Goal: Task Accomplishment & Management: Manage account settings

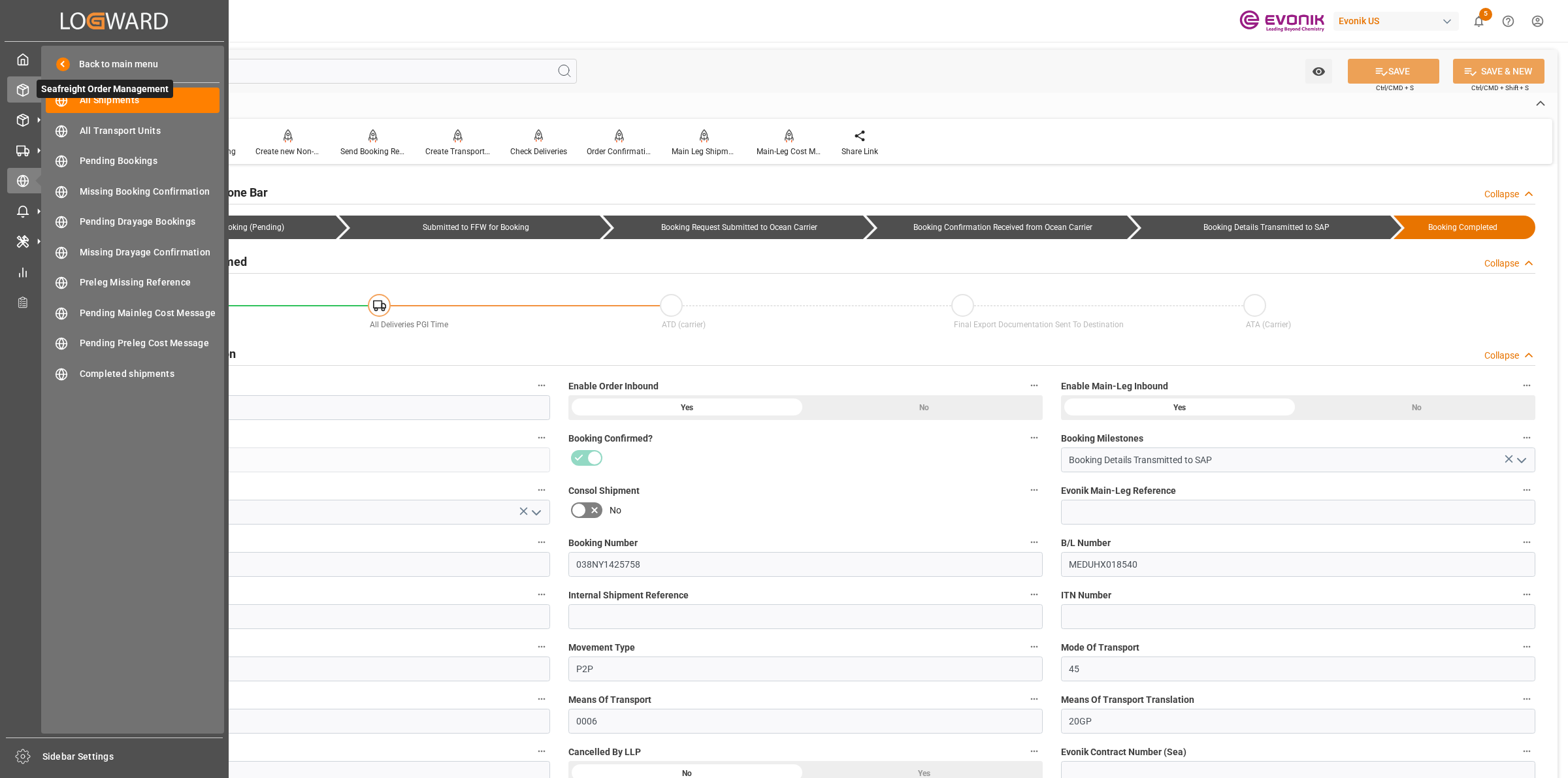
click at [24, 94] on icon at bounding box center [23, 90] width 13 height 13
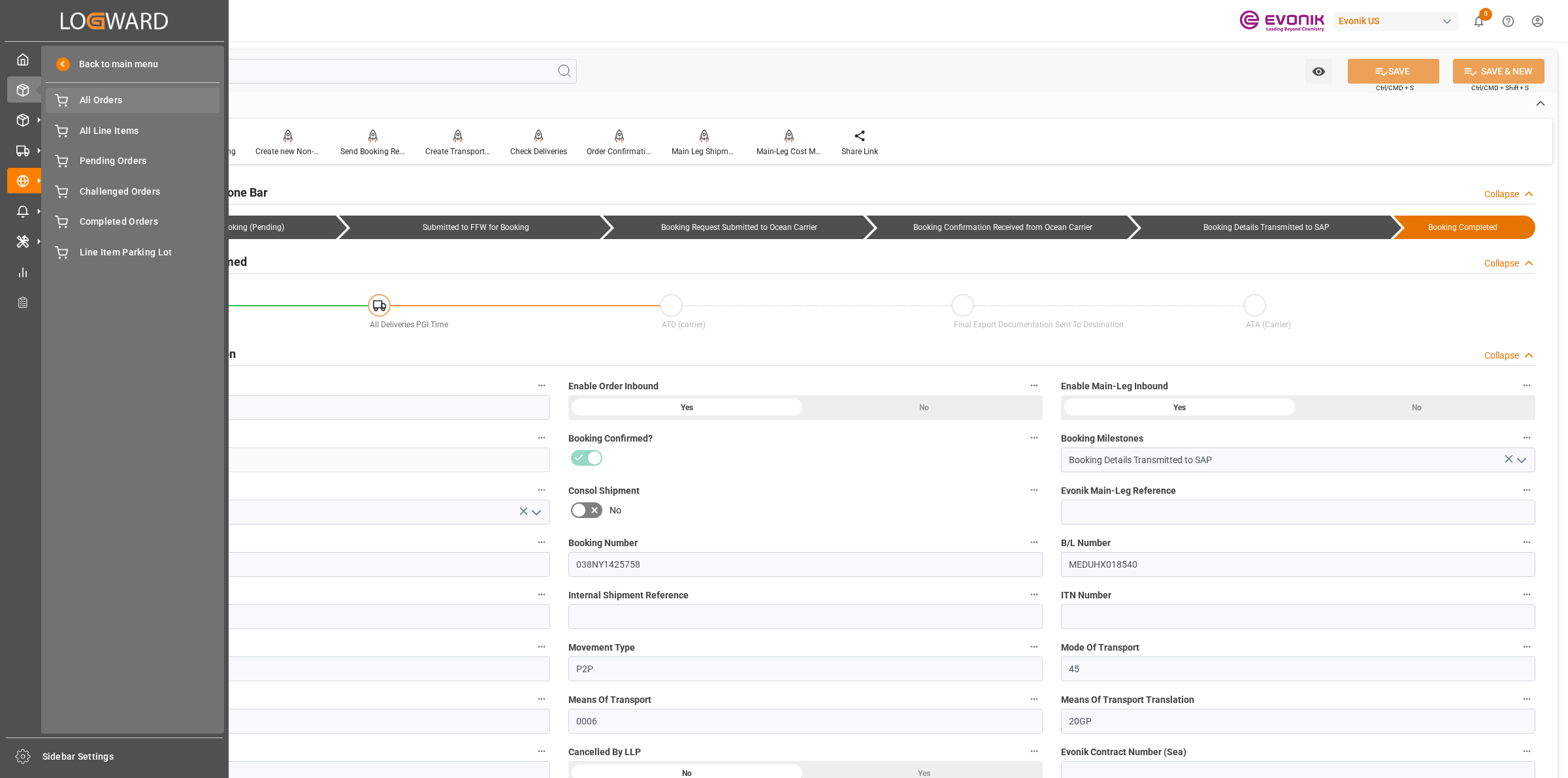
click at [98, 93] on span "All Orders" at bounding box center [150, 100] width 141 height 14
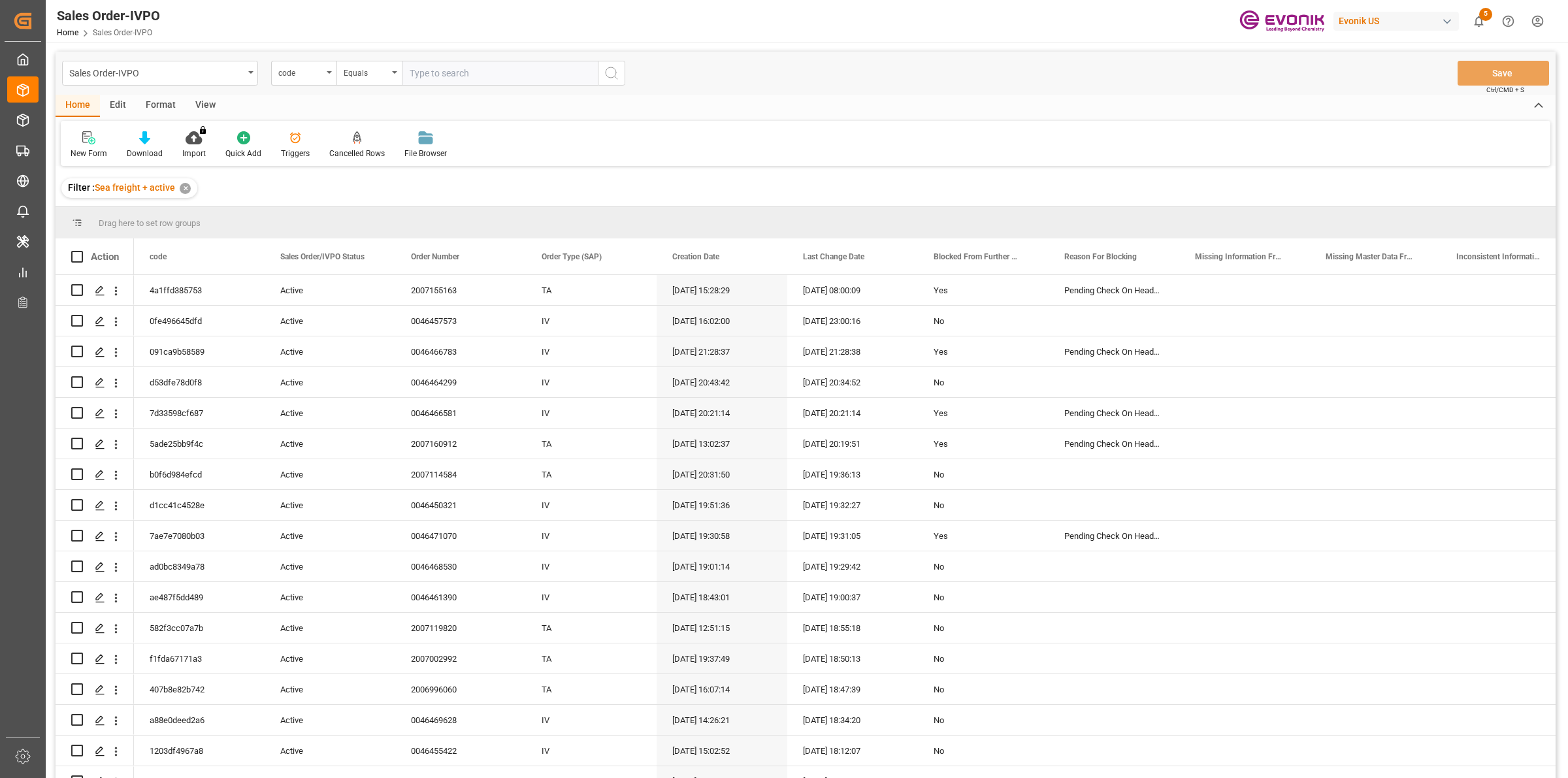
click at [438, 77] on input "text" at bounding box center [500, 73] width 196 height 25
click at [312, 73] on div "code" at bounding box center [300, 71] width 44 height 15
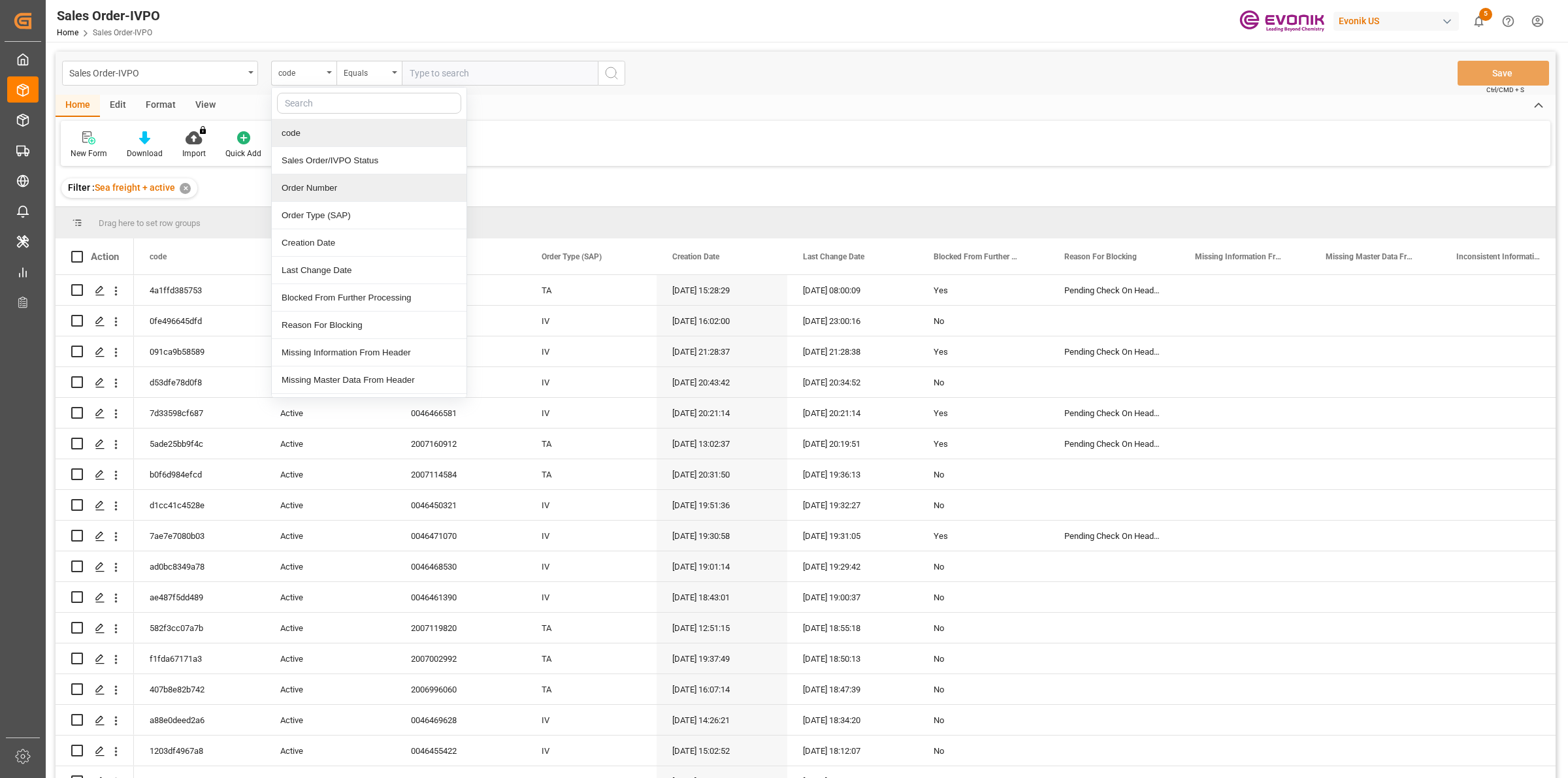
click at [318, 195] on div "Order Number" at bounding box center [369, 188] width 195 height 28
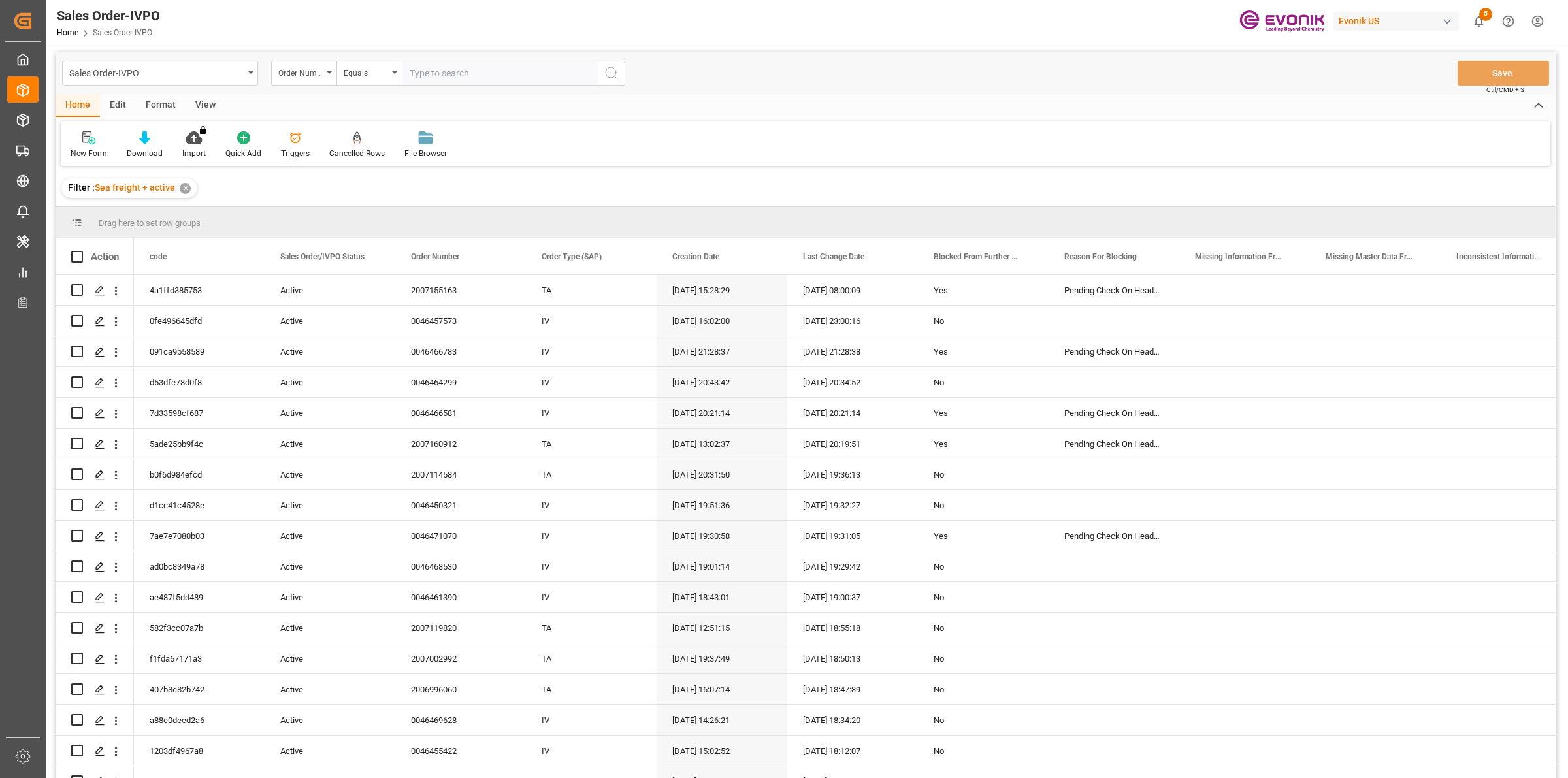
click at [469, 62] on input "text" at bounding box center [500, 73] width 196 height 25
paste input "0046466005"
type input "0046466005"
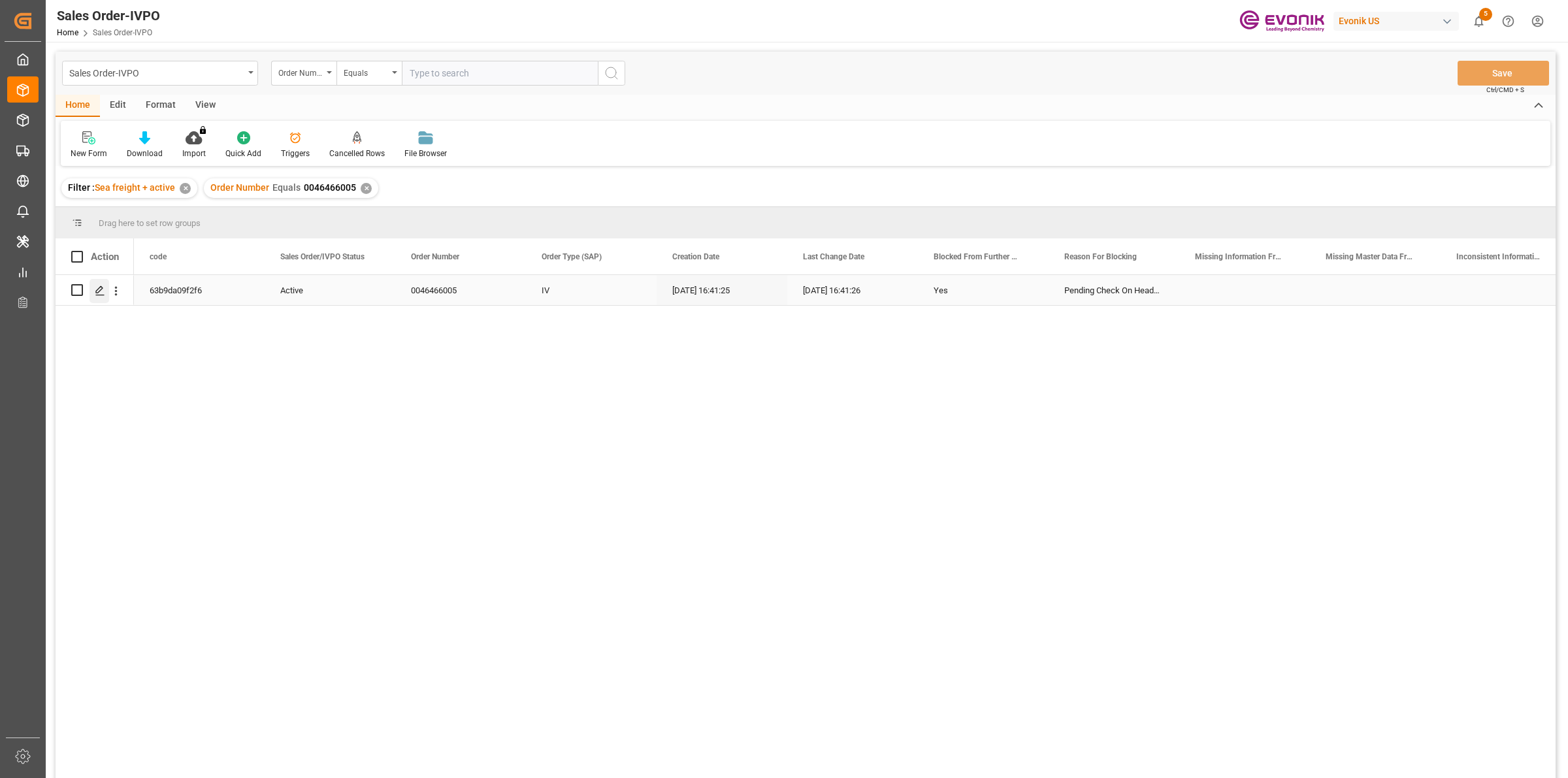
click at [94, 291] on icon "Press SPACE to select this row." at bounding box center [100, 291] width 11 height 11
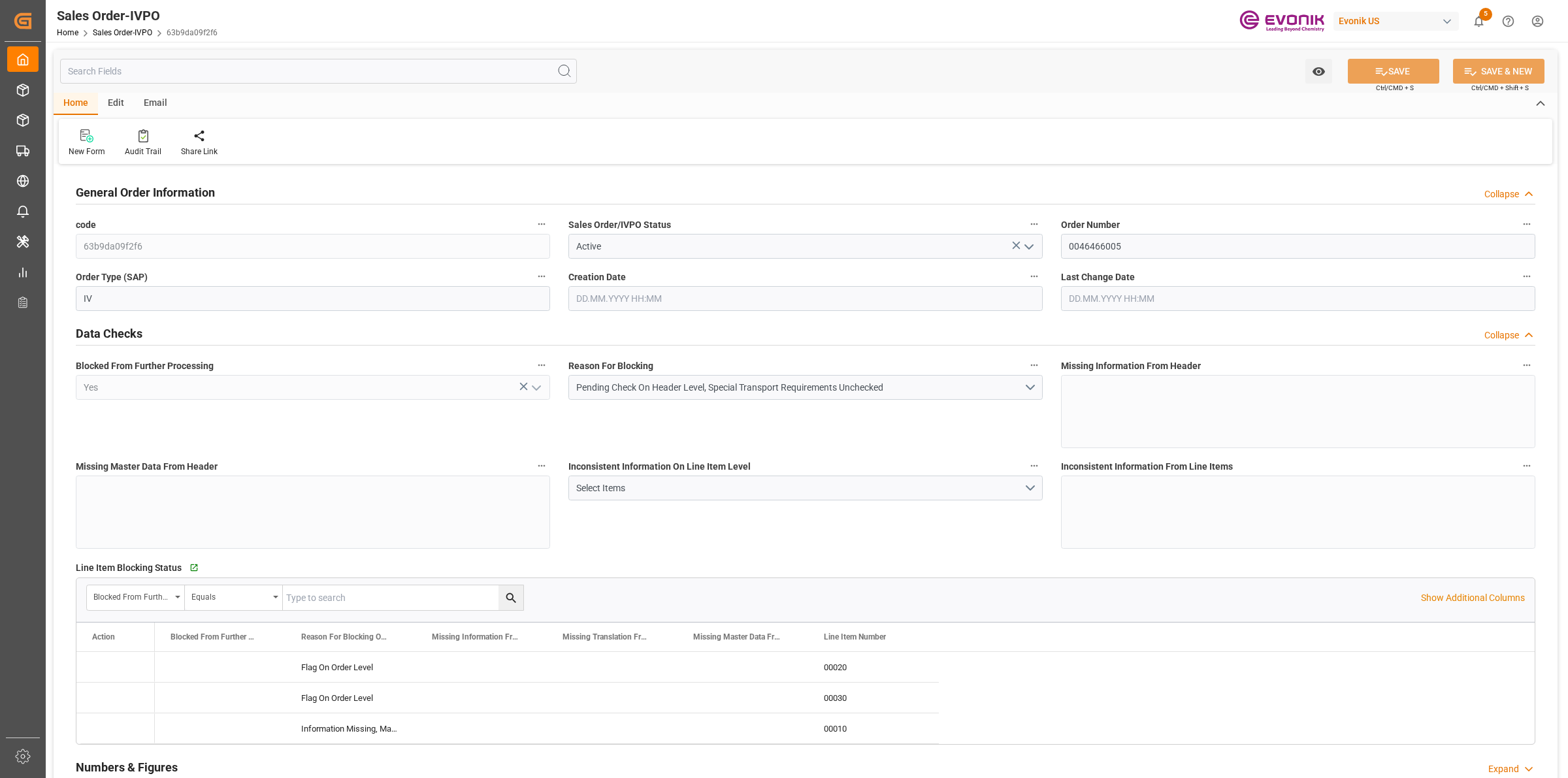
type input "COCTG"
type input "0"
type input "1"
type input "4227.1"
type input "26.08.2025 16:41"
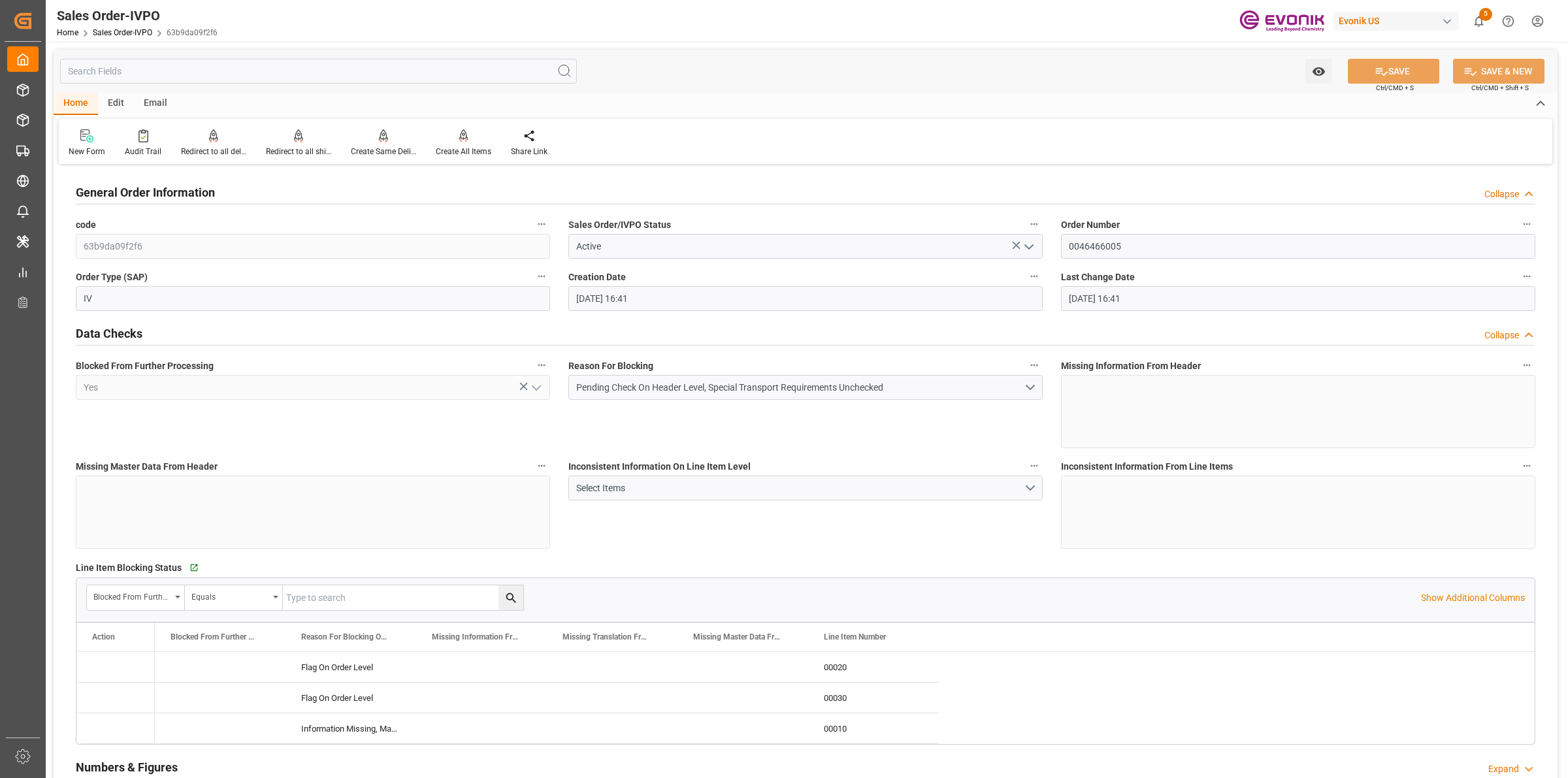
type input "26.08.2025 16:41"
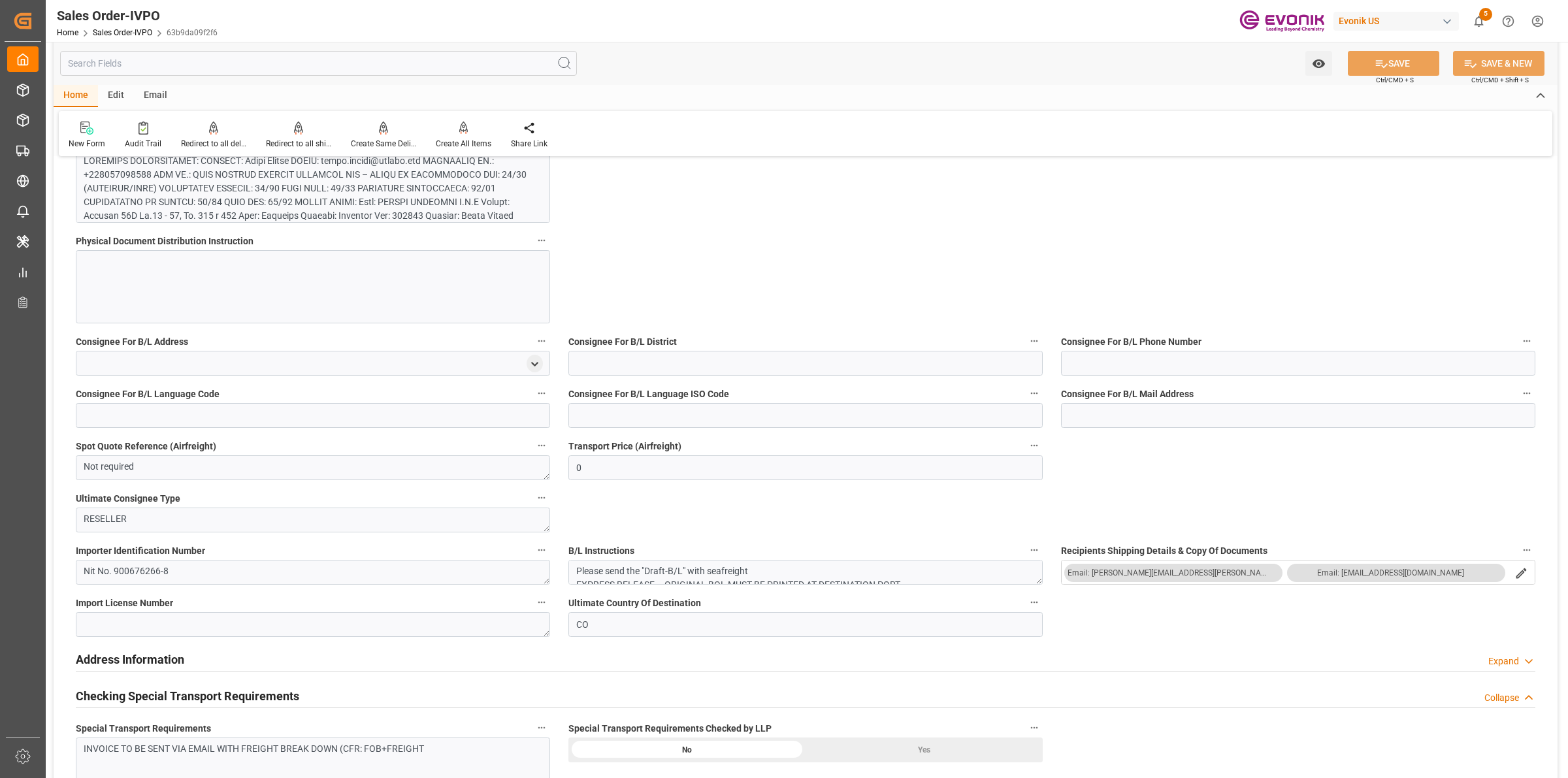
scroll to position [1388, 0]
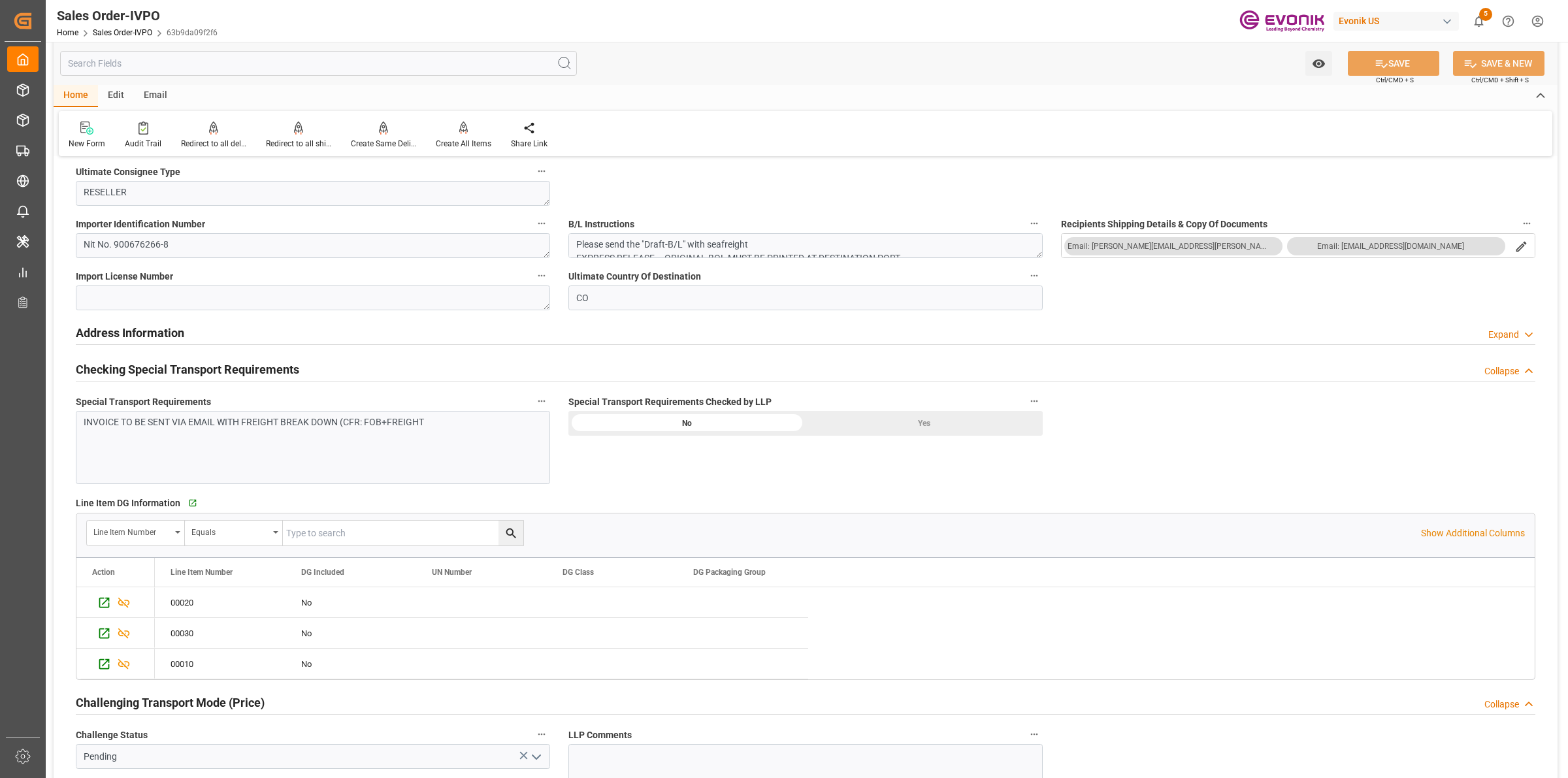
click at [897, 419] on div "Yes" at bounding box center [924, 423] width 237 height 25
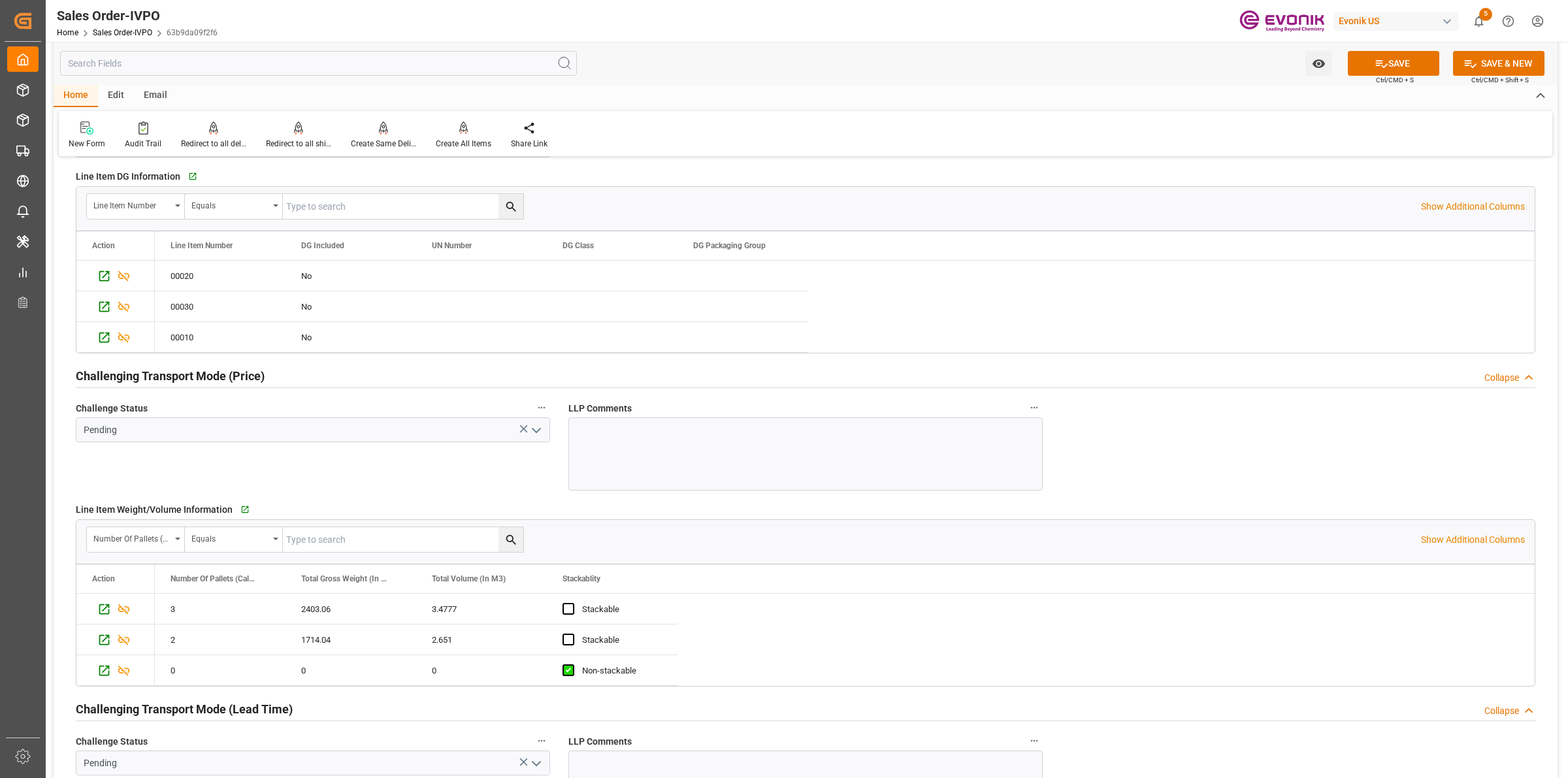
click at [533, 429] on icon "open menu" at bounding box center [537, 431] width 16 height 16
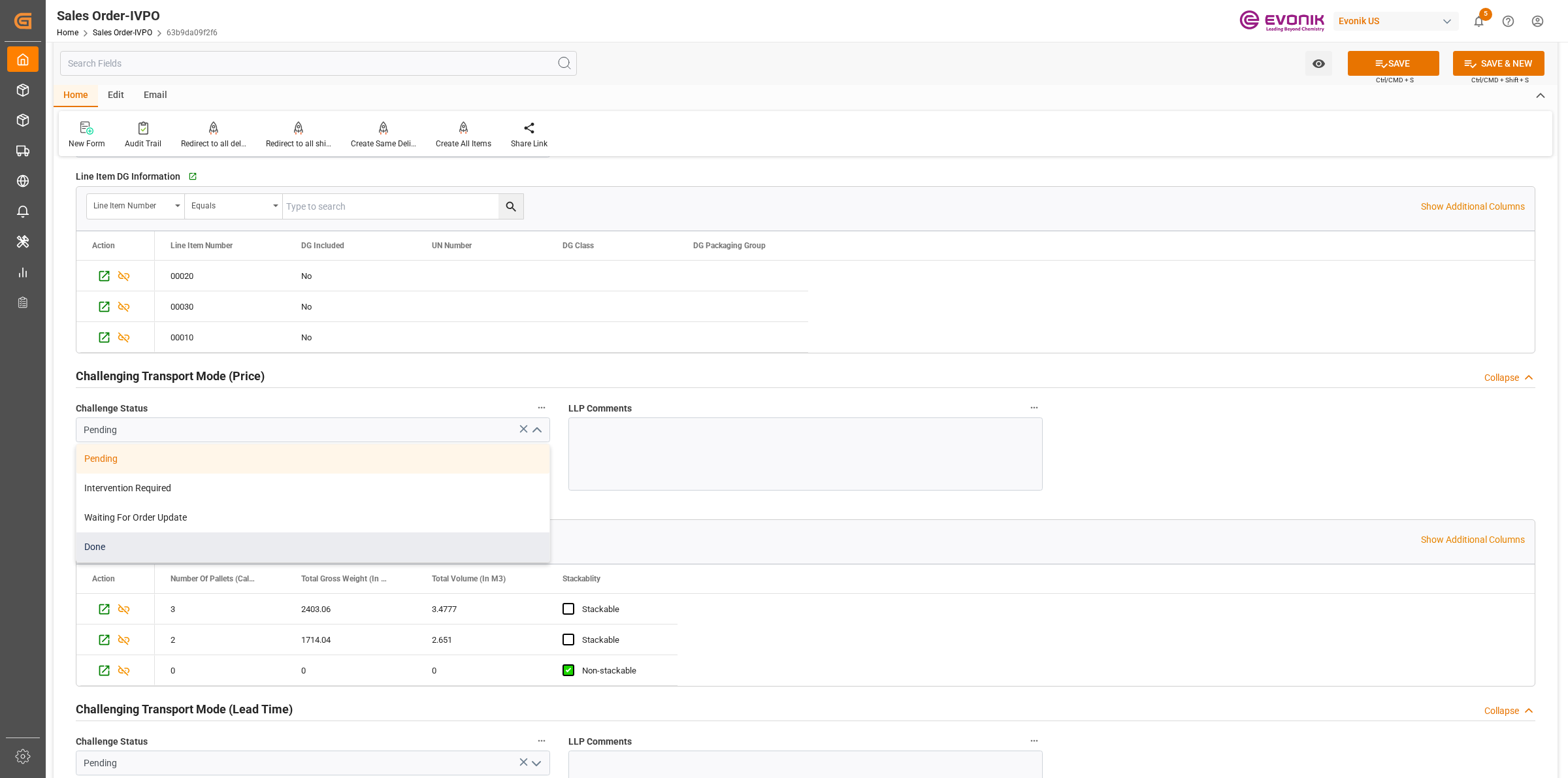
click at [102, 553] on div "Done" at bounding box center [313, 547] width 473 height 29
type input "Done"
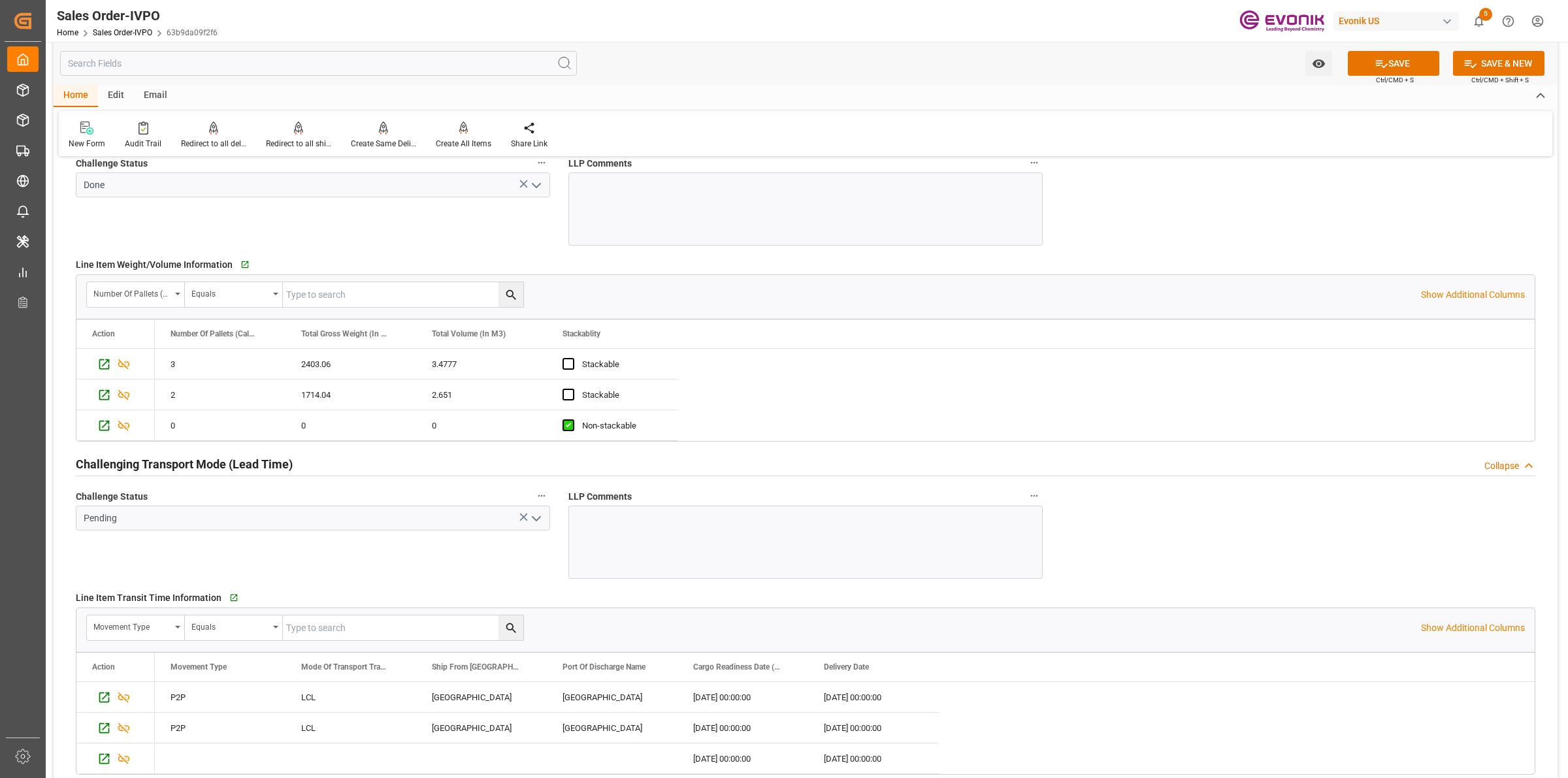
scroll to position [2041, 0]
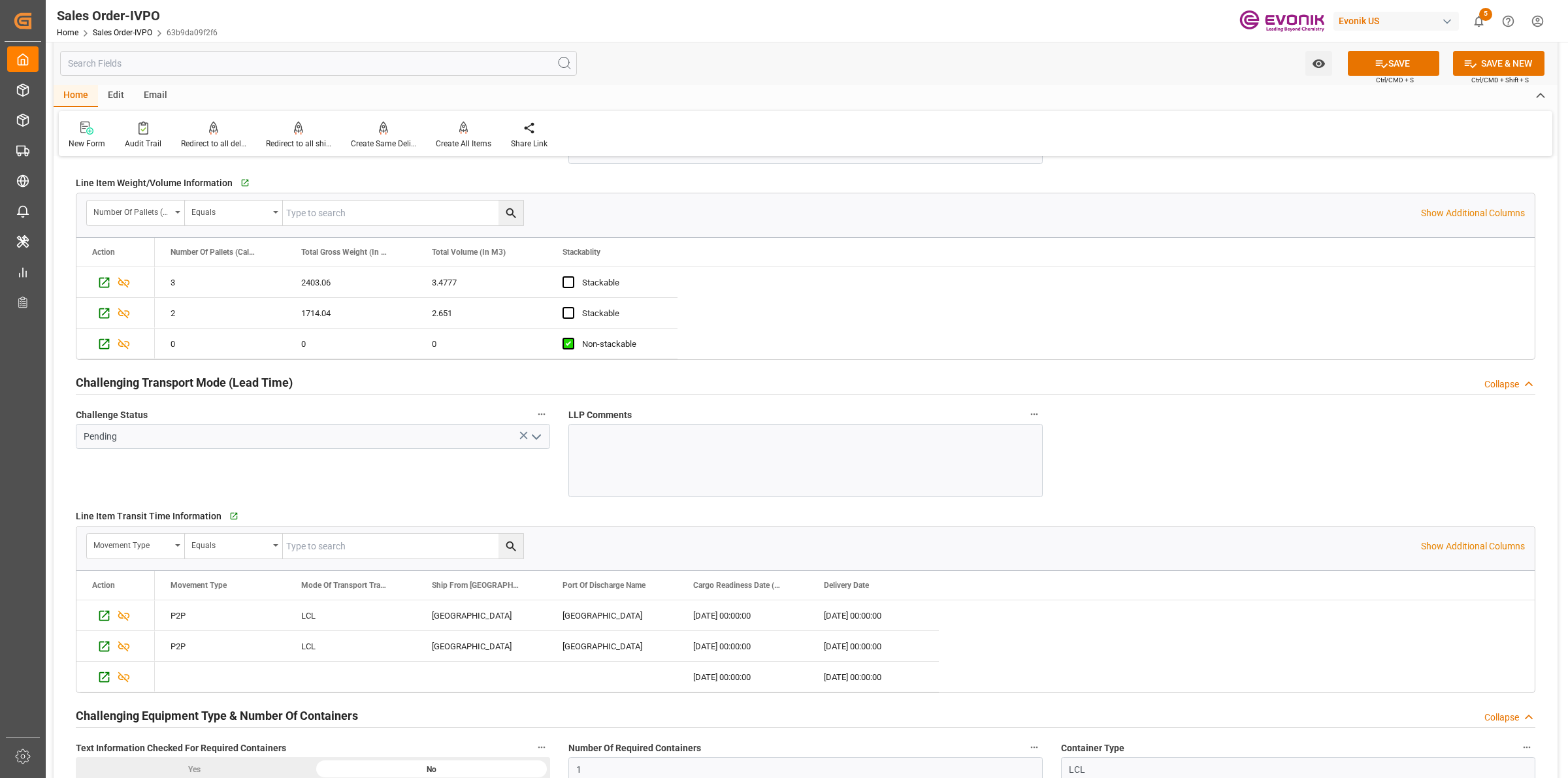
click at [533, 439] on polyline "open menu" at bounding box center [537, 437] width 8 height 4
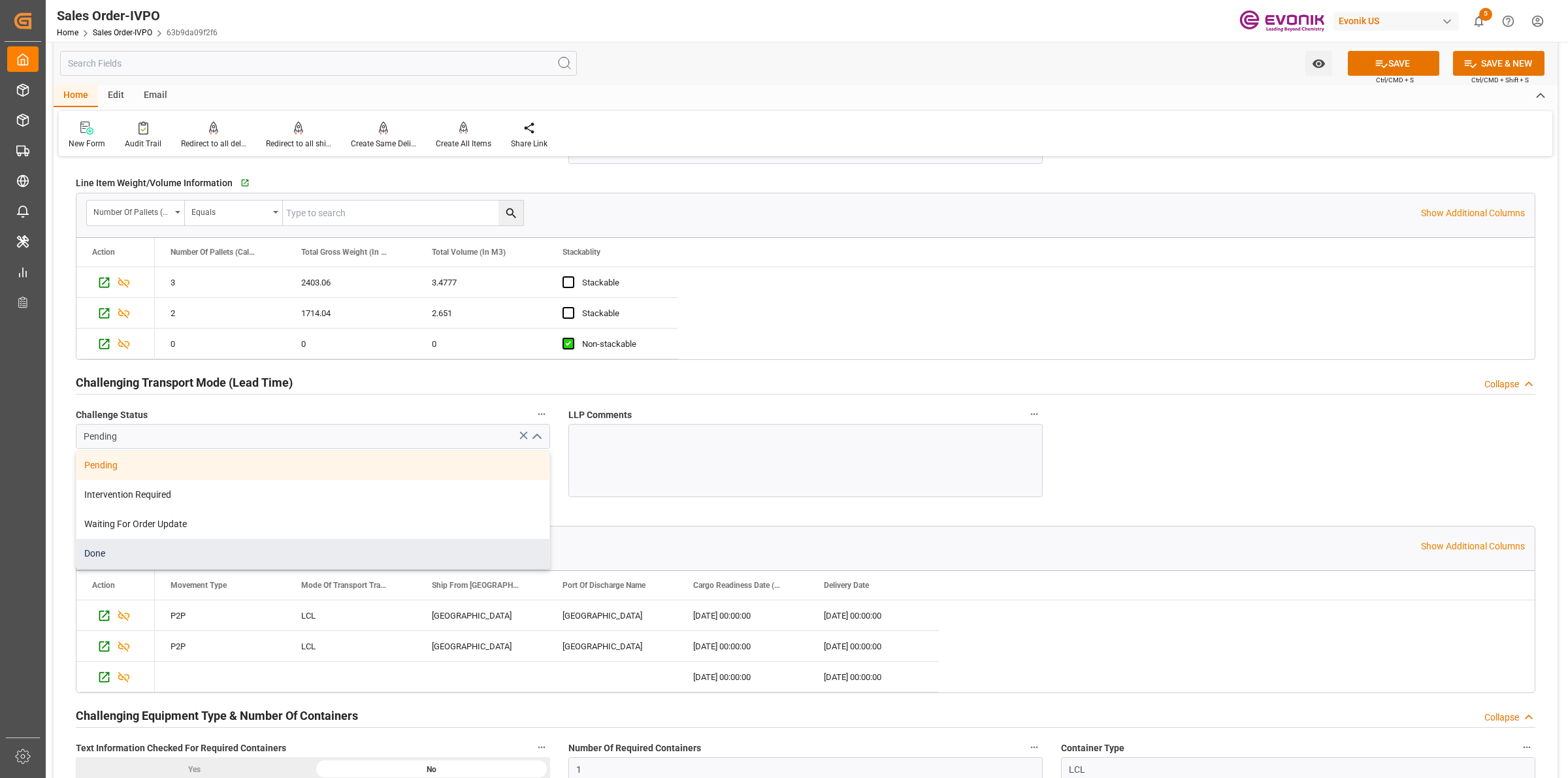
click at [125, 565] on div "Done" at bounding box center [313, 553] width 473 height 29
type input "Done"
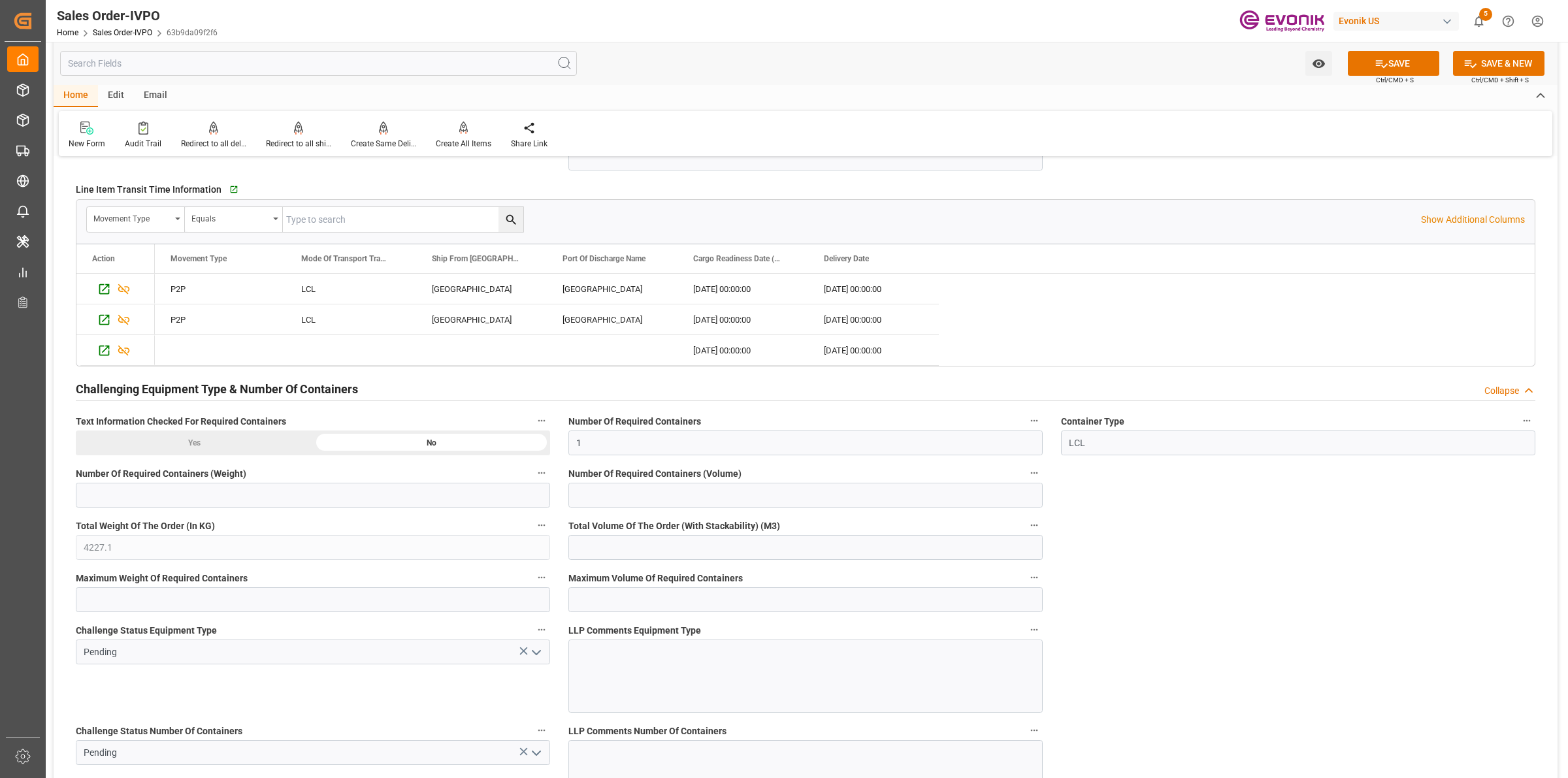
scroll to position [2531, 0]
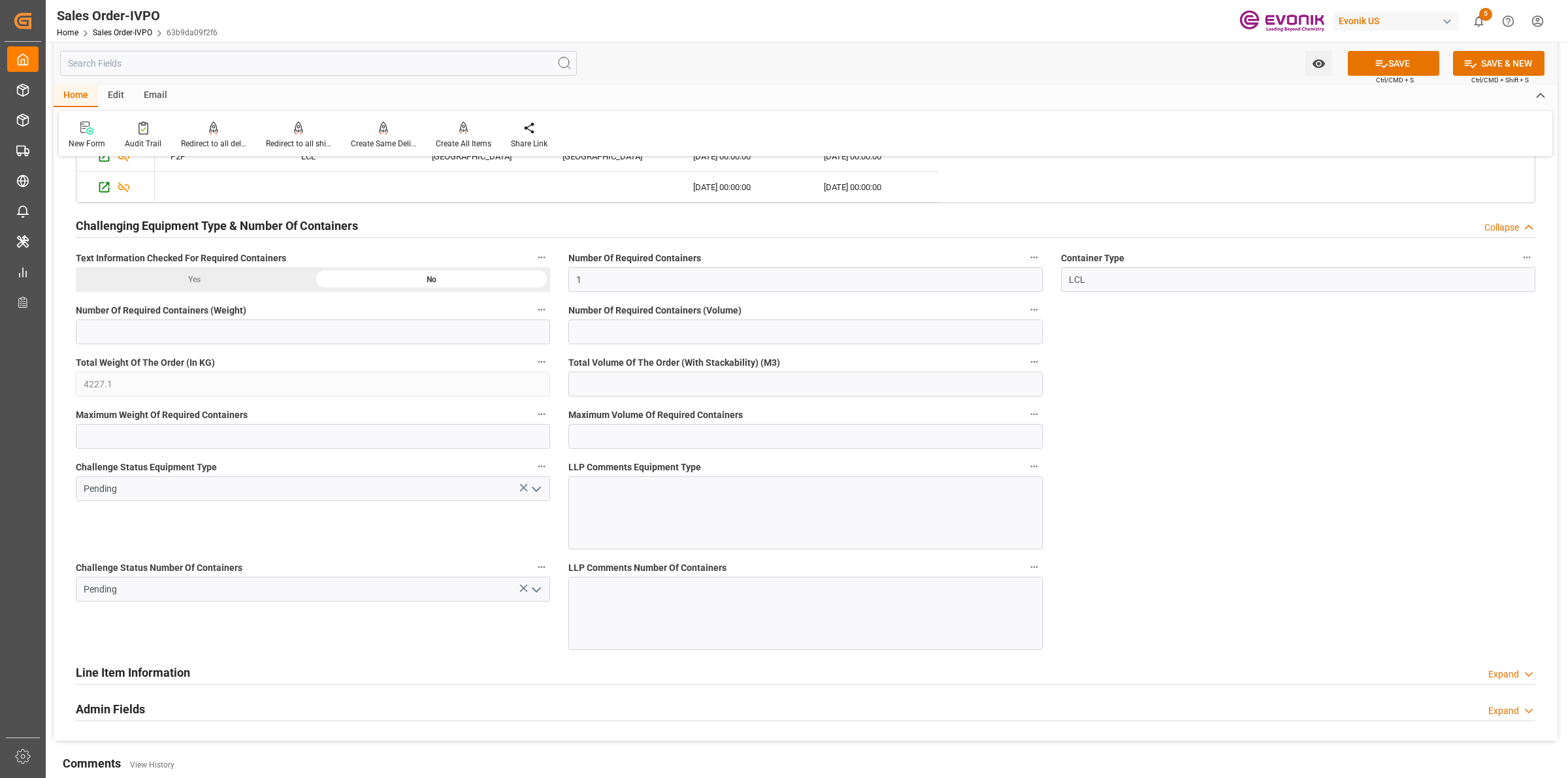
click at [533, 595] on icon "open menu" at bounding box center [537, 590] width 16 height 16
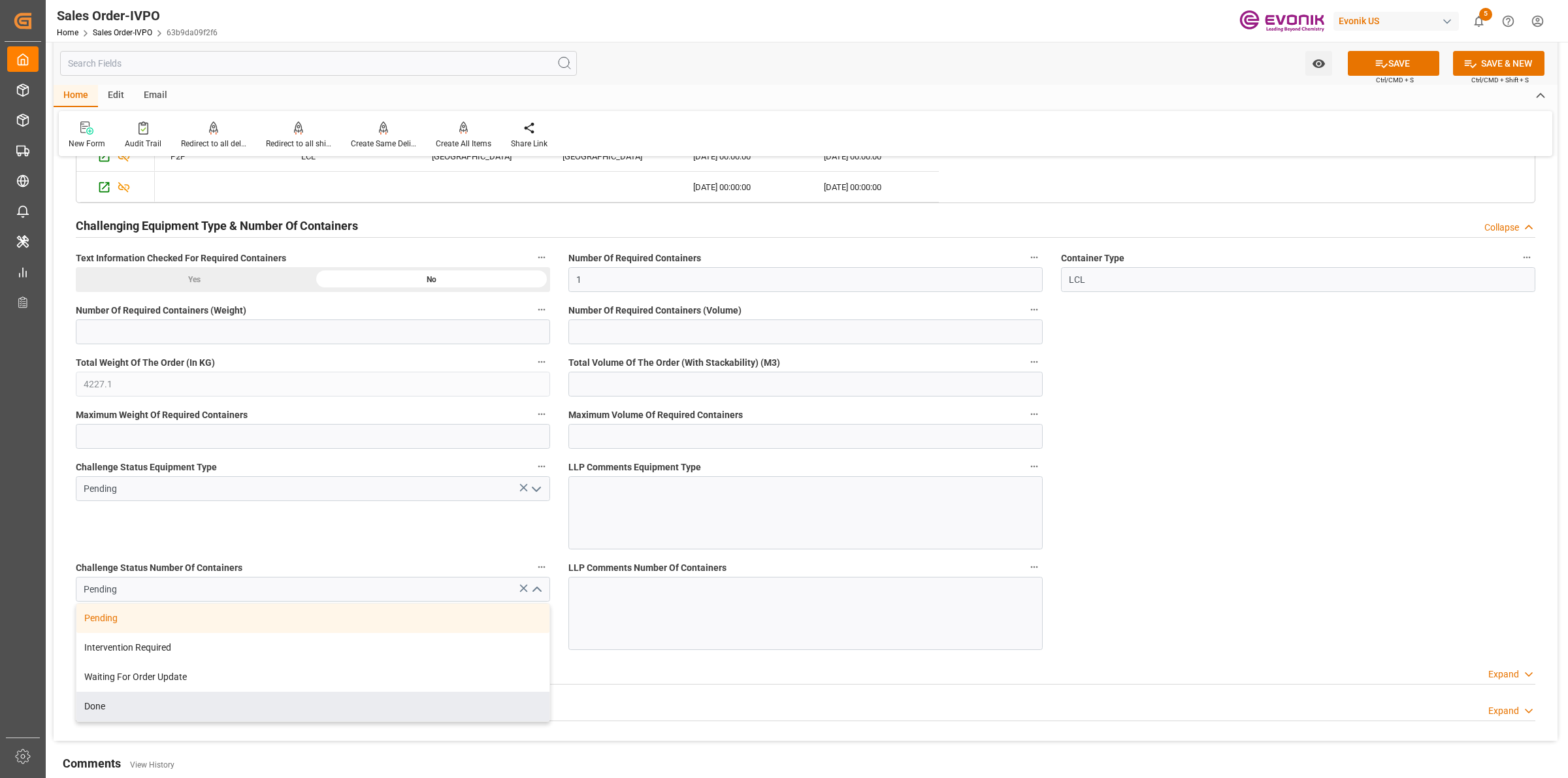
drag, startPoint x: 116, startPoint y: 707, endPoint x: 548, endPoint y: 560, distance: 456.3
click at [116, 707] on div "Done" at bounding box center [313, 706] width 473 height 29
type input "Done"
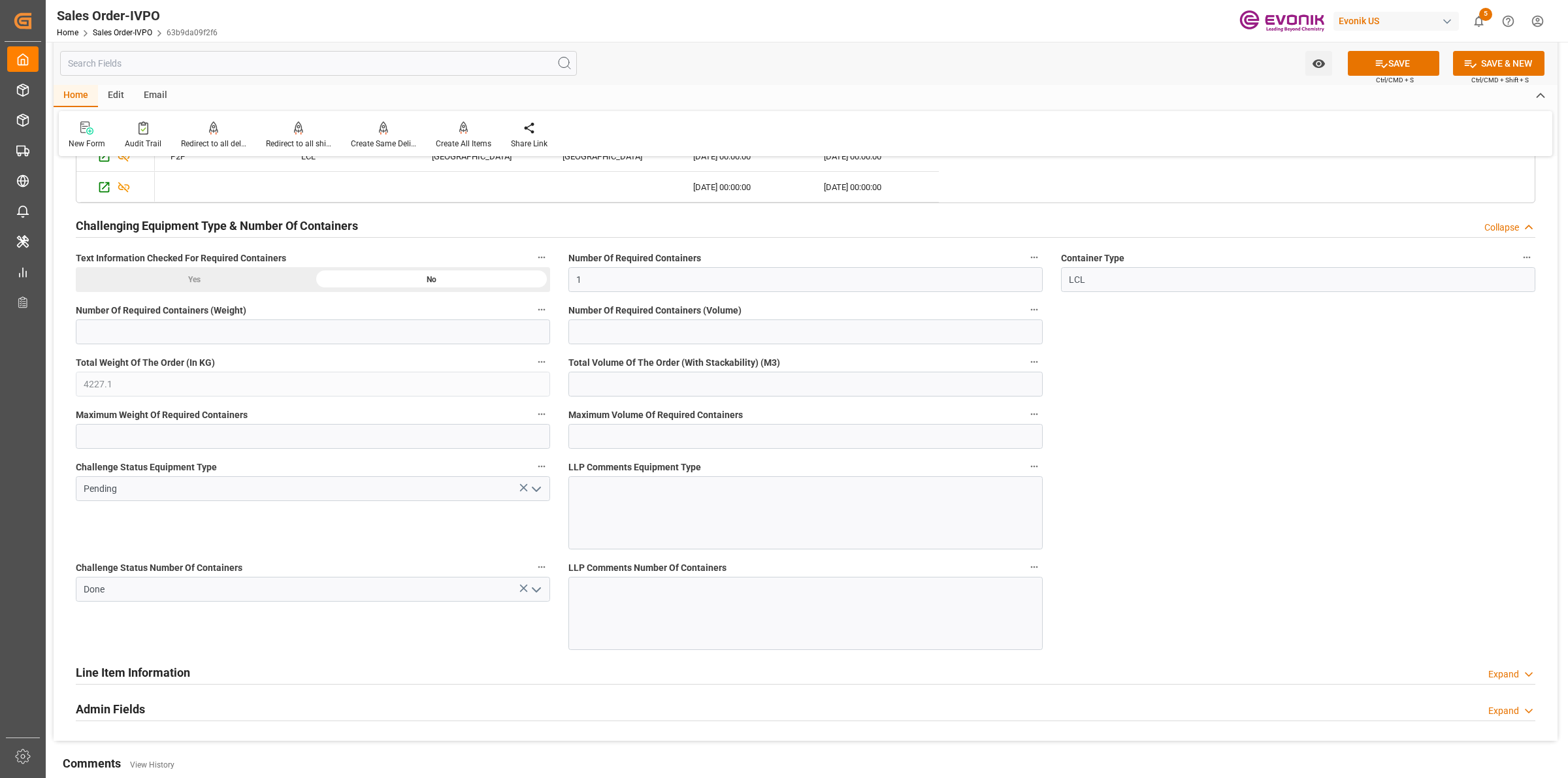
click at [541, 491] on icon "open menu" at bounding box center [537, 489] width 16 height 16
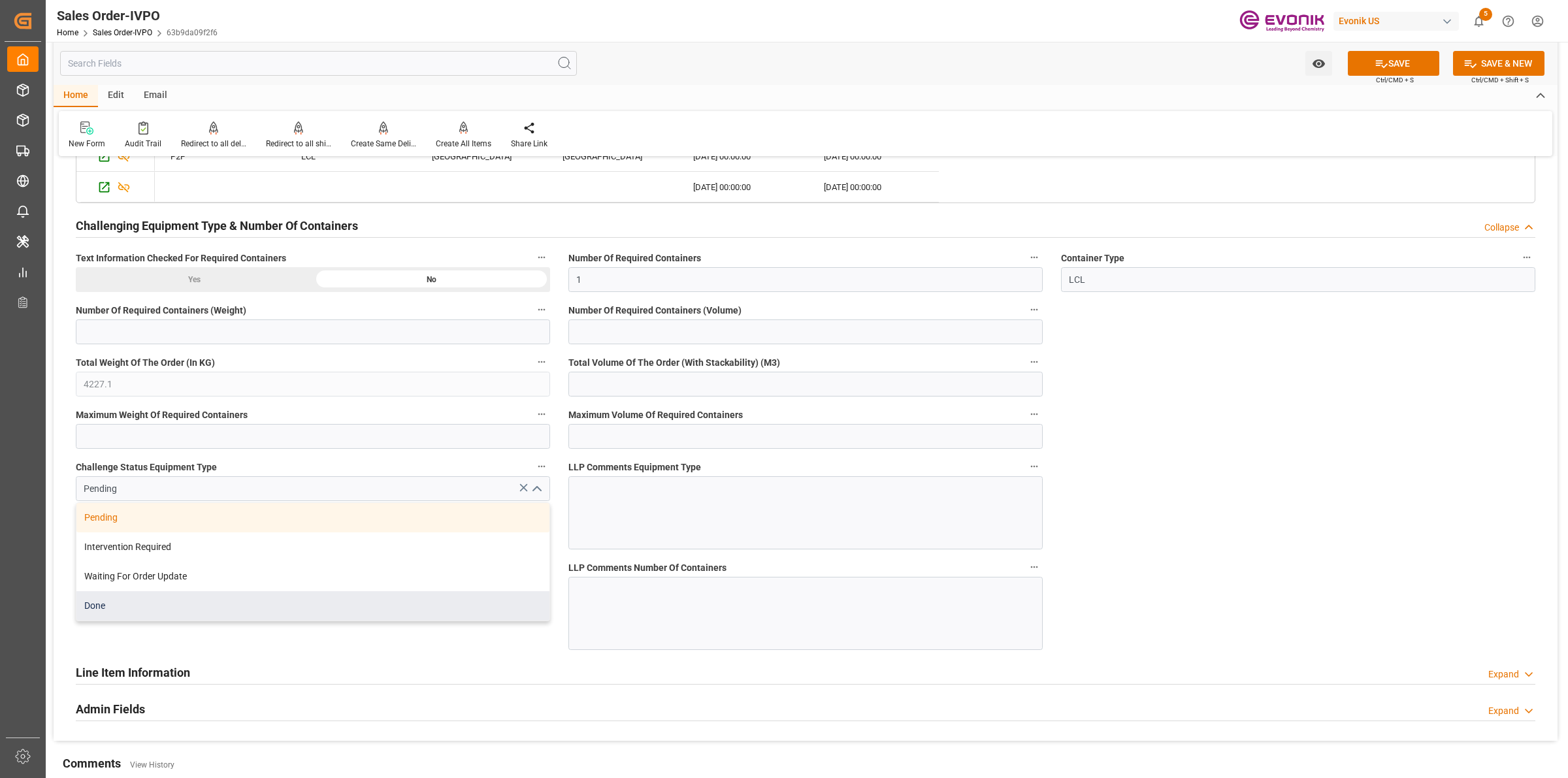
click at [148, 620] on div "Done" at bounding box center [313, 606] width 473 height 29
type input "Done"
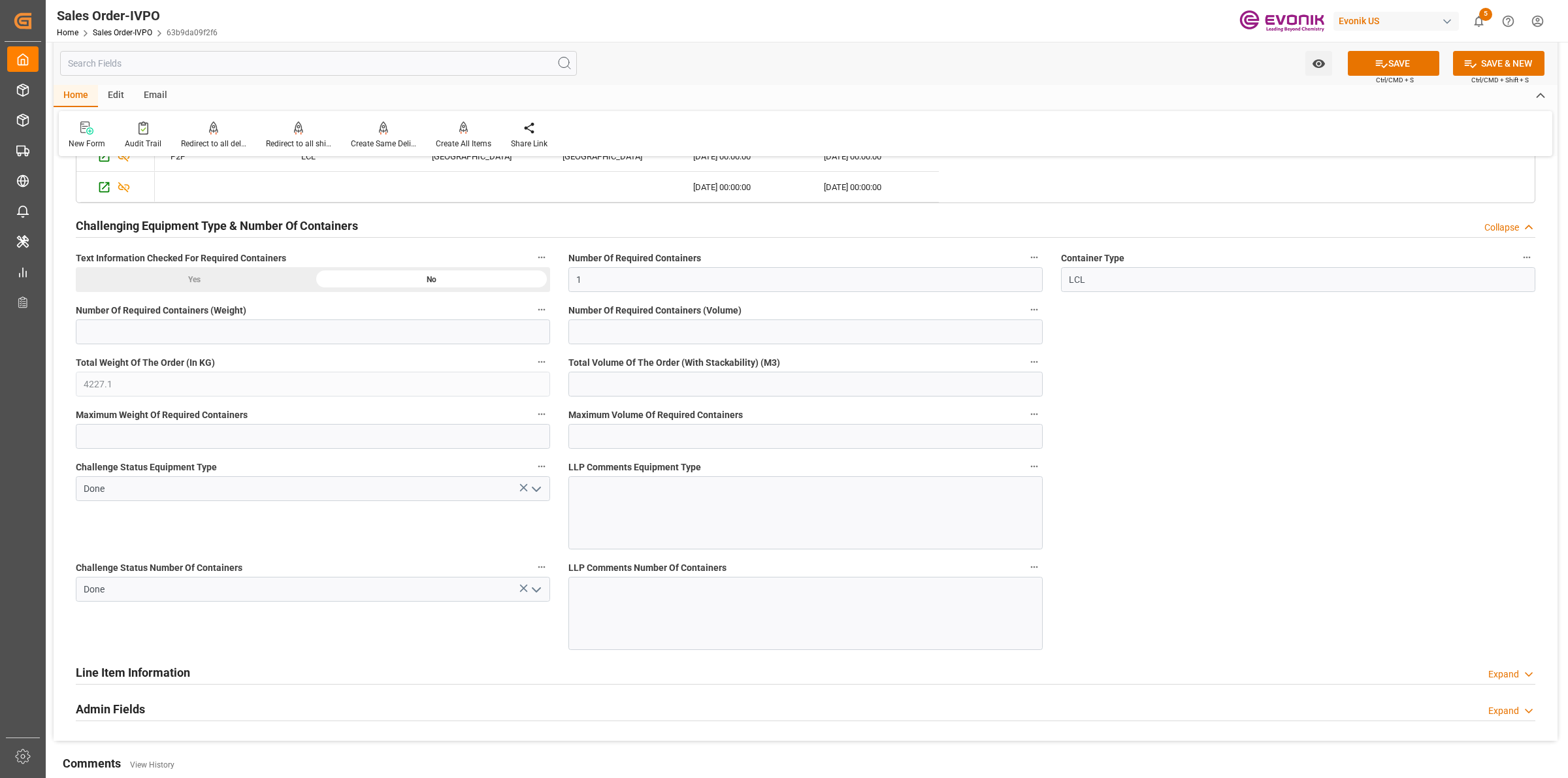
click at [1398, 64] on button "SAVE" at bounding box center [1394, 63] width 91 height 25
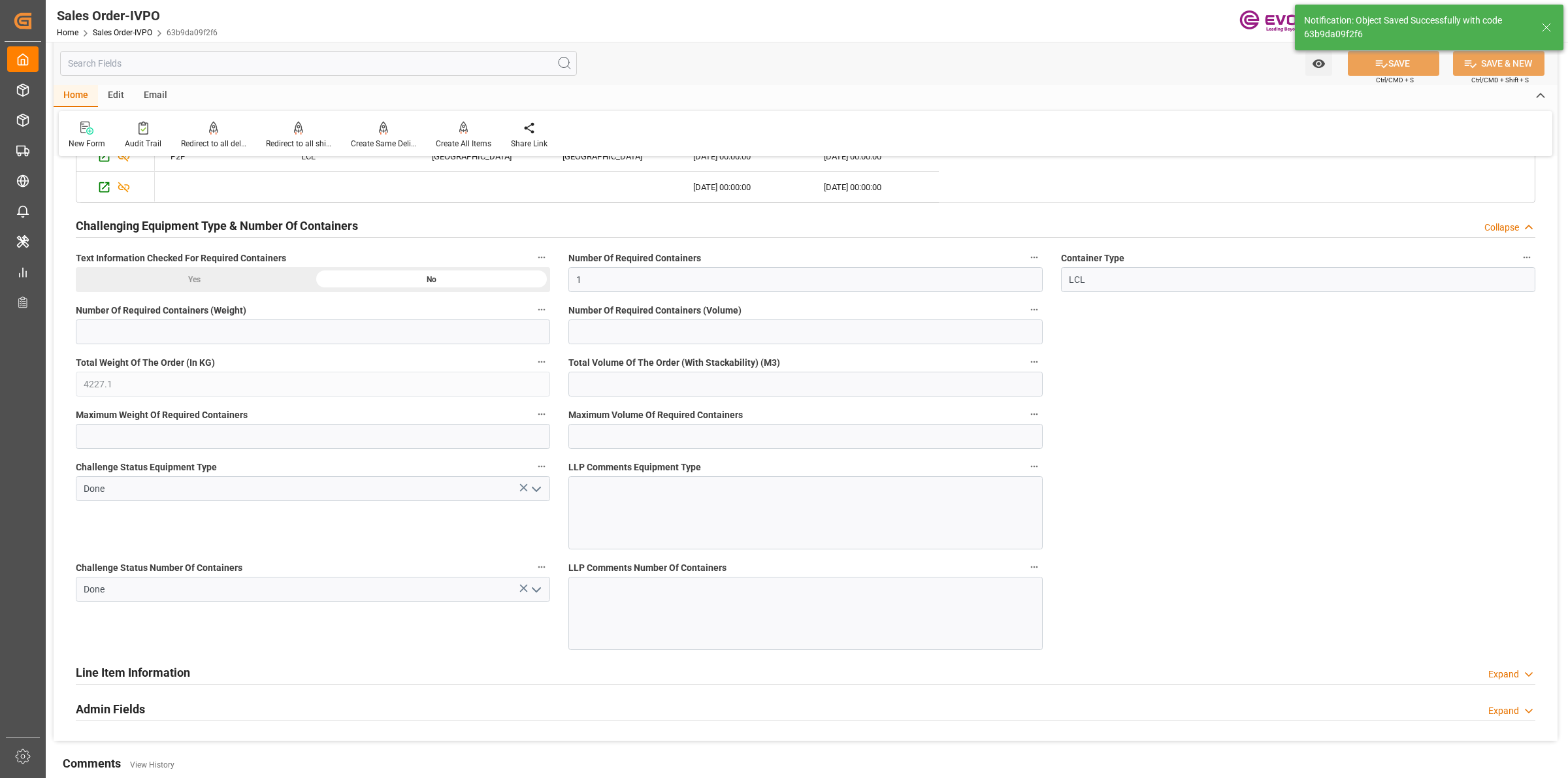
type input "[DATE] 02:49"
type input "No"
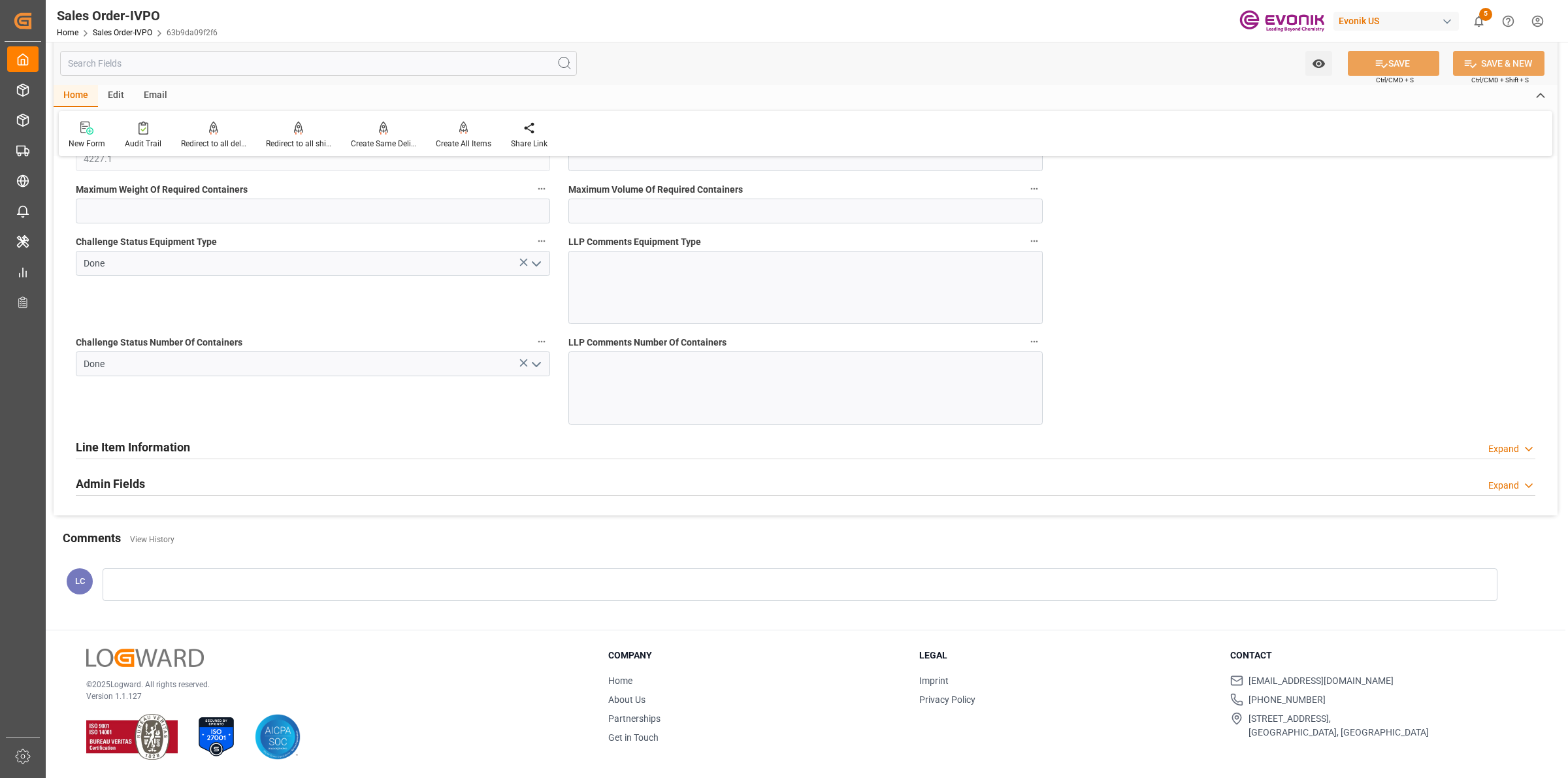
scroll to position [2433, 0]
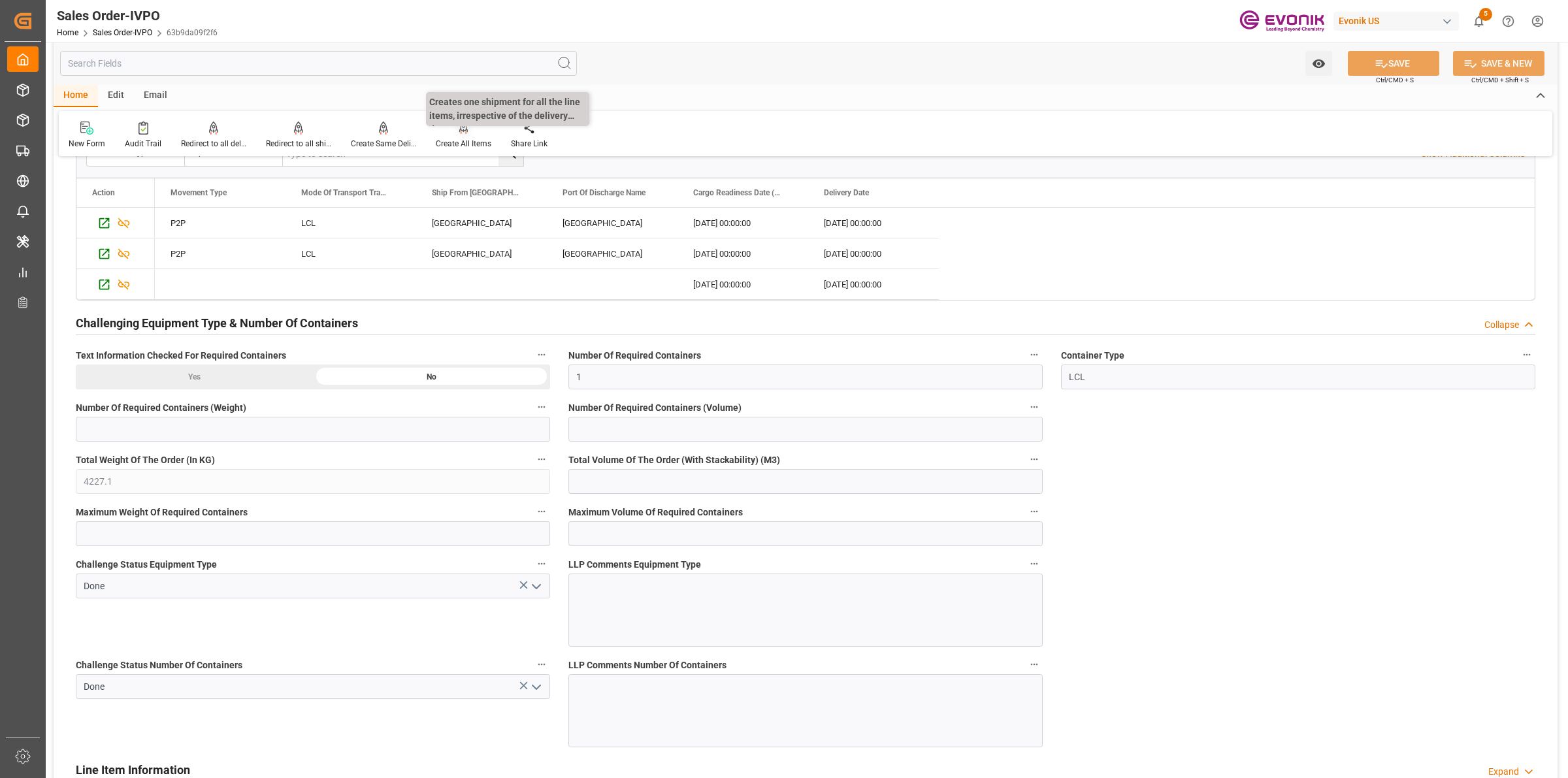
click at [462, 141] on div "Create All Items" at bounding box center [464, 144] width 56 height 12
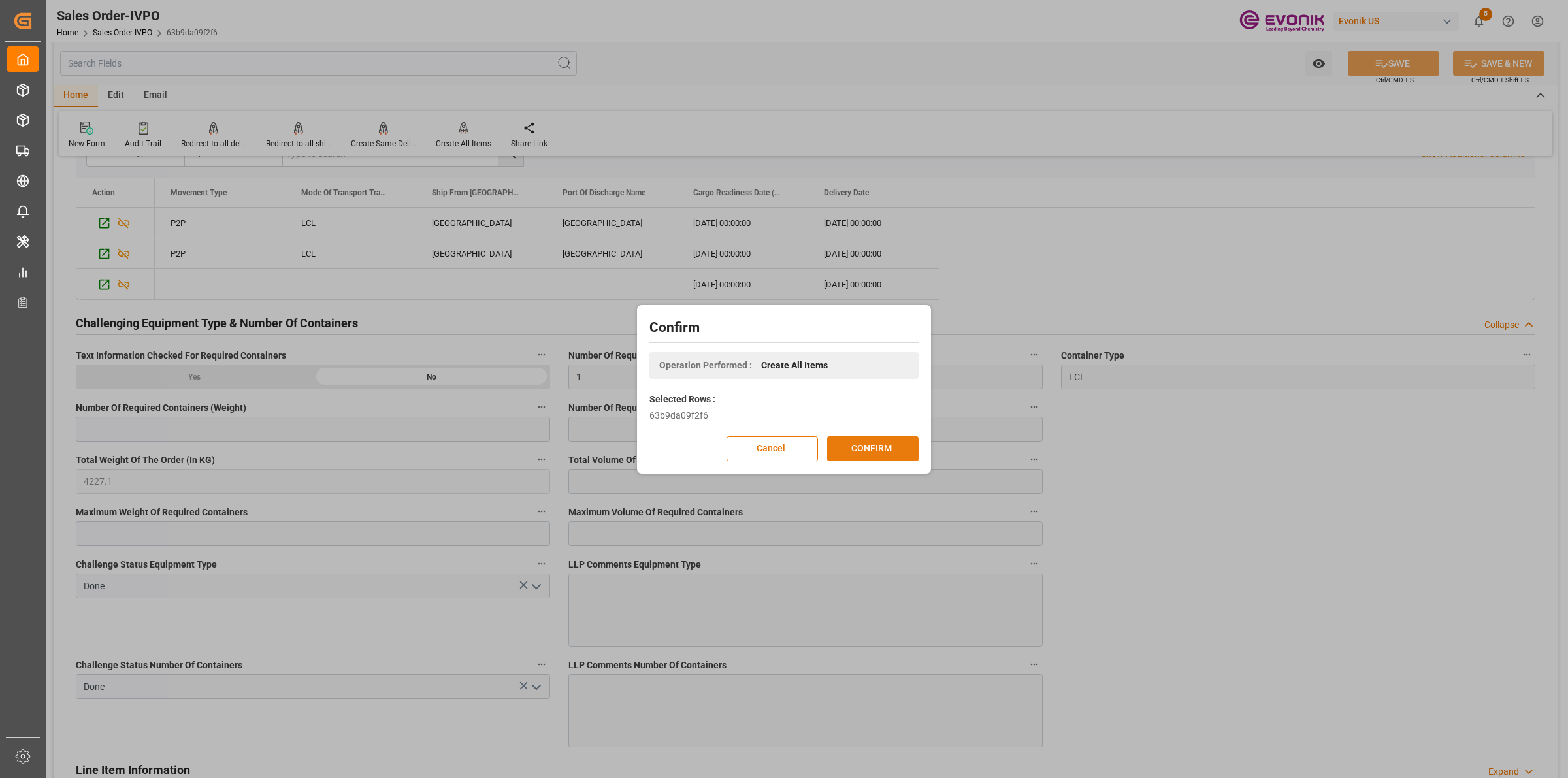
click at [881, 449] on button "CONFIRM" at bounding box center [873, 449] width 91 height 25
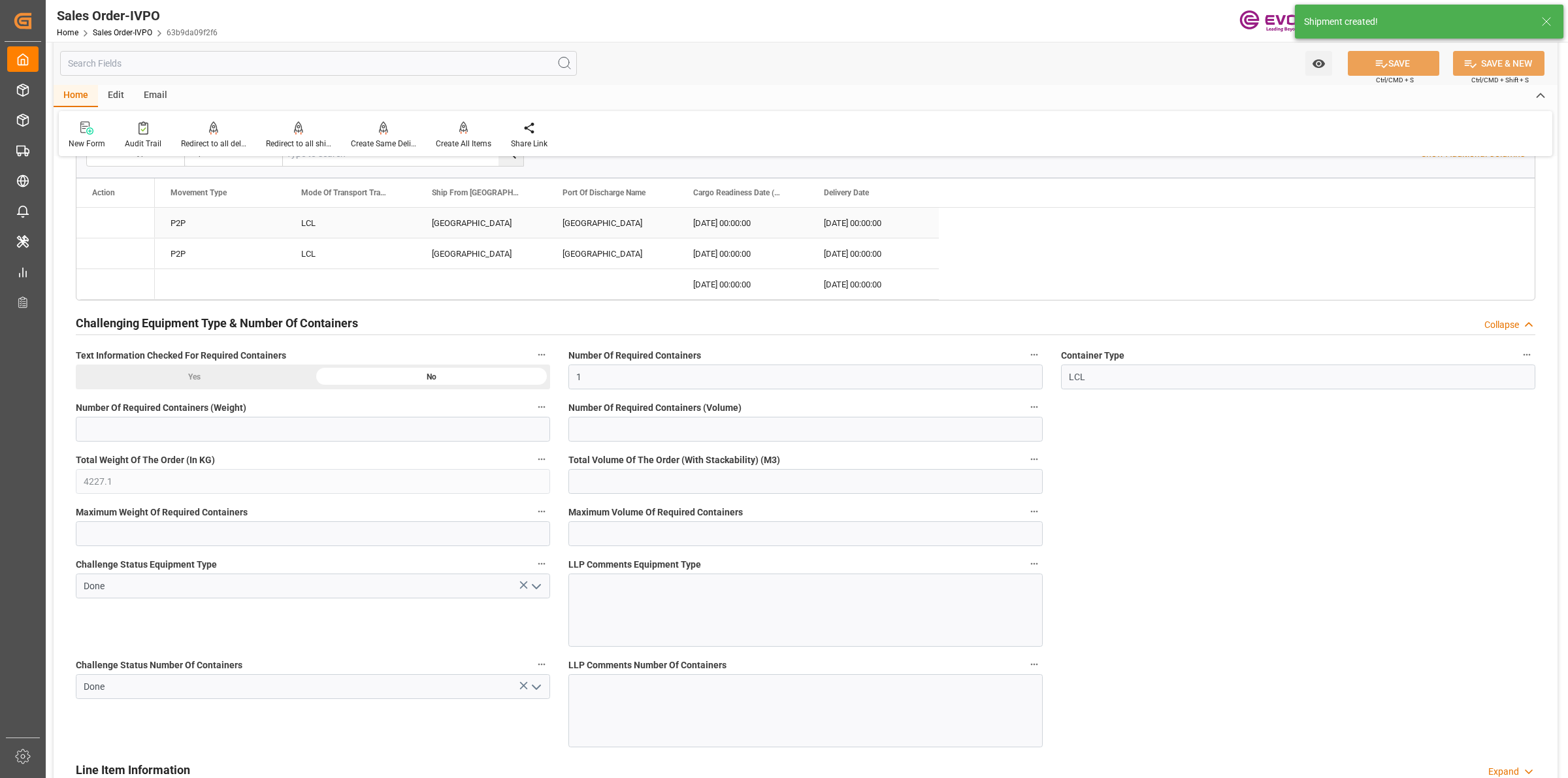
type input "COCTG"
type input "0"
type input "1"
type input "4227.1"
type input "26.08.2025 16:41"
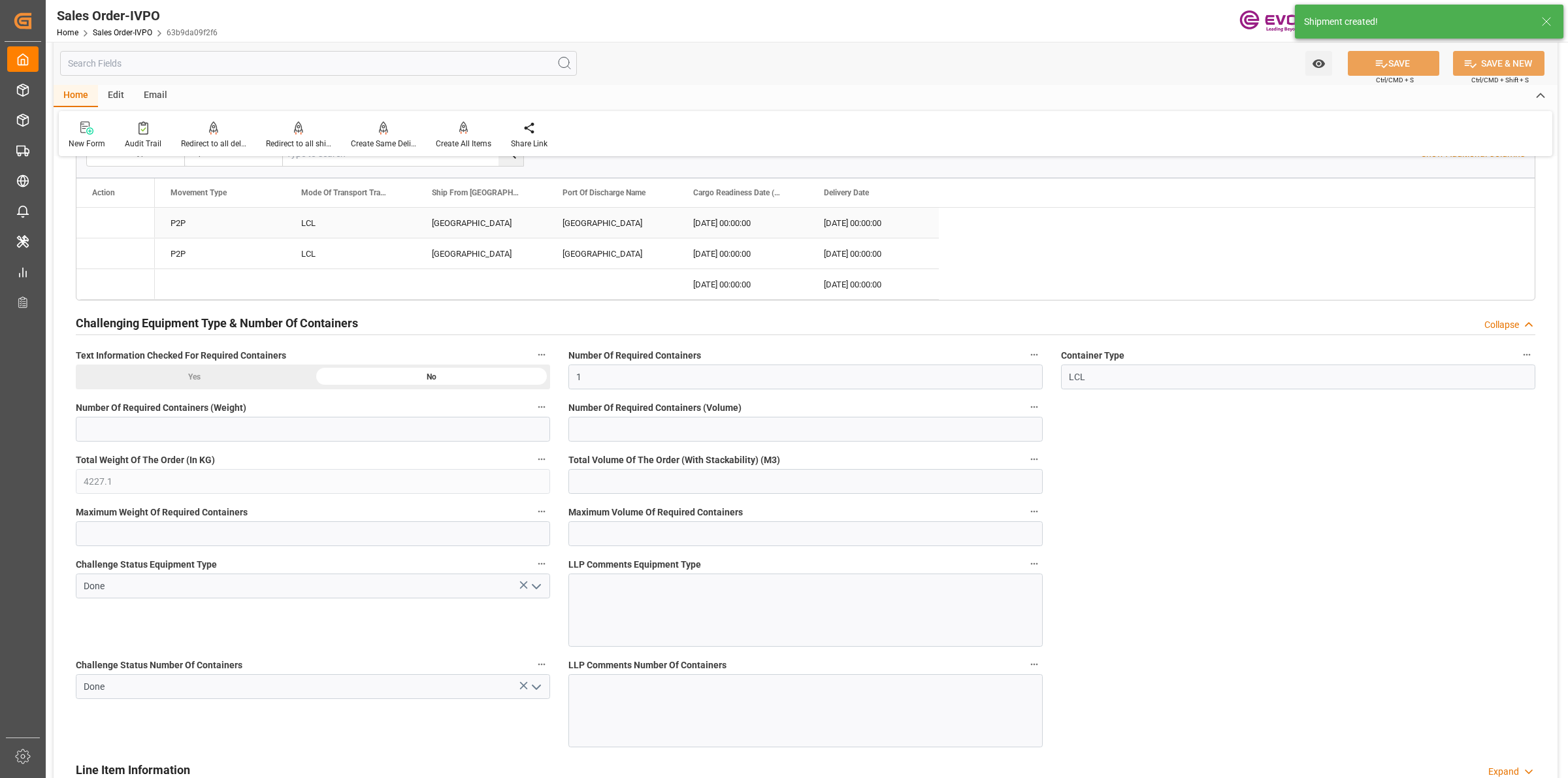
type input "[DATE] 02:49"
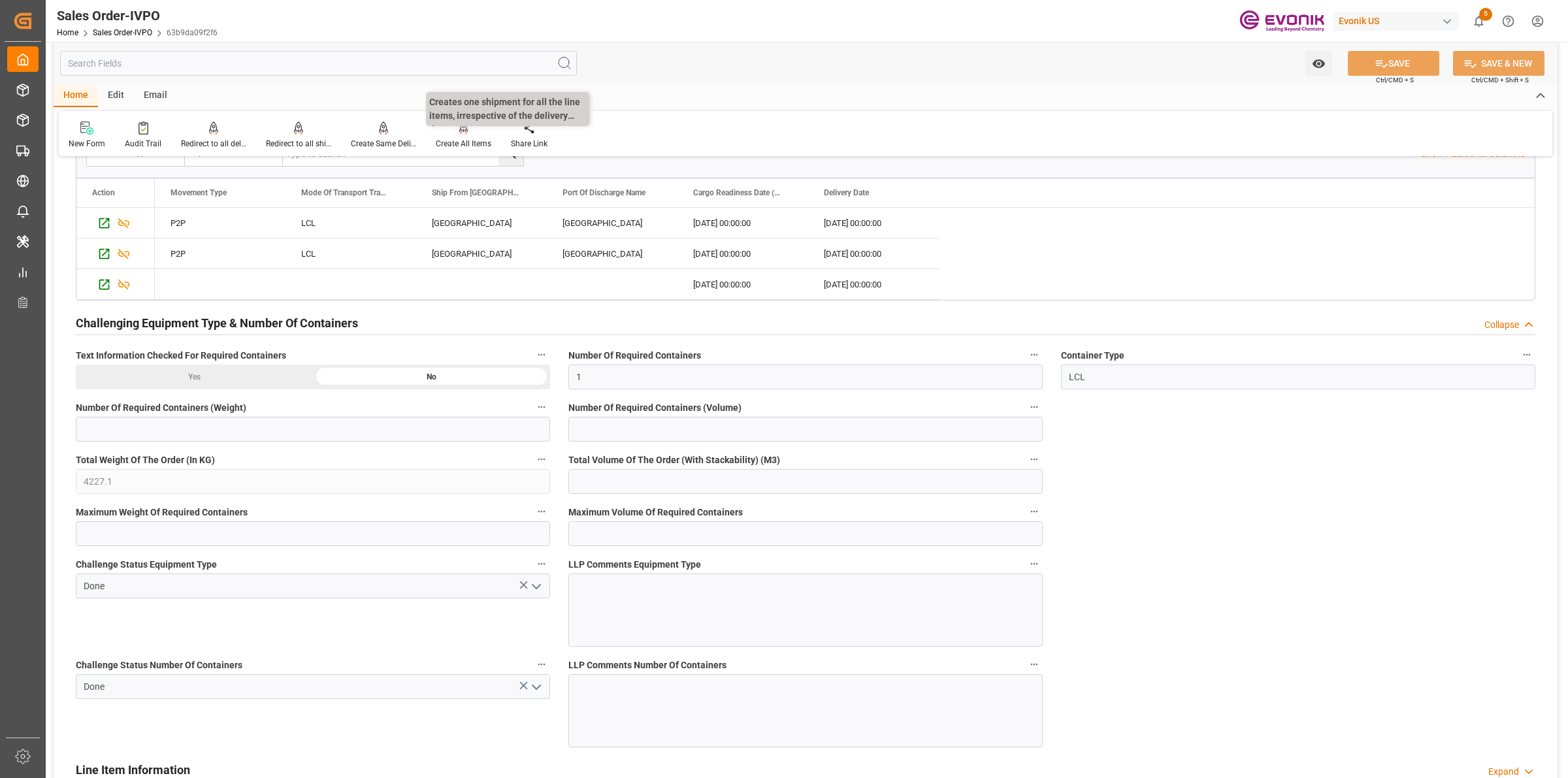
click at [438, 135] on div "Create All Items" at bounding box center [464, 135] width 75 height 29
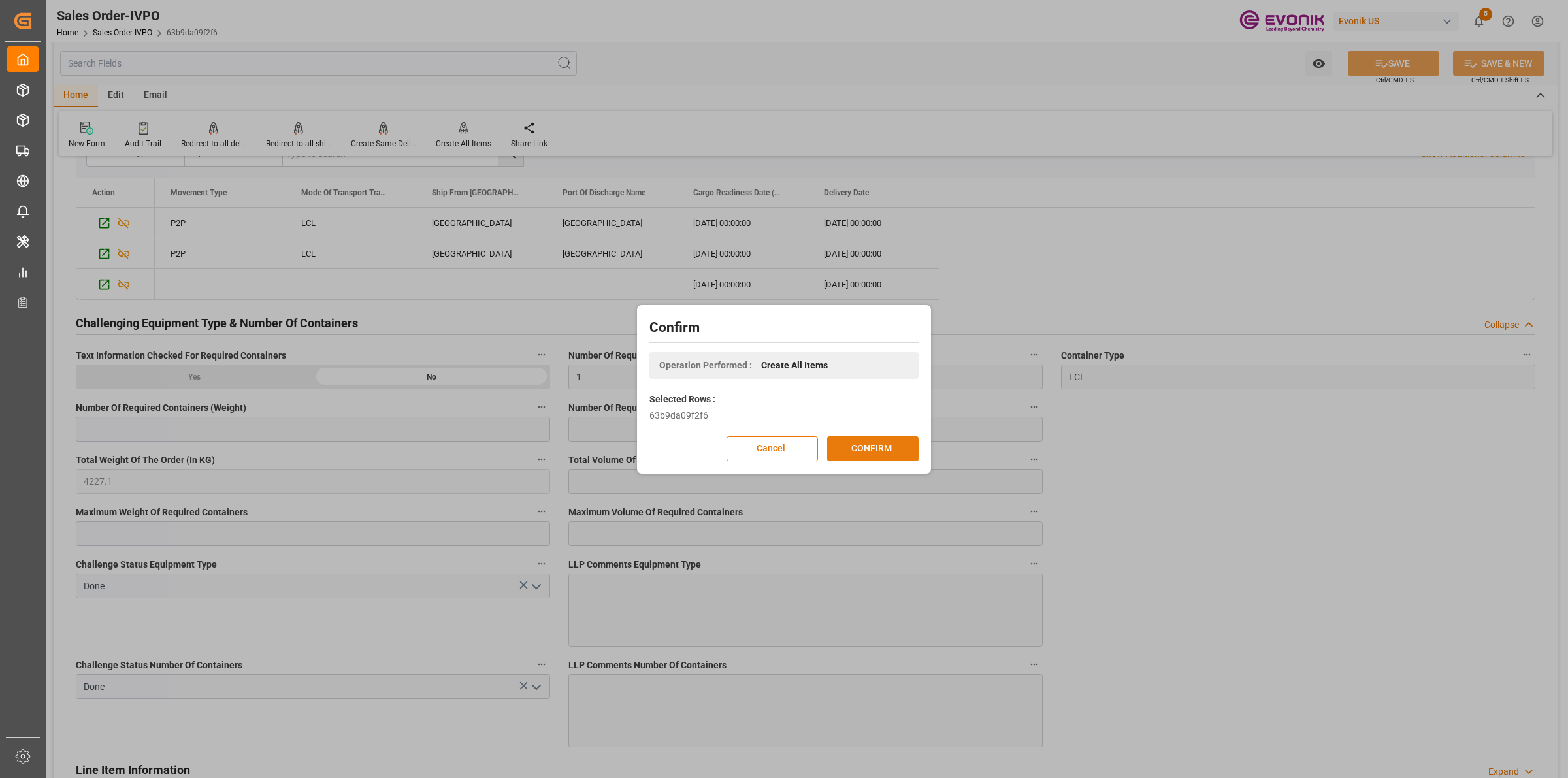
click at [868, 449] on button "CONFIRM" at bounding box center [873, 449] width 91 height 25
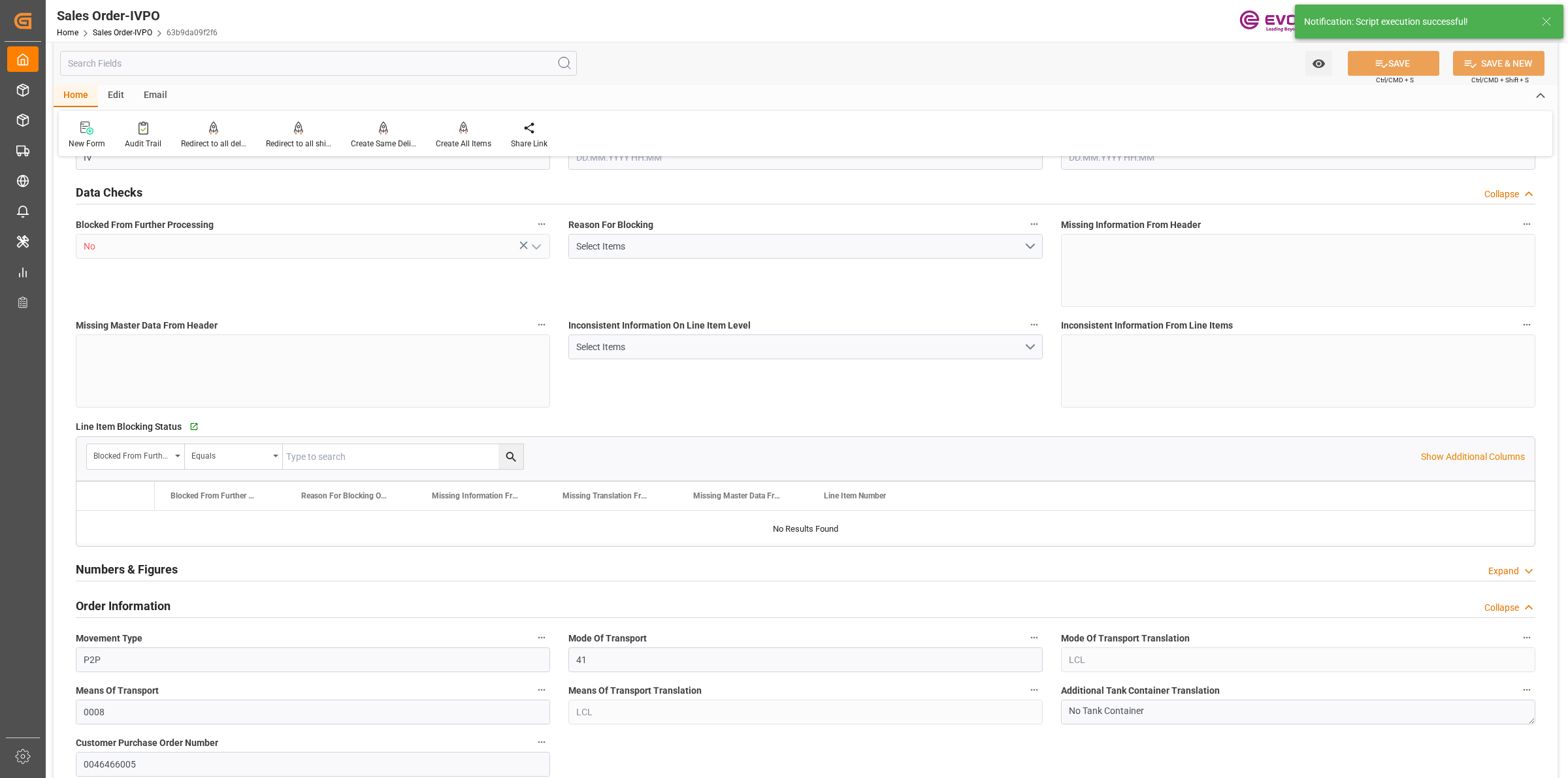
type input "COCTG"
type input "0"
type input "1"
type input "4227.1"
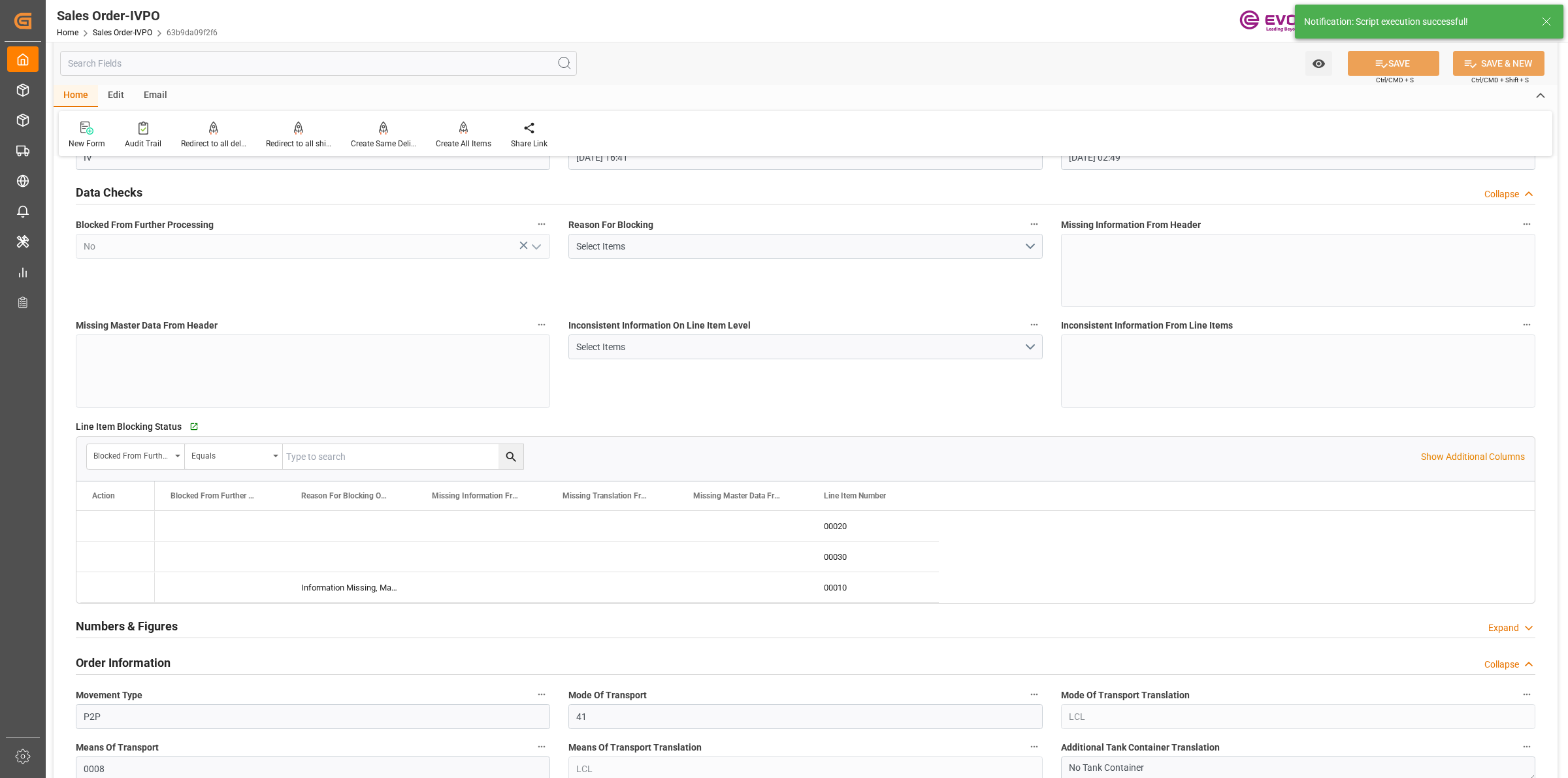
type input "26.08.2025 16:41"
type input "[DATE] 02:49"
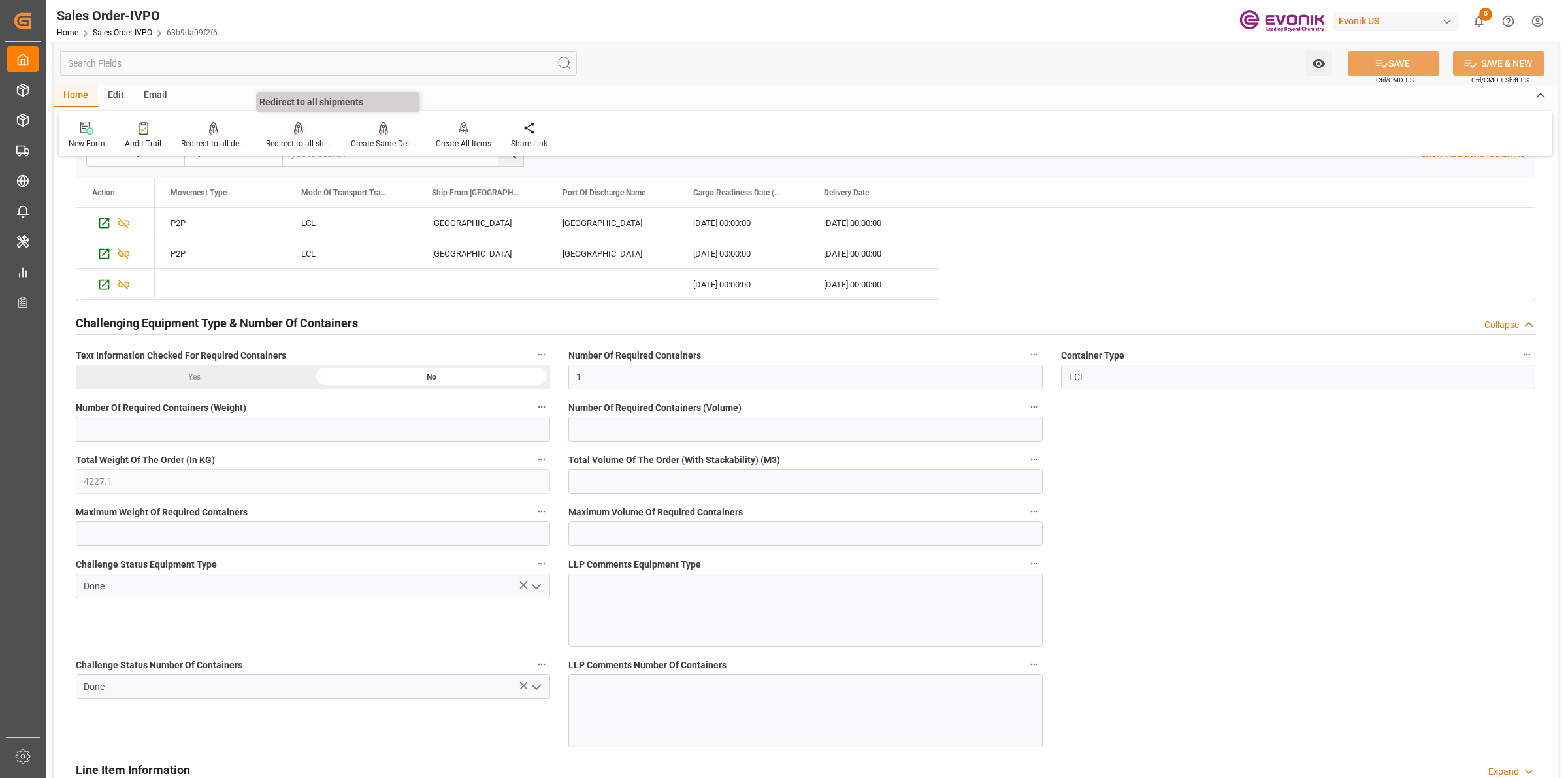
click at [289, 139] on div "Redirect to all shipments" at bounding box center [298, 144] width 65 height 12
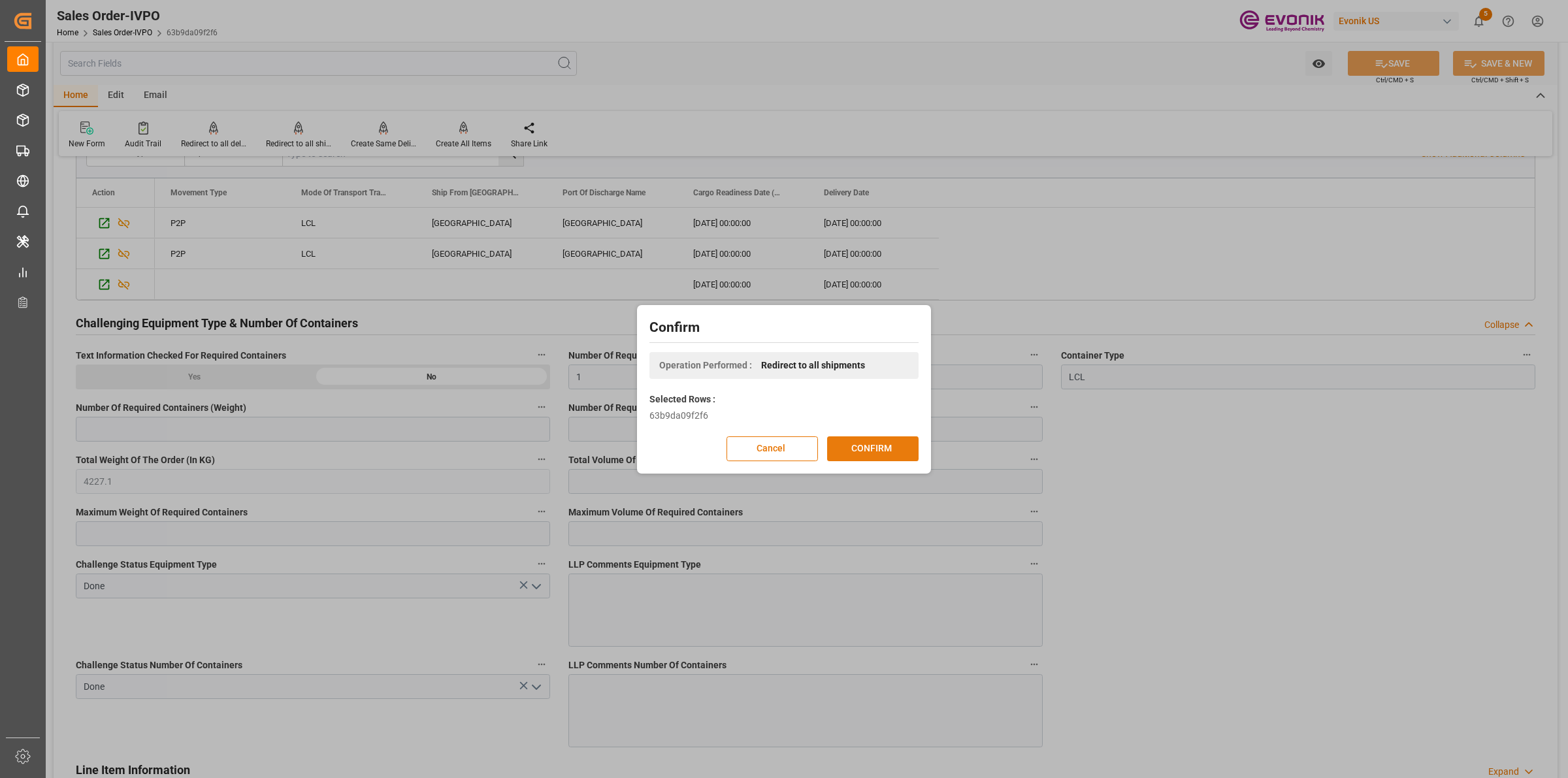
click at [870, 437] on button "CONFIRM" at bounding box center [873, 449] width 91 height 25
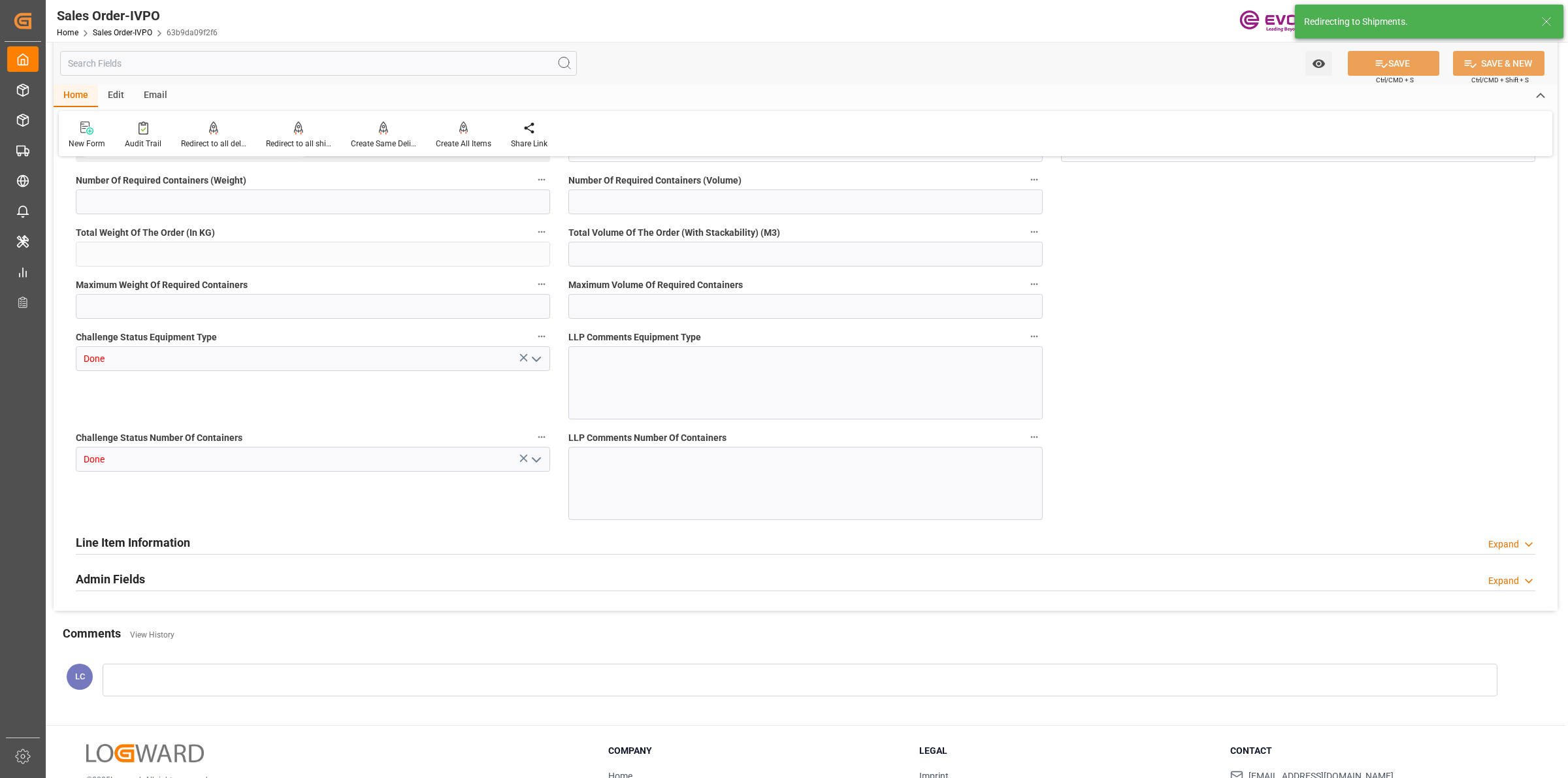
type input "COCTG"
type input "0"
type input "1"
type input "4227.1"
type input "26.08.2025 16:41"
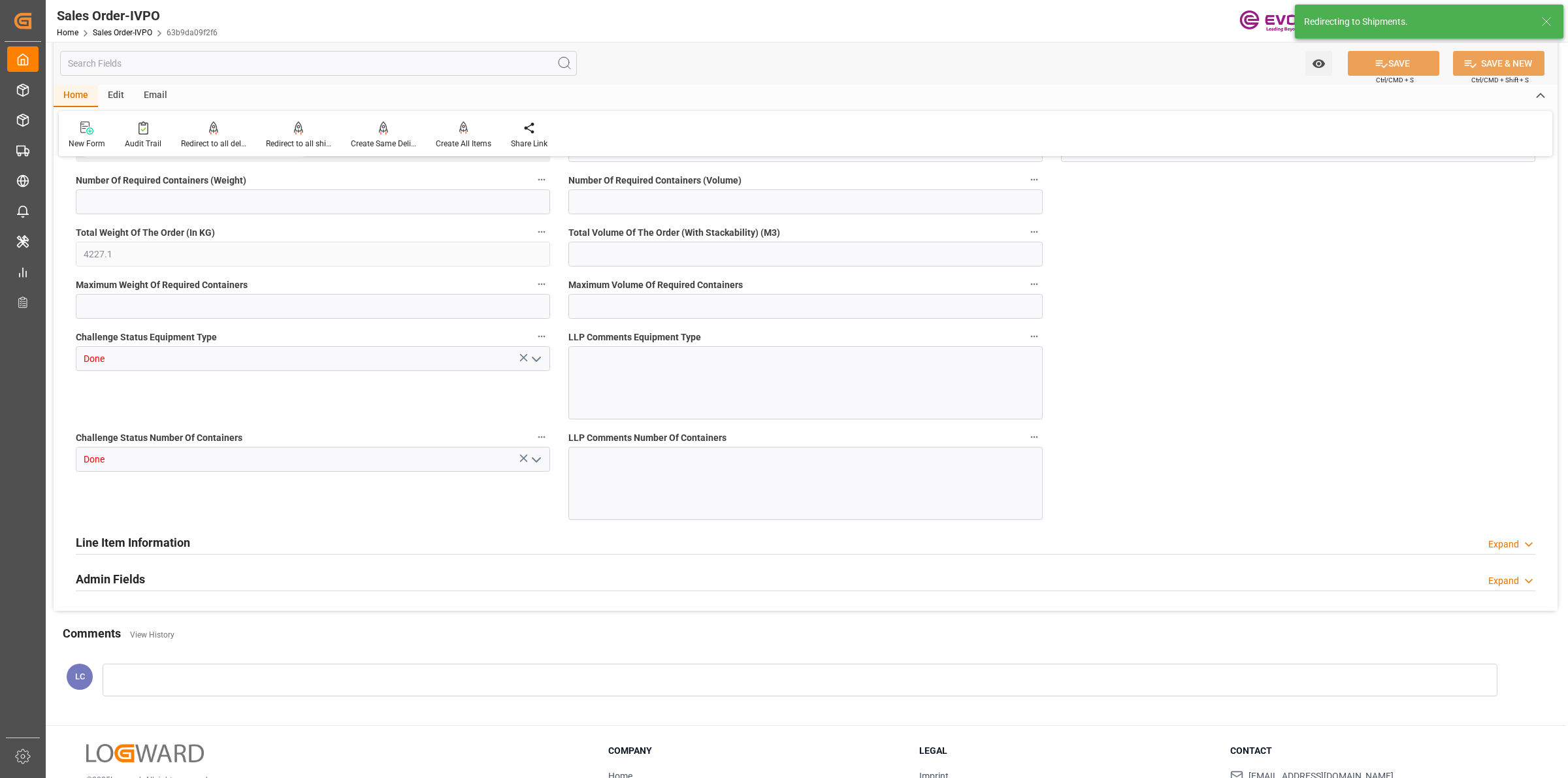
type input "[DATE] 02:49"
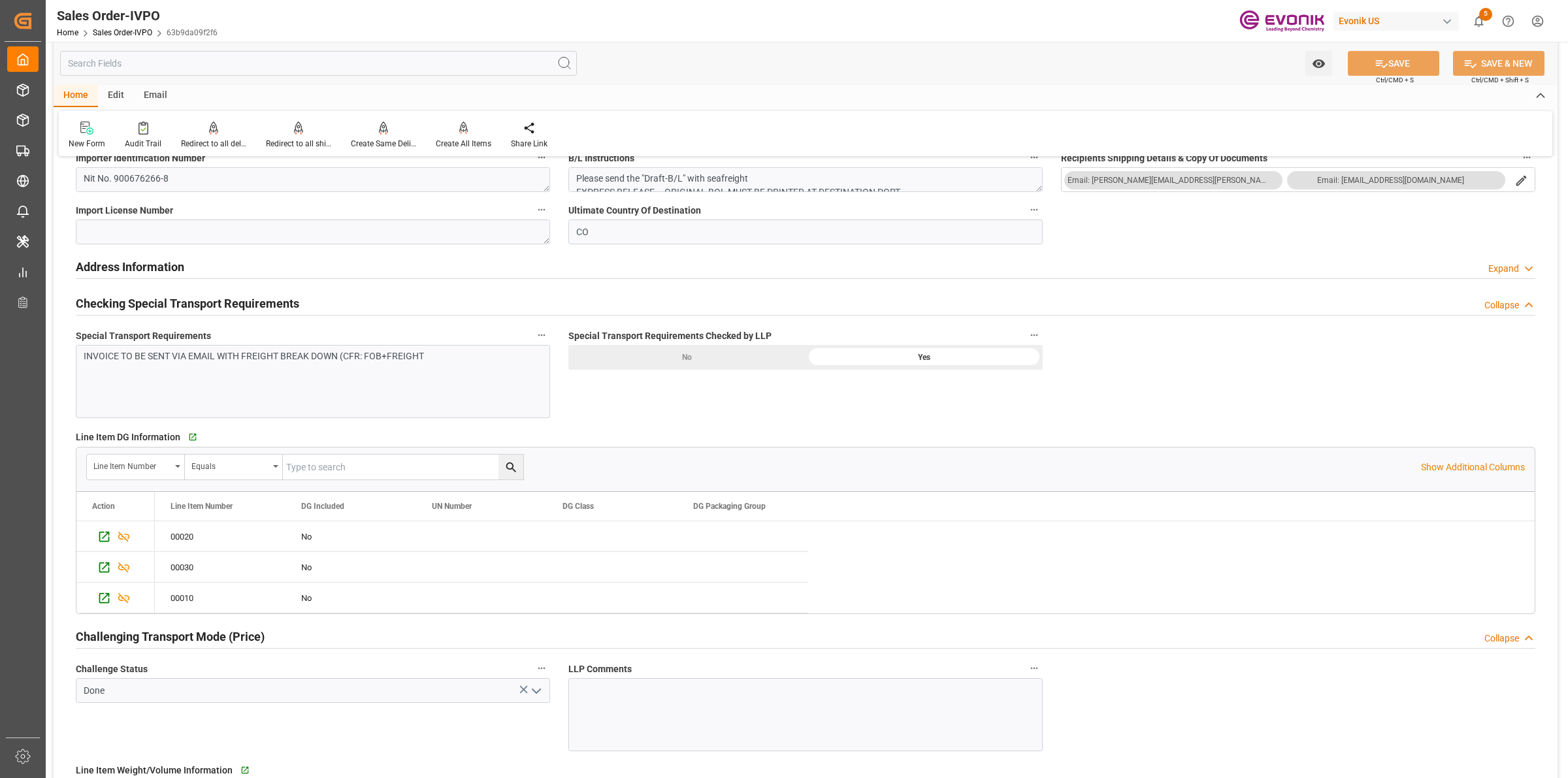
scroll to position [1781, 0]
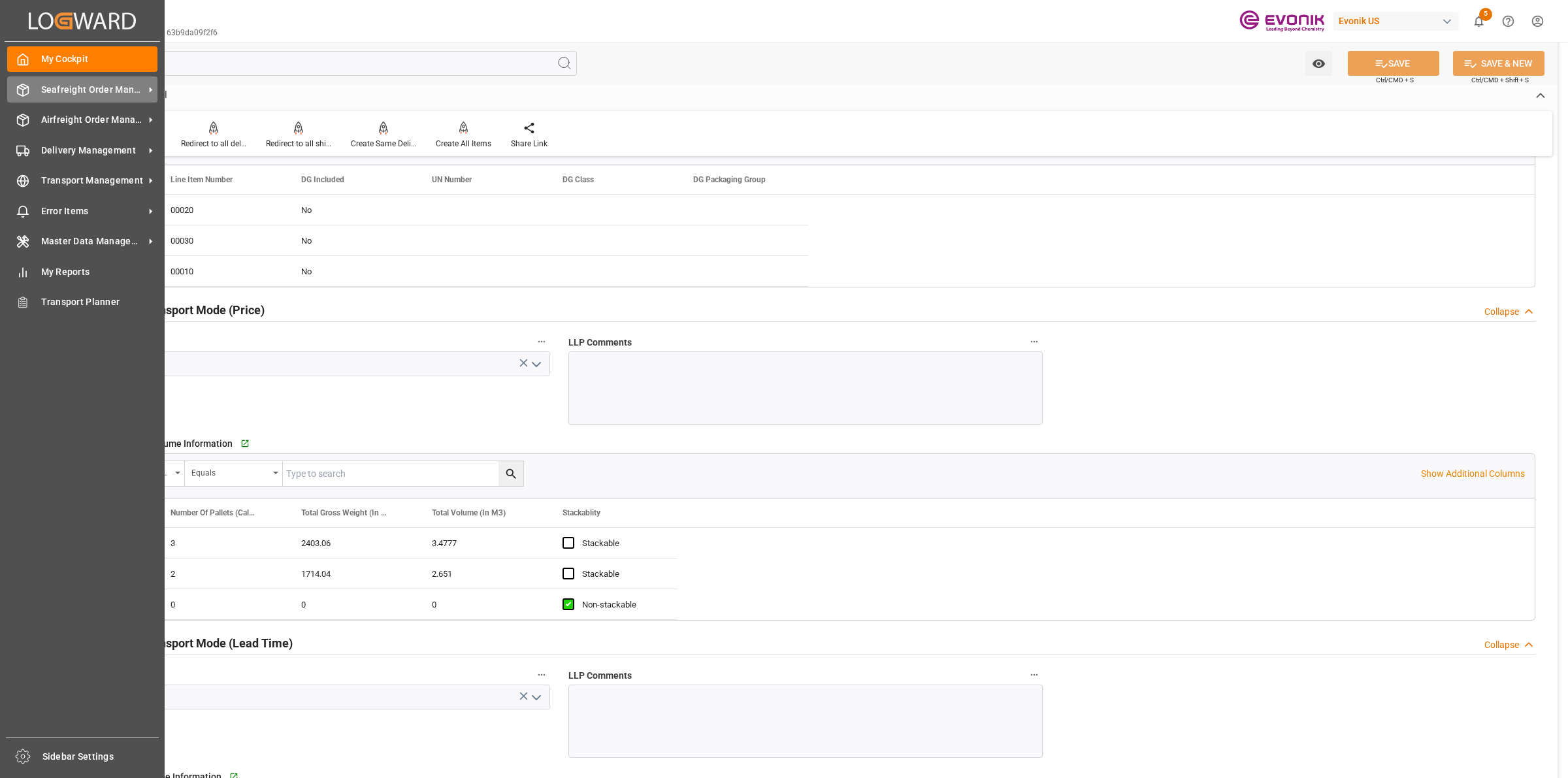
click at [19, 88] on icon at bounding box center [23, 90] width 13 height 13
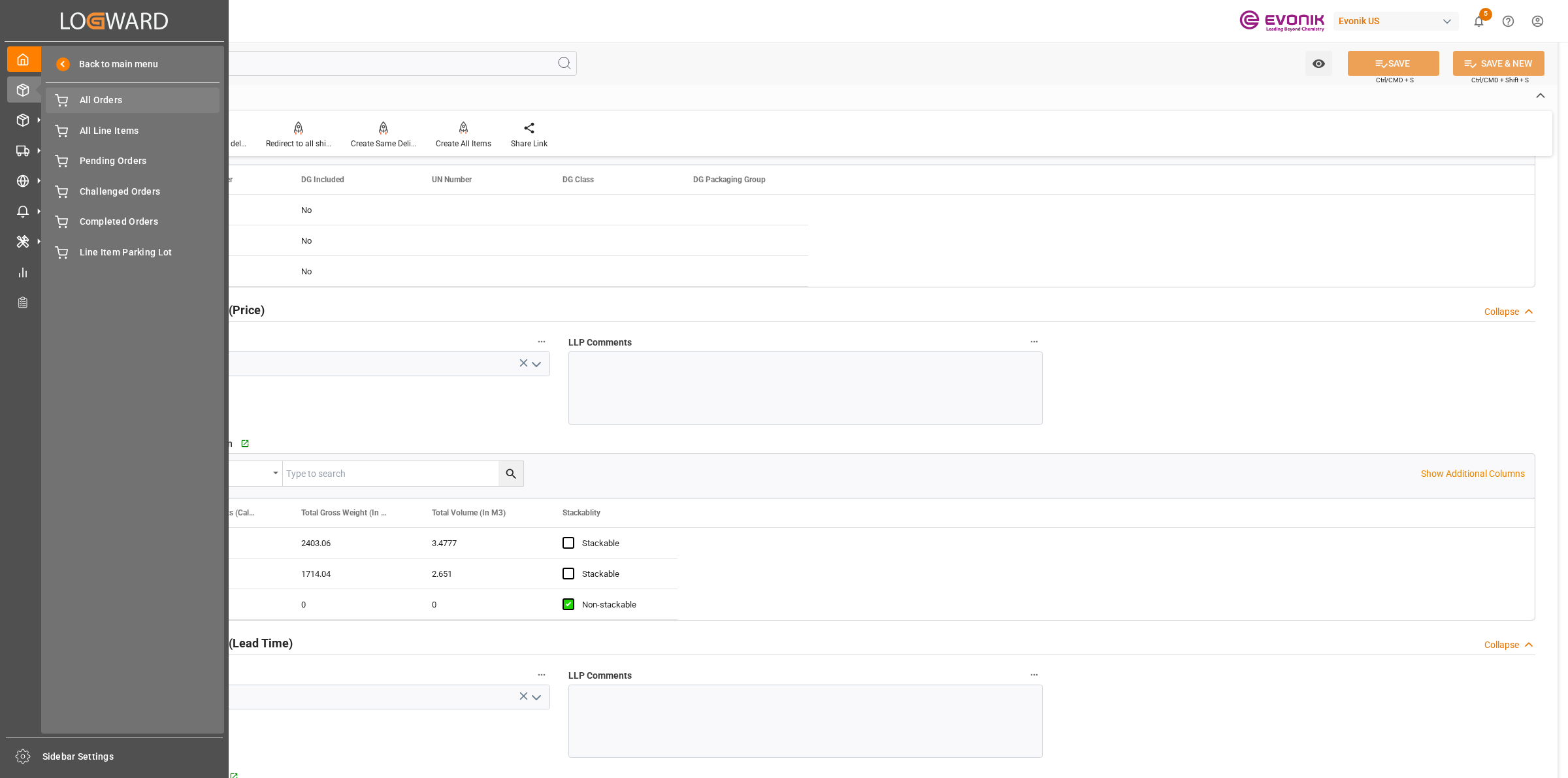
click at [138, 98] on span "All Orders" at bounding box center [150, 100] width 141 height 14
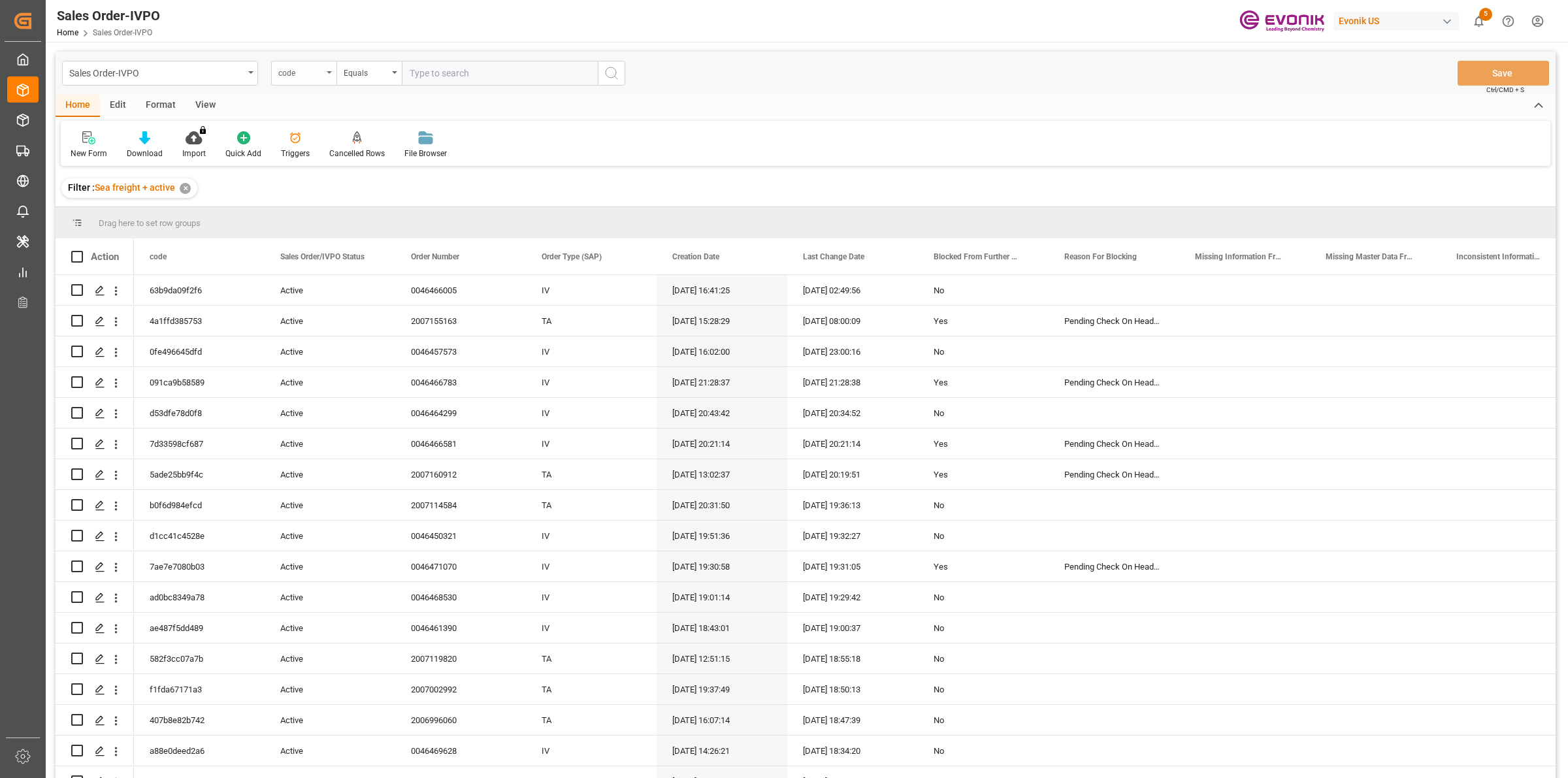
click at [314, 77] on div "code" at bounding box center [300, 71] width 44 height 15
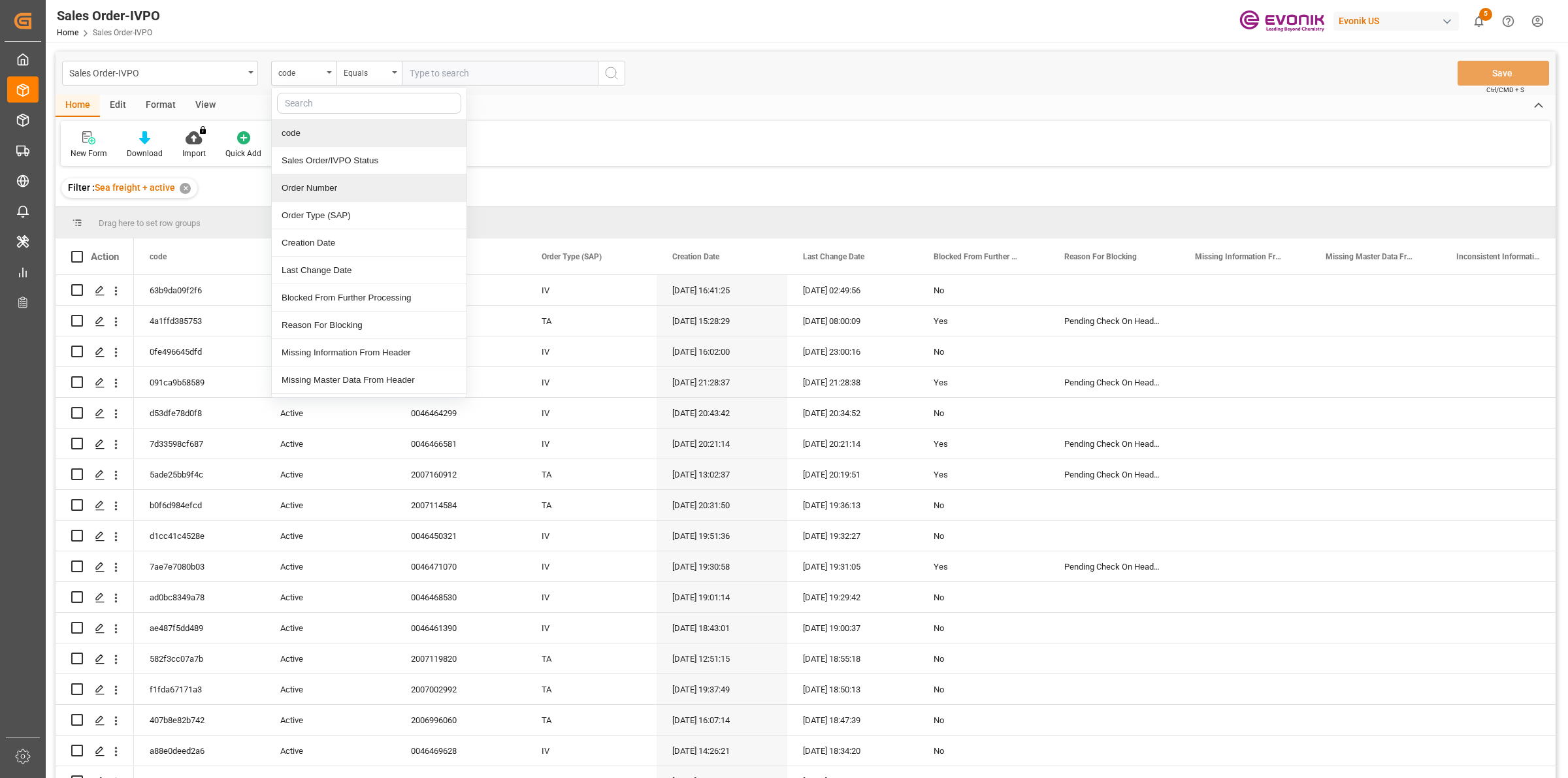
click at [326, 177] on div "Order Number" at bounding box center [369, 188] width 195 height 28
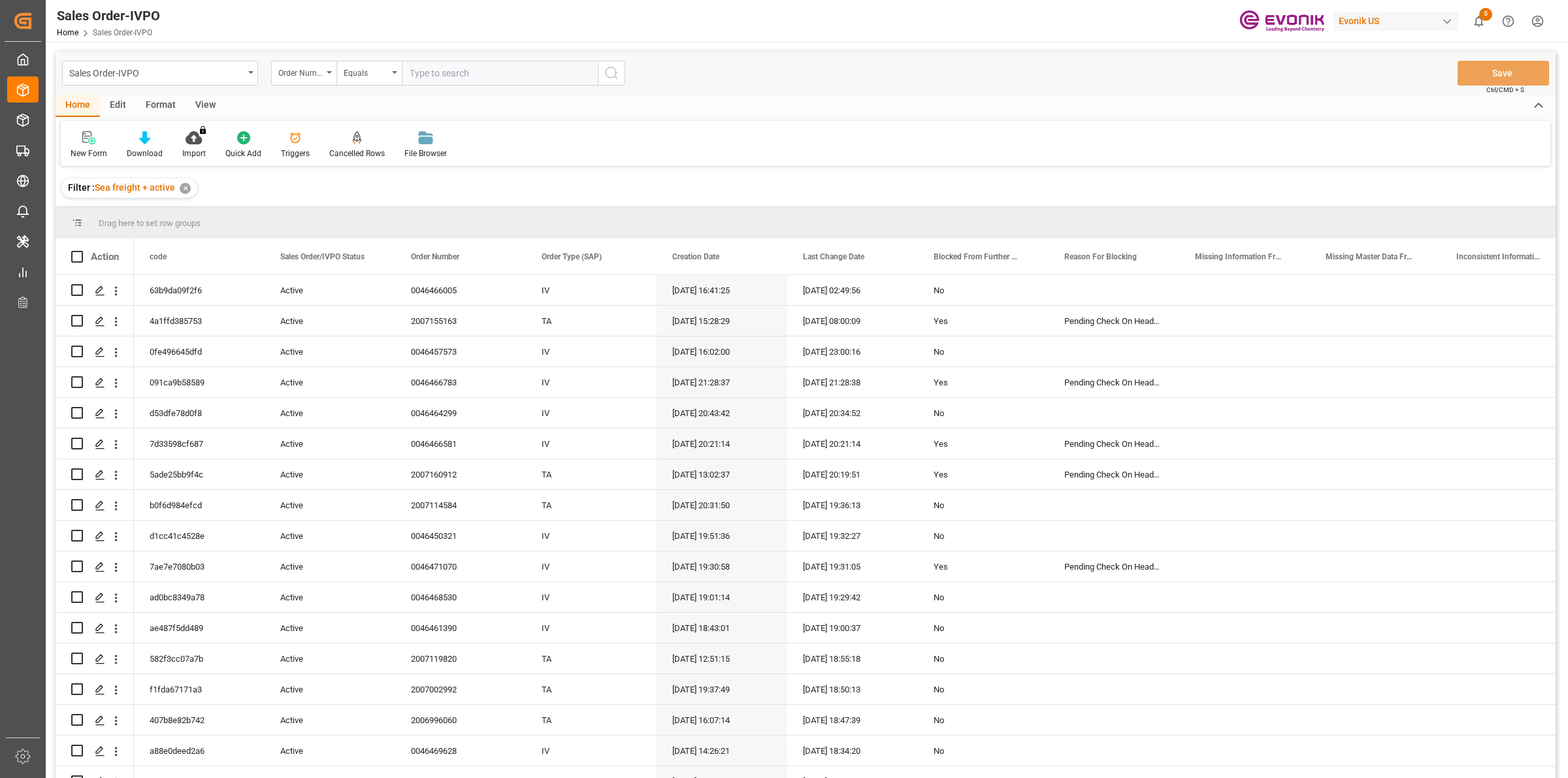
click at [480, 69] on input "text" at bounding box center [500, 73] width 196 height 25
paste input "2007133936"
type input "2007133936"
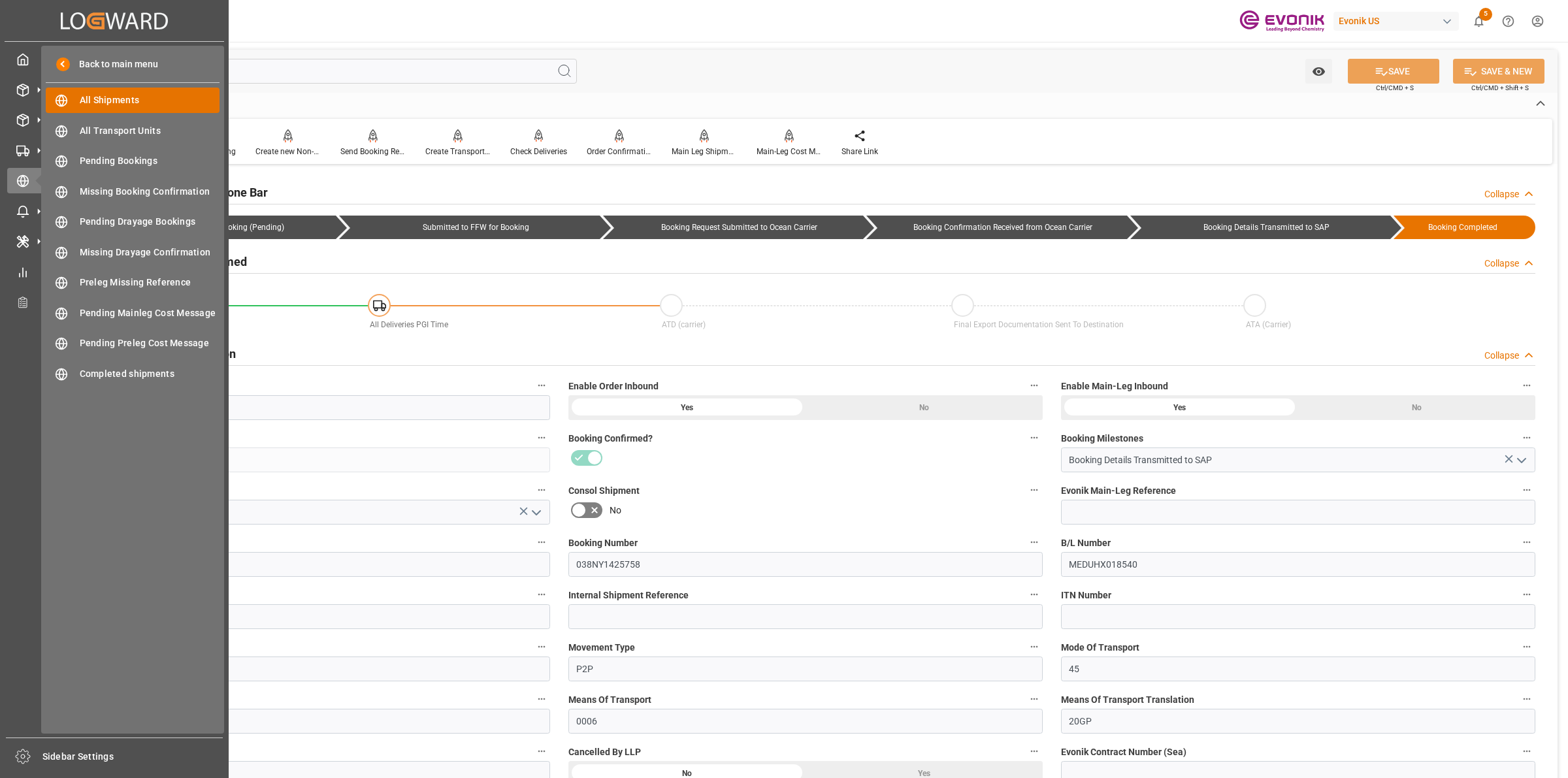
click at [104, 93] on span "All Shipments" at bounding box center [150, 100] width 141 height 14
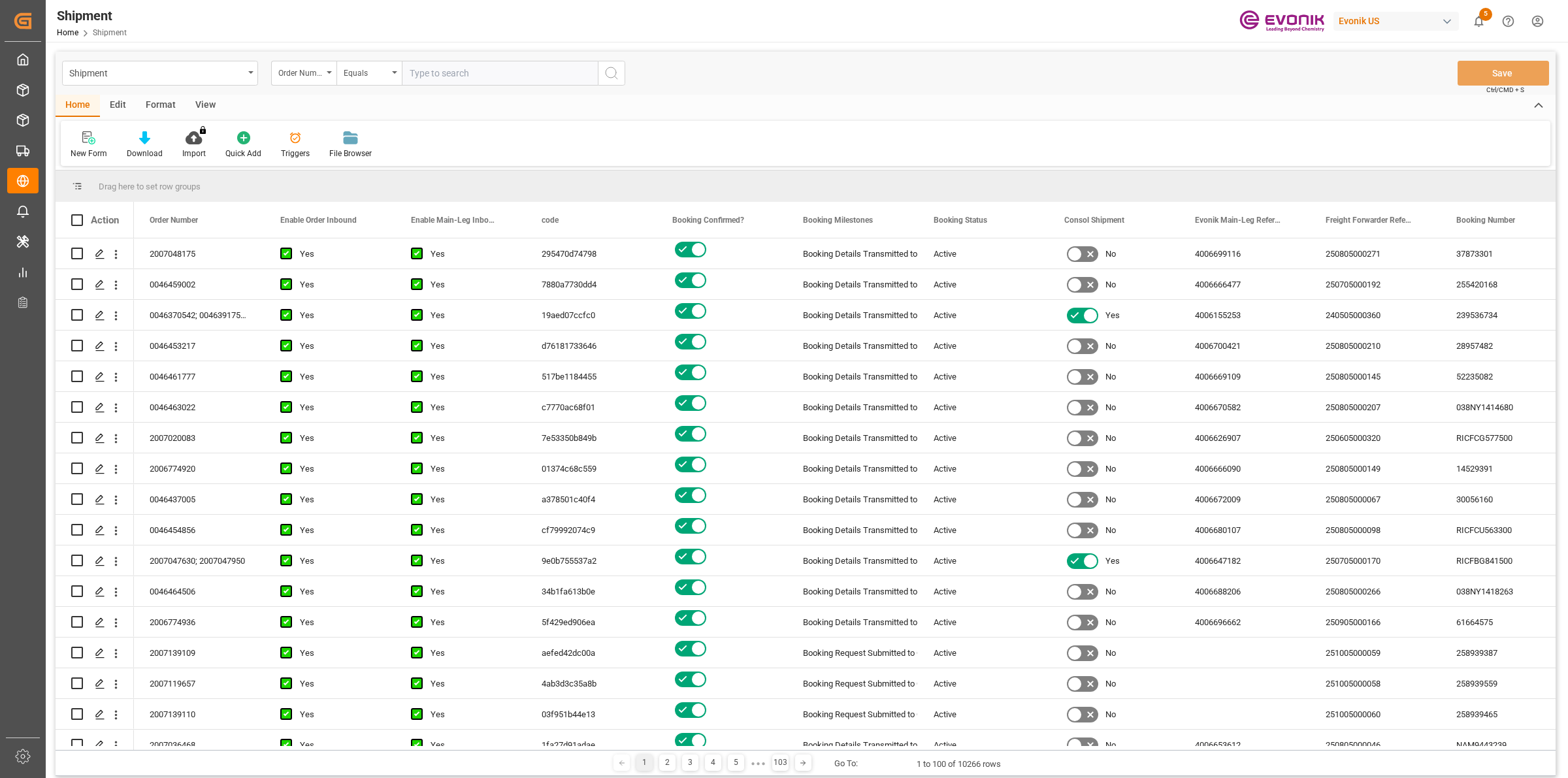
click at [441, 70] on input "text" at bounding box center [500, 73] width 196 height 25
type input "2007100452"
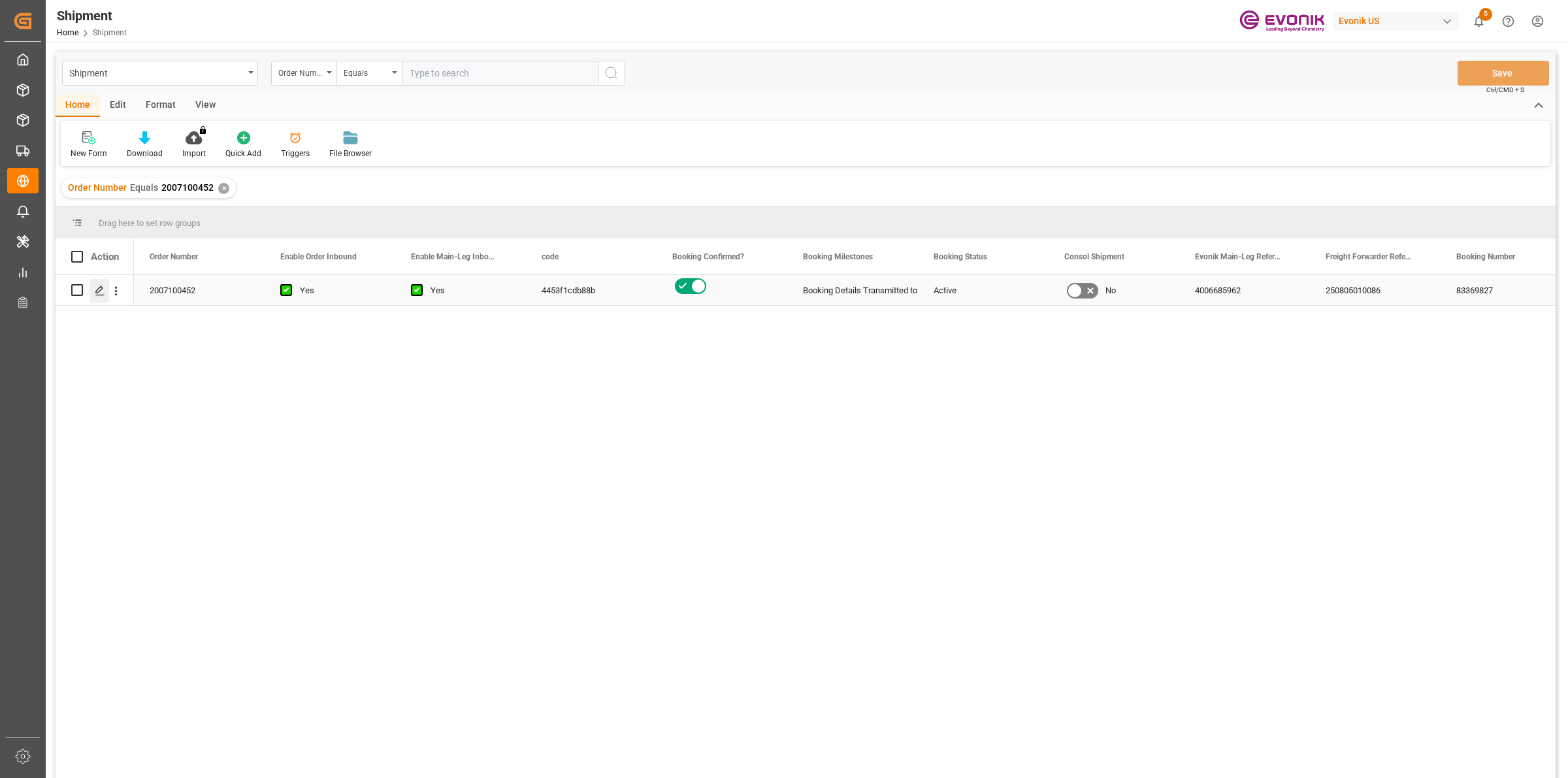
click at [96, 289] on icon "Press SPACE to select this row." at bounding box center [100, 291] width 11 height 11
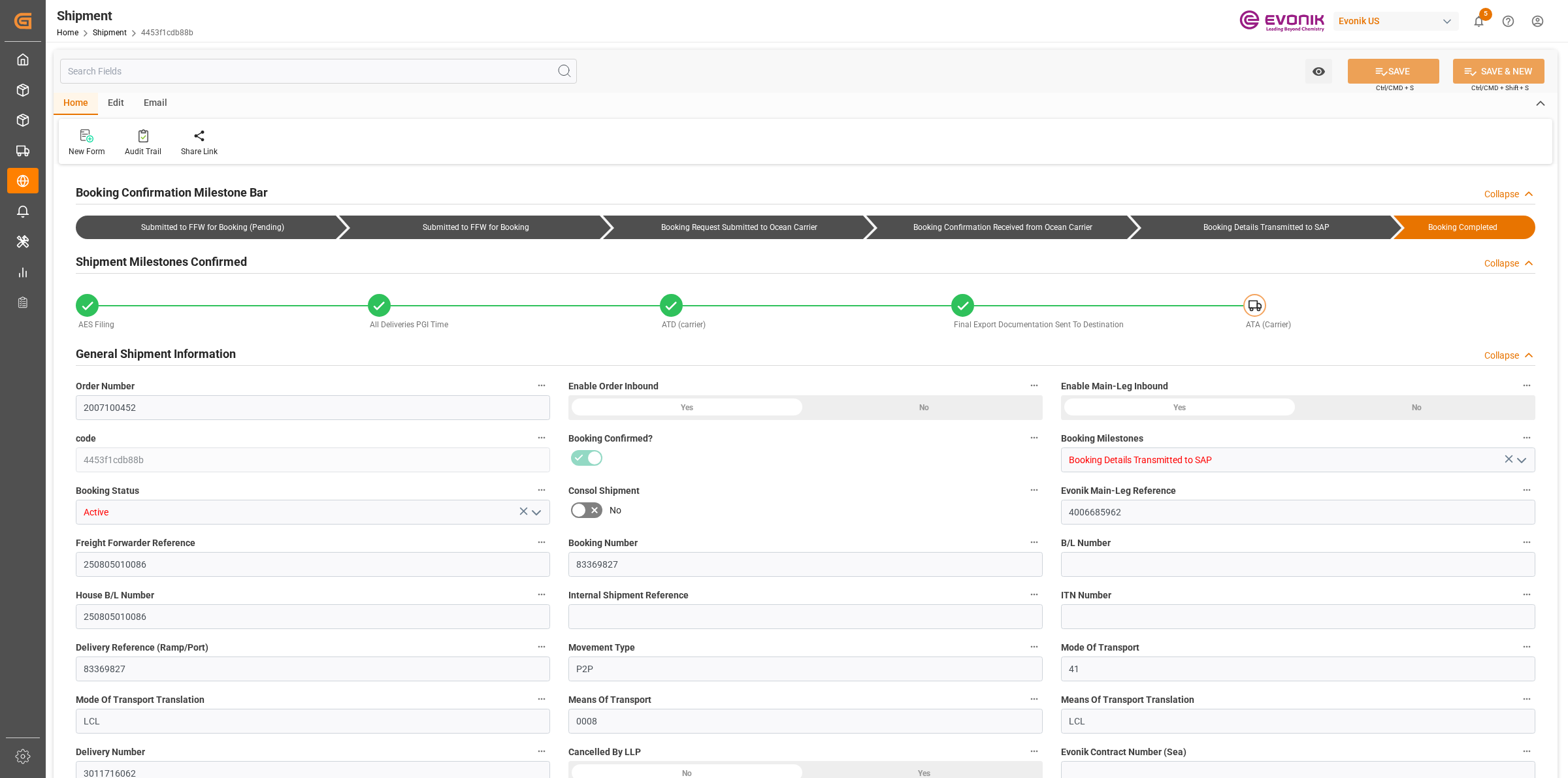
type input "1039.25"
type input "780.48"
type input "0"
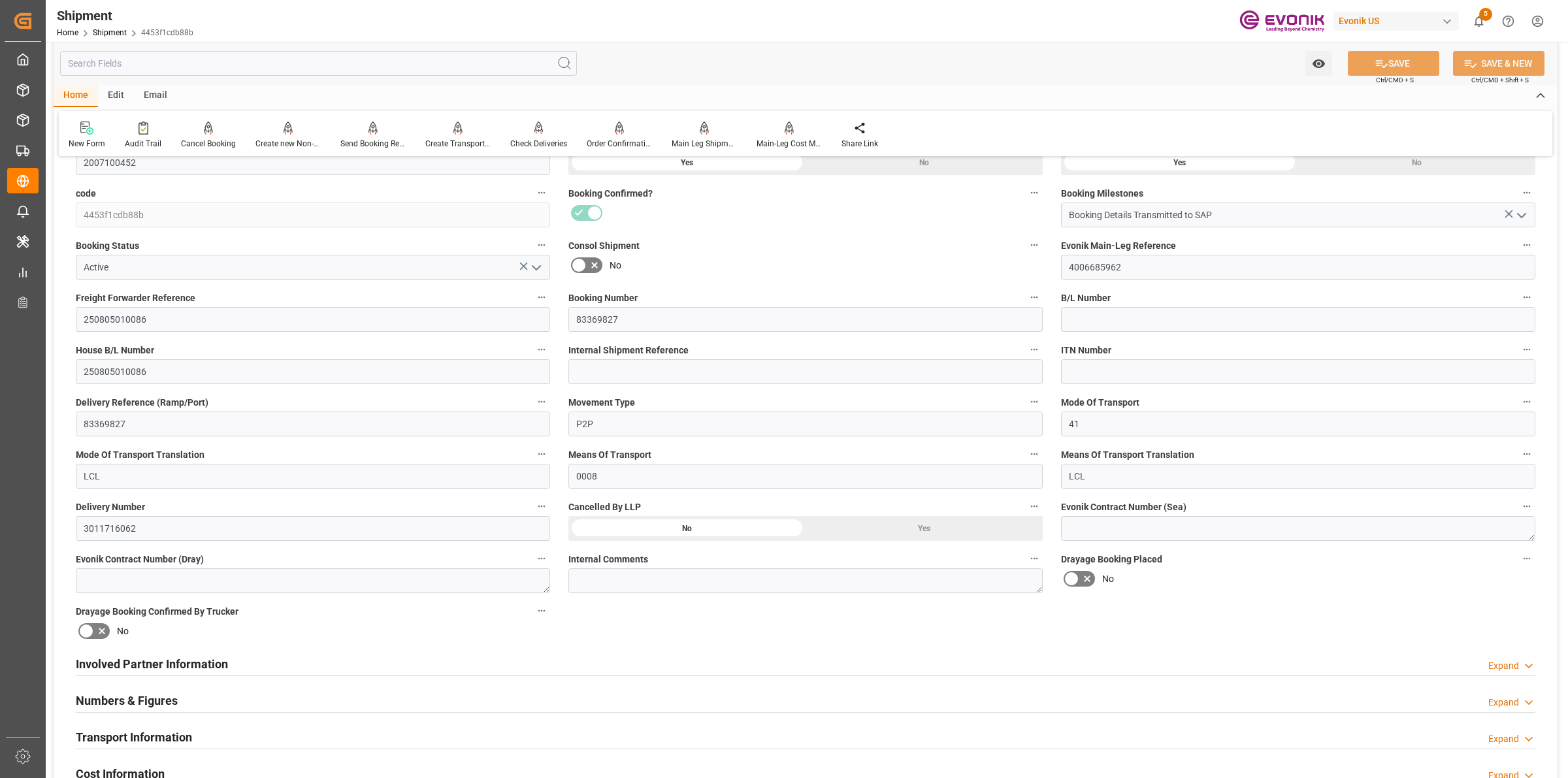
scroll to position [490, 0]
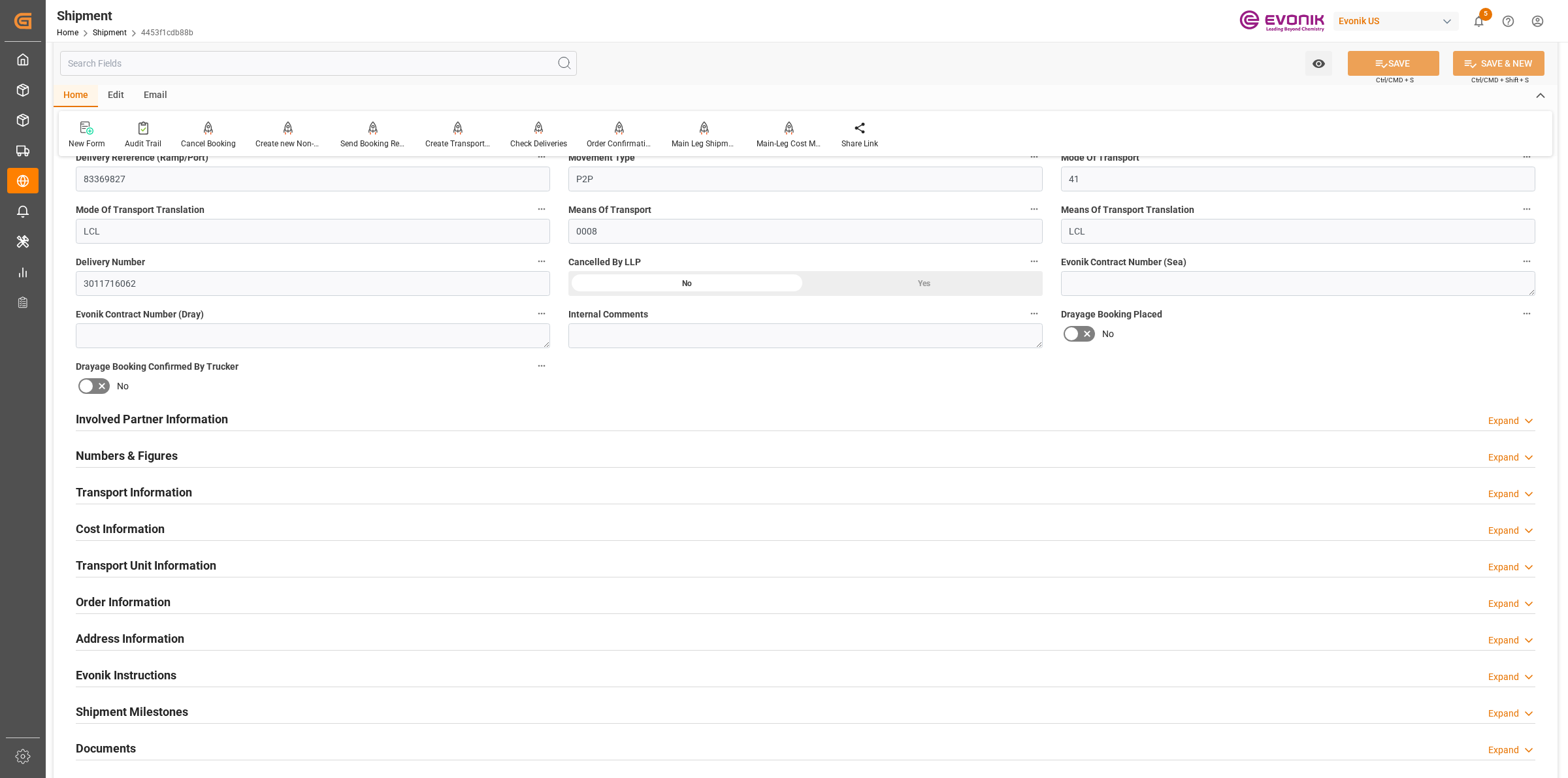
click at [174, 528] on div "Cost Information Expand" at bounding box center [805, 528] width 1460 height 25
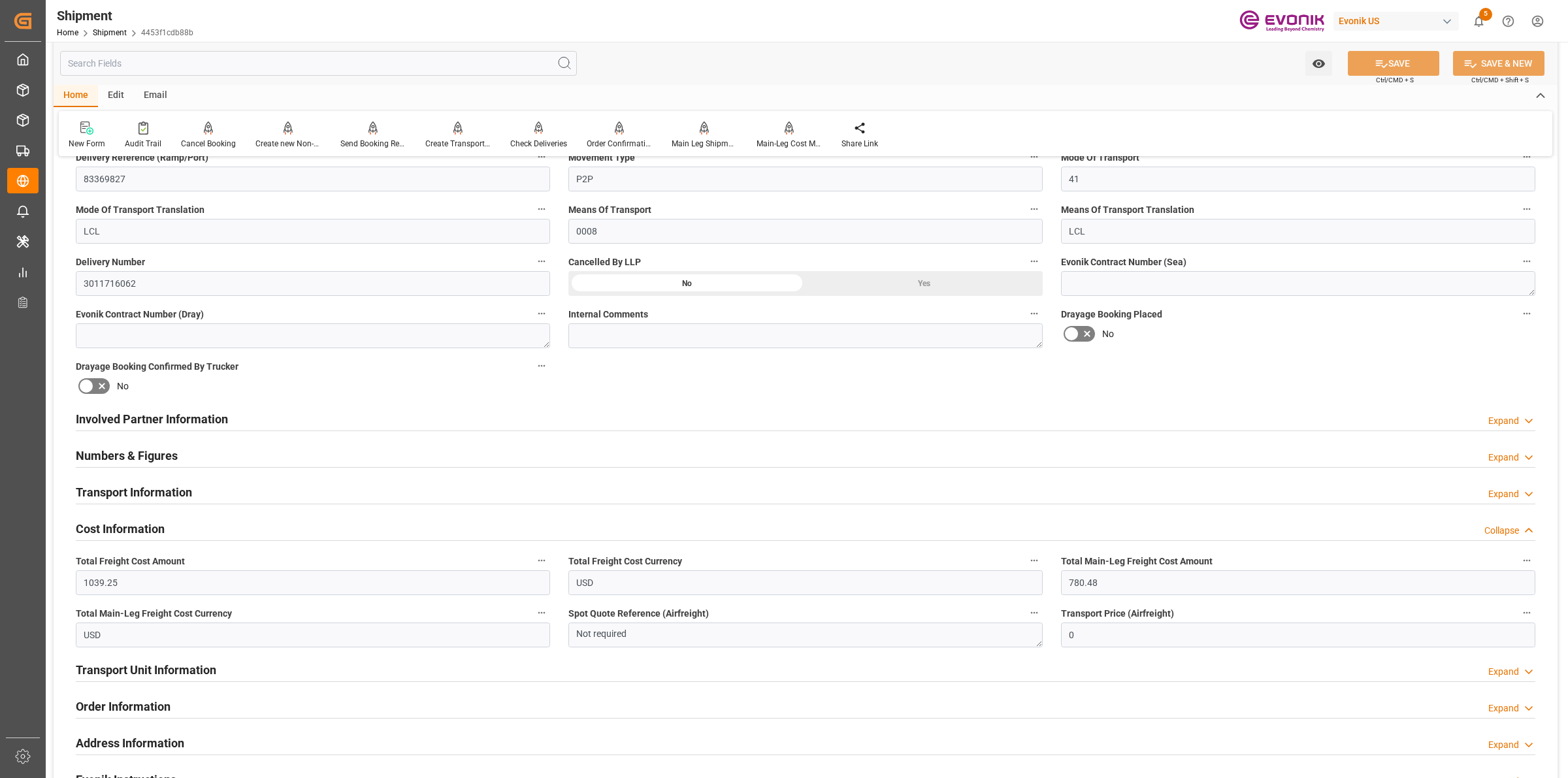
click at [178, 452] on div "Numbers & Figures Expand" at bounding box center [805, 454] width 1460 height 25
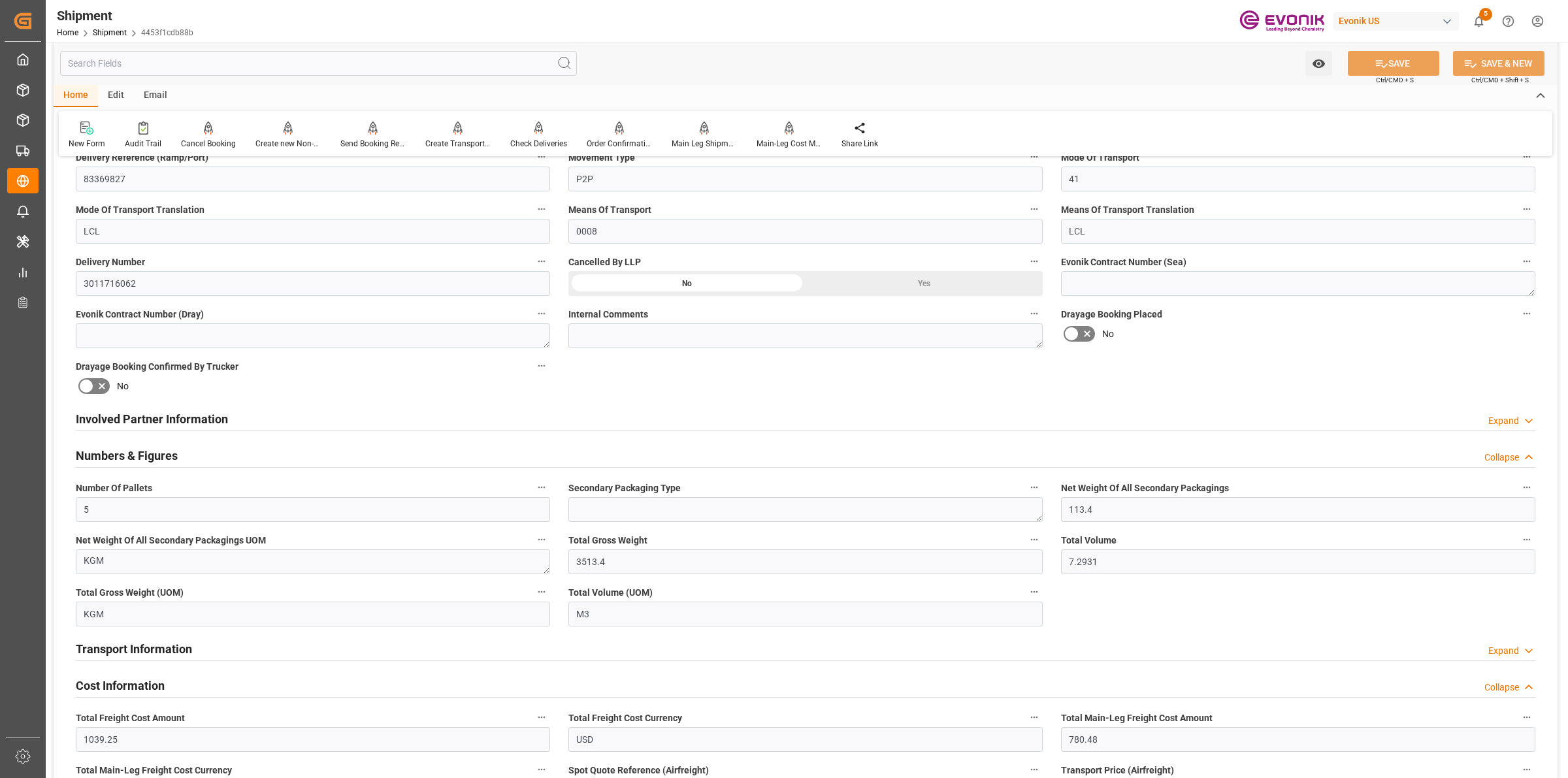
click at [178, 452] on div "Numbers & Figures Collapse" at bounding box center [805, 454] width 1460 height 25
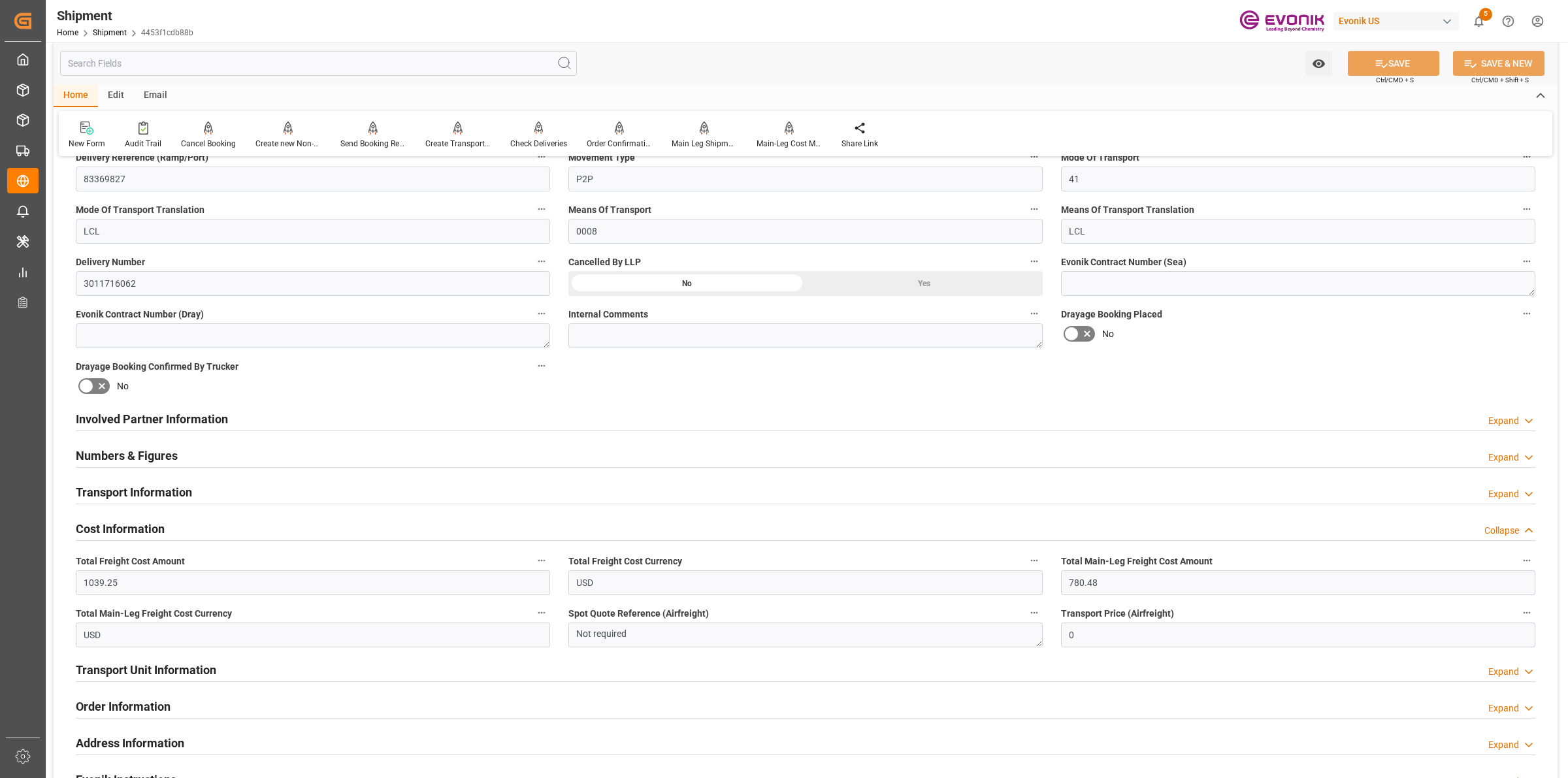
click at [172, 494] on h2 "Transport Information" at bounding box center [134, 492] width 116 height 18
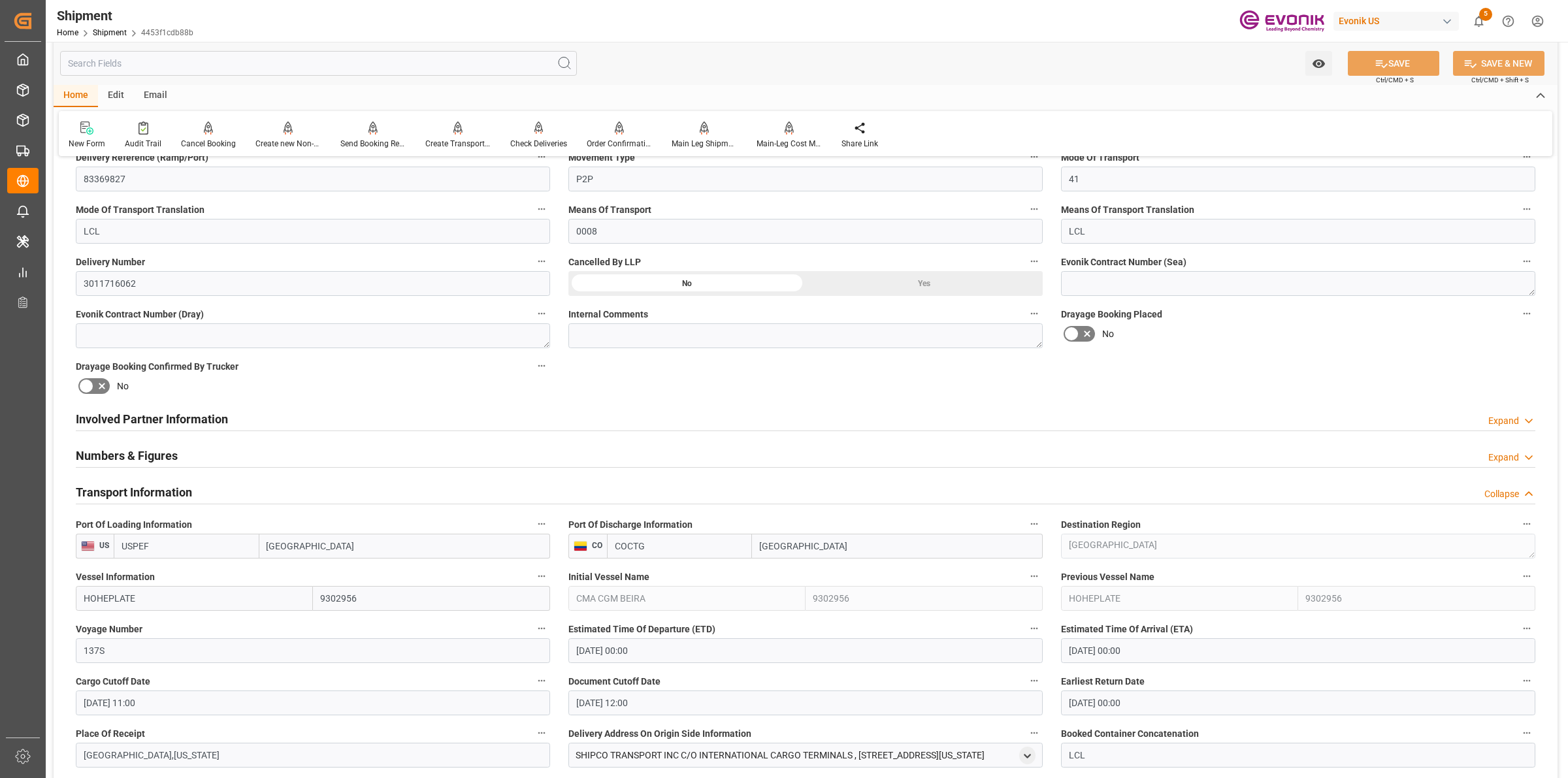
click at [1100, 431] on div at bounding box center [805, 431] width 1460 height 1
click at [1072, 419] on div "Involved Partner Information Expand" at bounding box center [805, 418] width 1460 height 25
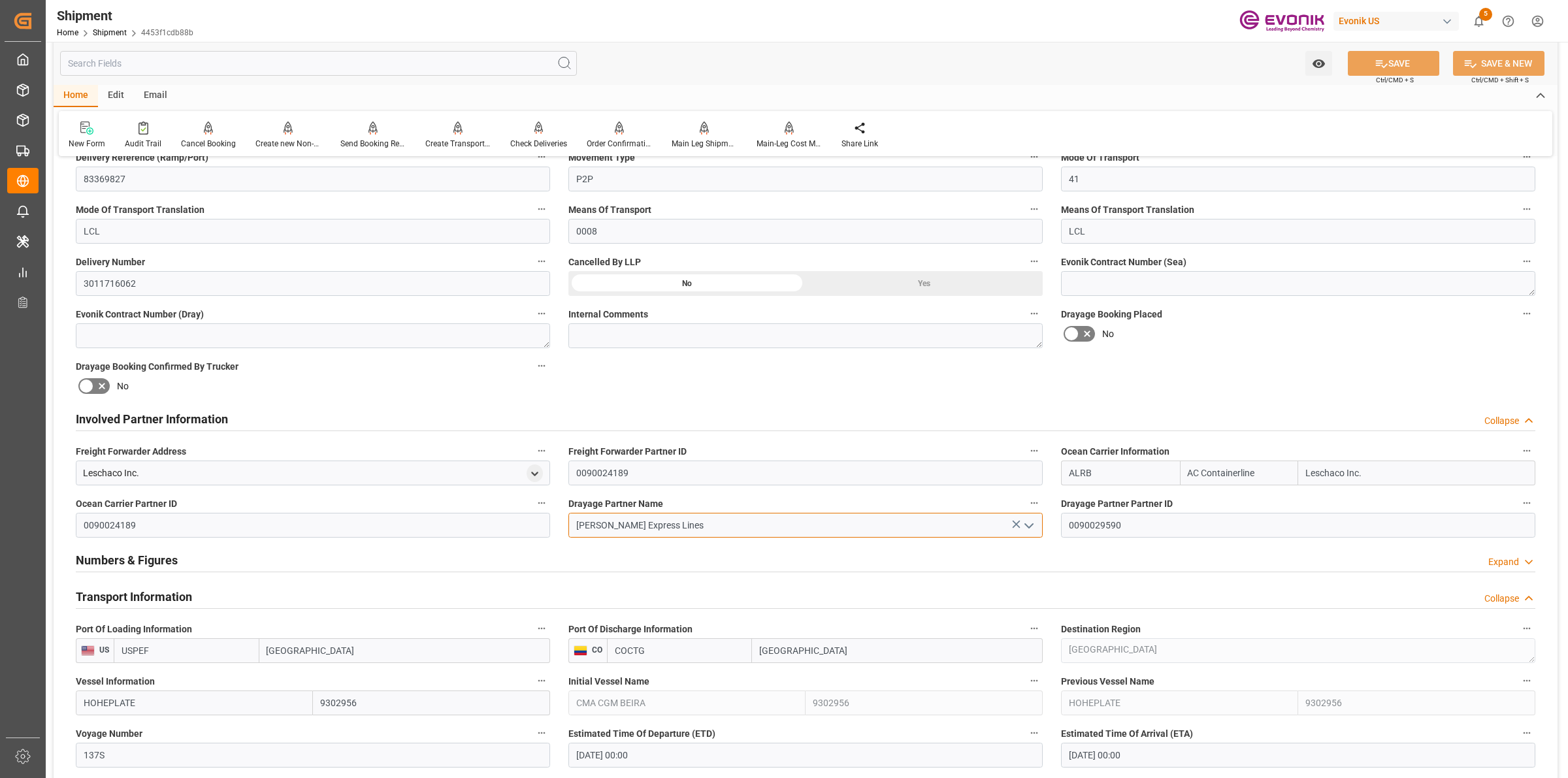
drag, startPoint x: 625, startPoint y: 523, endPoint x: 541, endPoint y: 503, distance: 86.3
click at [541, 503] on div "Booking Confirmation Milestone Bar Collapse Submitted to FFW for Booking (Pendi…" at bounding box center [805, 665] width 1504 height 1973
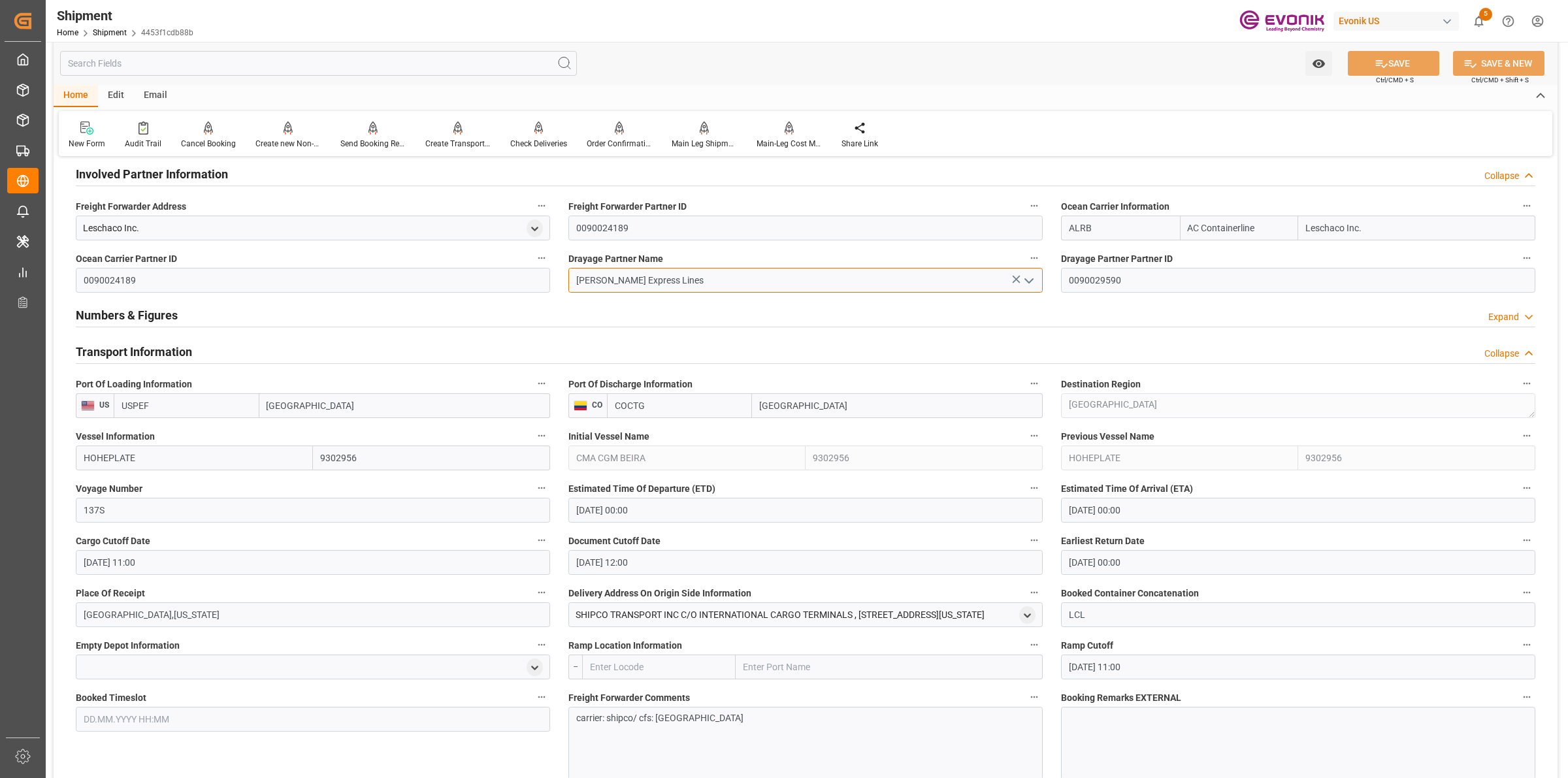
scroll to position [1143, 0]
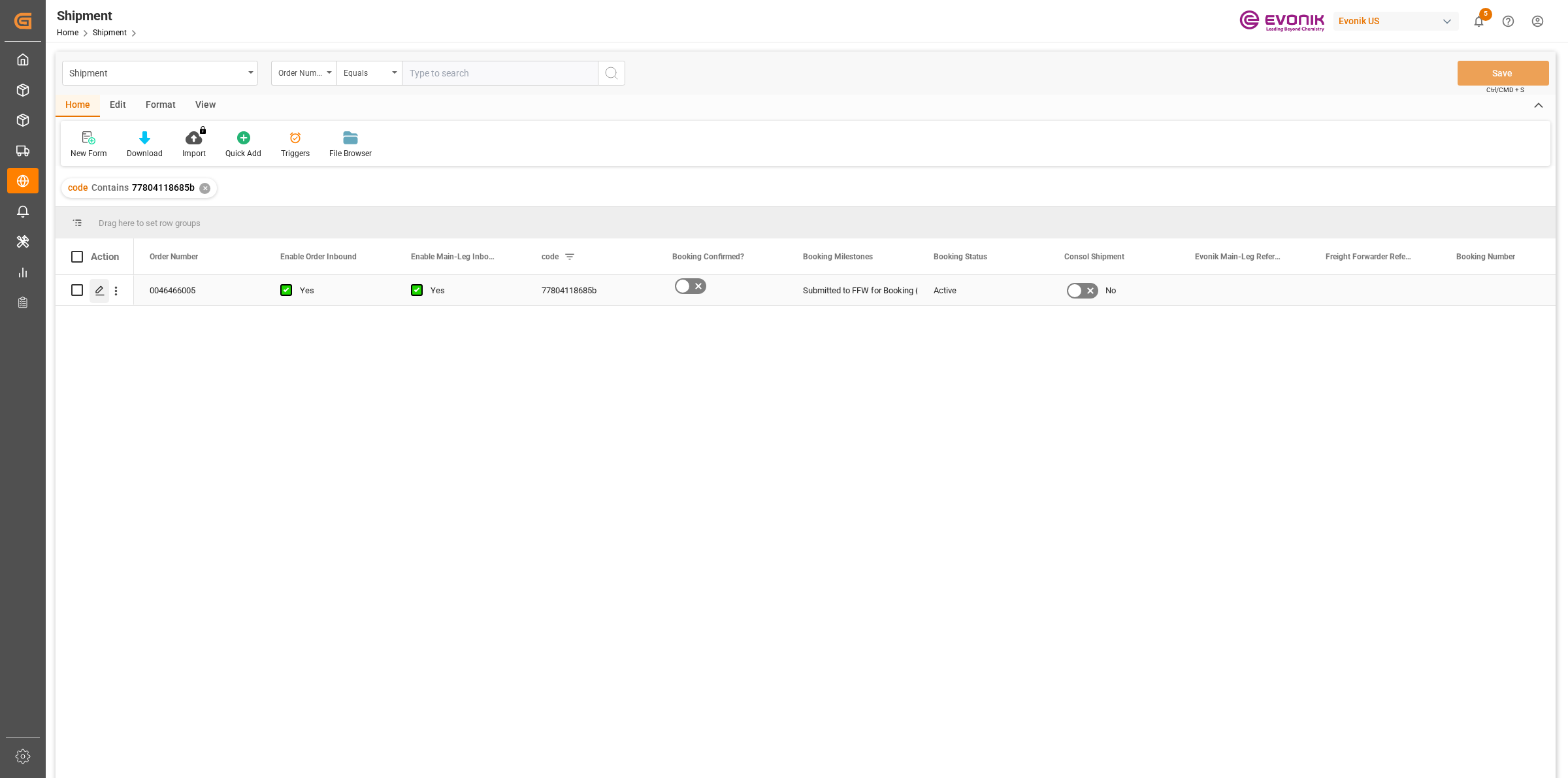
click at [98, 293] on polygon "Press SPACE to select this row." at bounding box center [99, 289] width 7 height 7
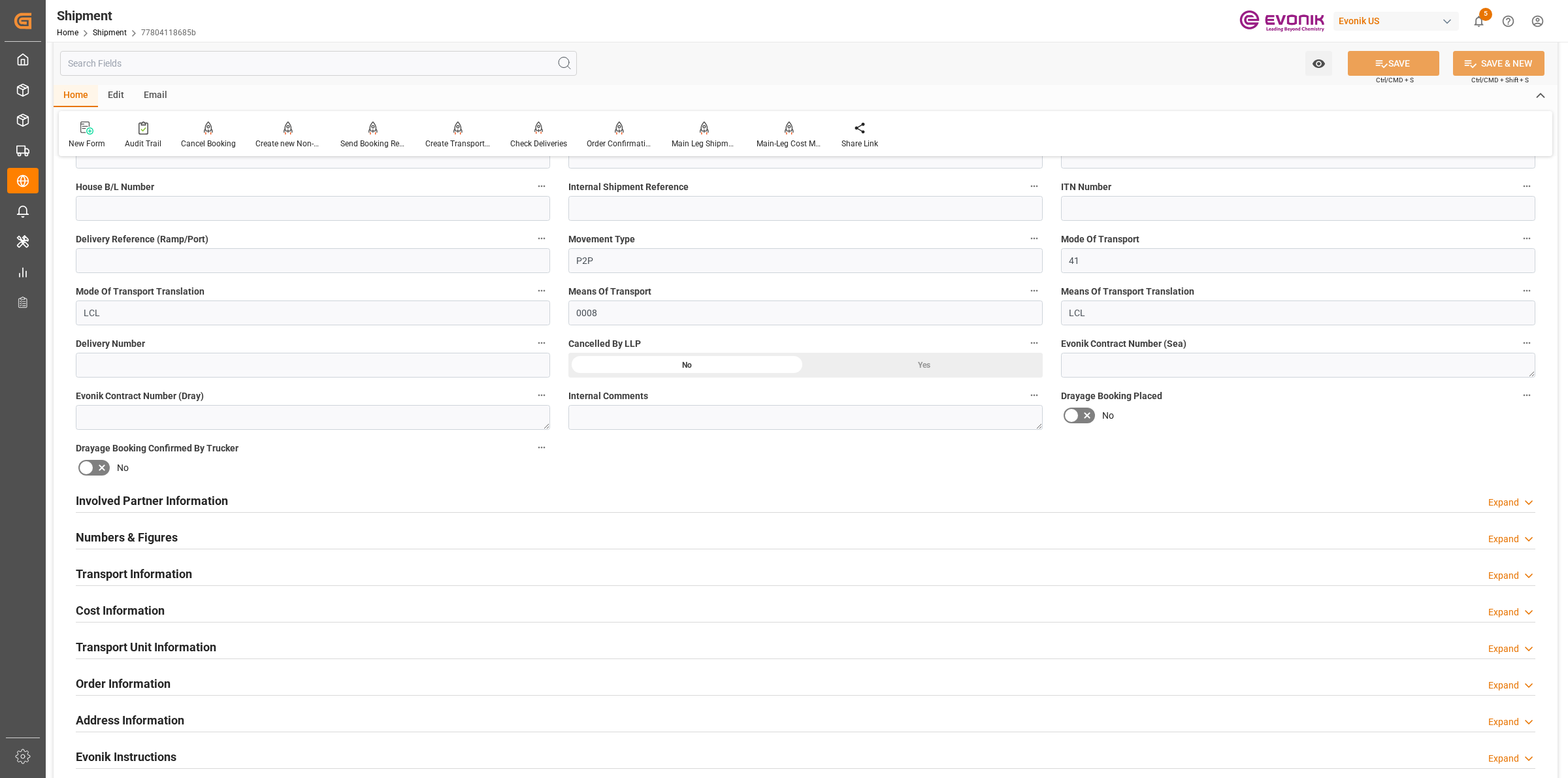
scroll to position [490, 0]
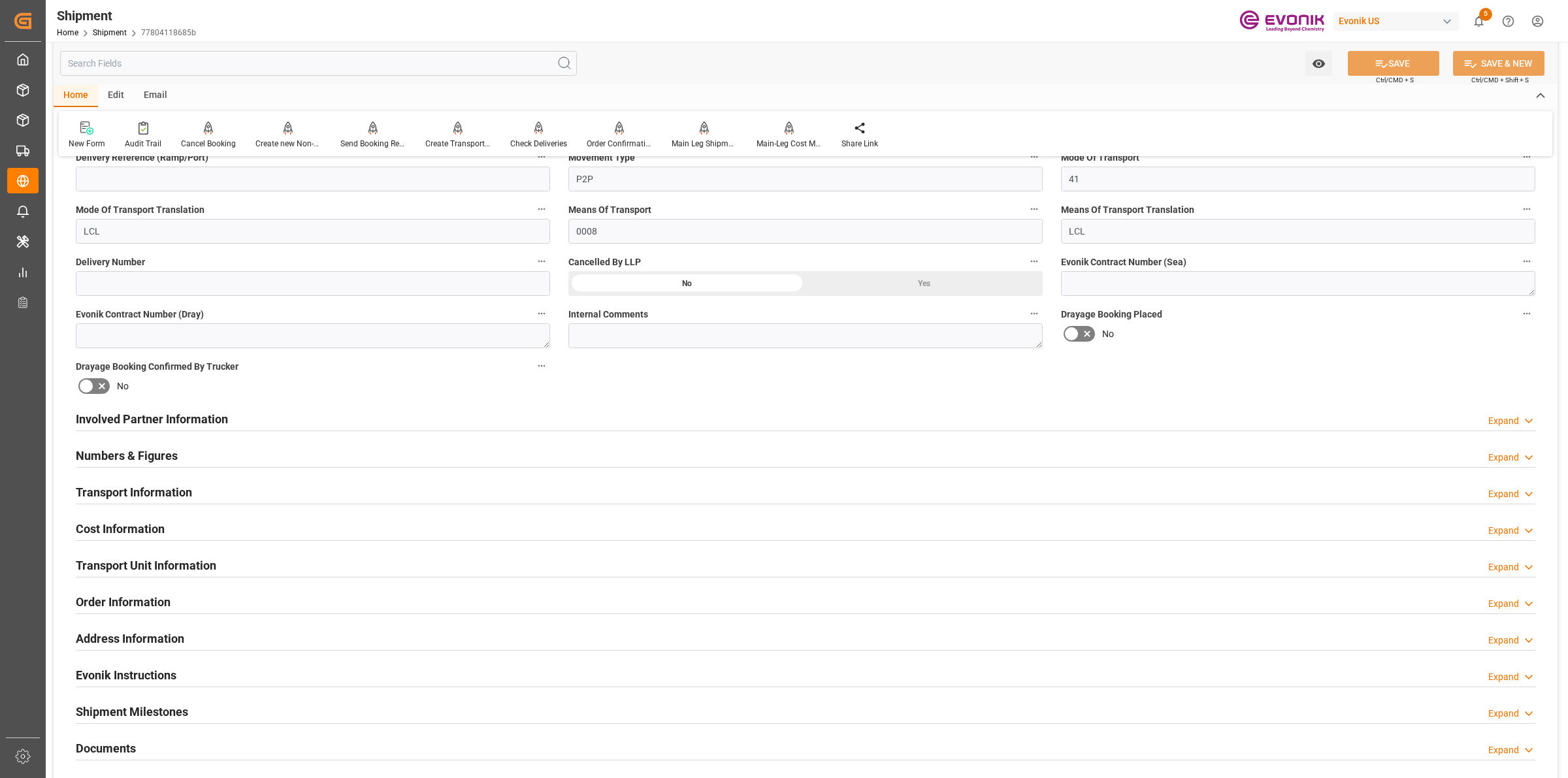
click at [451, 423] on div "Involved Partner Information Expand" at bounding box center [805, 418] width 1460 height 25
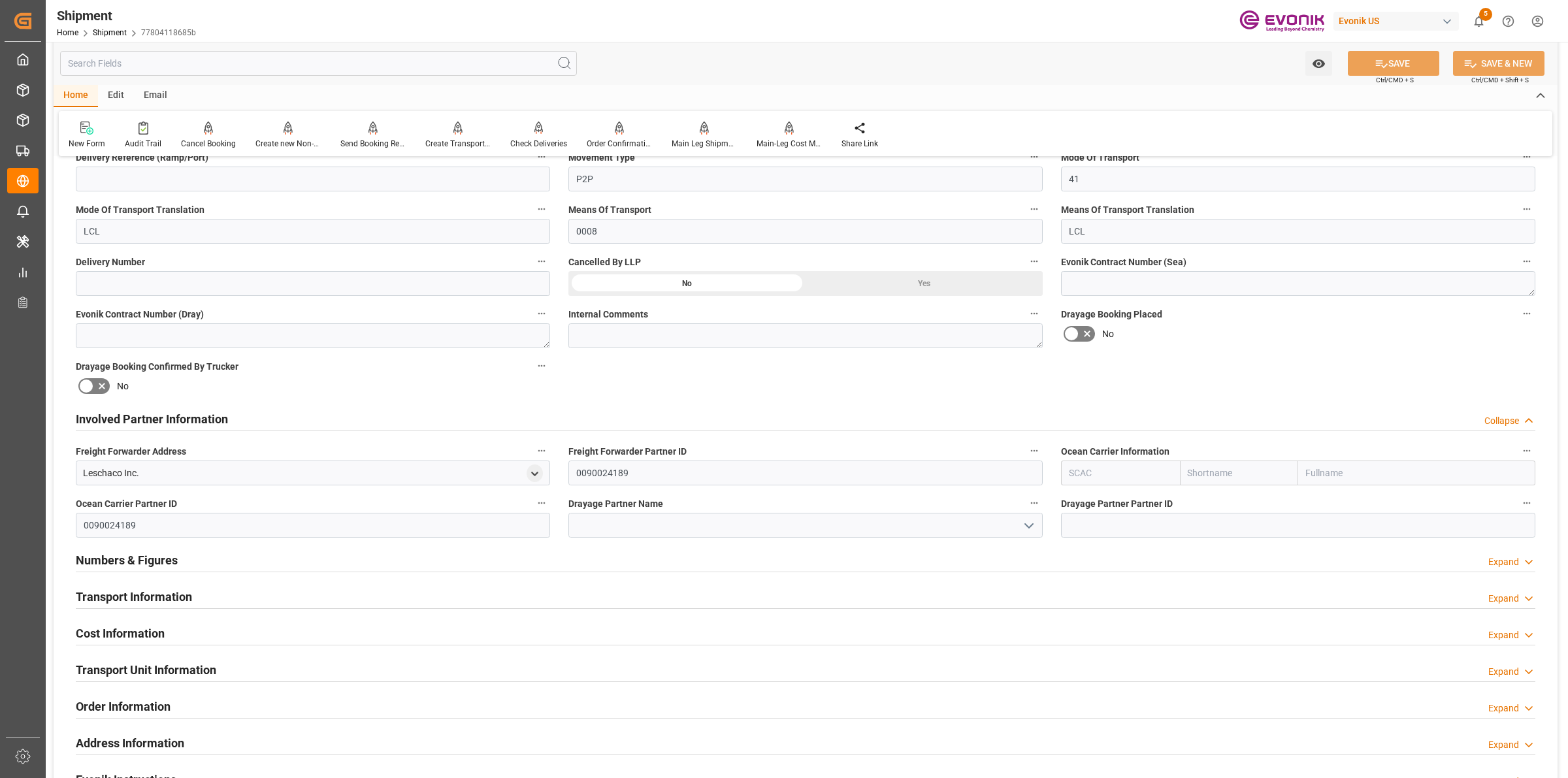
click at [1086, 483] on input "text" at bounding box center [1121, 473] width 119 height 25
click at [1073, 497] on b "ALRB" at bounding box center [1081, 502] width 23 height 11
type input "ALRB"
type input "AC Containerline"
type input "AC Containerline GmbH"
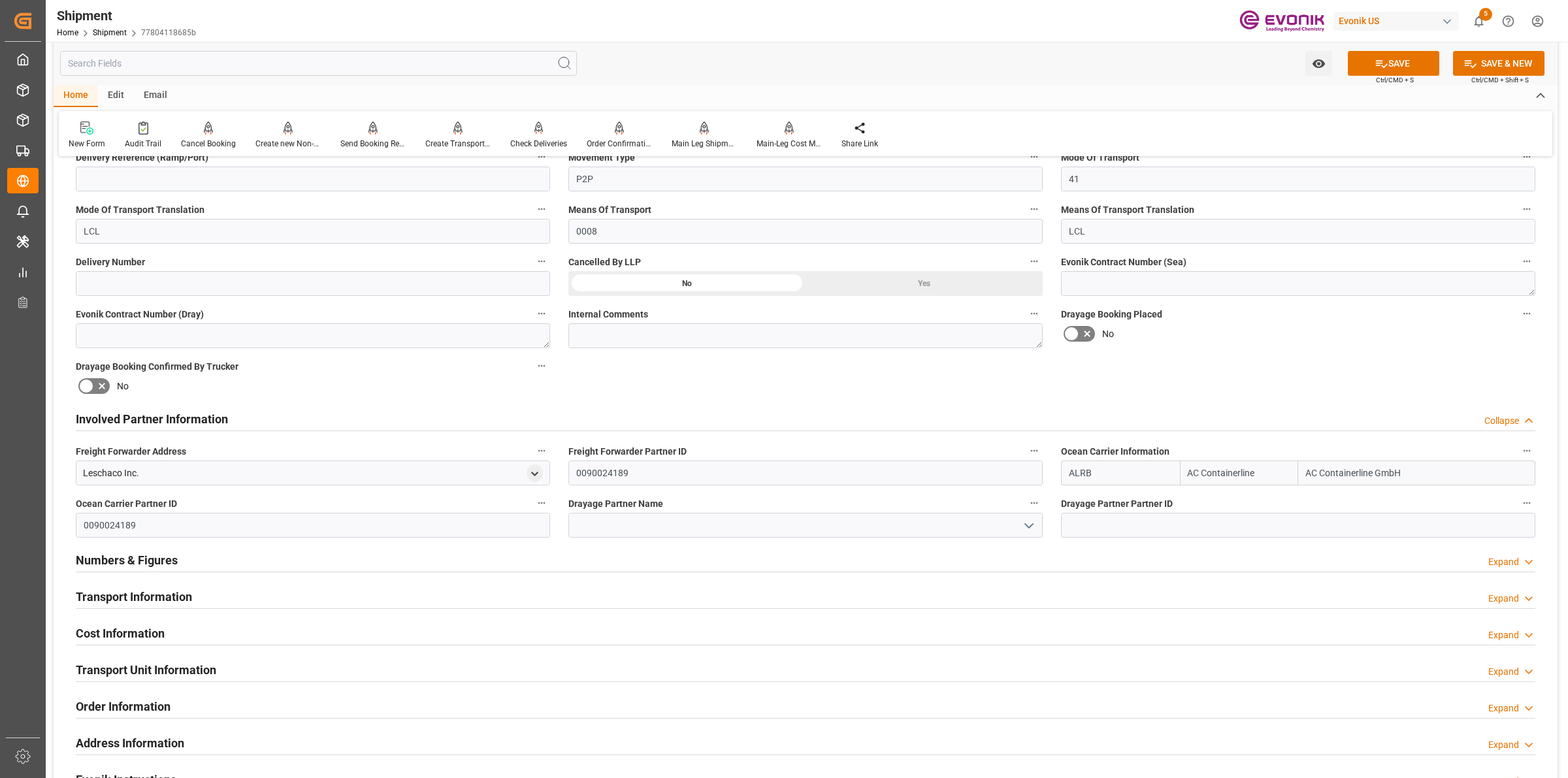
type input "ALRB"
click at [624, 516] on input at bounding box center [805, 525] width 474 height 25
paste input "Estes Expre"
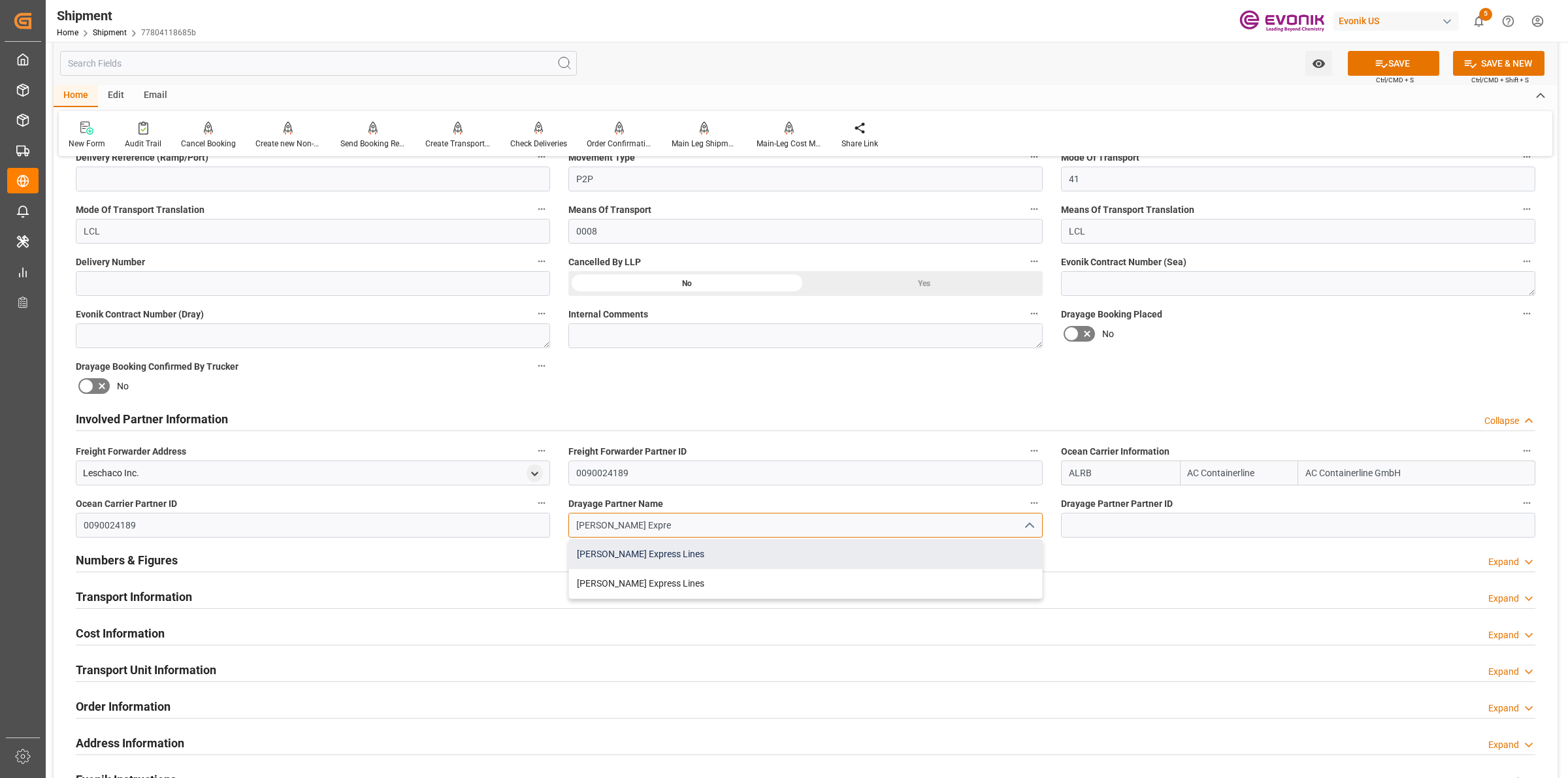
click at [652, 554] on div "Estes Express Lines" at bounding box center [805, 554] width 473 height 29
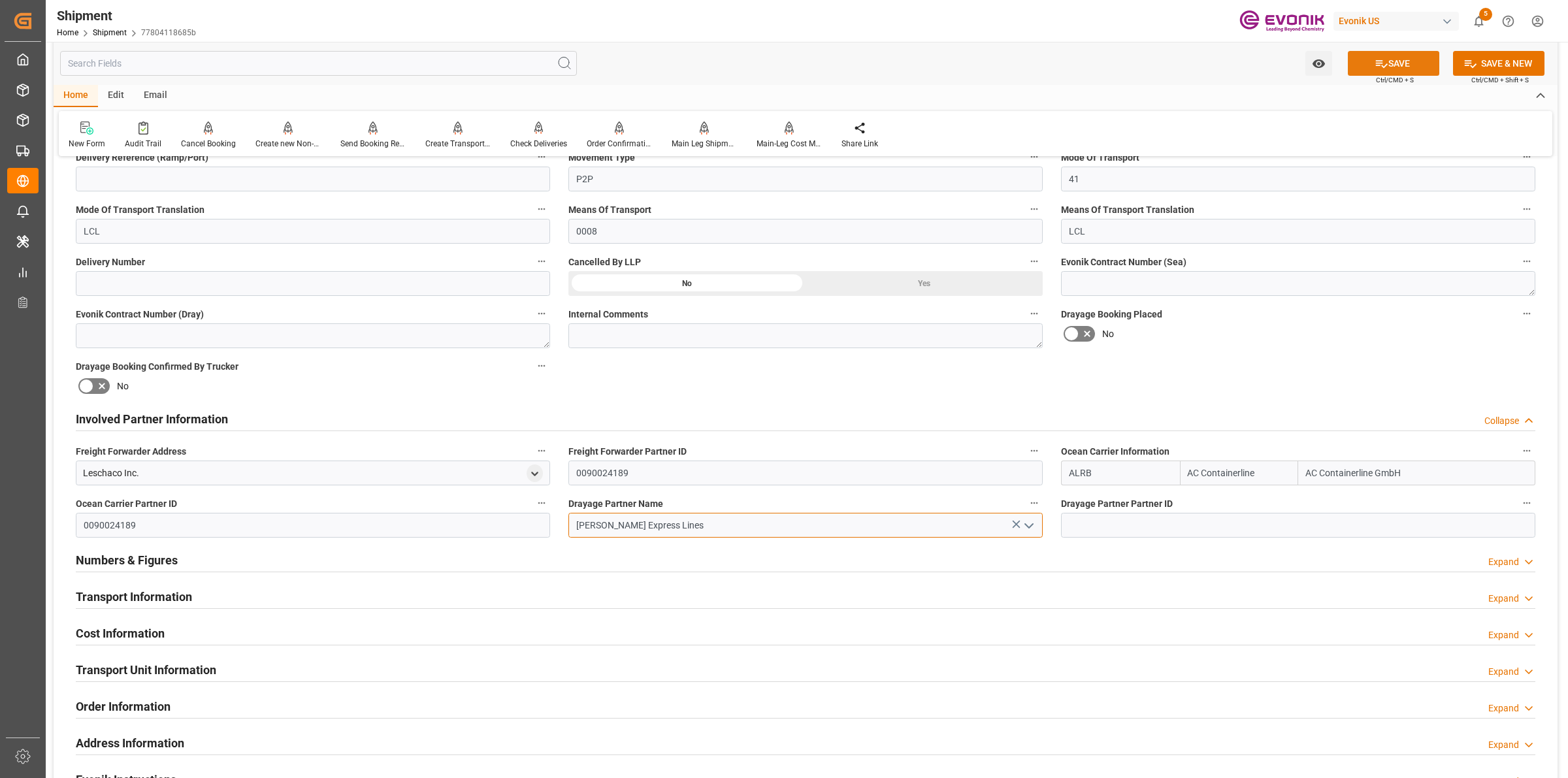
type input "Estes Express Lines"
click at [1392, 67] on button "SAVE" at bounding box center [1394, 63] width 91 height 25
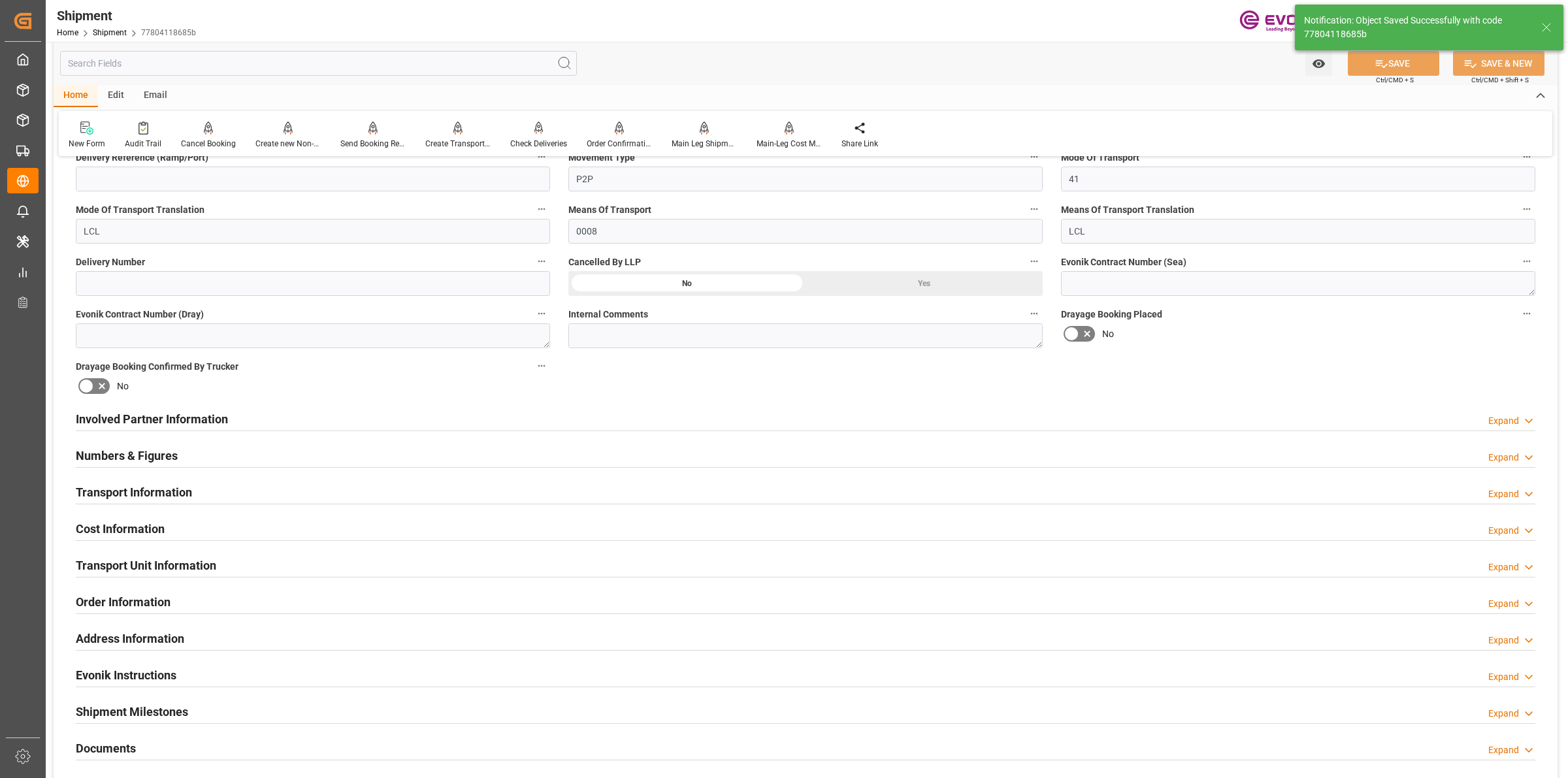
click at [501, 406] on div "Involved Partner Information Expand" at bounding box center [805, 418] width 1460 height 25
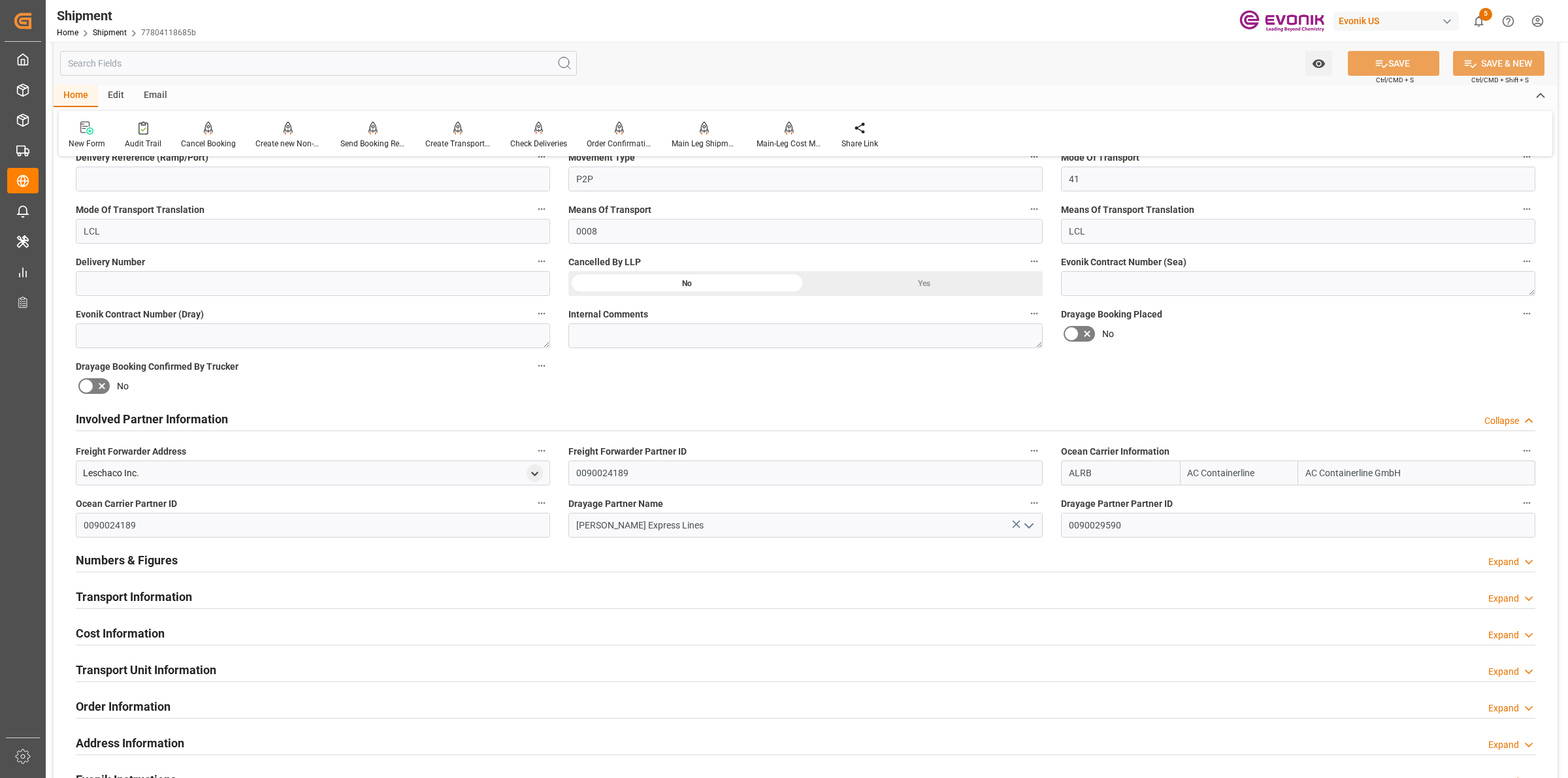
scroll to position [816, 0]
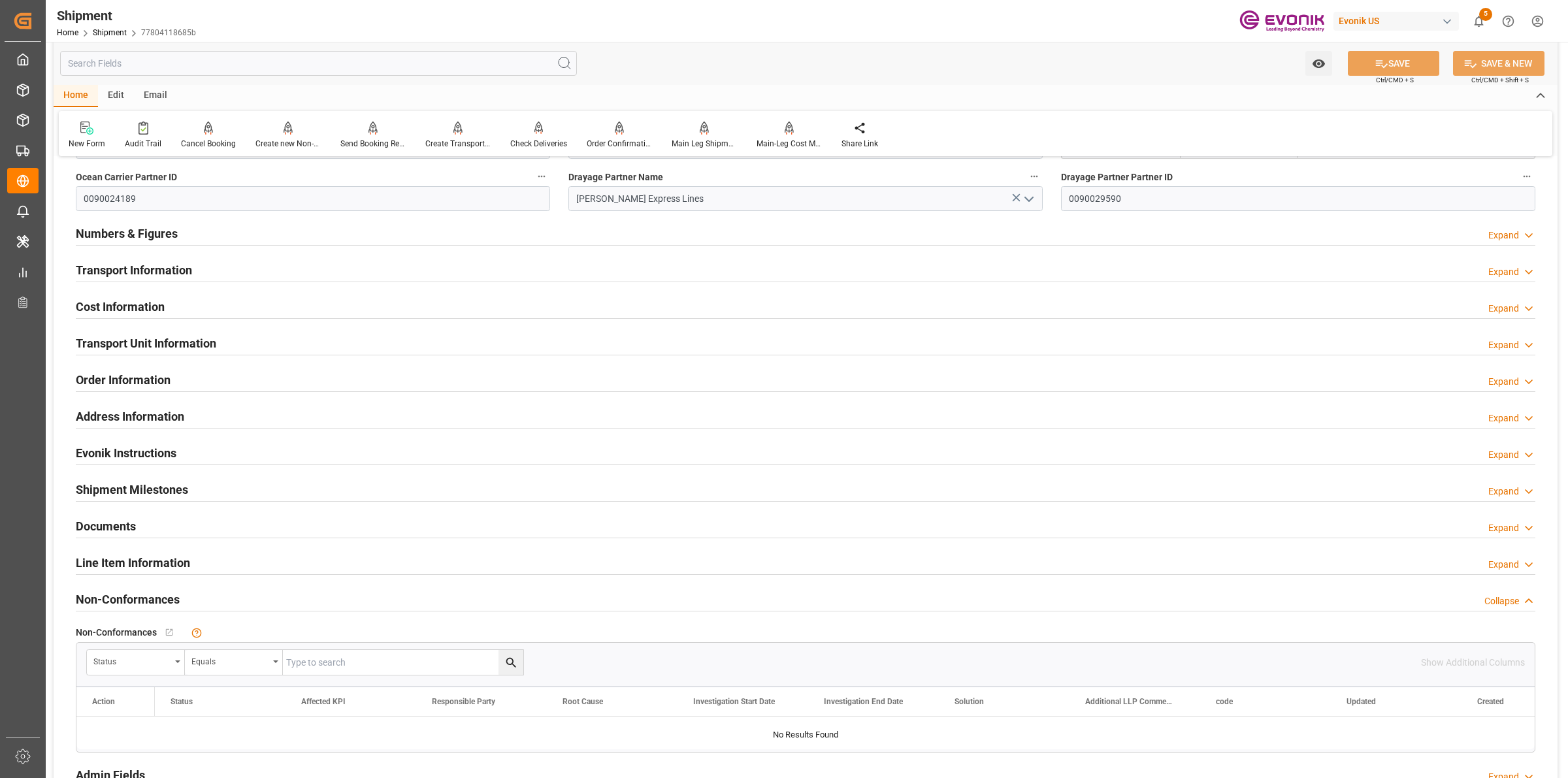
click at [171, 257] on div "Transport Information" at bounding box center [134, 269] width 116 height 25
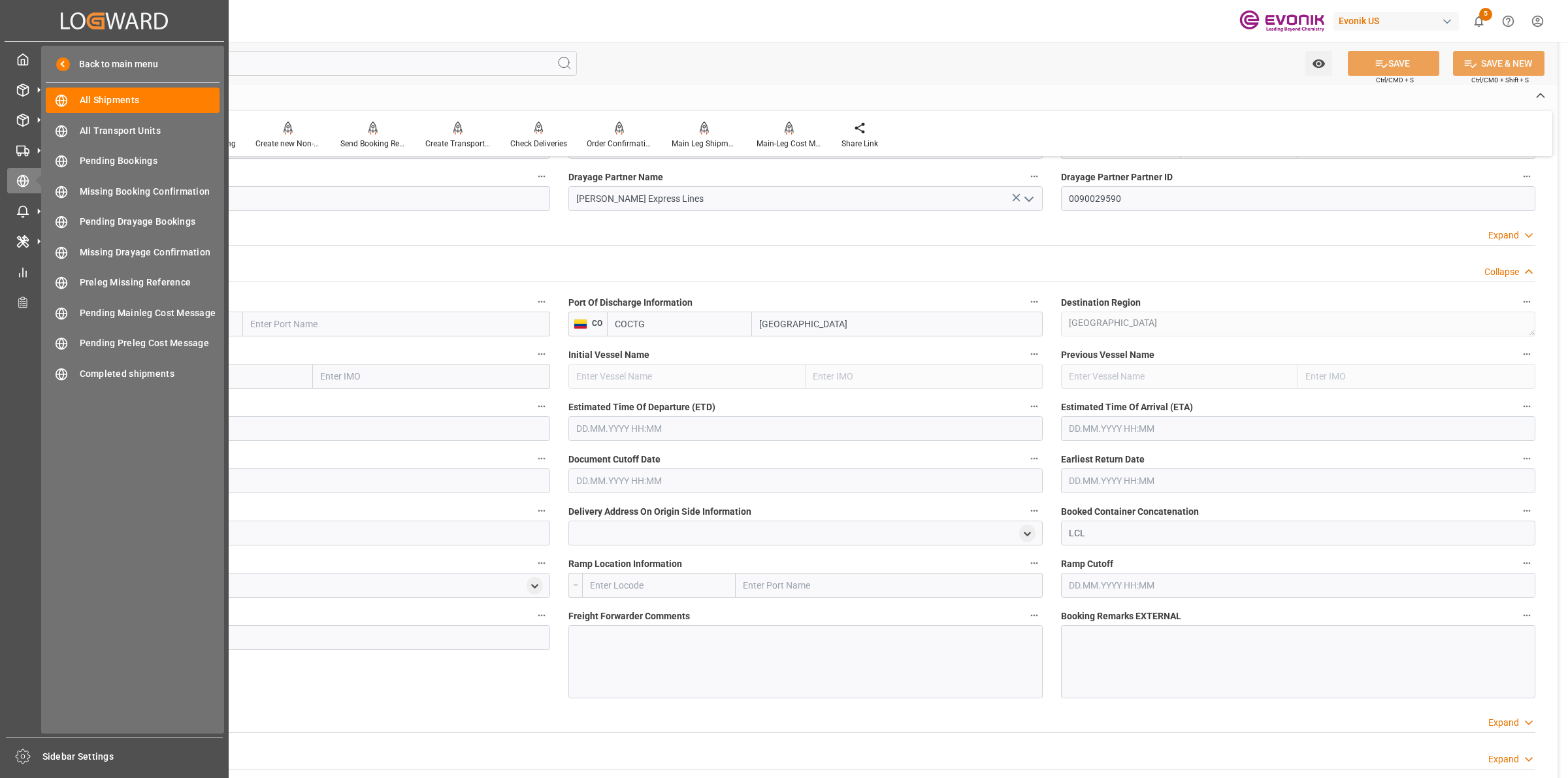
click at [174, 327] on div "Back to main menu All Shipments All Shipments All Transport Units All Transport…" at bounding box center [132, 389] width 183 height 688
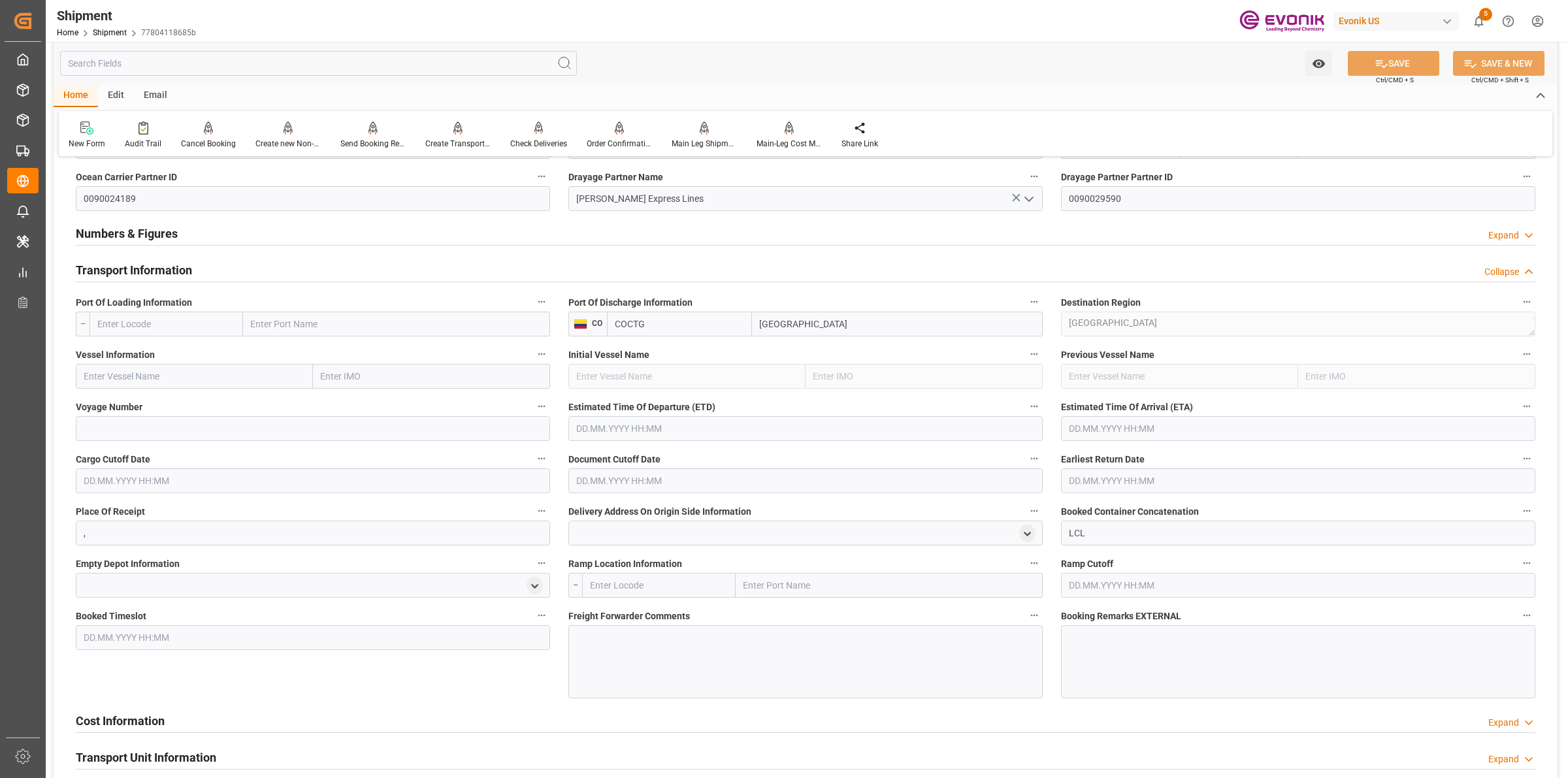
click at [176, 325] on input "text" at bounding box center [166, 324] width 153 height 25
paste input "New York"
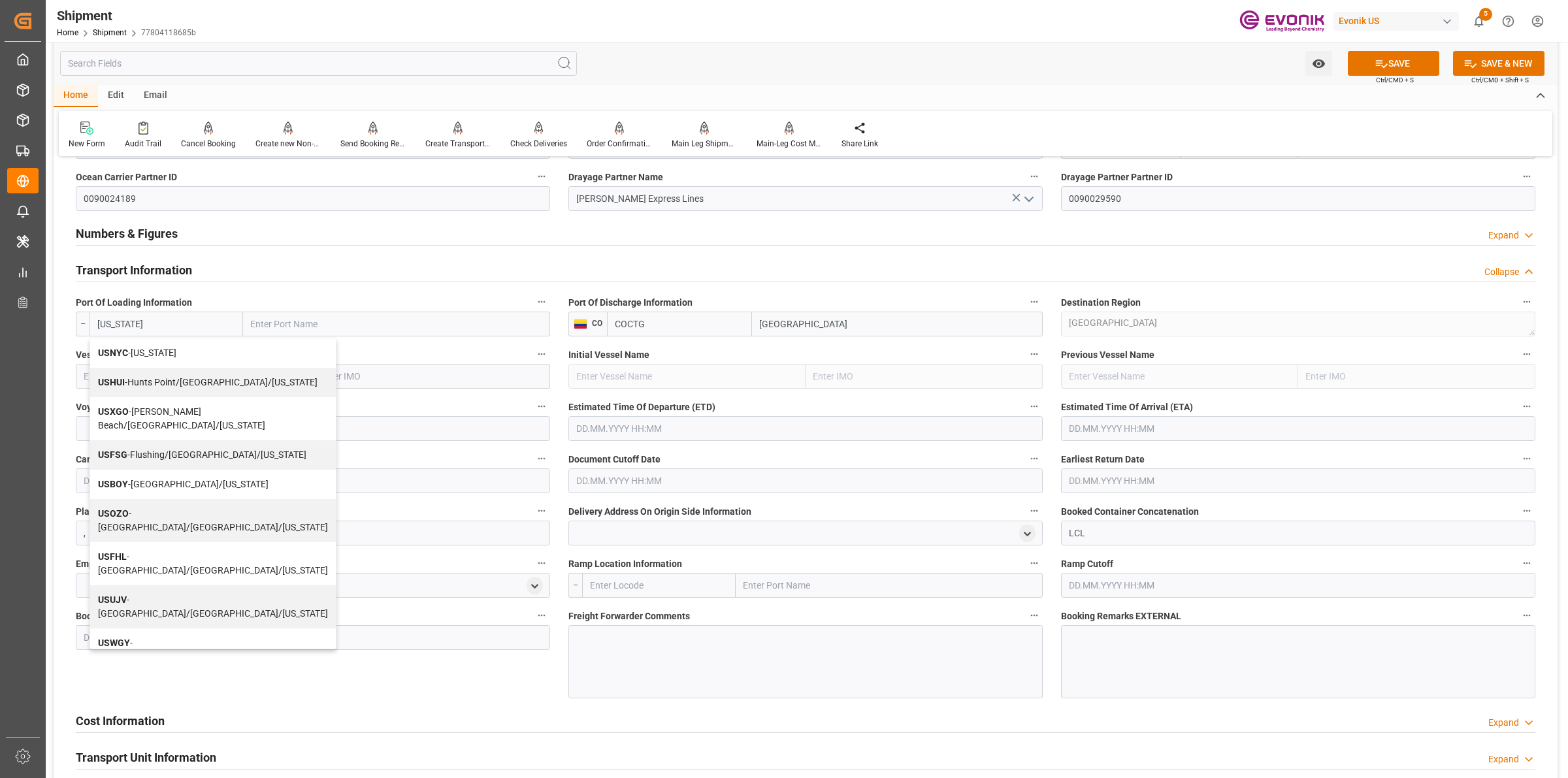
click at [159, 351] on span "USNYC - New York" at bounding box center [137, 353] width 79 height 11
type input "USNYC"
type input "New York"
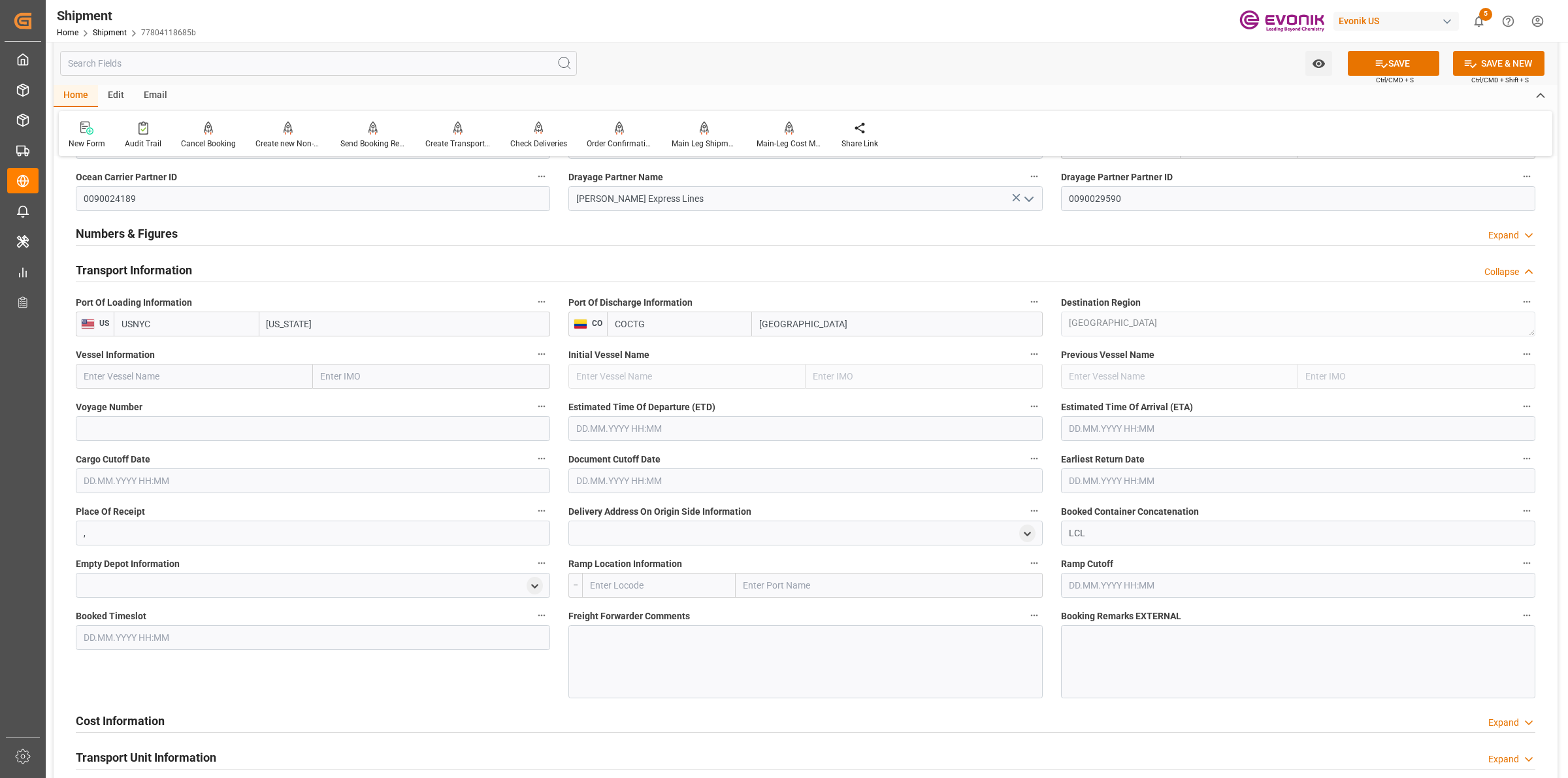
type input "USNYC"
click at [309, 422] on input at bounding box center [313, 429] width 474 height 25
paste input "CAPE HELLAS"
type input "CAPE HELLAS"
click at [230, 367] on input "text" at bounding box center [194, 376] width 237 height 25
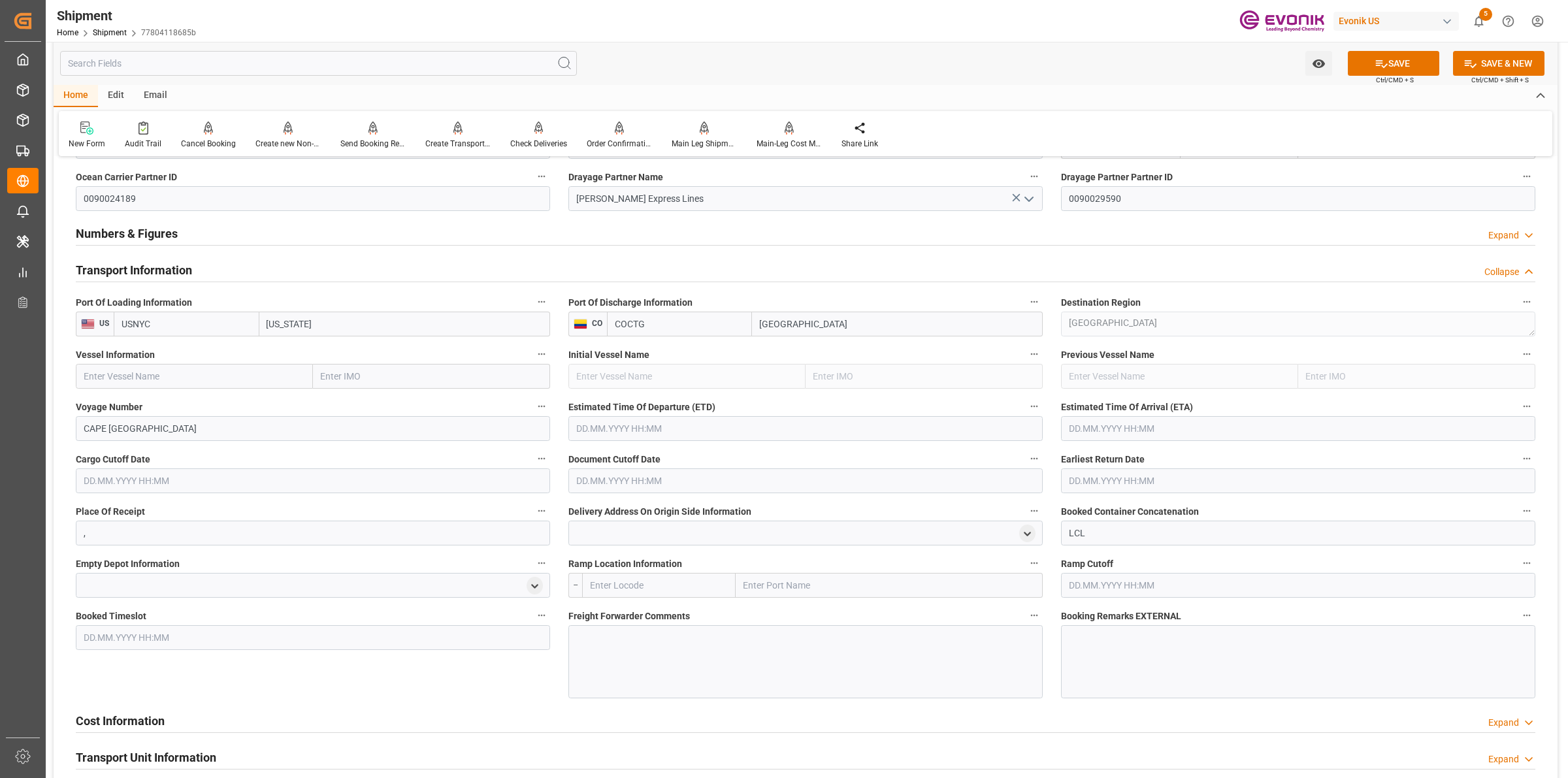
paste input "CAPE HELLAS"
type input "CAPE HELLAS"
click at [157, 413] on div "CAPE HELLAS - 9857444" at bounding box center [161, 405] width 168 height 29
type input "9857444"
click at [155, 406] on span "CAPE HELLAS - 9857444" at bounding box center [161, 405] width 153 height 11
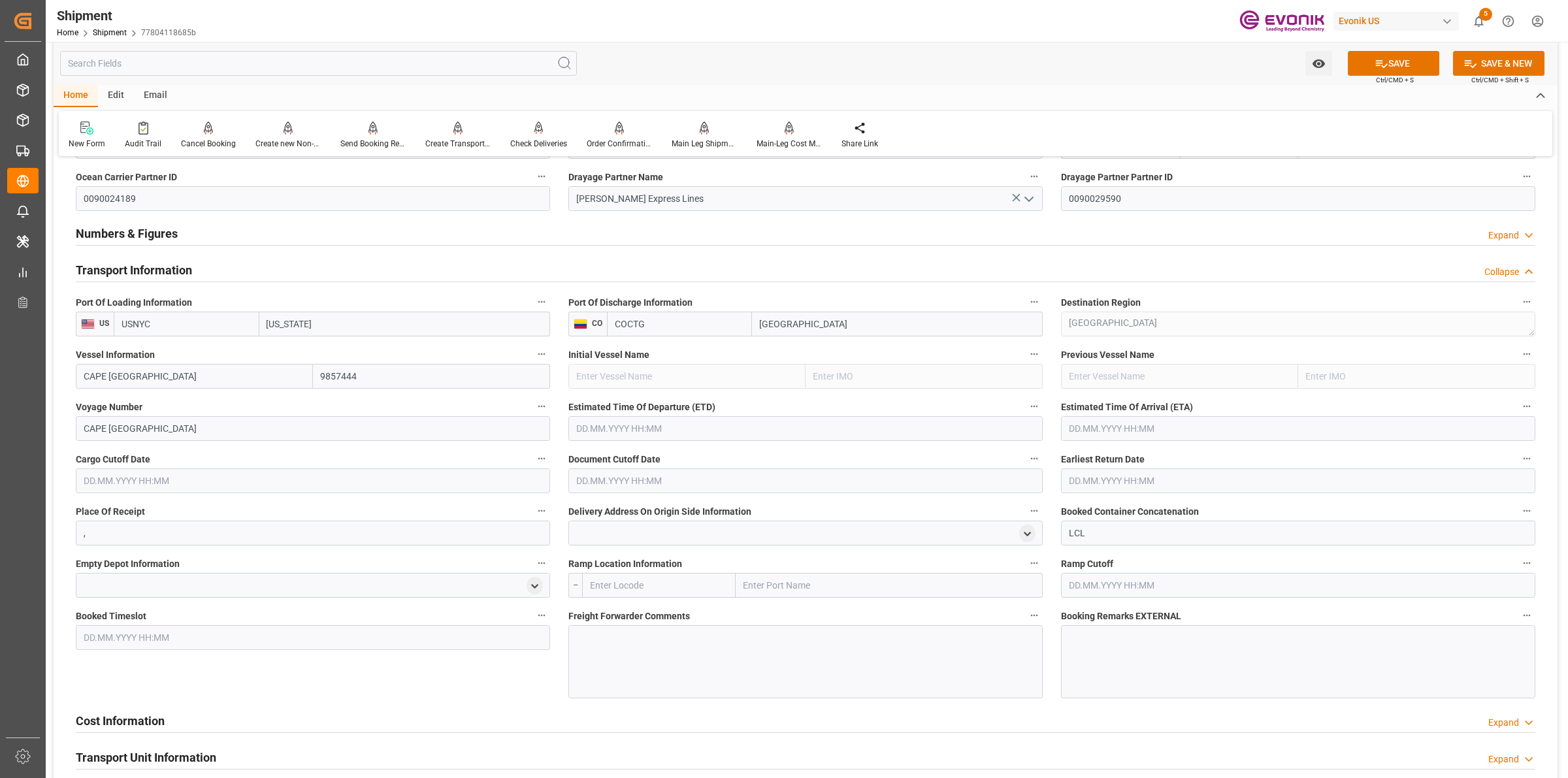
type input "CAPE HELLAS"
drag, startPoint x: 57, startPoint y: 412, endPoint x: 371, endPoint y: 418, distance: 314.1
click at [50, 409] on div "Watch Option SAVE Ctrl/CMD + S SAVE & NEW Ctrl/CMD + Shift + S Home Edit Email …" at bounding box center [805, 280] width 1520 height 2109
paste input "0LIINS1MA"
type input "0LIINS1MA"
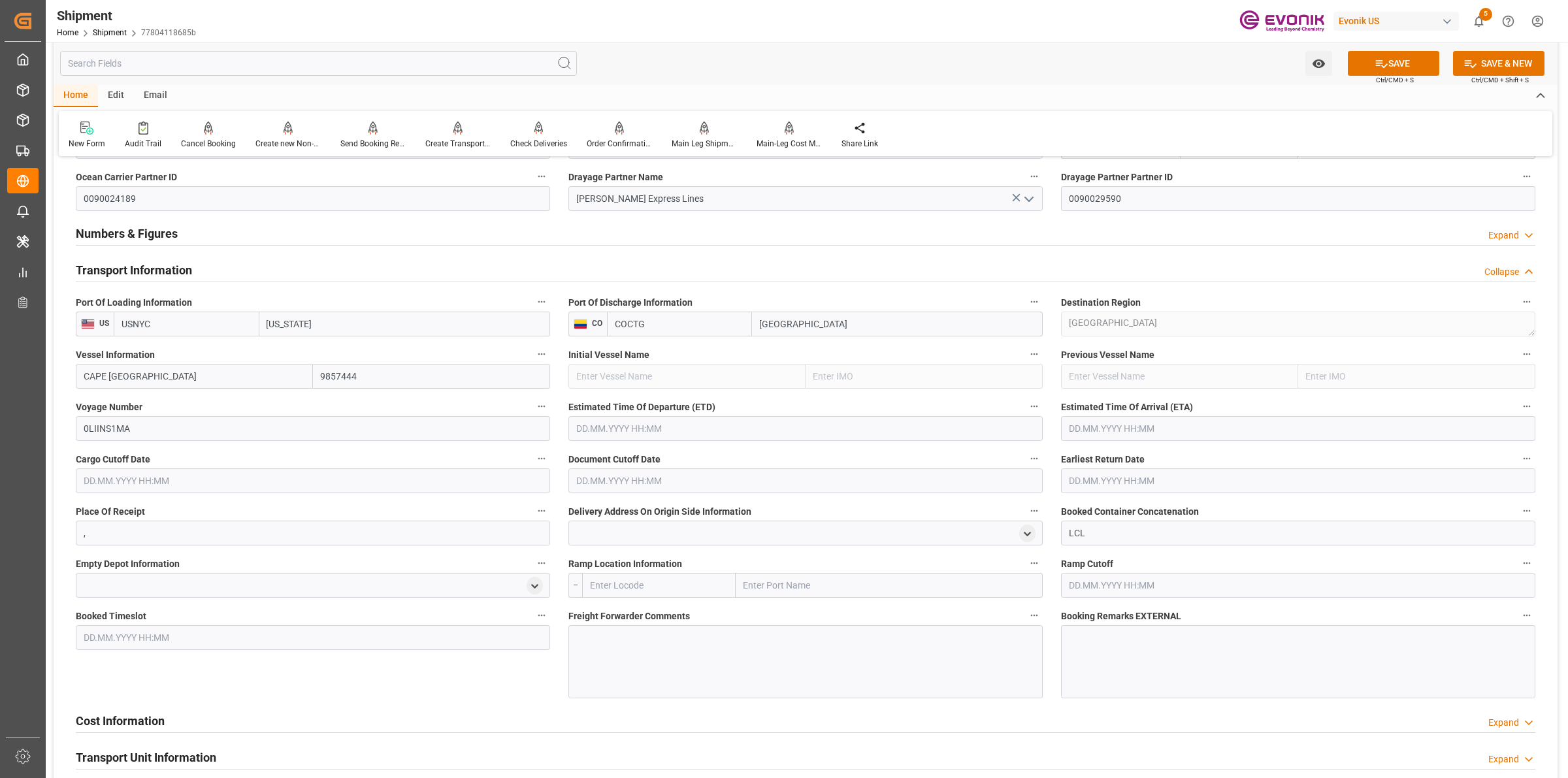
click at [620, 426] on input "text" at bounding box center [805, 429] width 474 height 25
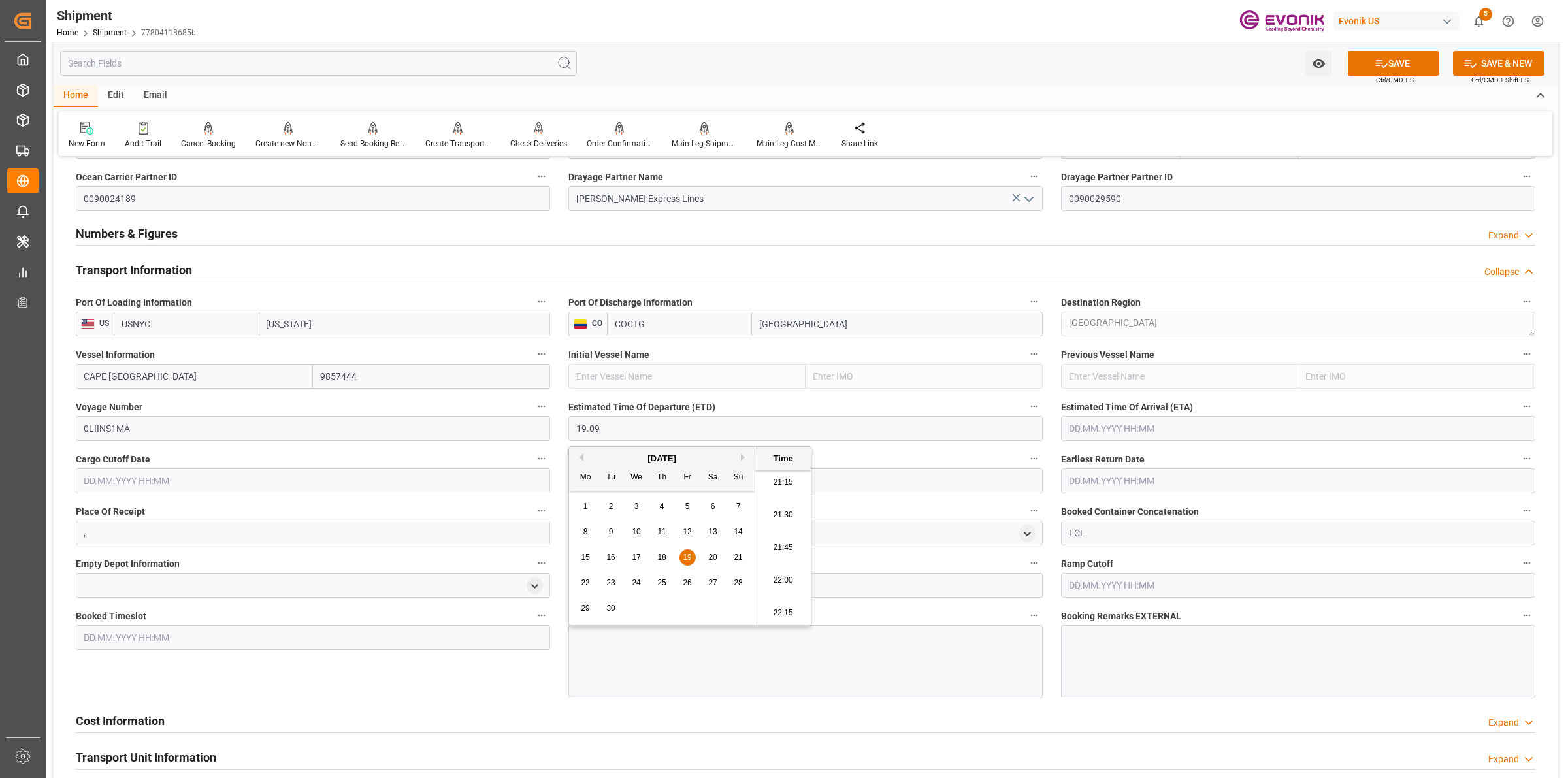
type input "[DATE] 00:00"
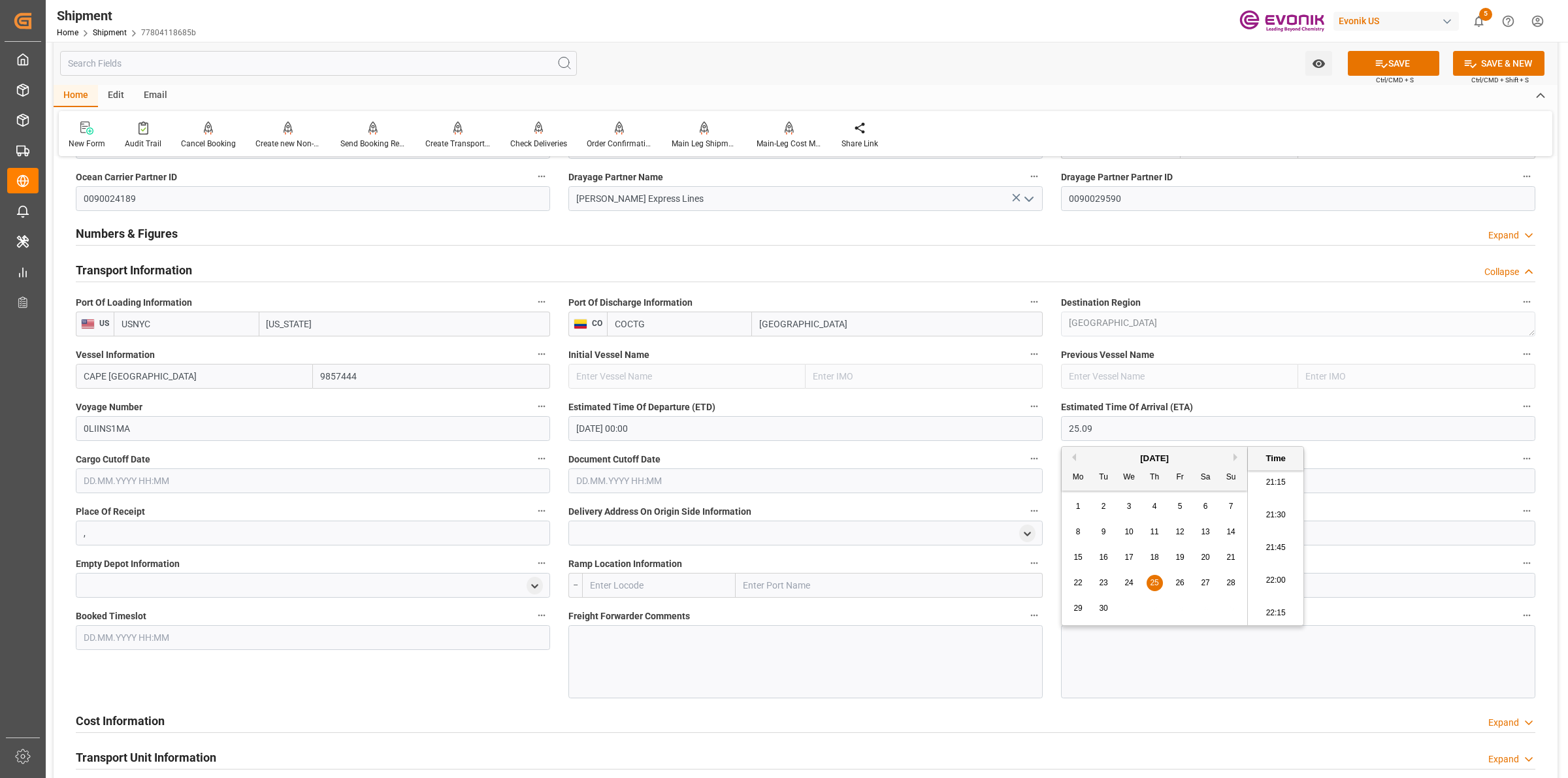
type input "[DATE] 00:00"
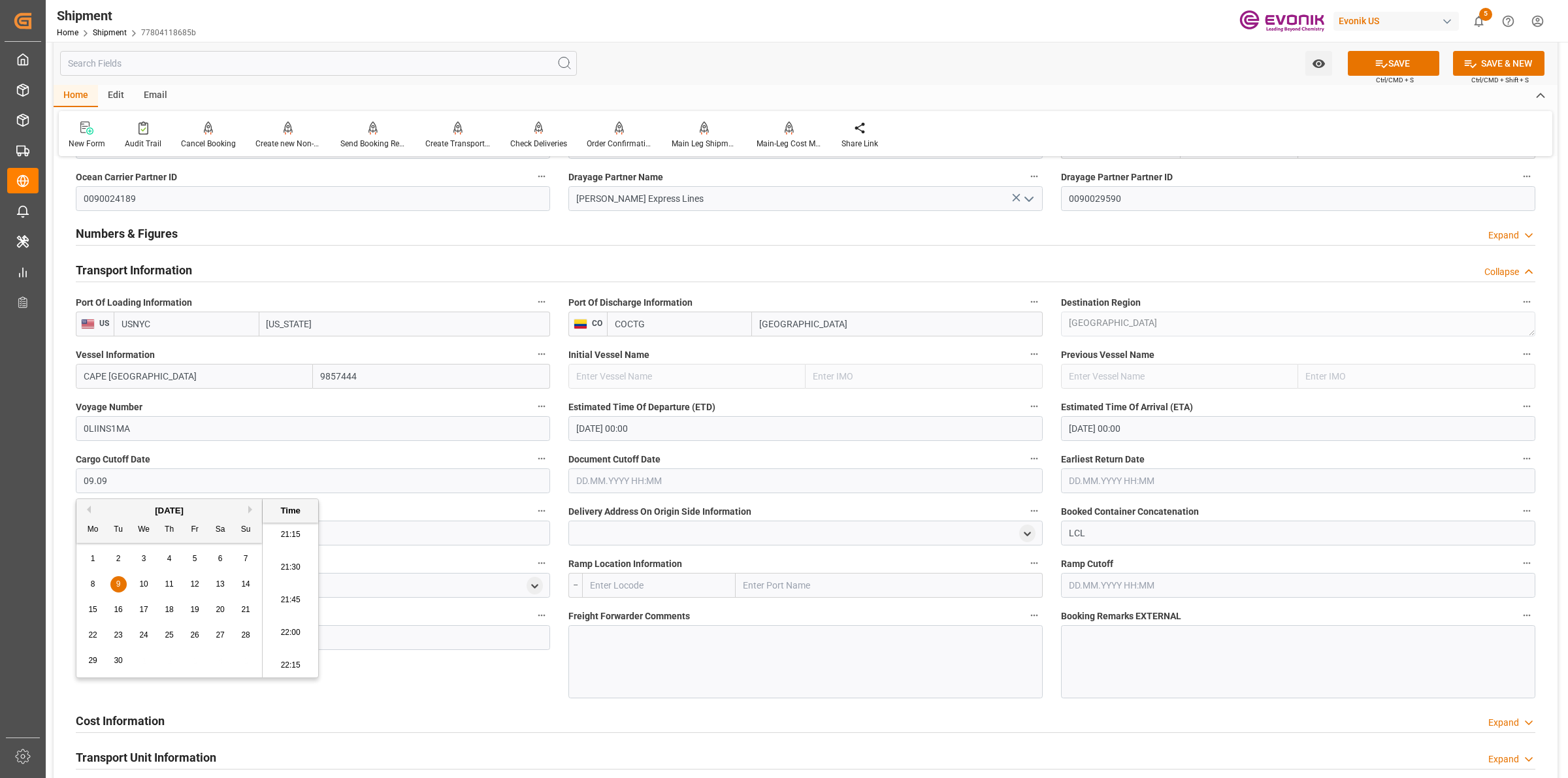
type input "[DATE] 00:00"
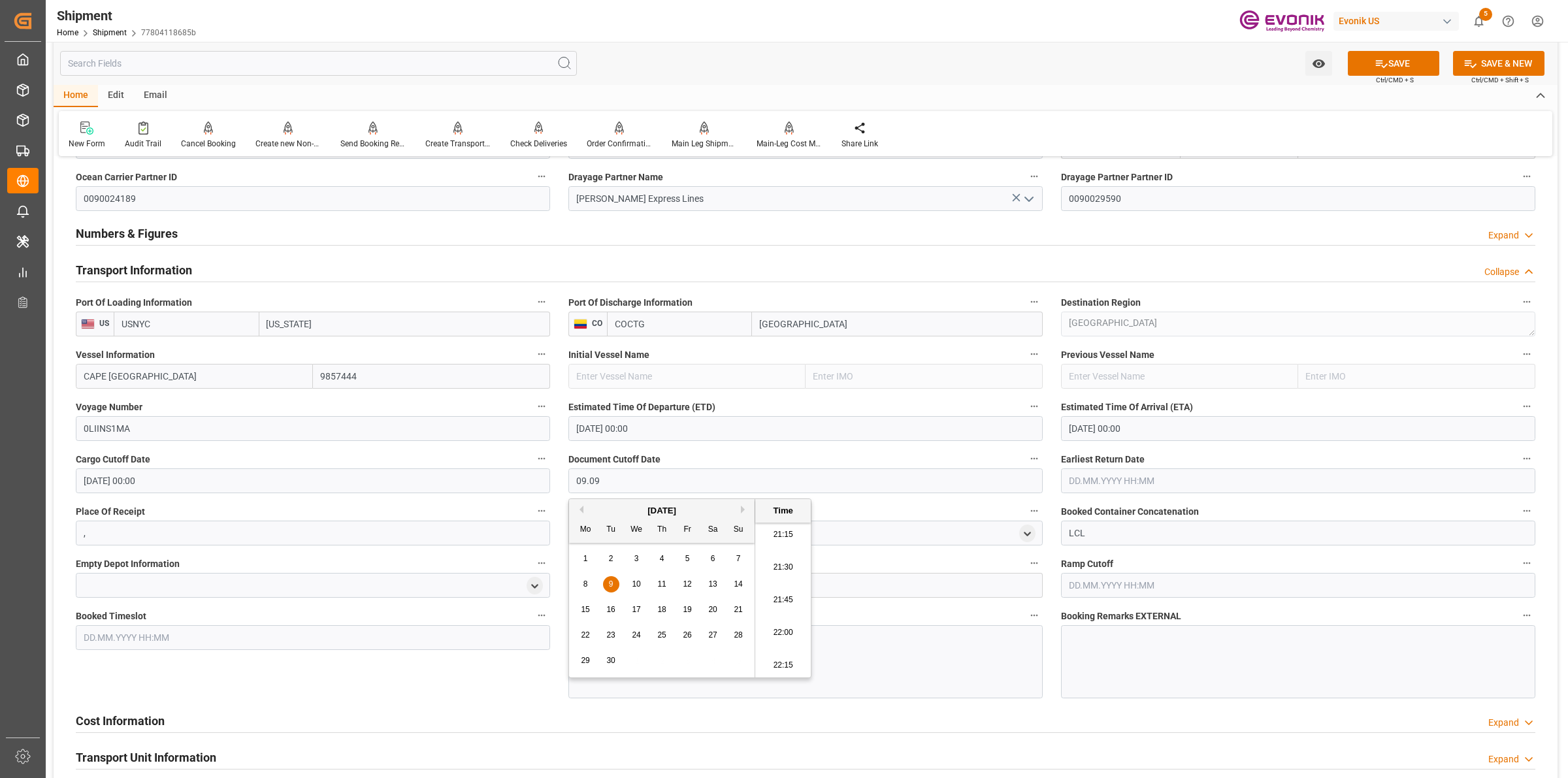
type input "[DATE] 00:00"
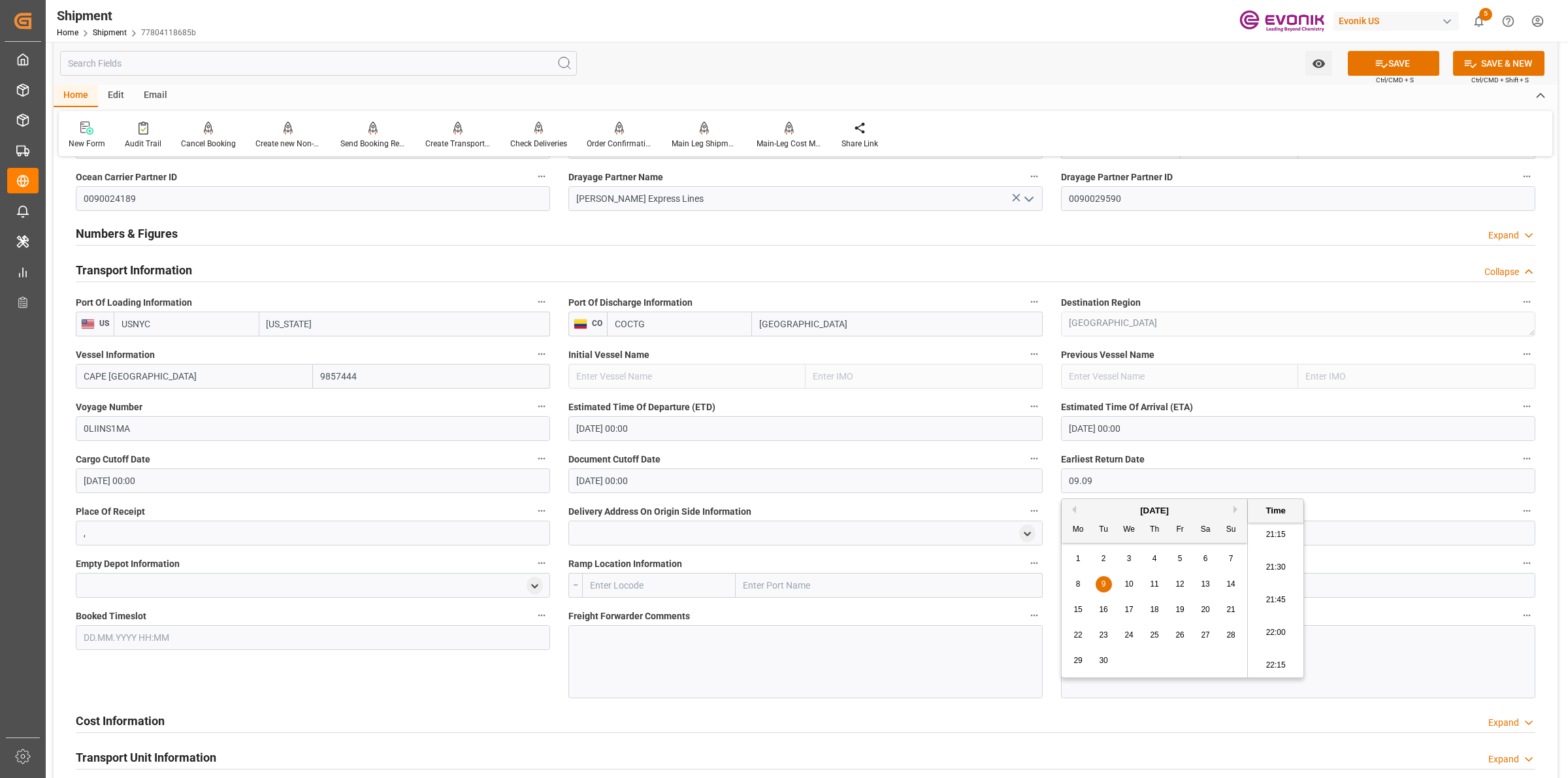
type input "[DATE] 00:00"
click at [647, 577] on input "text" at bounding box center [659, 585] width 153 height 25
click at [632, 613] on span "USCHI - Chicago" at bounding box center [650, 614] width 118 height 11
type input "USCHI"
type input "Chicago"
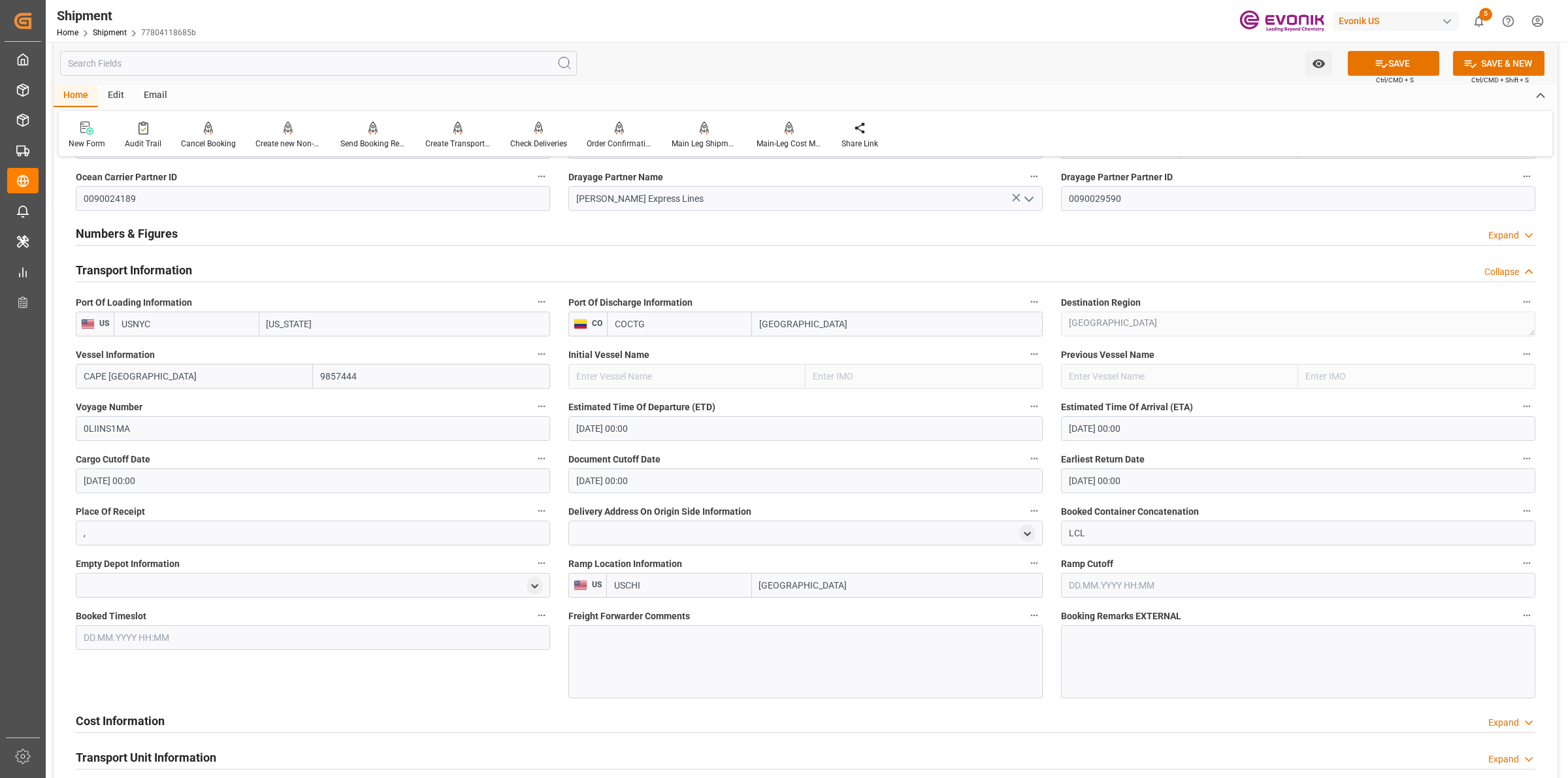
type input "USCHI"
click at [677, 667] on div at bounding box center [805, 661] width 474 height 73
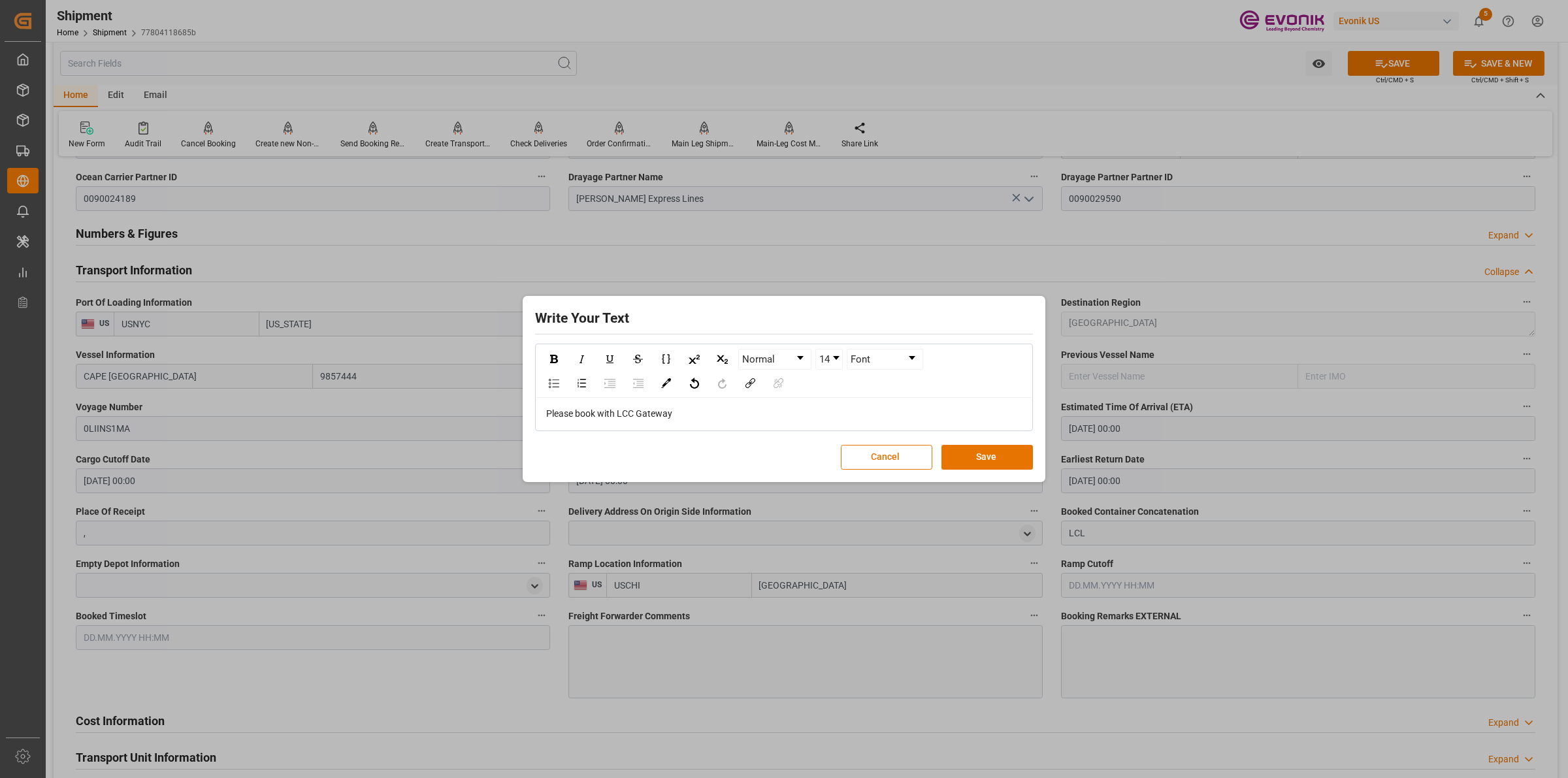
click at [622, 422] on div "Please book with LCC Gateway" at bounding box center [784, 413] width 496 height 32
drag, startPoint x: 621, startPoint y: 412, endPoint x: 696, endPoint y: 413, distance: 75.0
click at [696, 413] on div "Please book with LCC Gateway" at bounding box center [784, 413] width 476 height 14
click at [992, 454] on button "Save" at bounding box center [987, 457] width 91 height 25
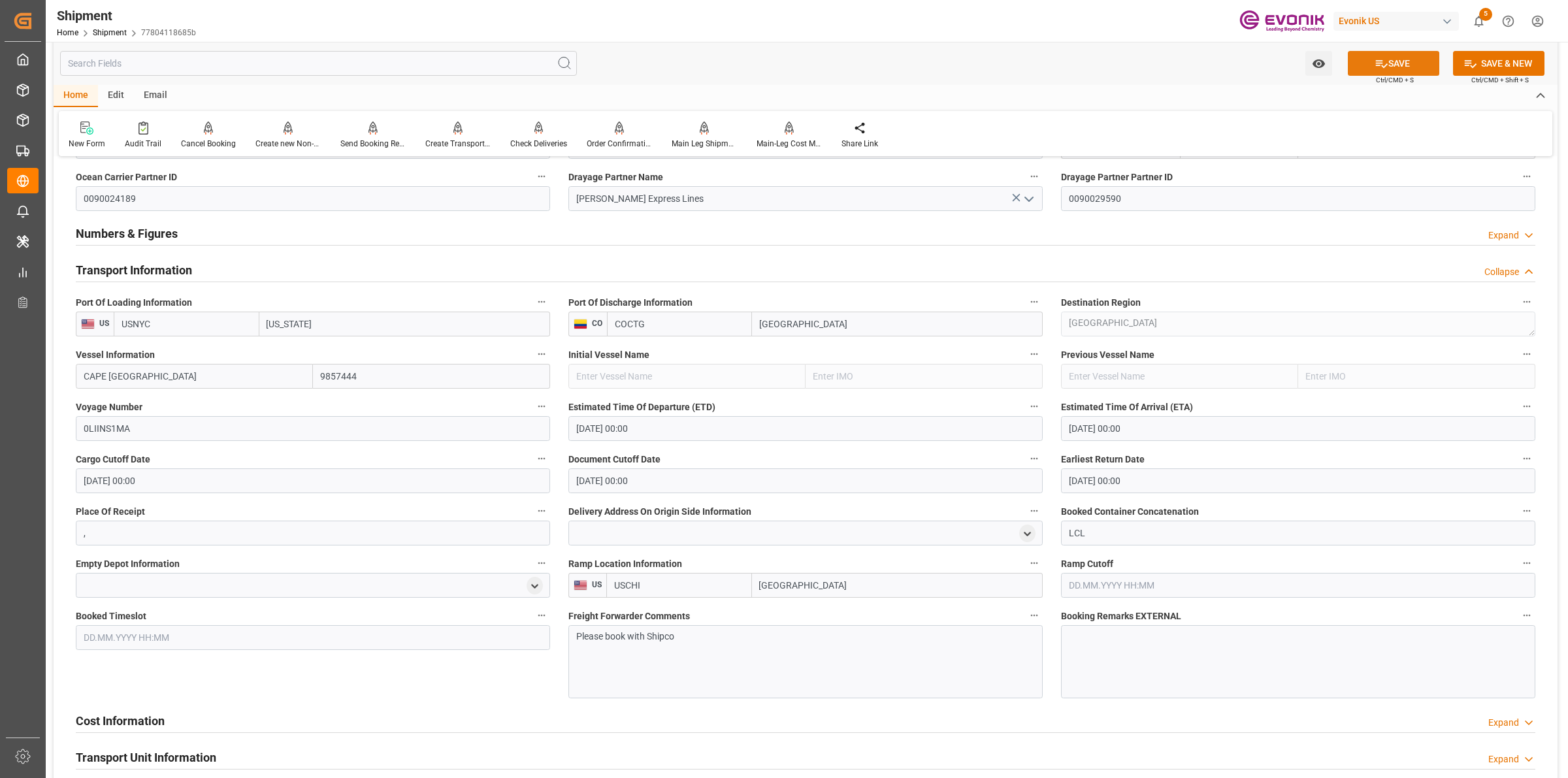
click at [1379, 63] on icon at bounding box center [1382, 64] width 12 height 8
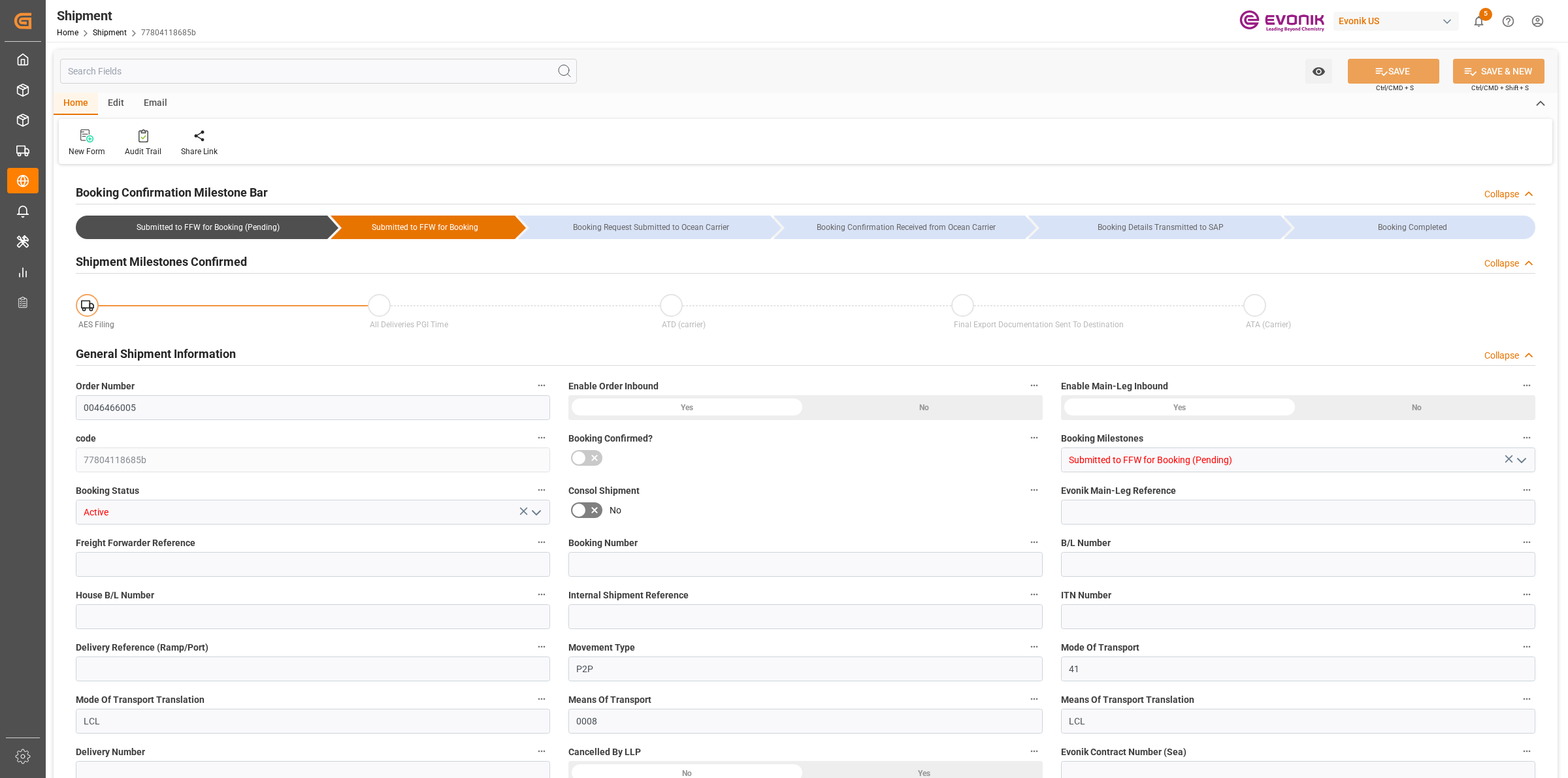
type input "AC Containerline"
type input "Leschaco Inc."
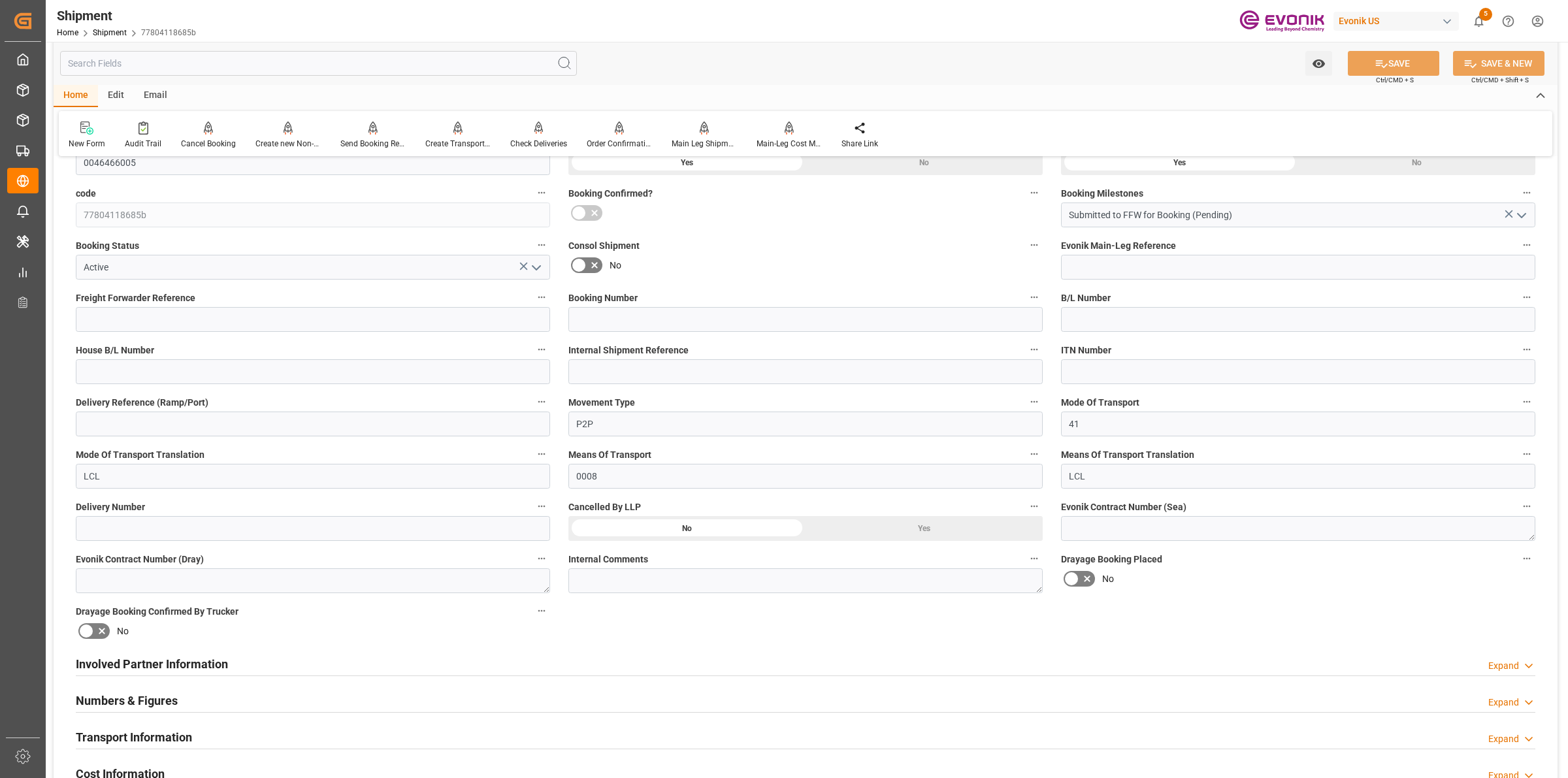
drag, startPoint x: 461, startPoint y: 660, endPoint x: 525, endPoint y: 586, distance: 97.8
click at [461, 660] on div "Involved Partner Information Expand" at bounding box center [805, 663] width 1460 height 25
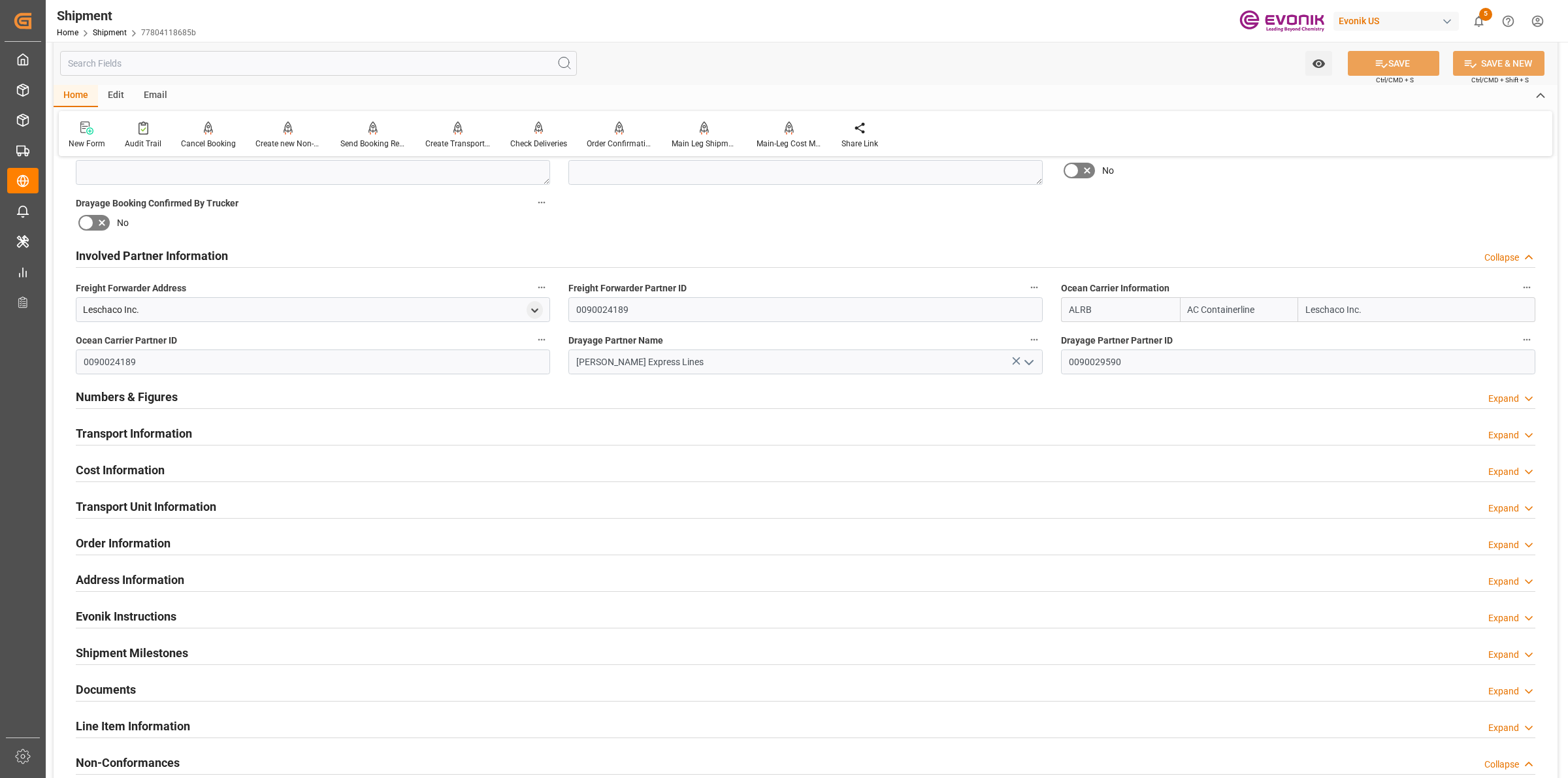
scroll to position [816, 0]
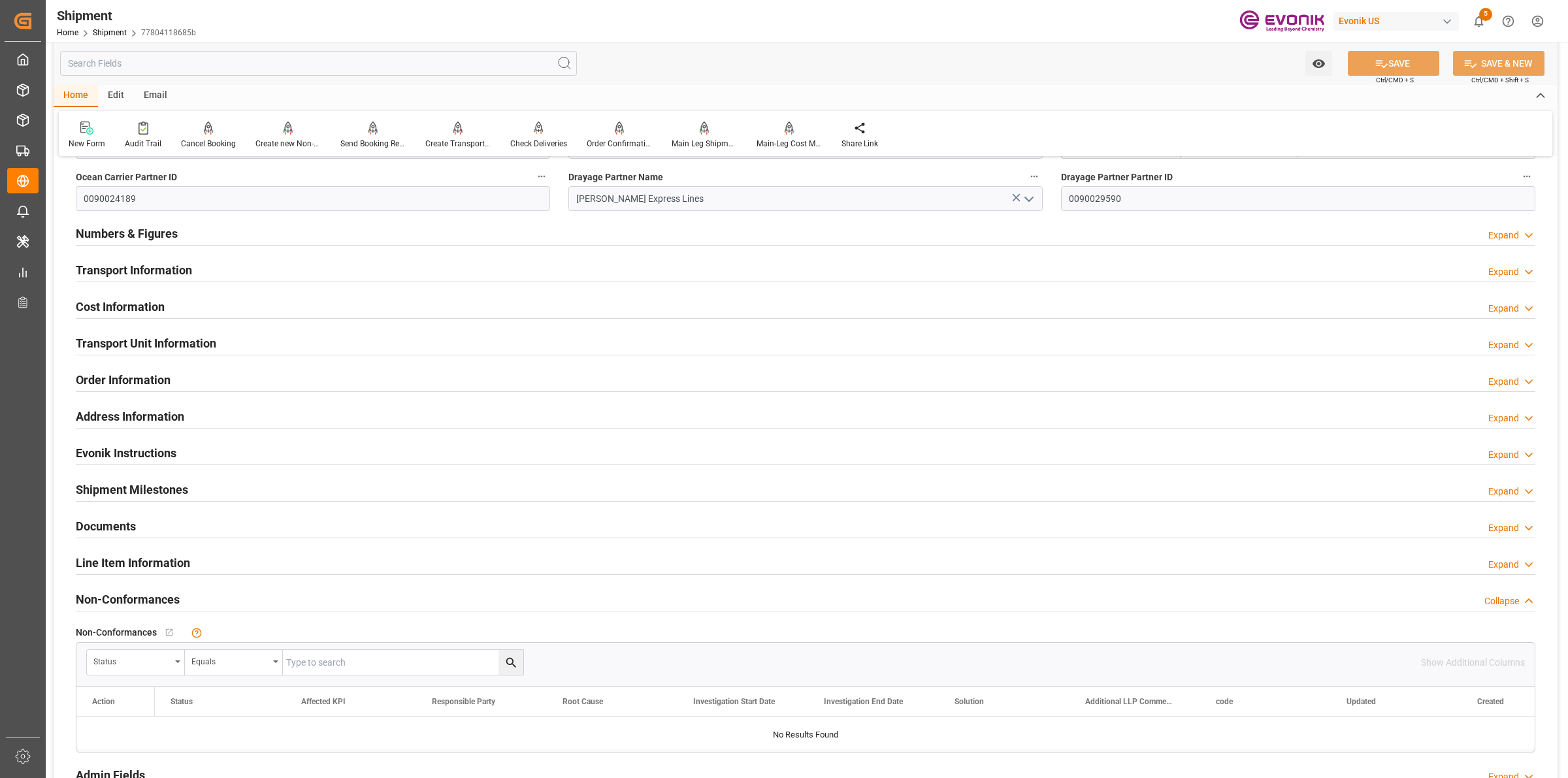
click at [141, 269] on h2 "Transport Information" at bounding box center [134, 270] width 116 height 18
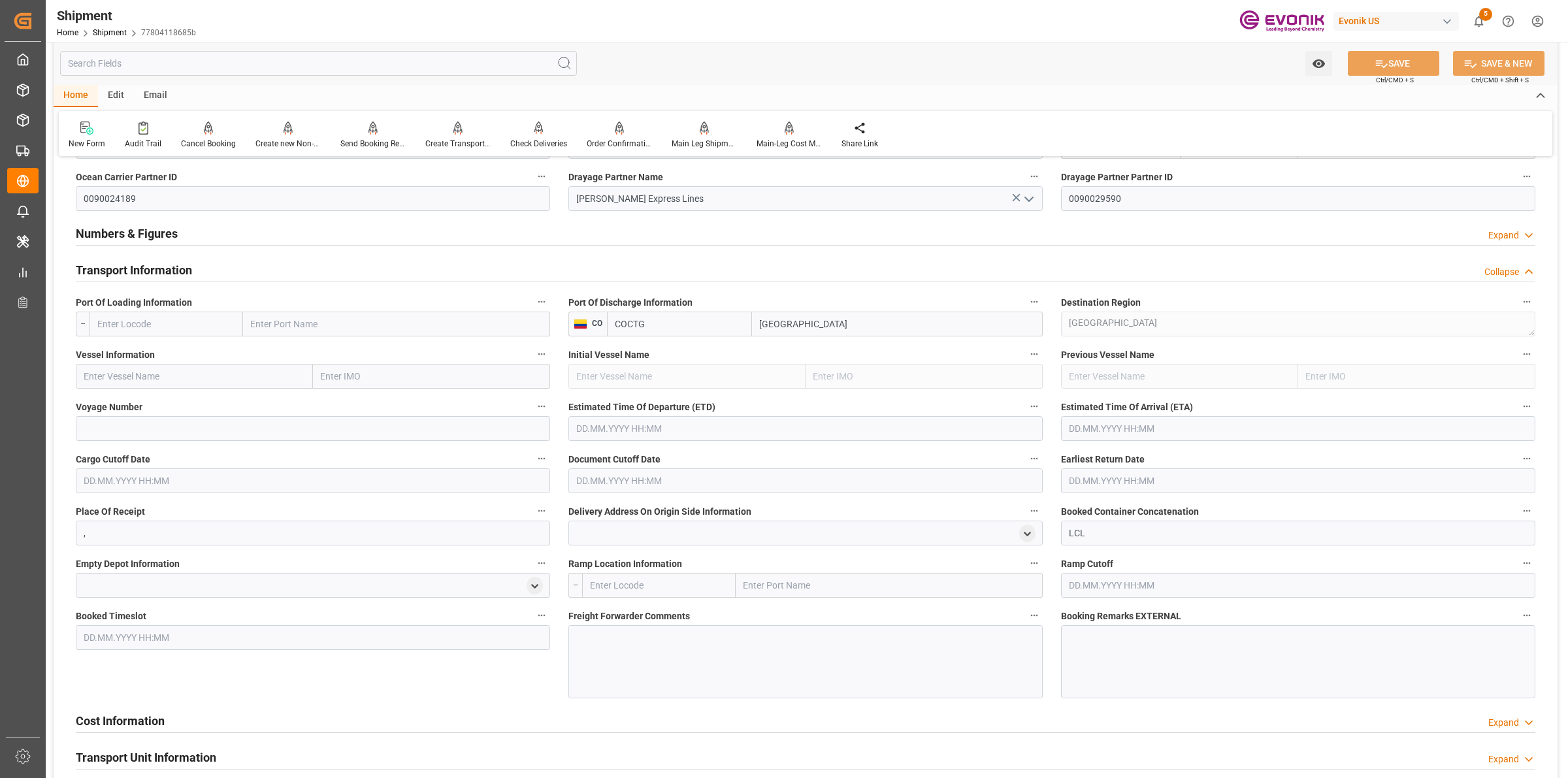
click at [197, 332] on input "text" at bounding box center [166, 324] width 153 height 25
paste input "New York"
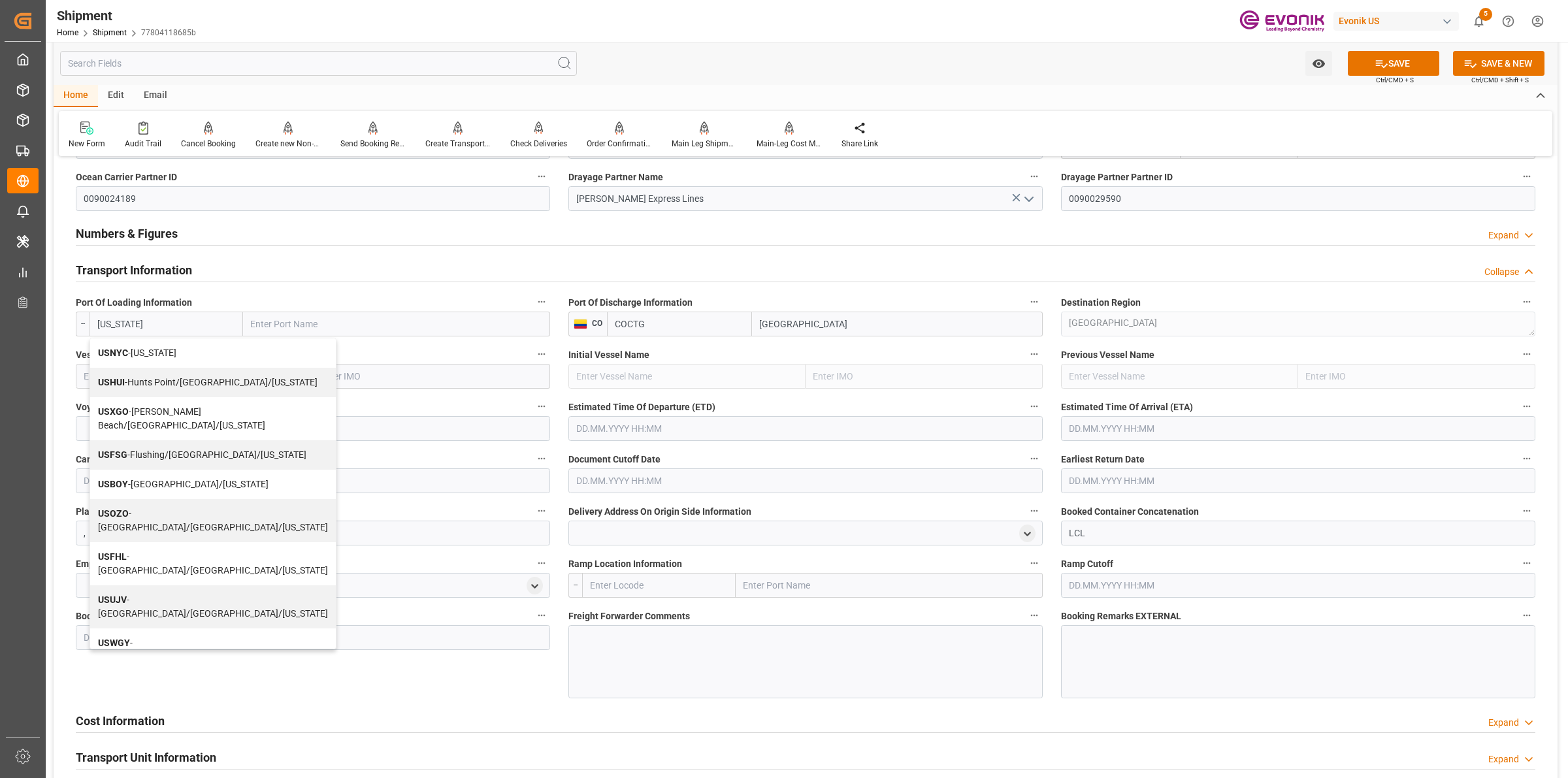
click at [170, 355] on span "USNYC - New York" at bounding box center [137, 353] width 79 height 11
type input "USNYC"
type input "New York"
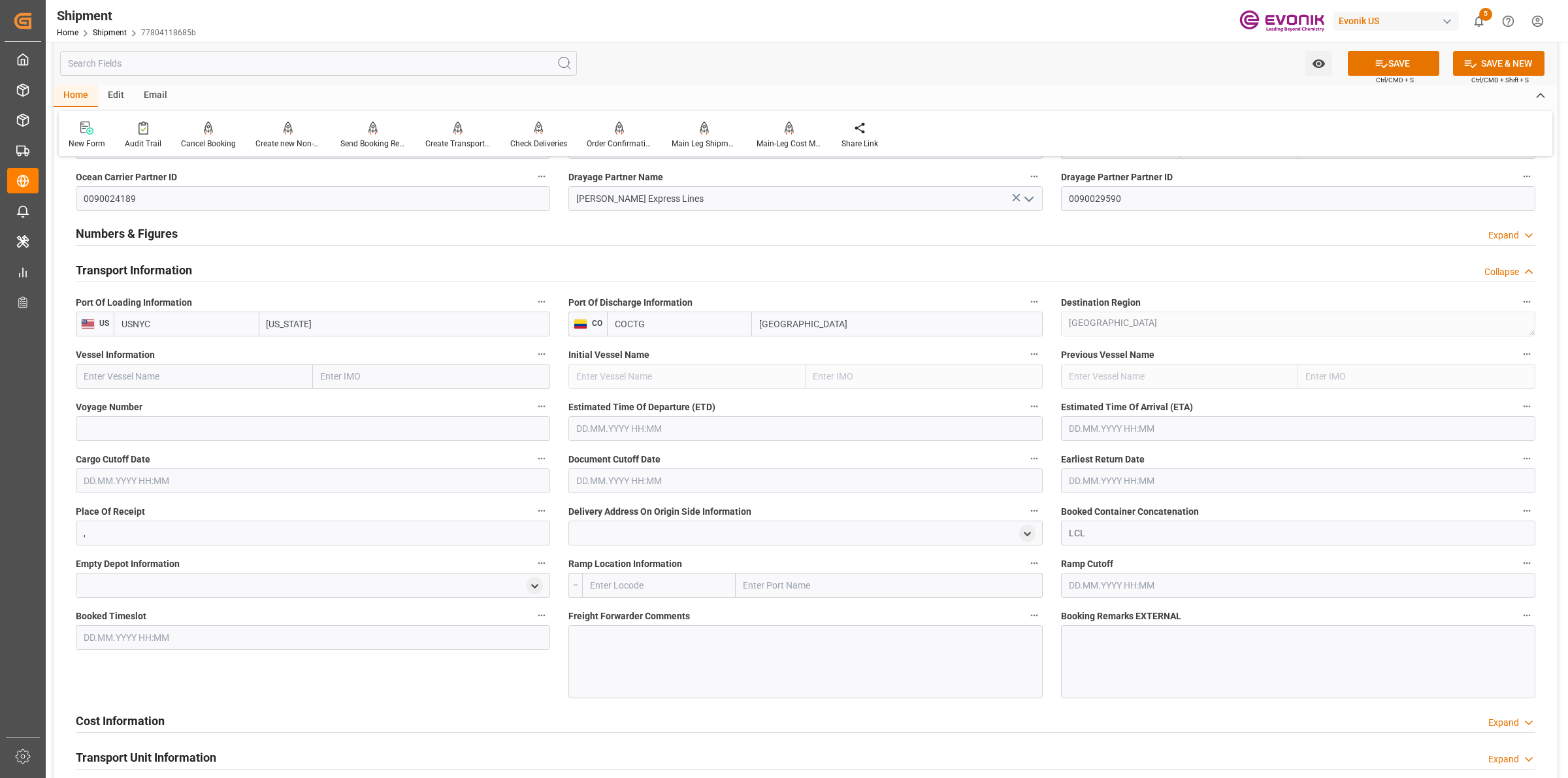
type input "USNYC"
click at [204, 377] on input "text" at bounding box center [194, 376] width 237 height 25
paste input "CAPE HELLAS"
type input "CAPE HELLAS"
click at [150, 396] on div "CAPE HELLAS - 9857444" at bounding box center [161, 405] width 168 height 29
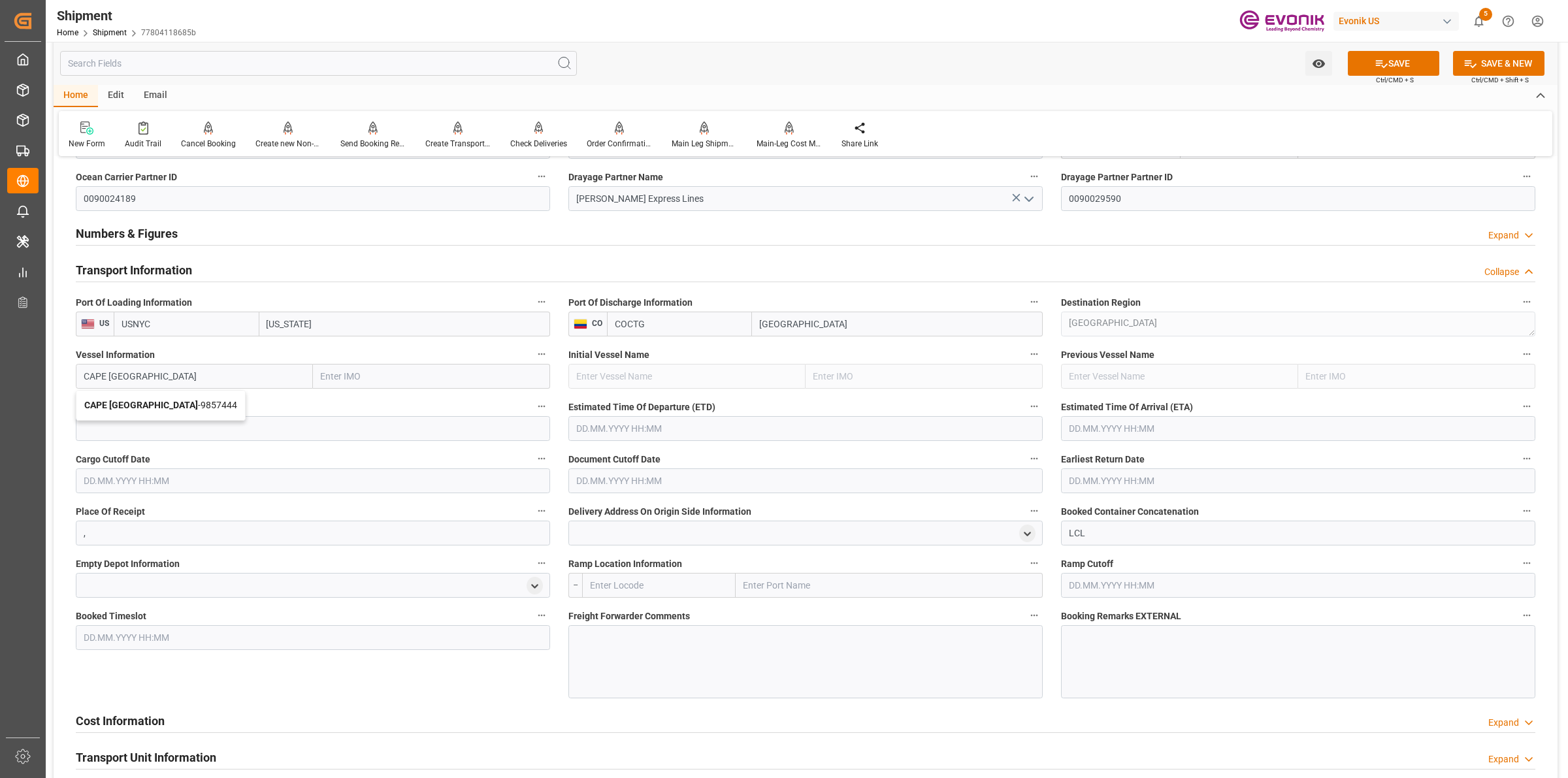
type input "9857444"
type input "CAPE HELLAS"
click at [186, 385] on input "CAPE HELLAS" at bounding box center [194, 376] width 237 height 25
click at [167, 419] on input at bounding box center [313, 429] width 474 height 25
paste input "0LIINS1MA"
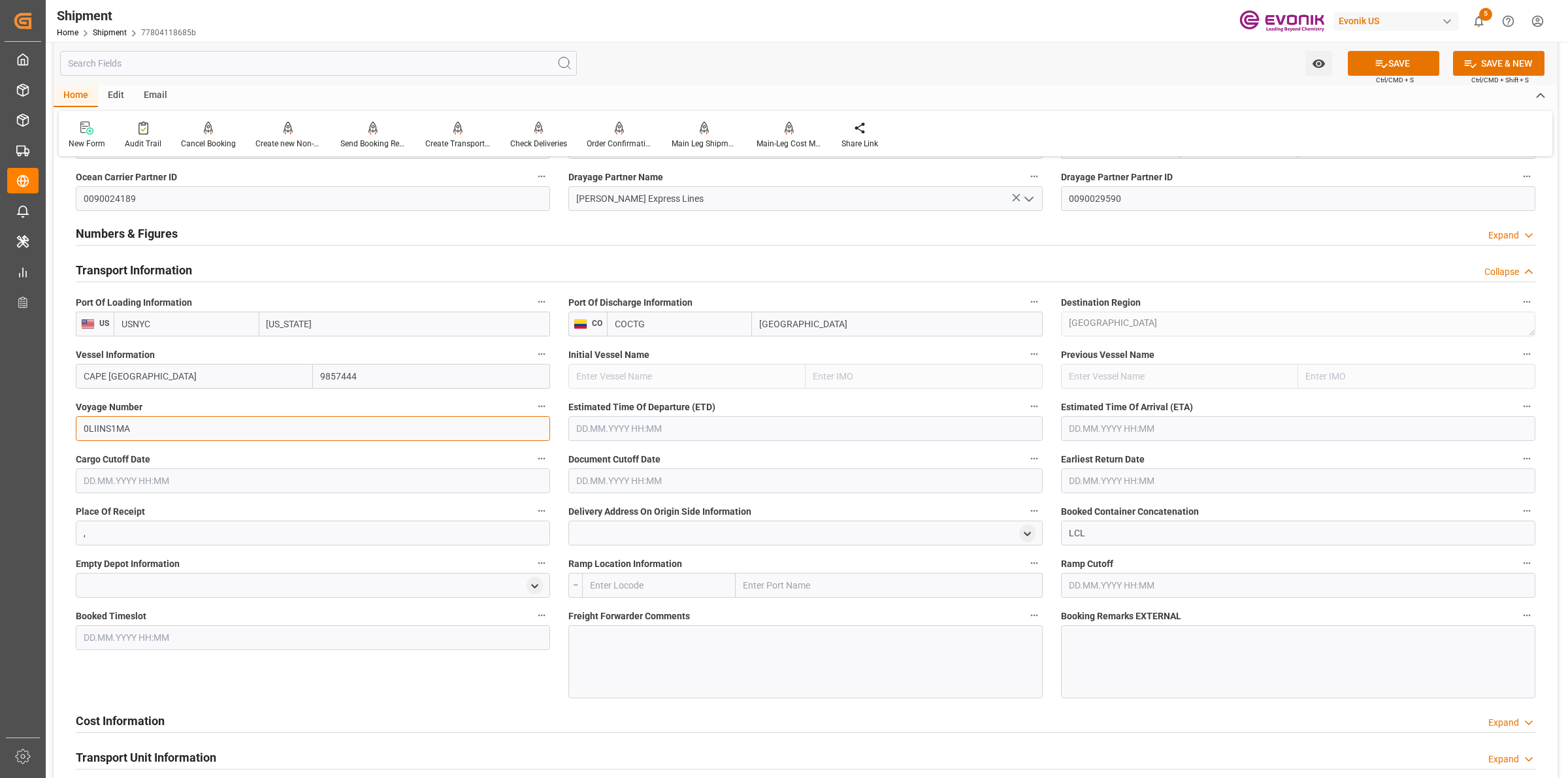
type input "0LIINS1MA"
click at [689, 439] on input "text" at bounding box center [805, 429] width 474 height 25
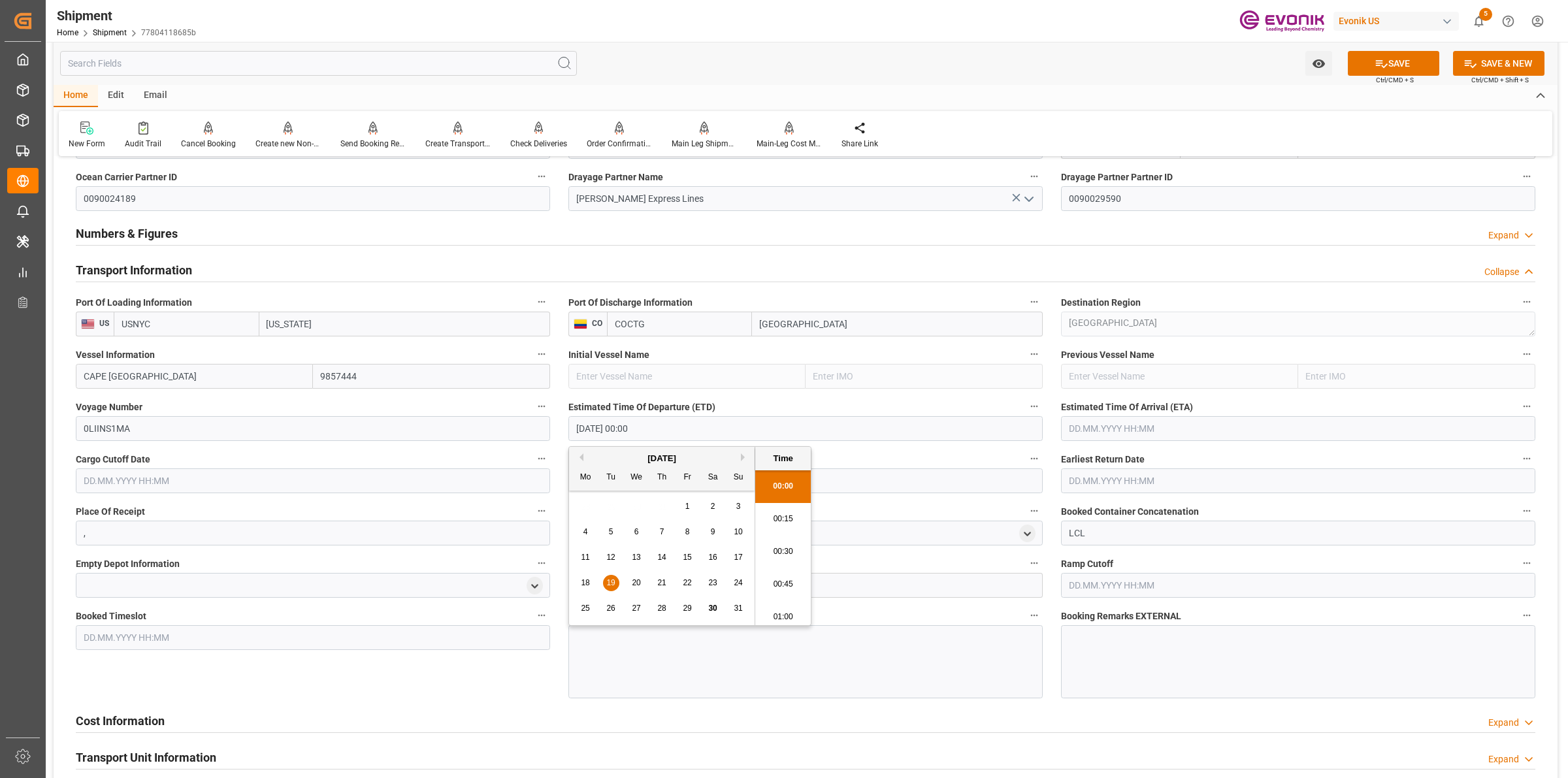
drag, startPoint x: 657, startPoint y: 438, endPoint x: 404, endPoint y: 444, distance: 253.1
click at [404, 444] on div "Booking Confirmation Milestone Bar Collapse Submitted to FFW for Booking (Pendi…" at bounding box center [805, 286] width 1504 height 1869
type input "[DATE] 00:00"
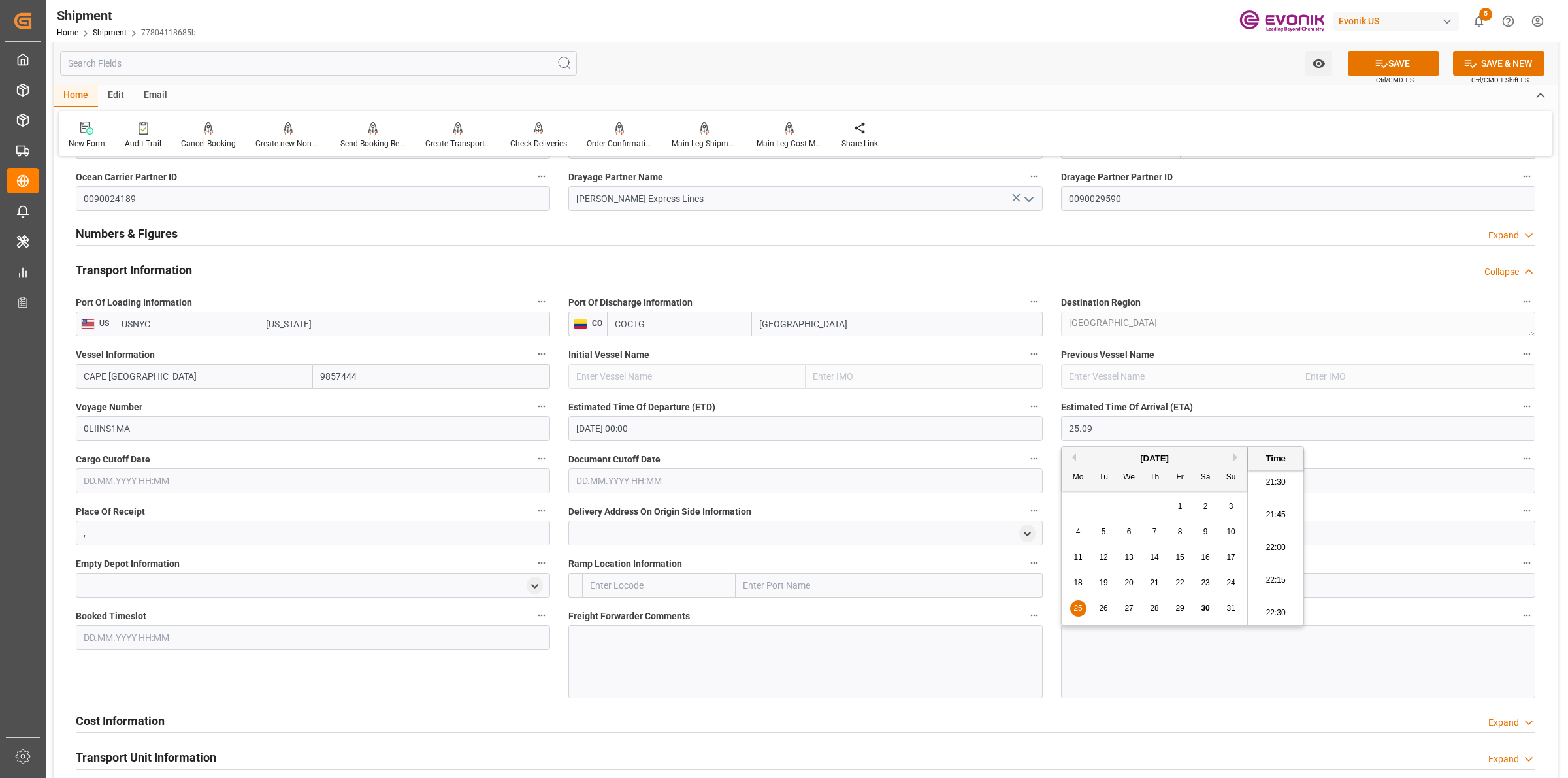
type input "25.09.2025 00:00"
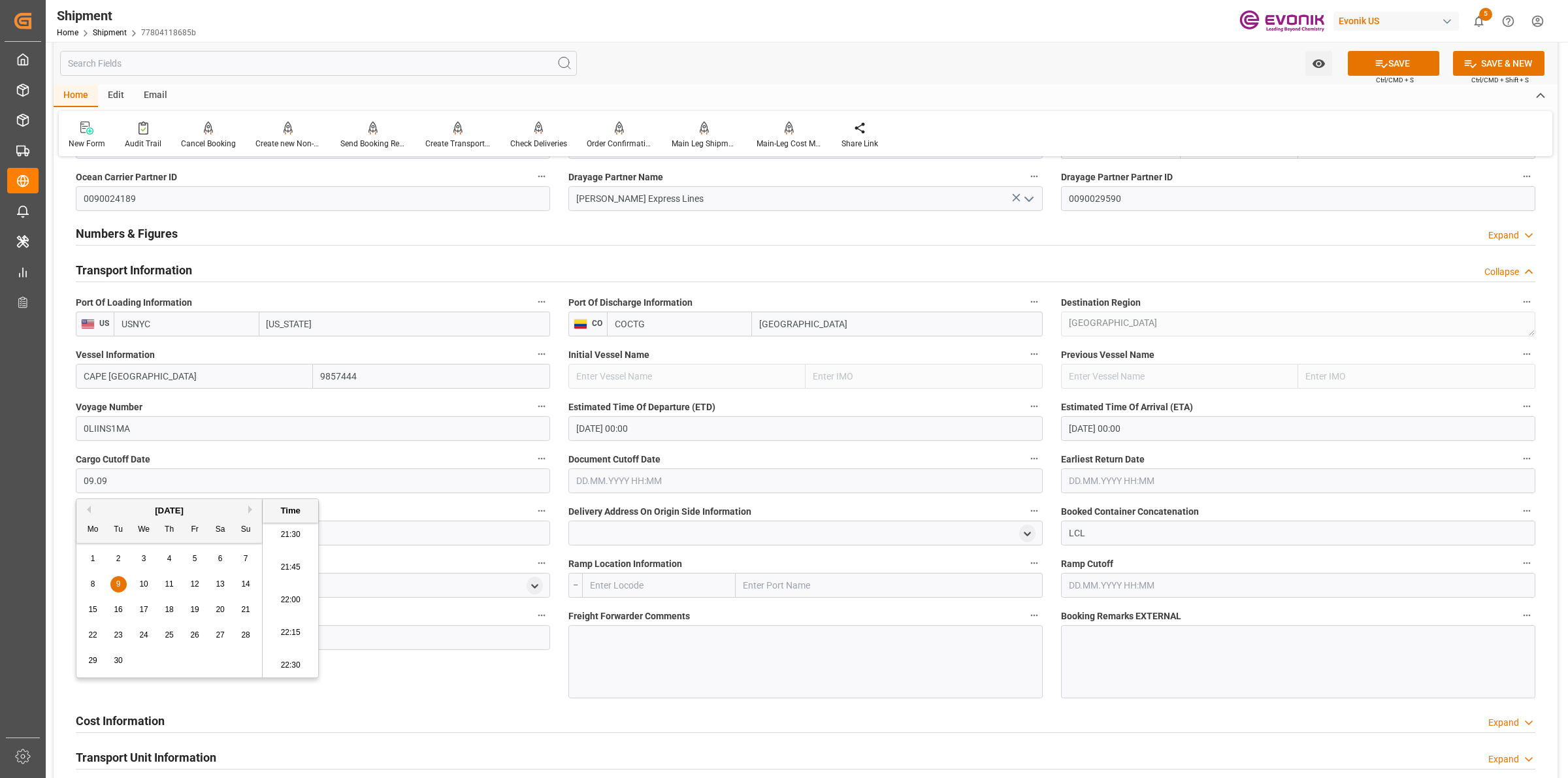
type input "09.09.2025 00:00"
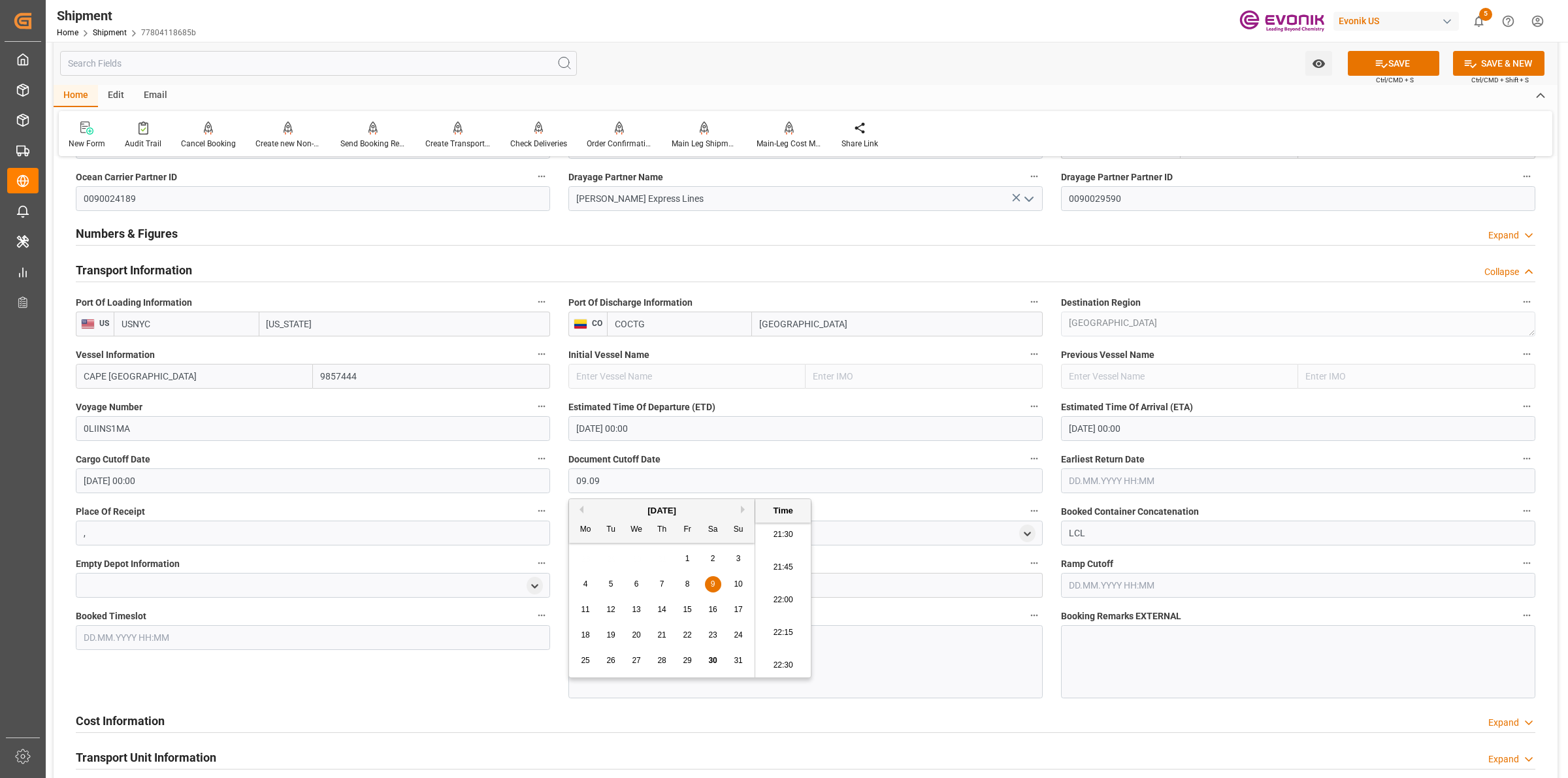
type input "09.09.2025 00:00"
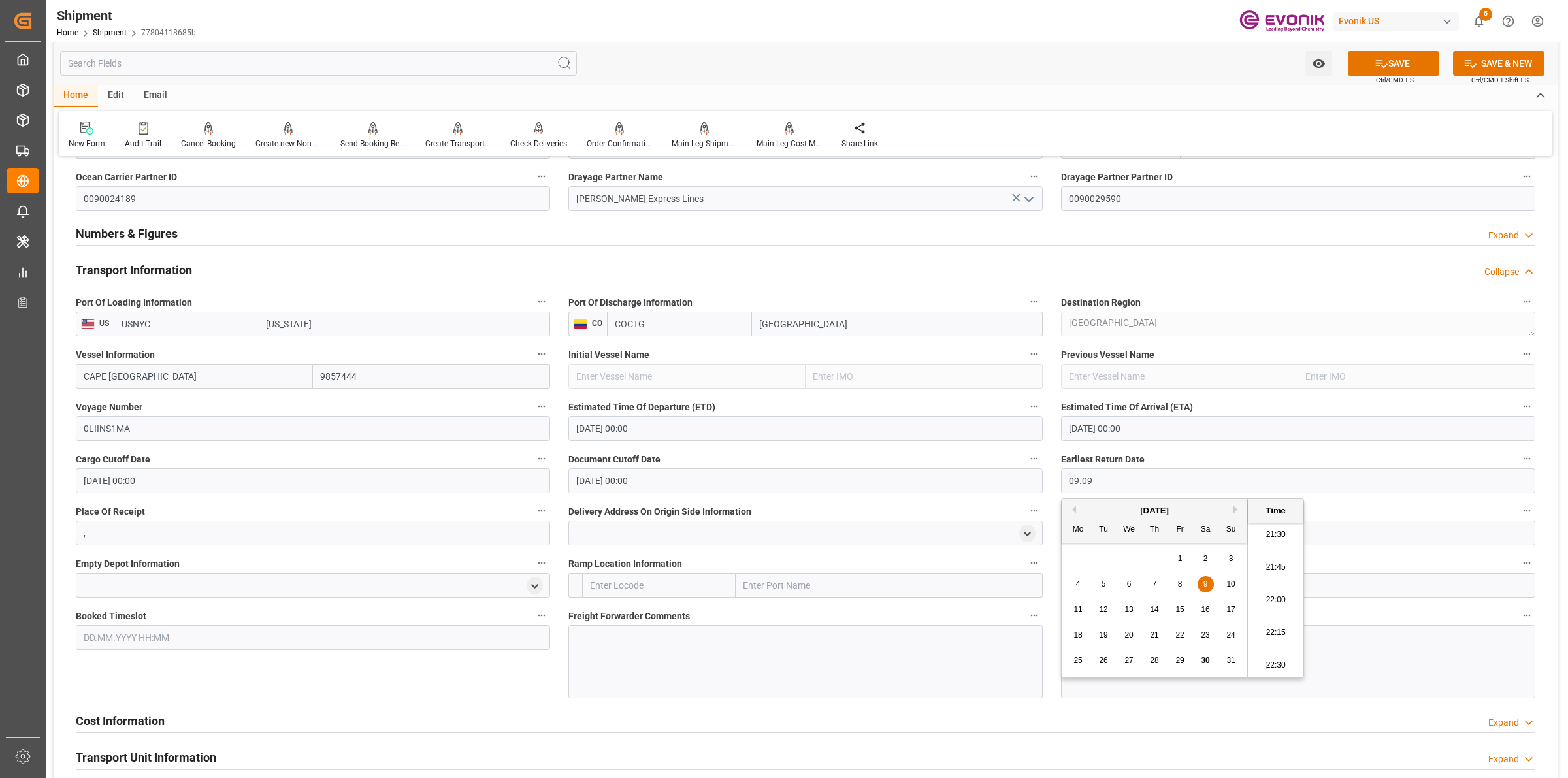
type input "09.09.2025 00:00"
click at [664, 596] on input "text" at bounding box center [659, 585] width 153 height 25
click at [634, 617] on span "USCHI - Chicago" at bounding box center [650, 614] width 118 height 11
type input "USCHI"
type input "Chicago"
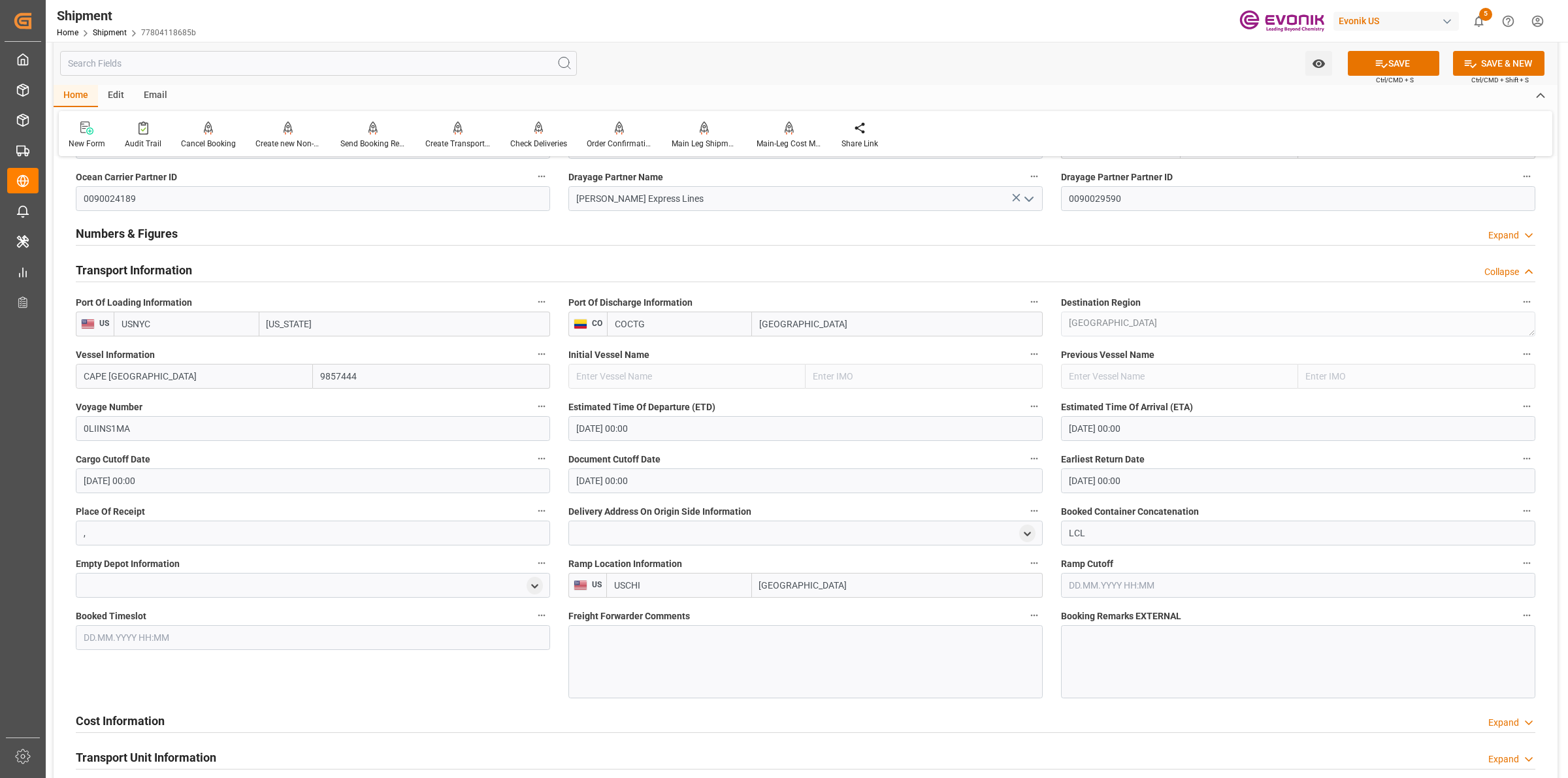
type input "USCHI"
click at [657, 658] on div at bounding box center [805, 661] width 474 height 73
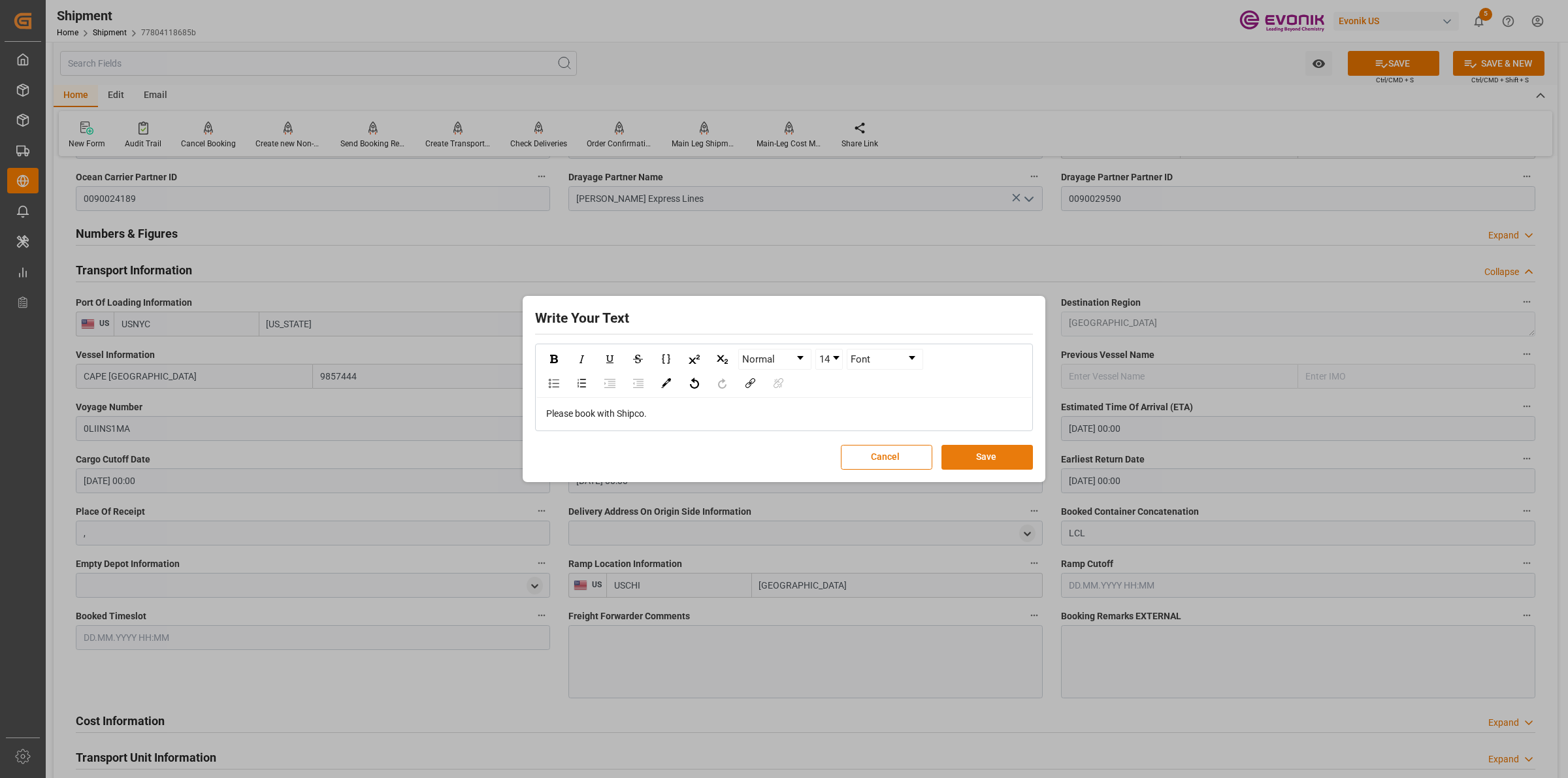
click at [1004, 452] on button "Save" at bounding box center [987, 457] width 91 height 25
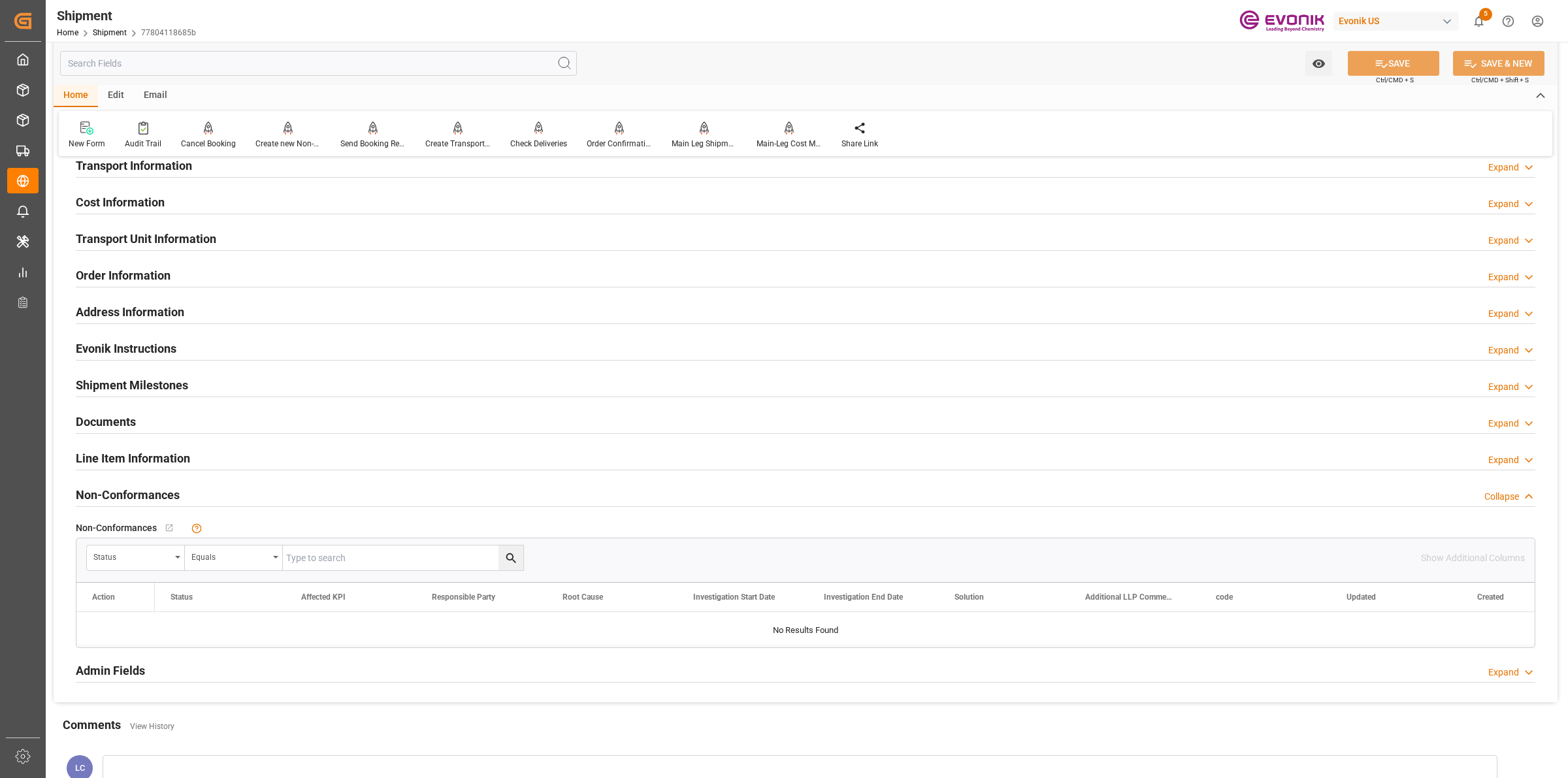
scroll to position [490, 0]
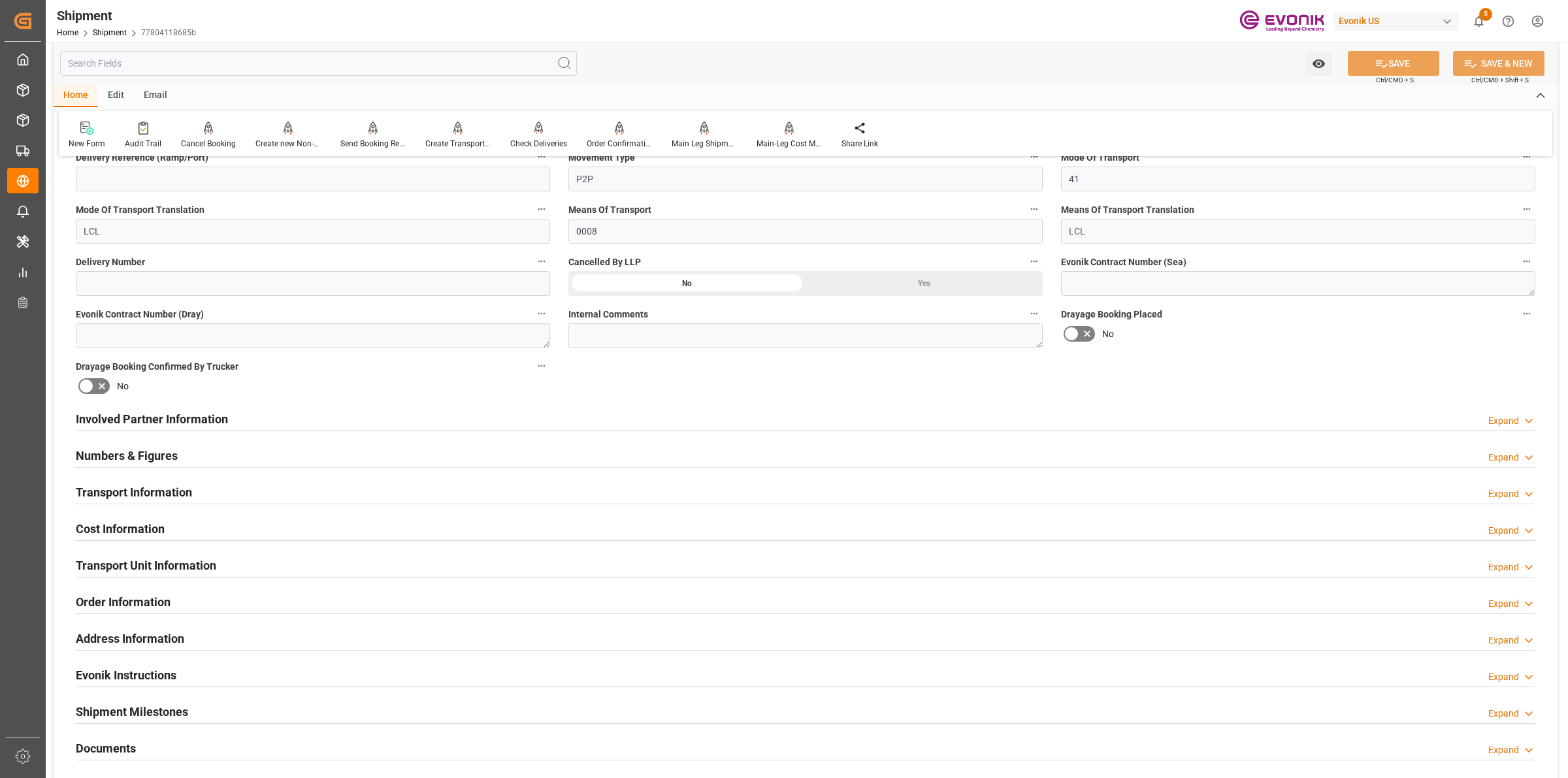
click at [209, 487] on div "Transport Information Expand" at bounding box center [805, 491] width 1460 height 25
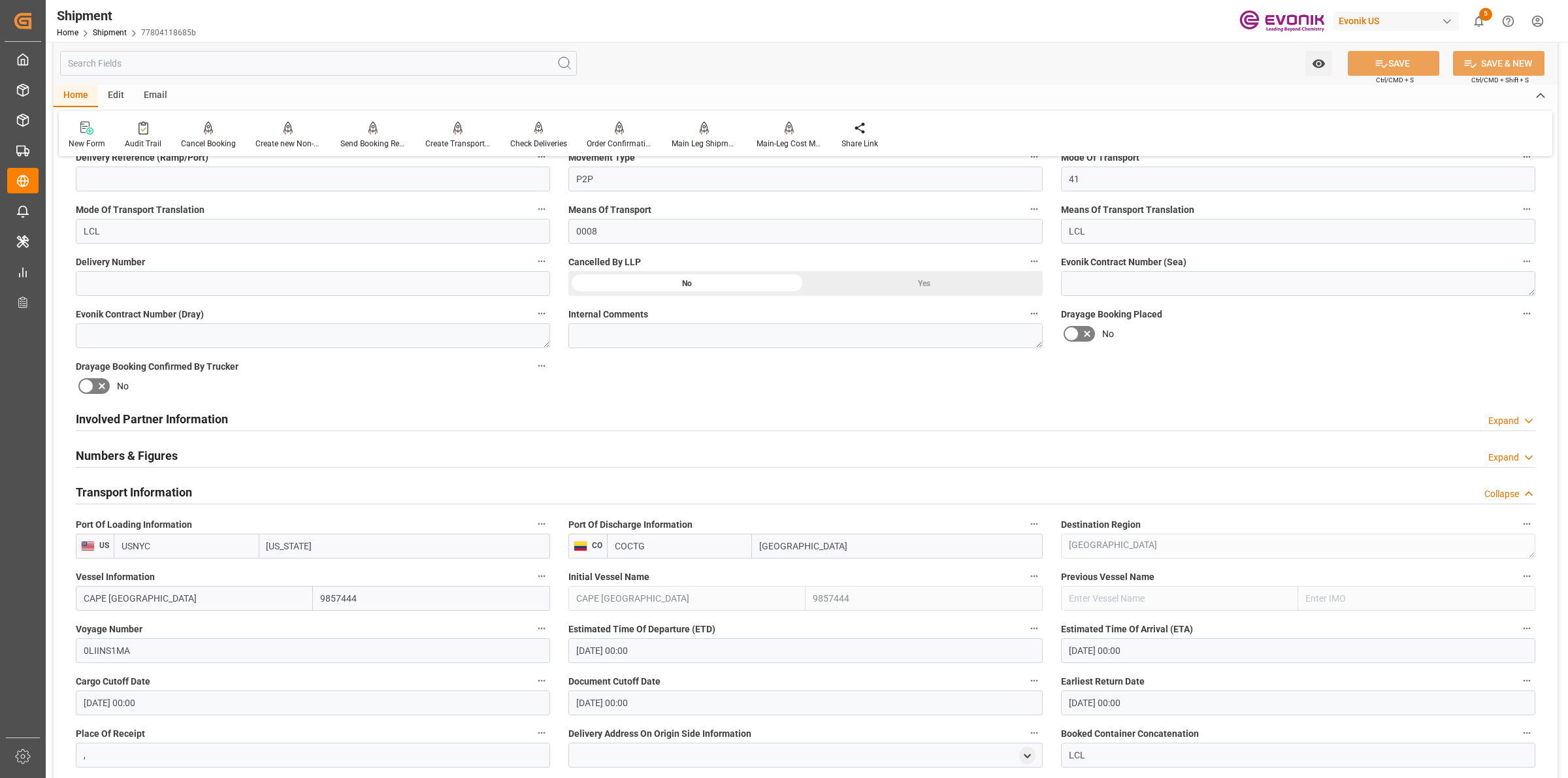
click at [209, 487] on div "Transport Information Collapse" at bounding box center [805, 491] width 1460 height 25
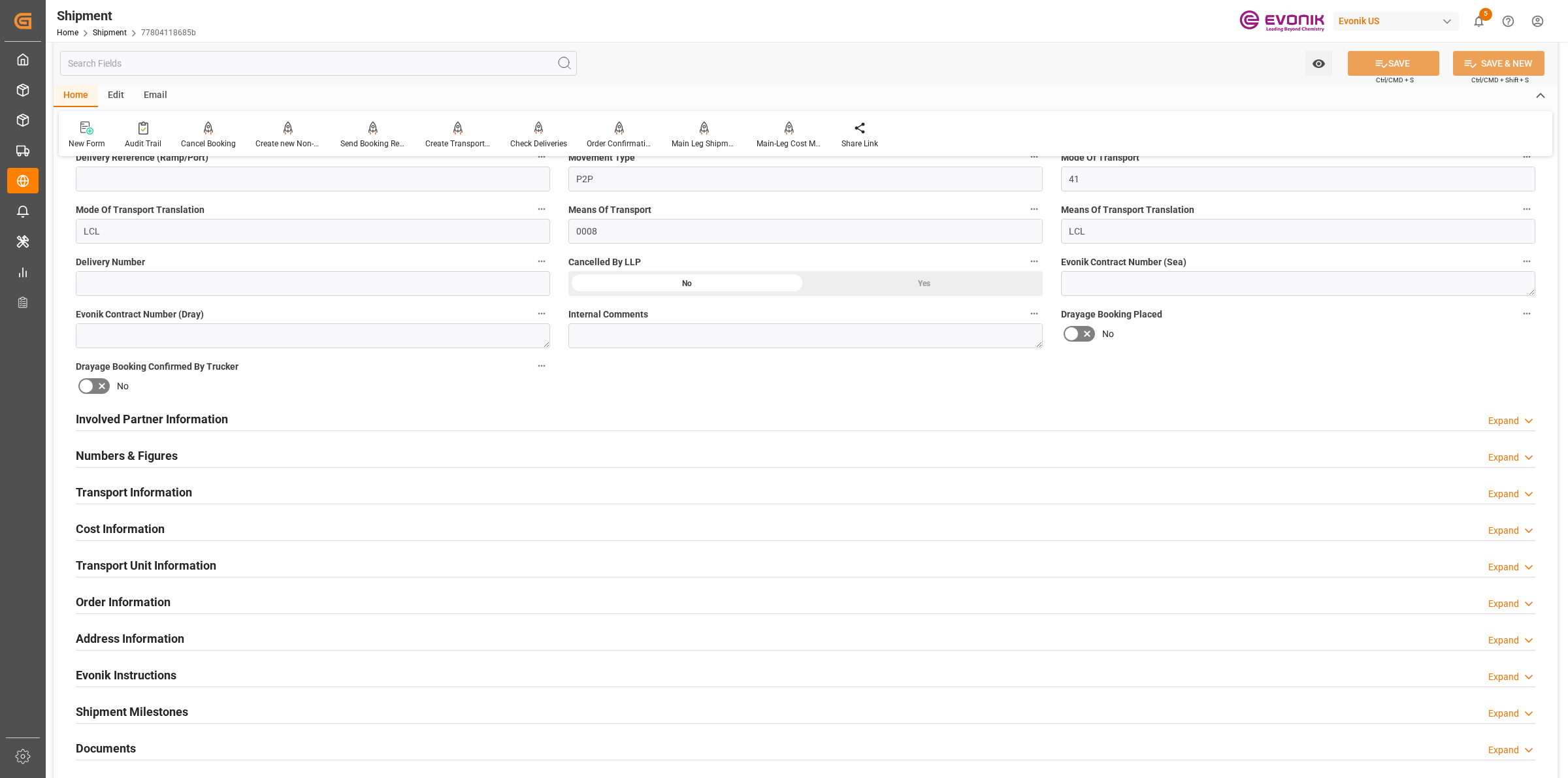
click at [209, 487] on div "Transport Information Expand" at bounding box center [805, 491] width 1460 height 25
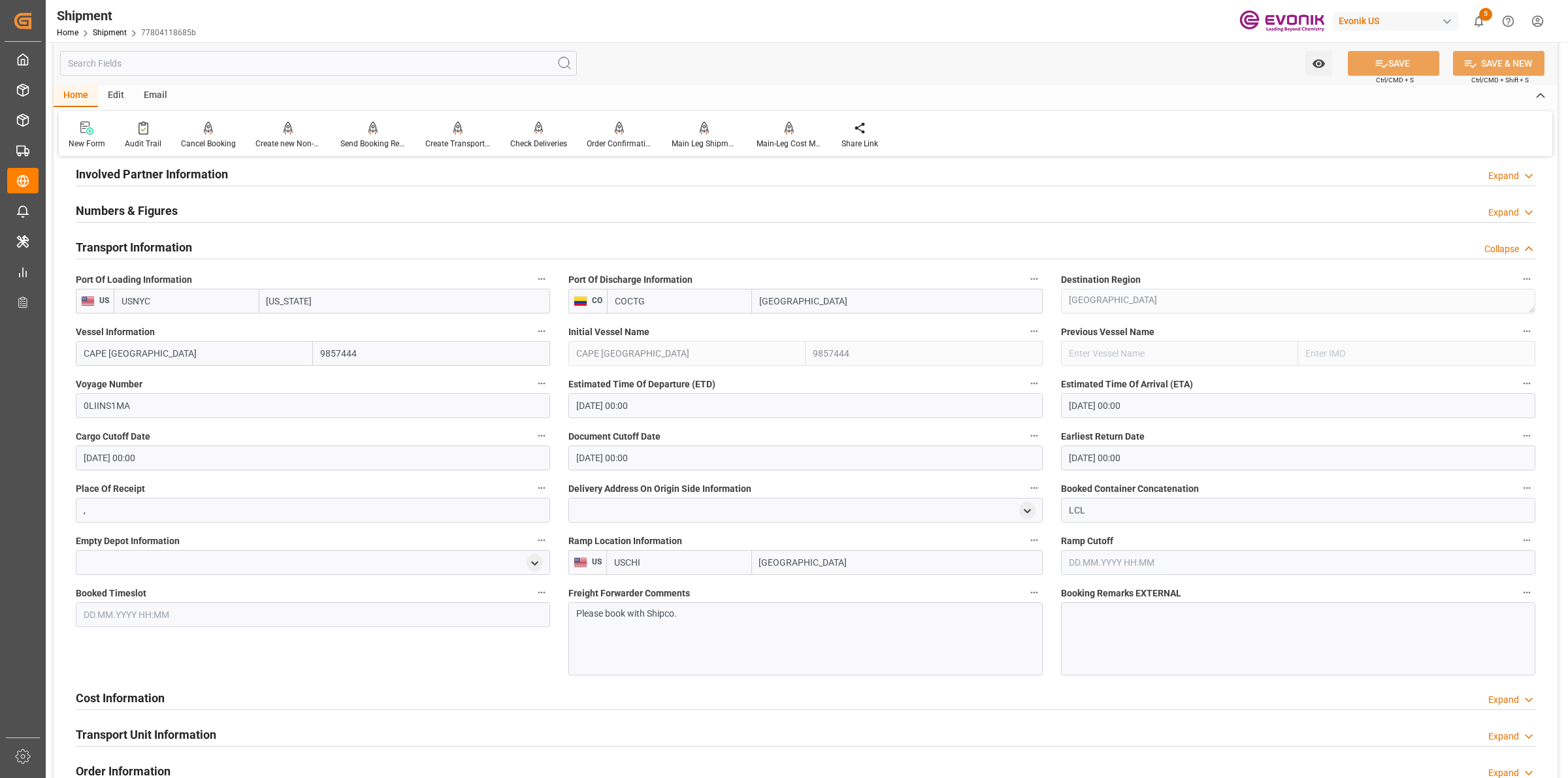
scroll to position [1061, 0]
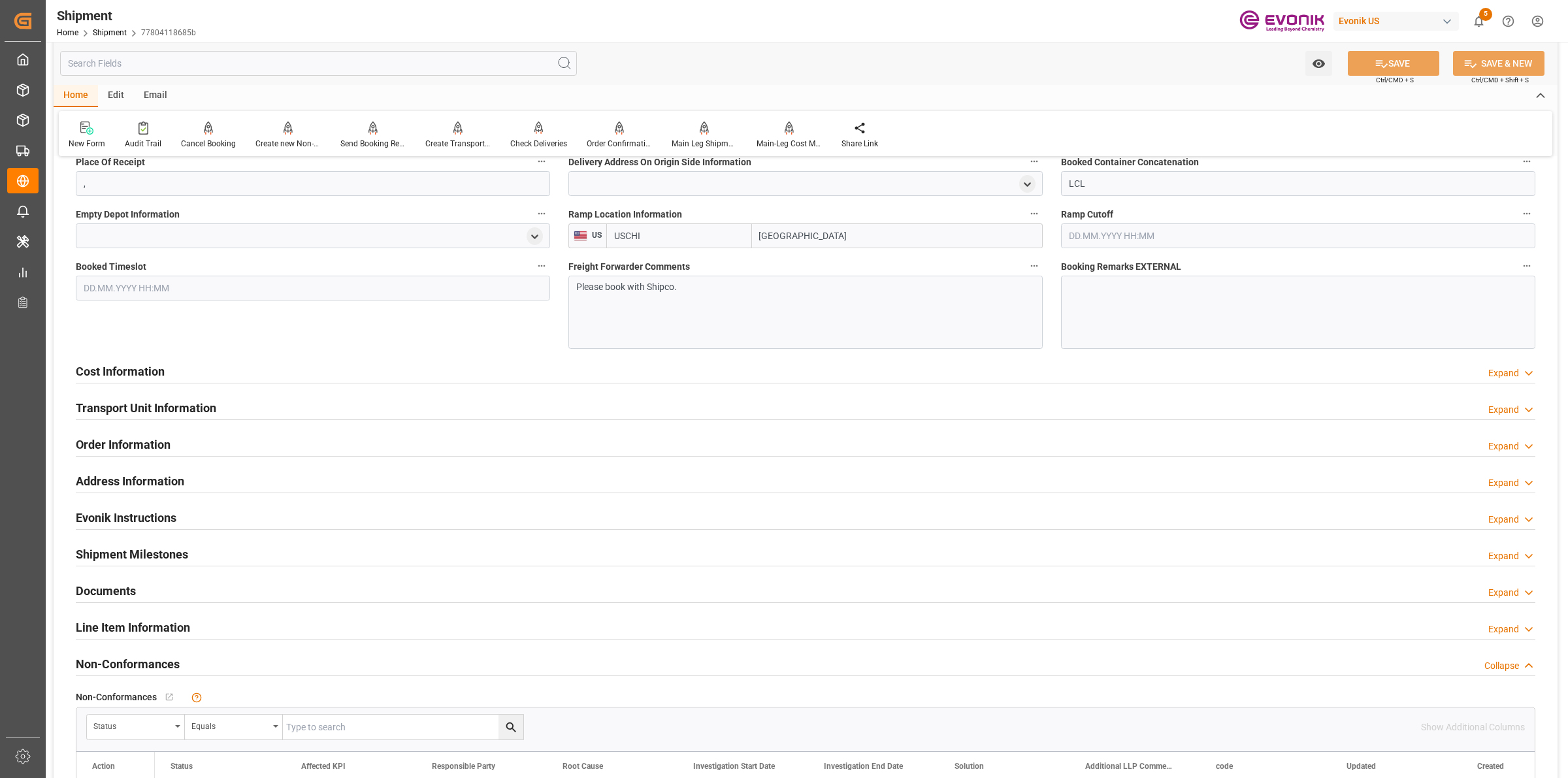
click at [223, 376] on div "Cost Information Expand" at bounding box center [805, 371] width 1460 height 25
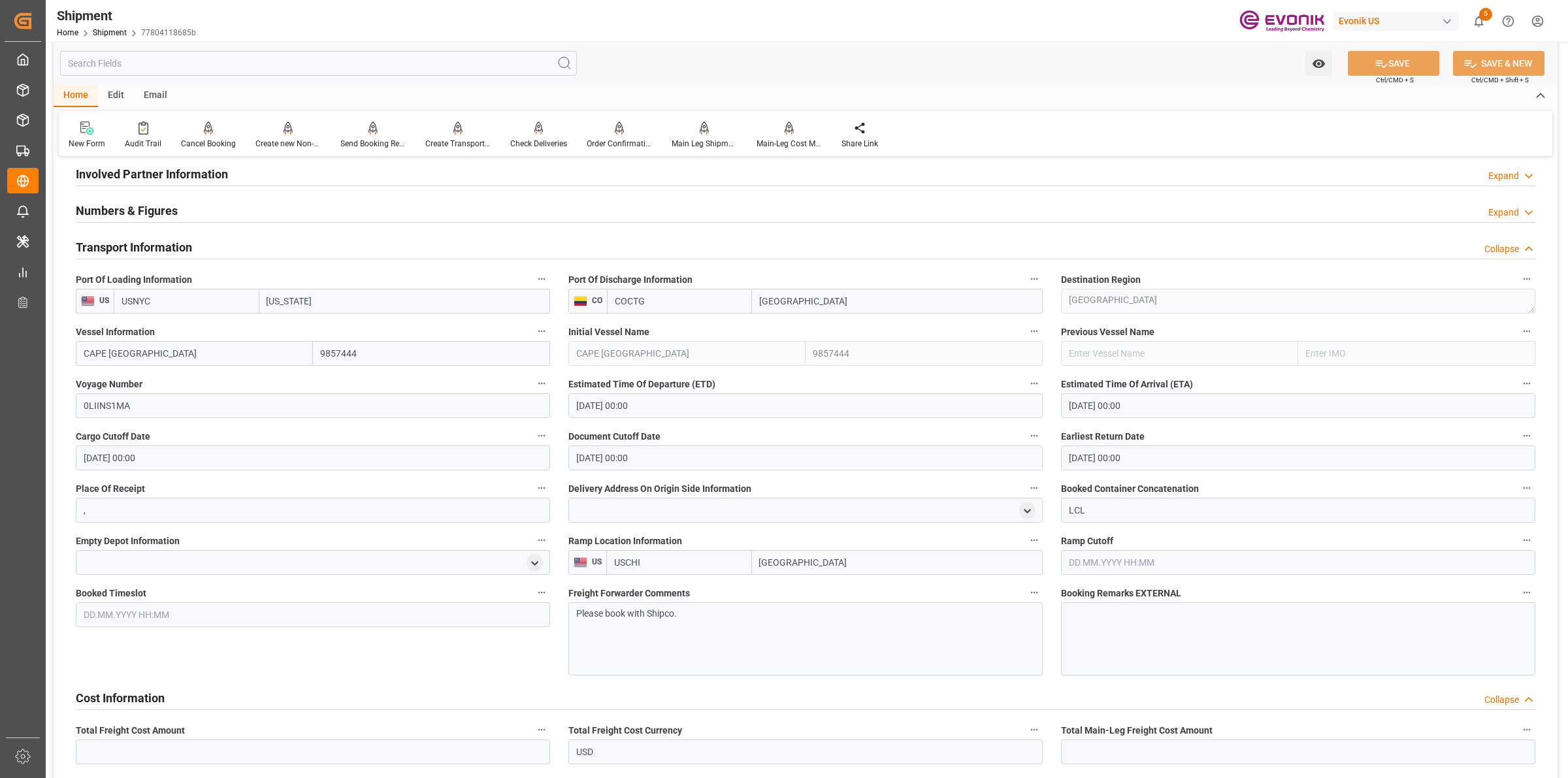
scroll to position [245, 0]
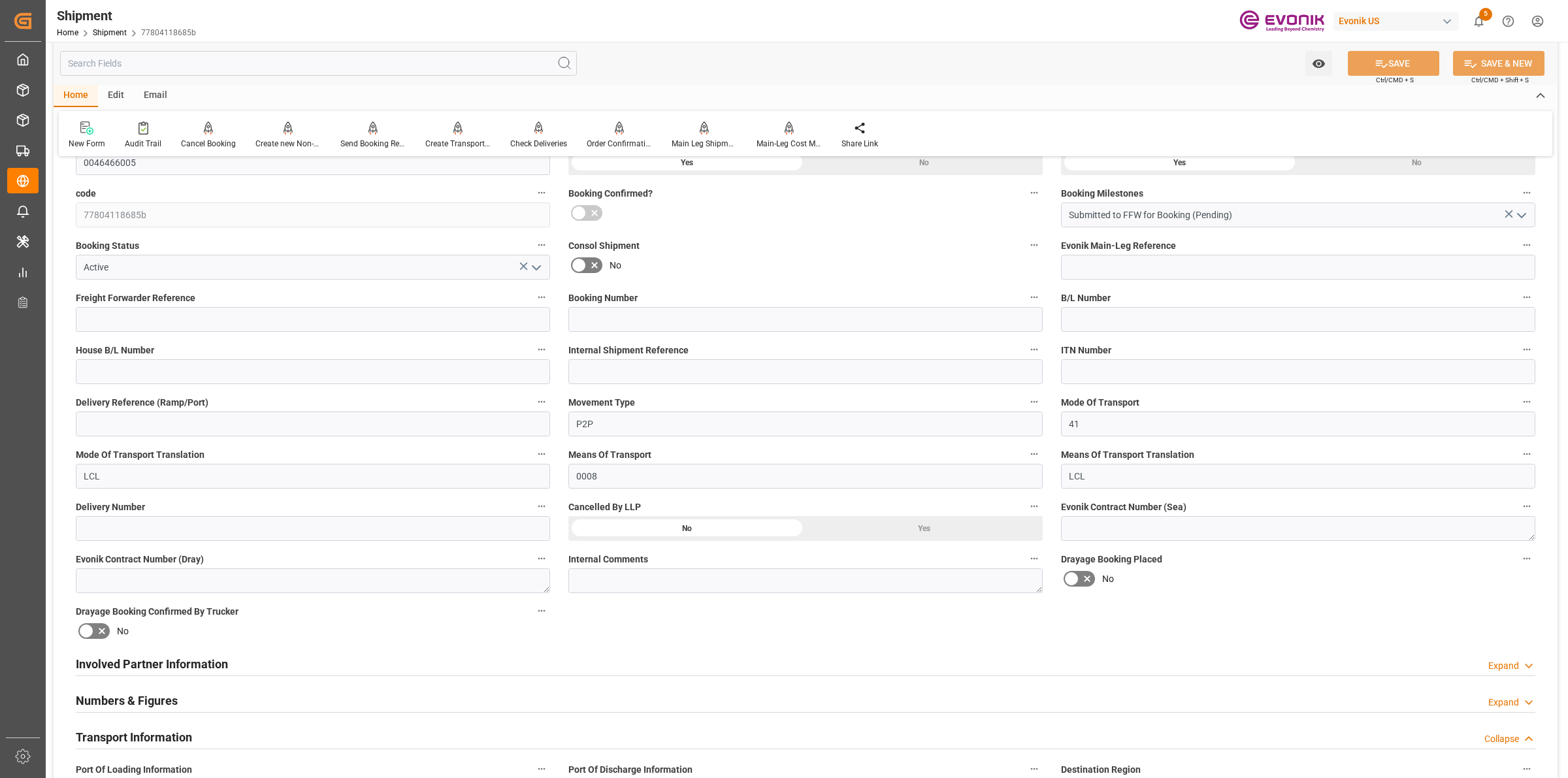
click at [150, 694] on h2 "Numbers & Figures" at bounding box center [127, 700] width 102 height 18
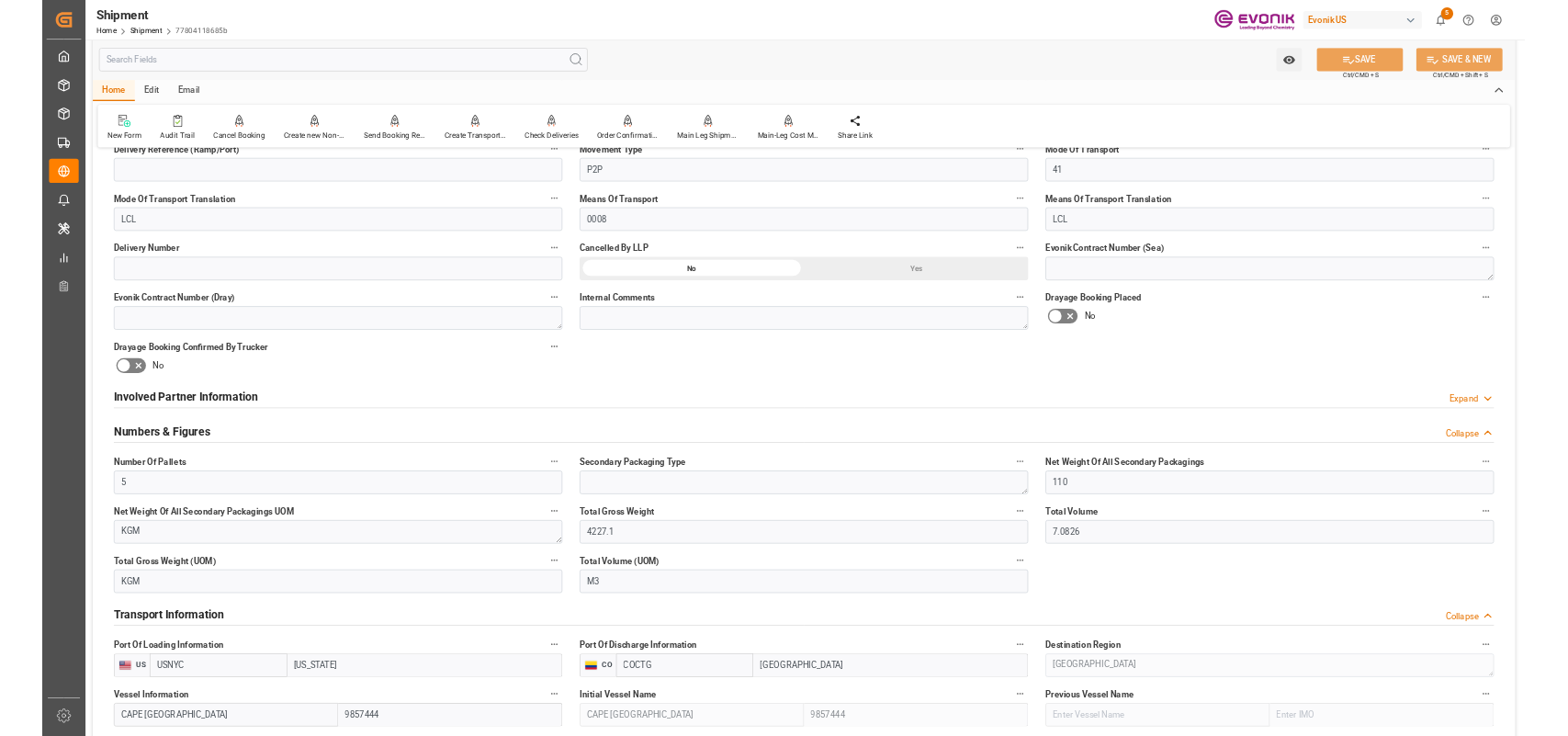
scroll to position [804, 0]
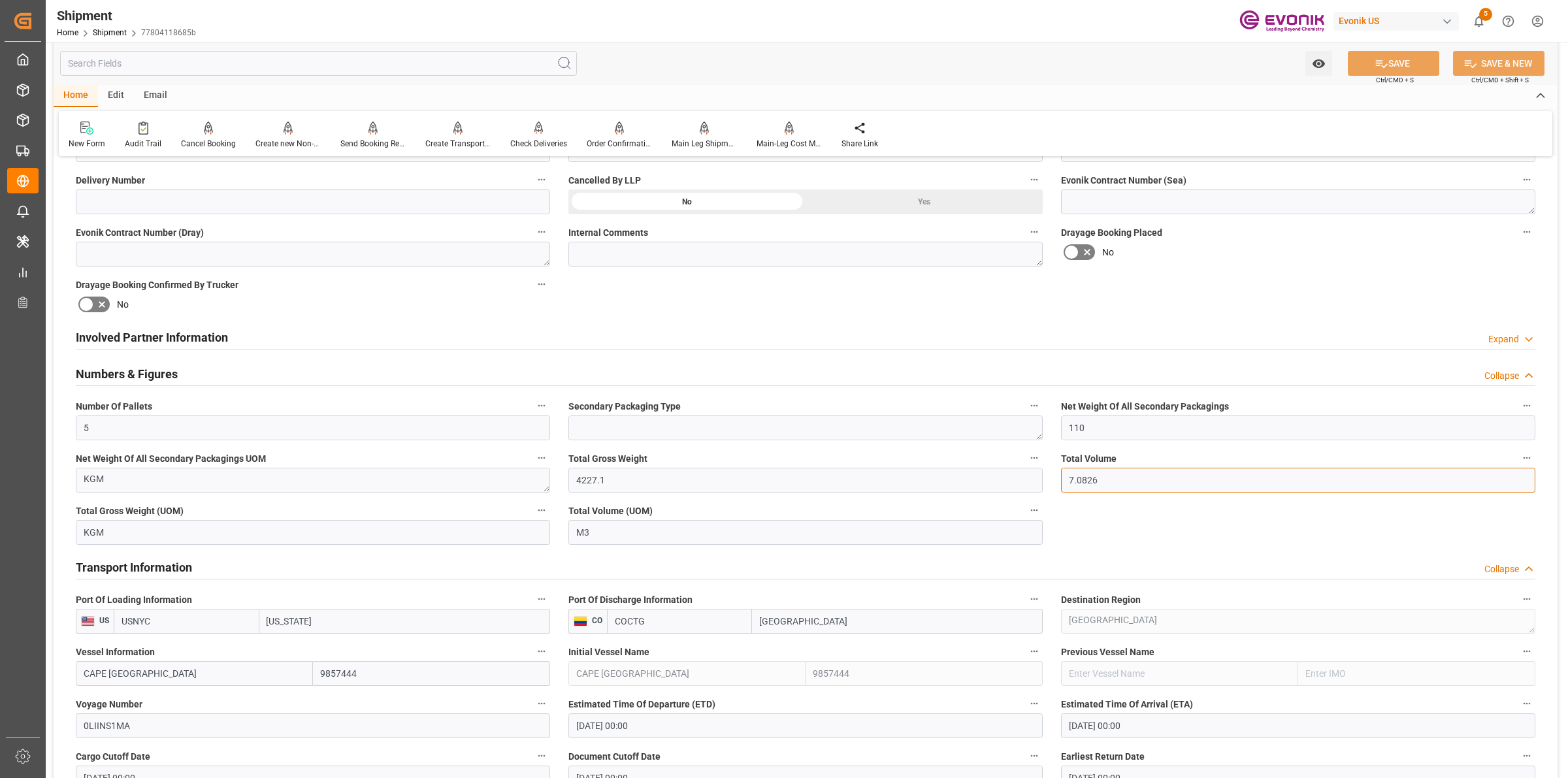
drag, startPoint x: 1096, startPoint y: 474, endPoint x: 1026, endPoint y: 464, distance: 70.7
click at [1026, 464] on div "Booking Confirmation Milestone Bar Collapse Submitted to FFW for Booking (Pendi…" at bounding box center [805, 609] width 1504 height 2026
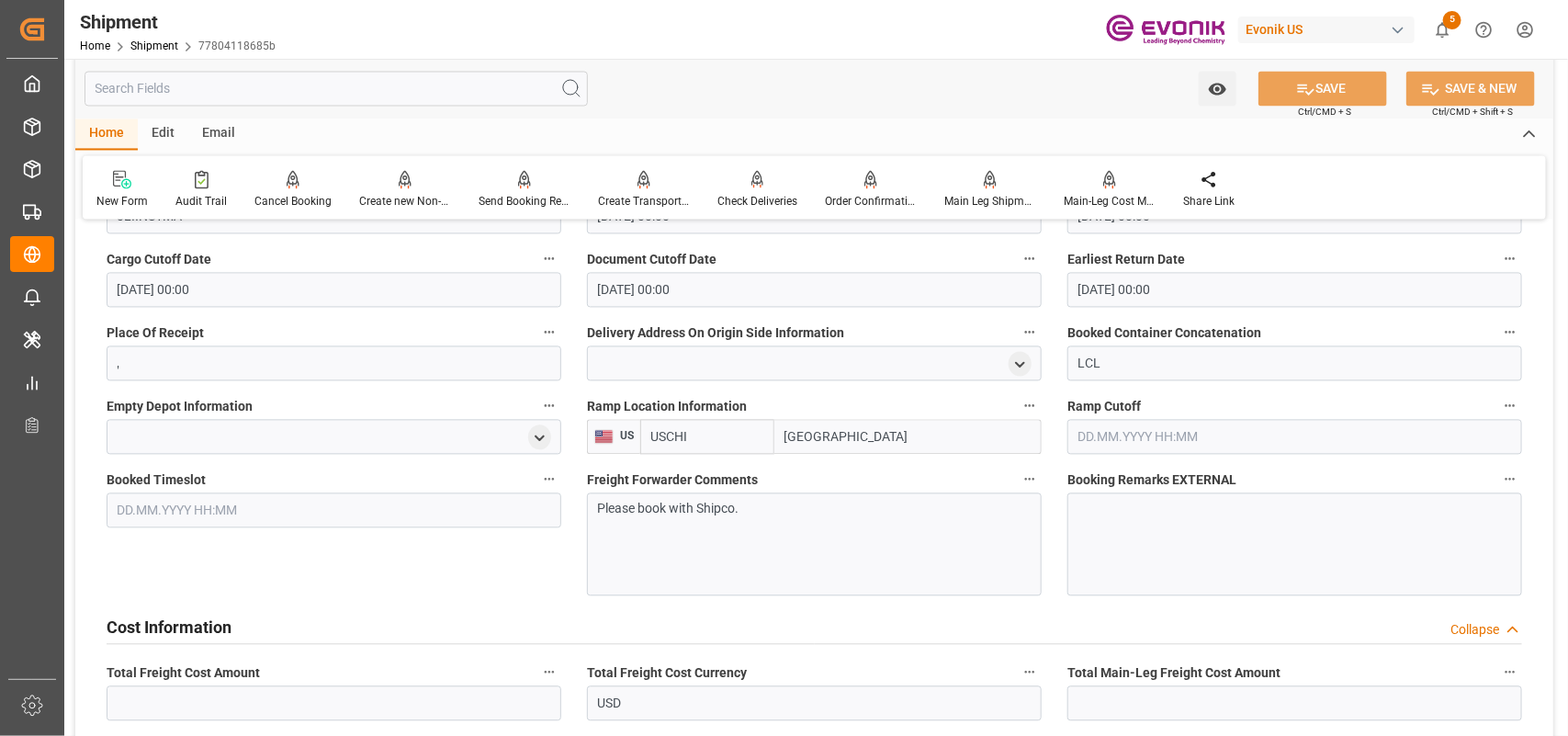
scroll to position [1952, 0]
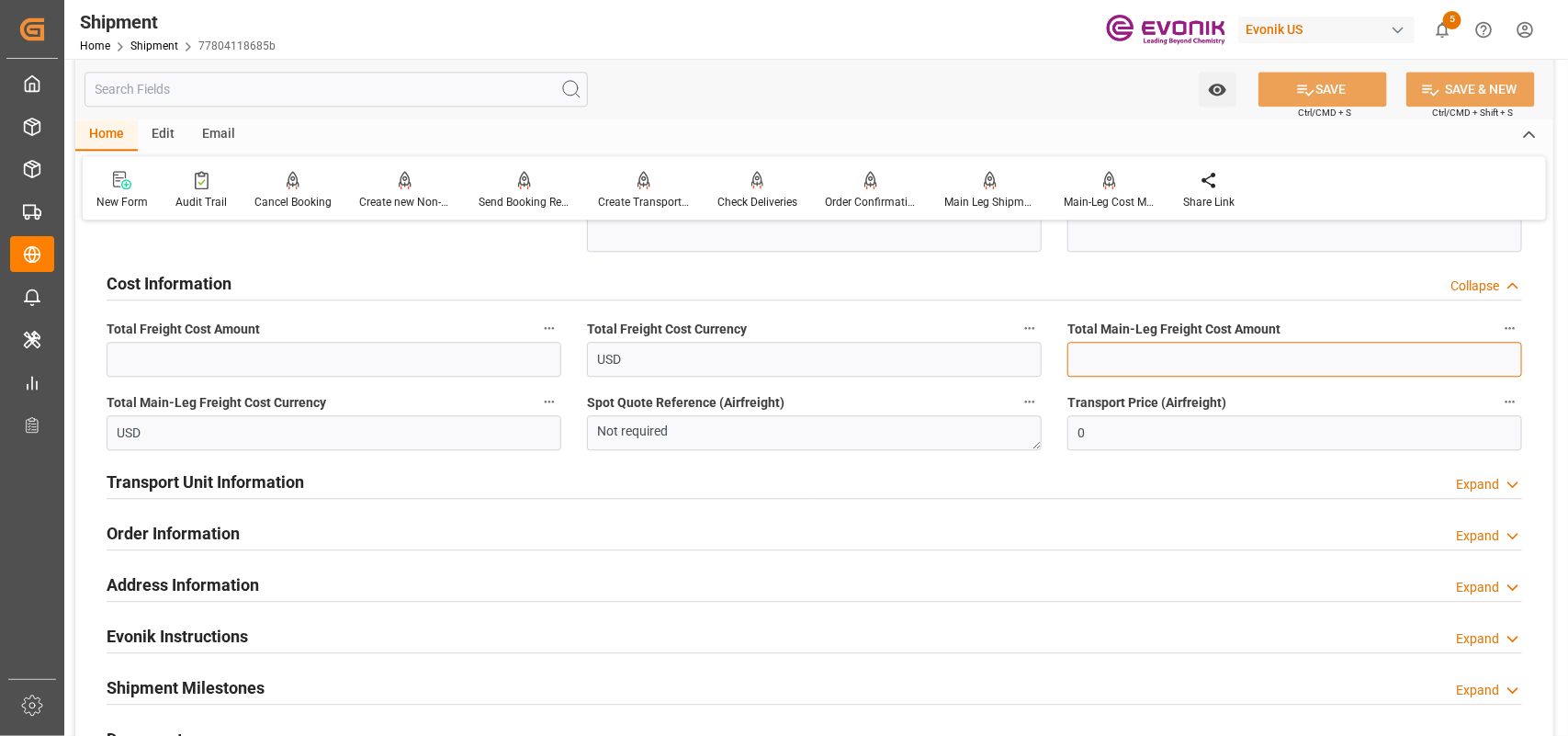
click at [1145, 356] on input "text" at bounding box center [1294, 360] width 454 height 35
type input "851.90"
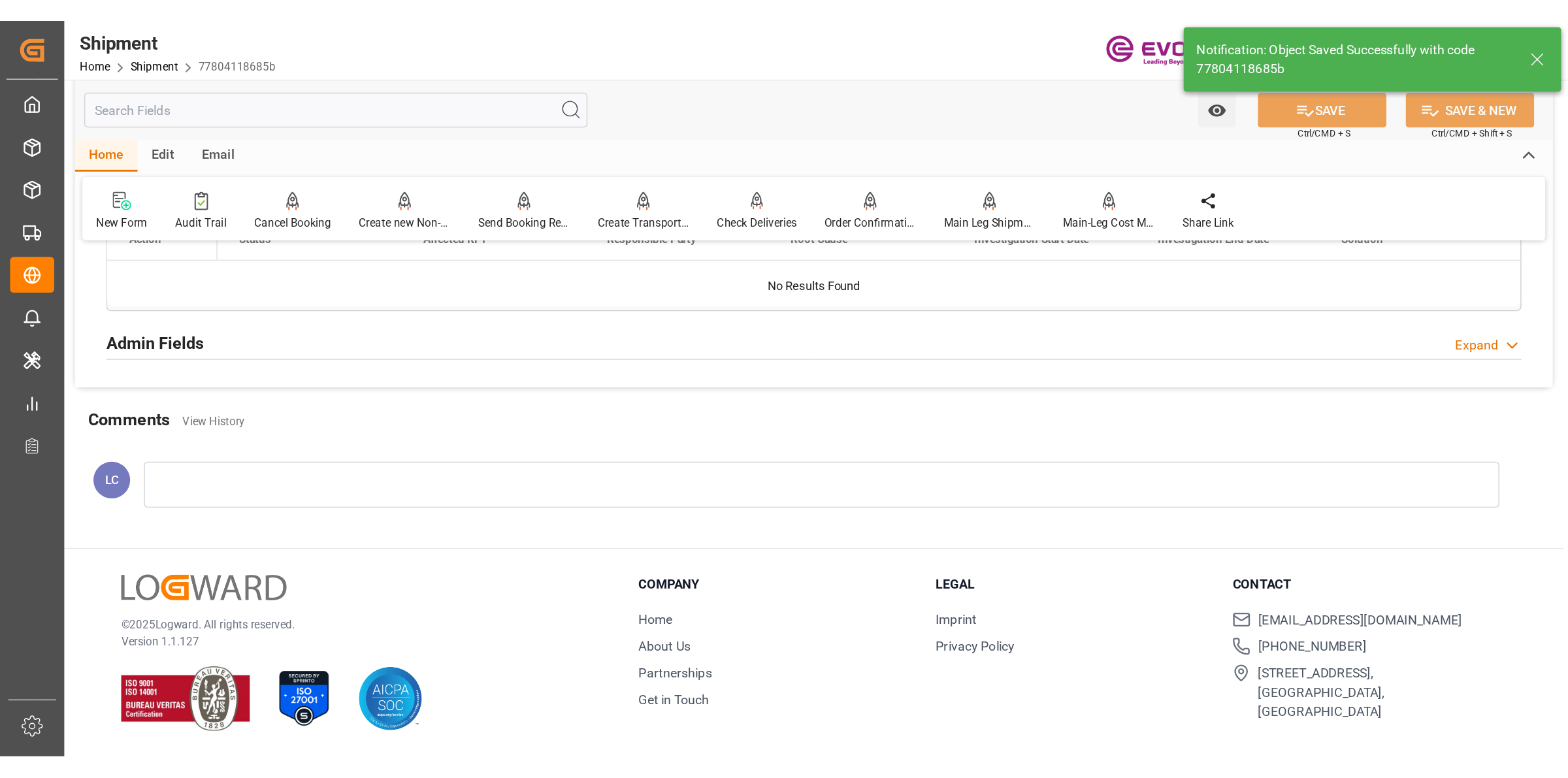
scroll to position [817, 0]
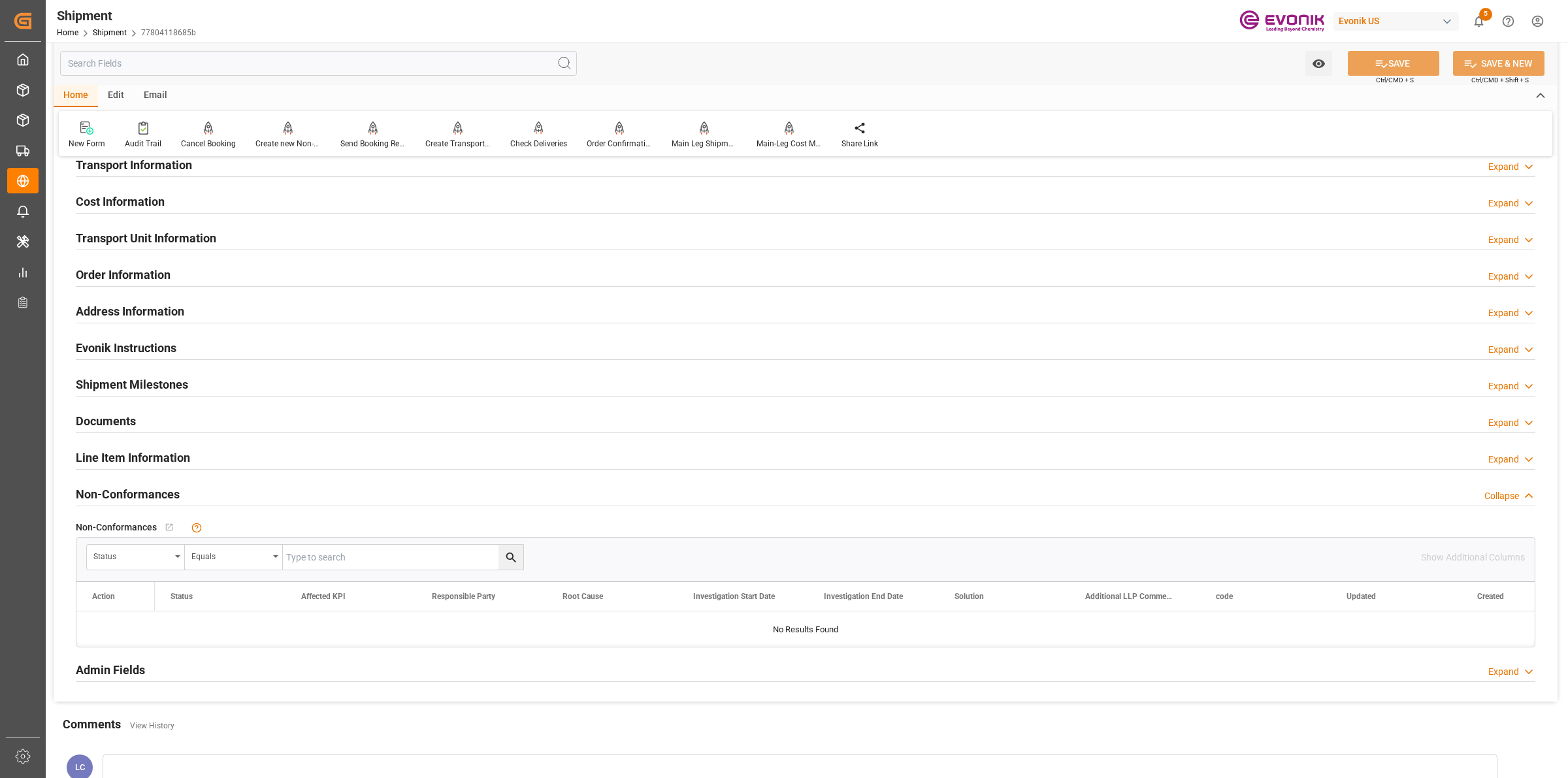
click at [253, 194] on div "Cost Information Expand" at bounding box center [805, 201] width 1460 height 25
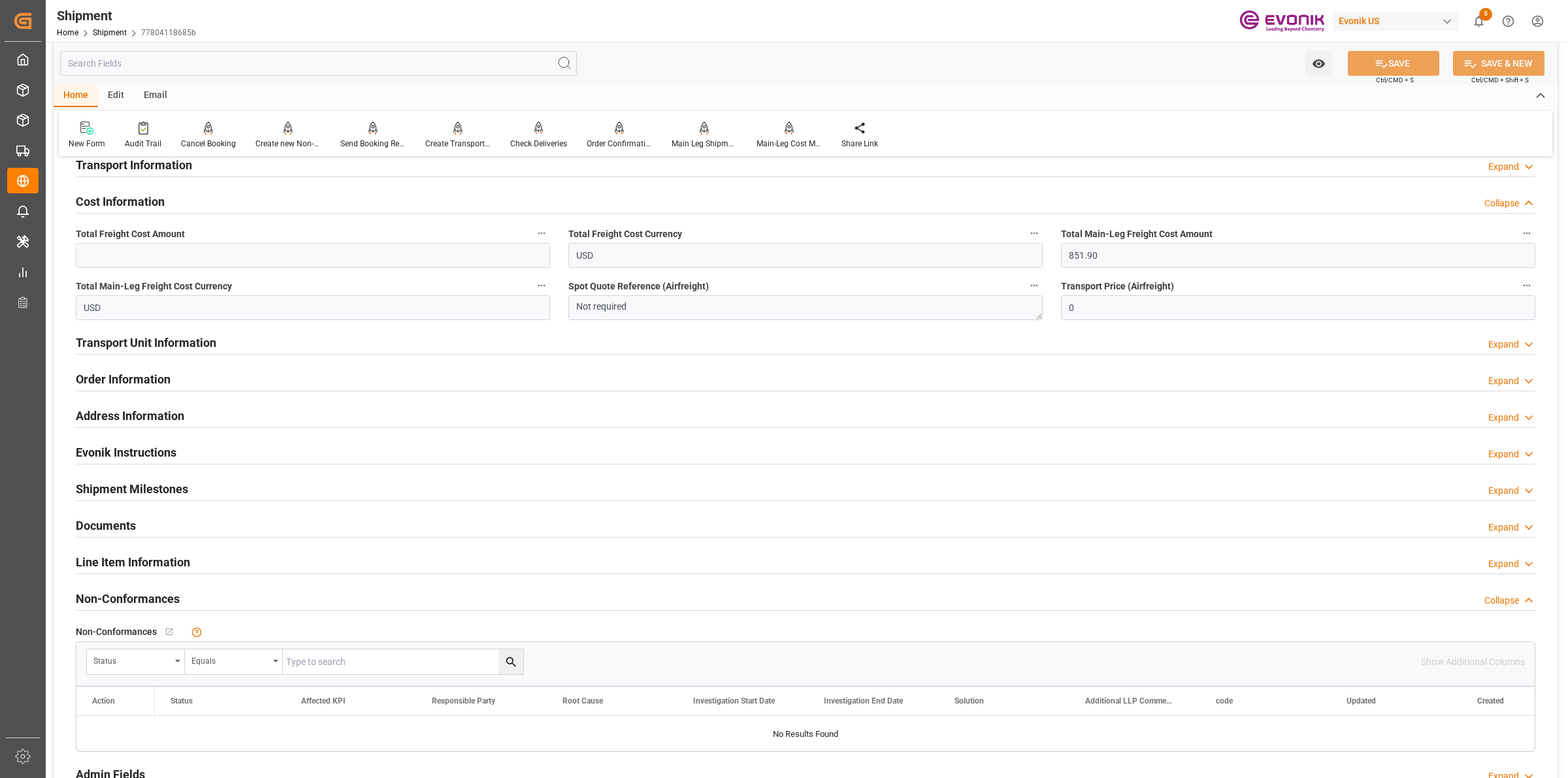
scroll to position [491, 0]
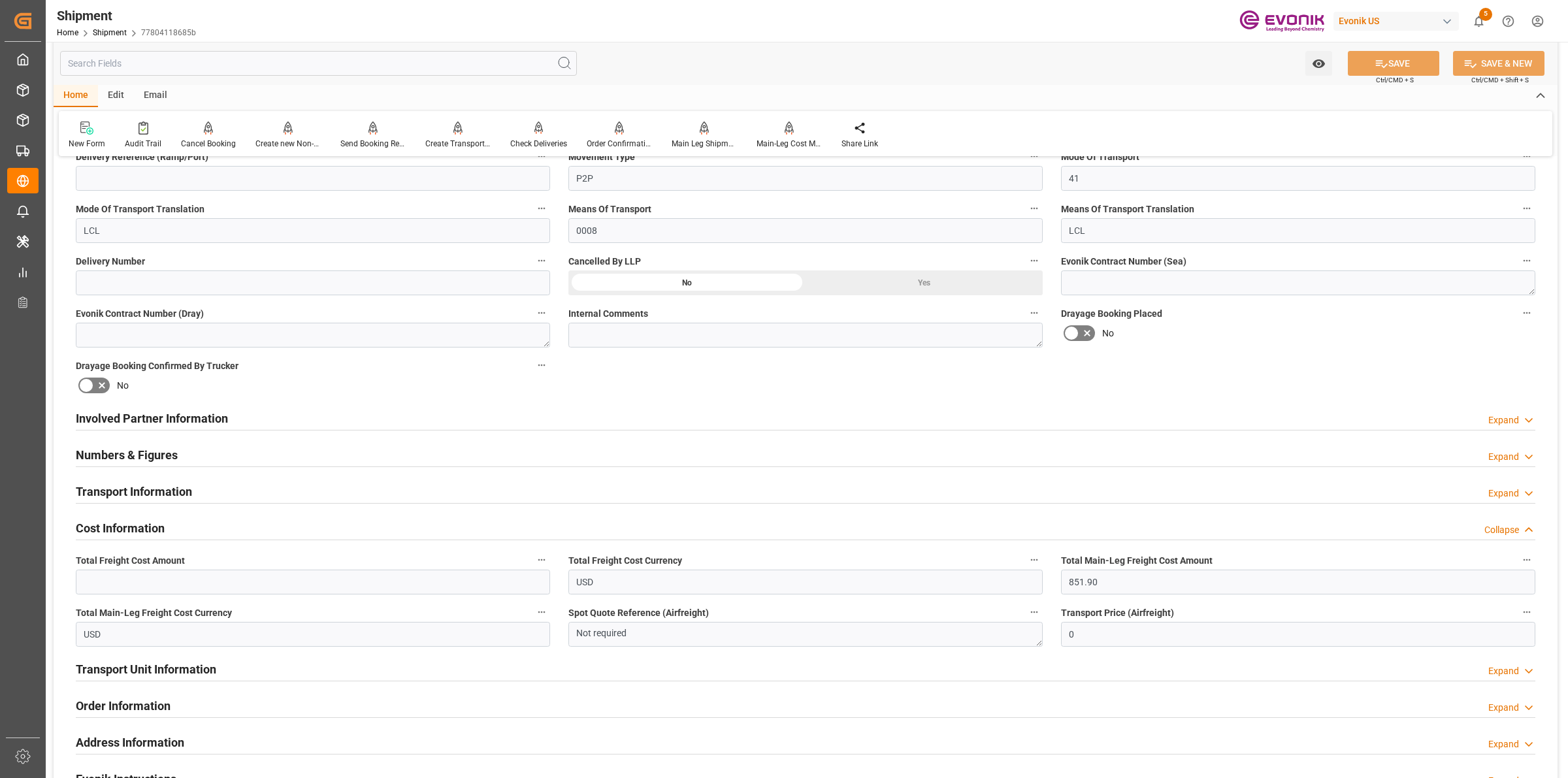
click at [183, 454] on div "Numbers & Figures Expand" at bounding box center [805, 454] width 1460 height 25
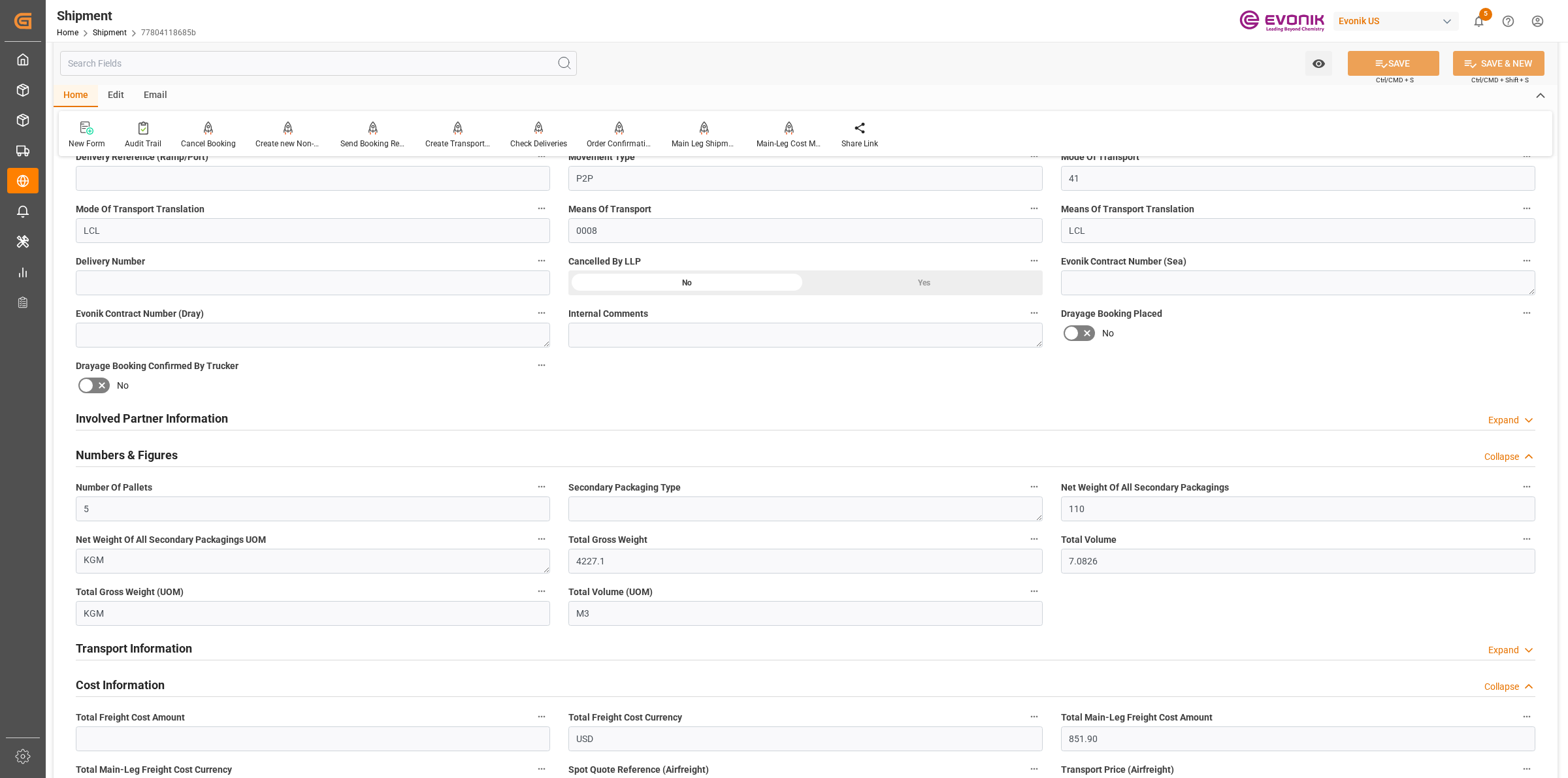
scroll to position [654, 0]
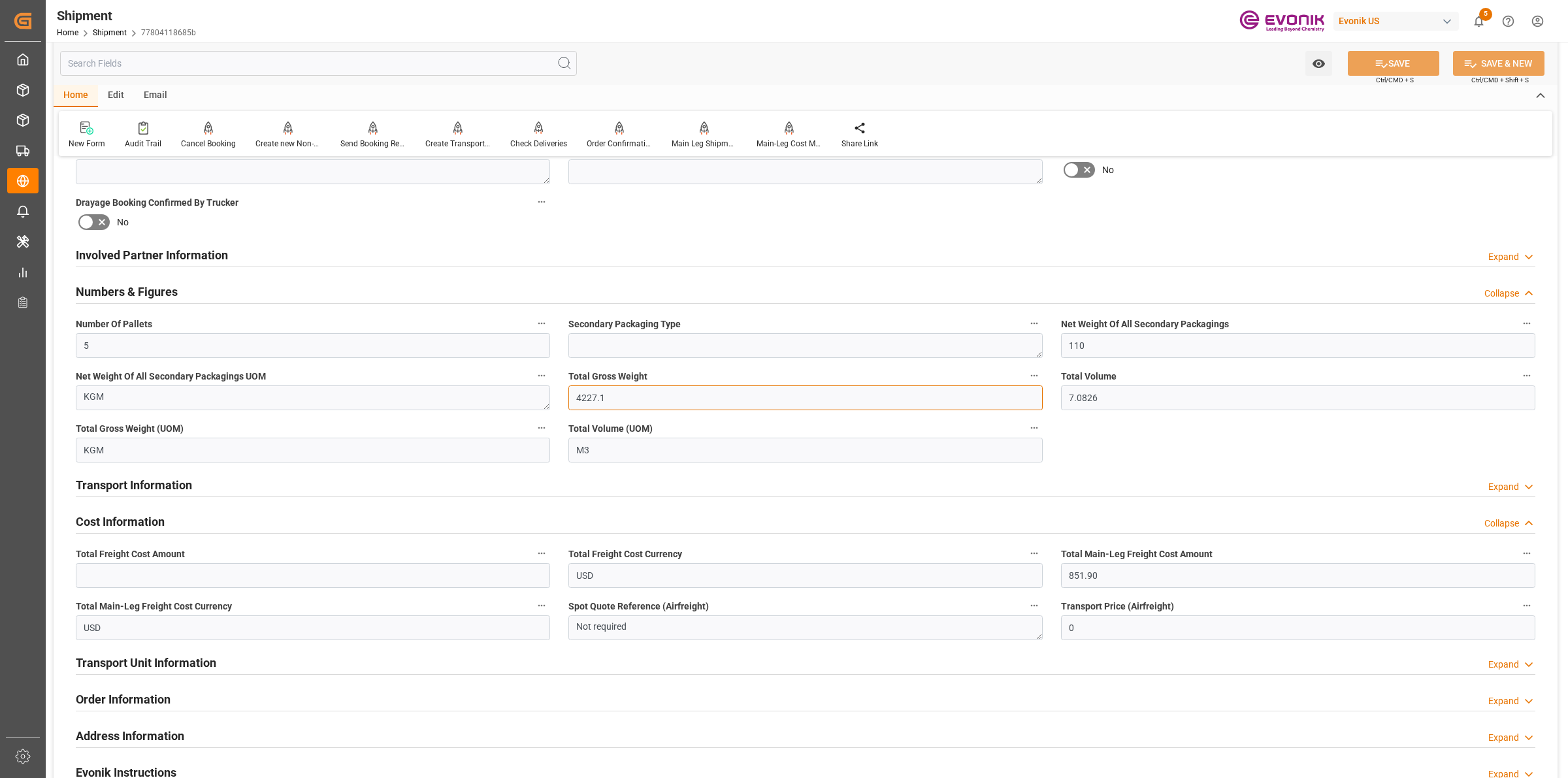
drag, startPoint x: 565, startPoint y: 383, endPoint x: 546, endPoint y: 382, distance: 19.0
click at [540, 382] on div "Booking Confirmation Milestone Bar Collapse Submitted to FFW for Booking (Pendi…" at bounding box center [805, 320] width 1504 height 1611
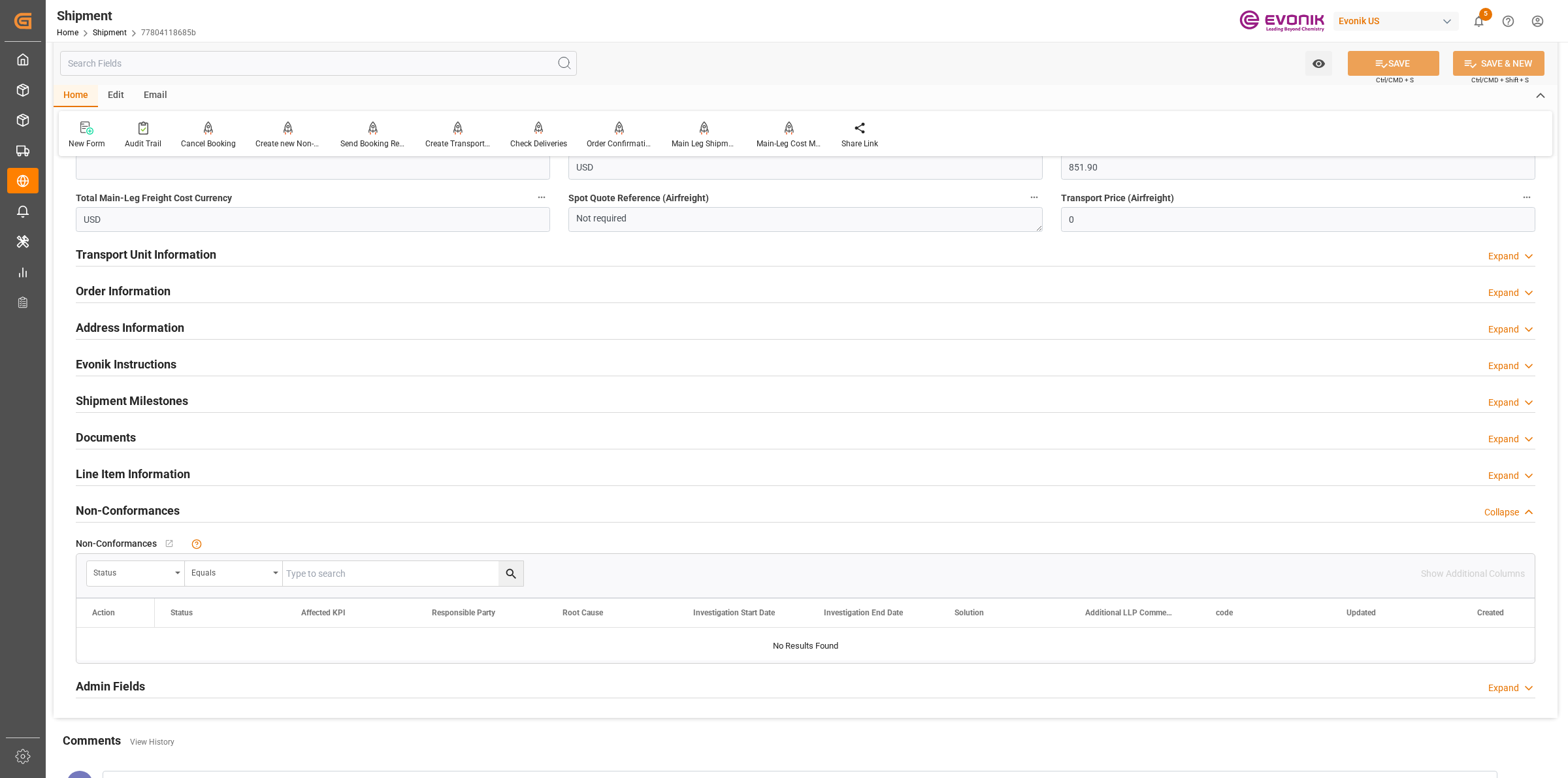
scroll to position [980, 0]
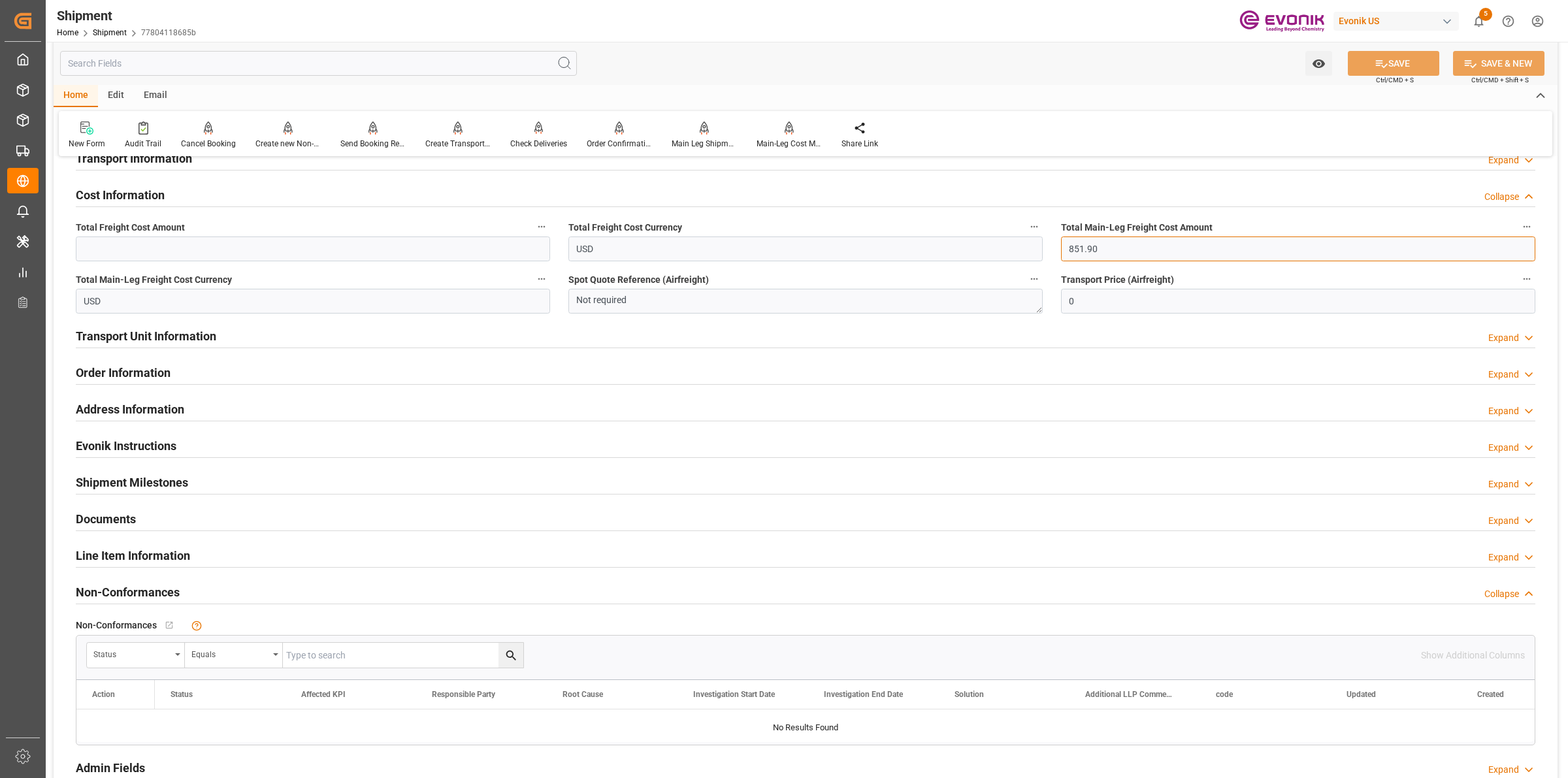
drag, startPoint x: 1111, startPoint y: 248, endPoint x: 1026, endPoint y: 238, distance: 85.6
click at [167, 243] on input "text" at bounding box center [313, 249] width 474 height 25
type input "1377.17"
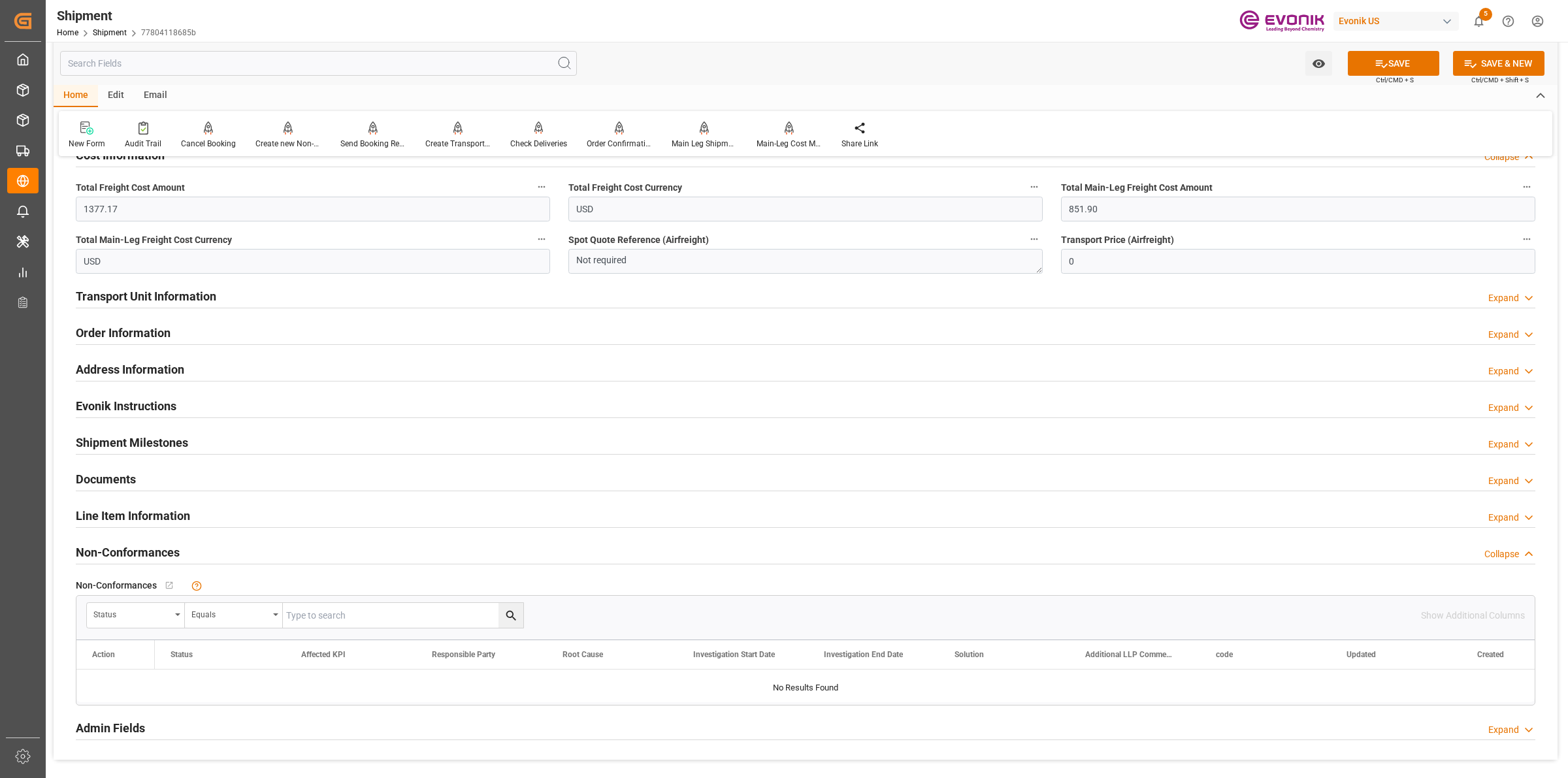
scroll to position [938, 0]
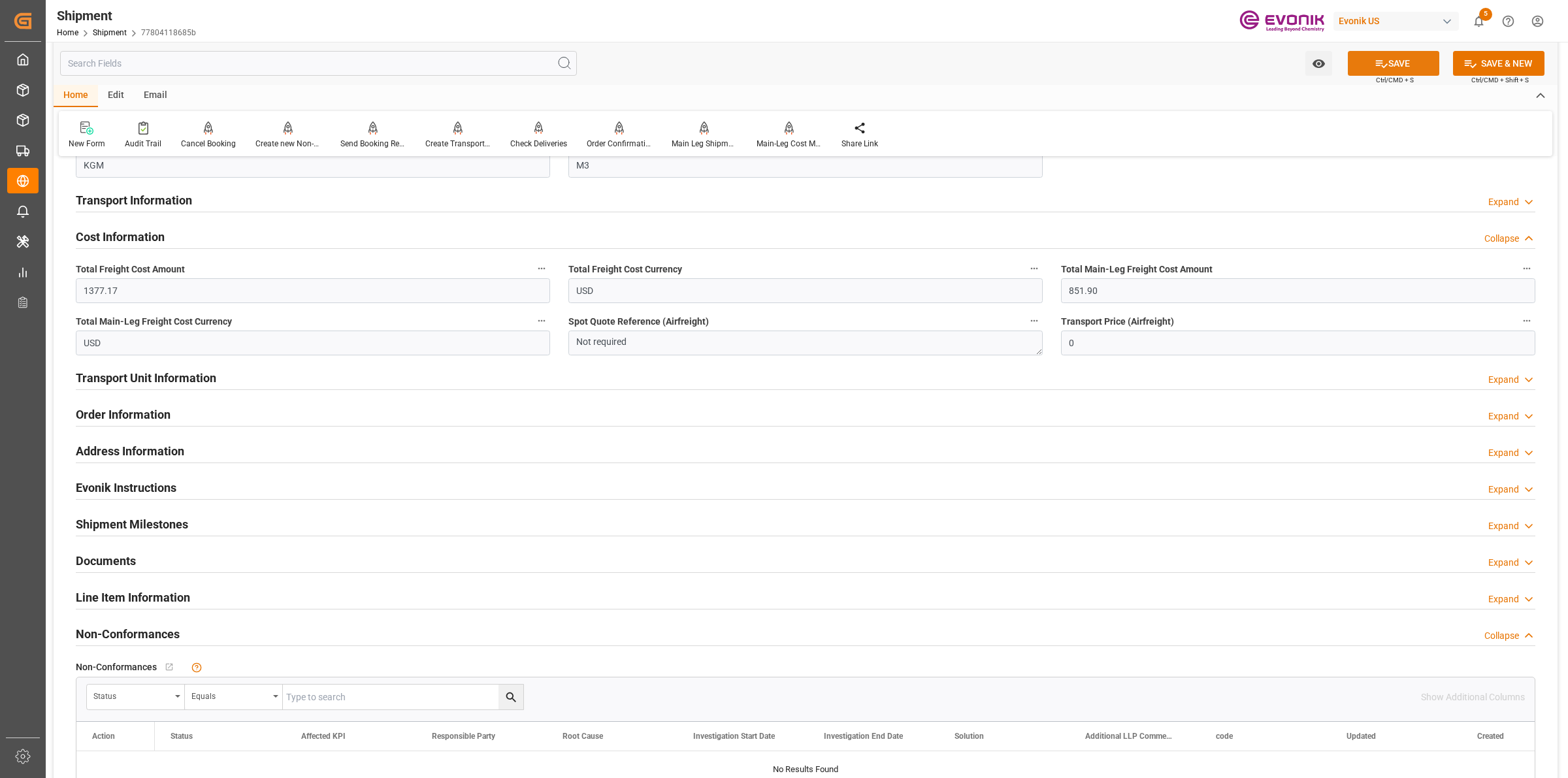
click at [1399, 67] on button "SAVE" at bounding box center [1394, 63] width 91 height 25
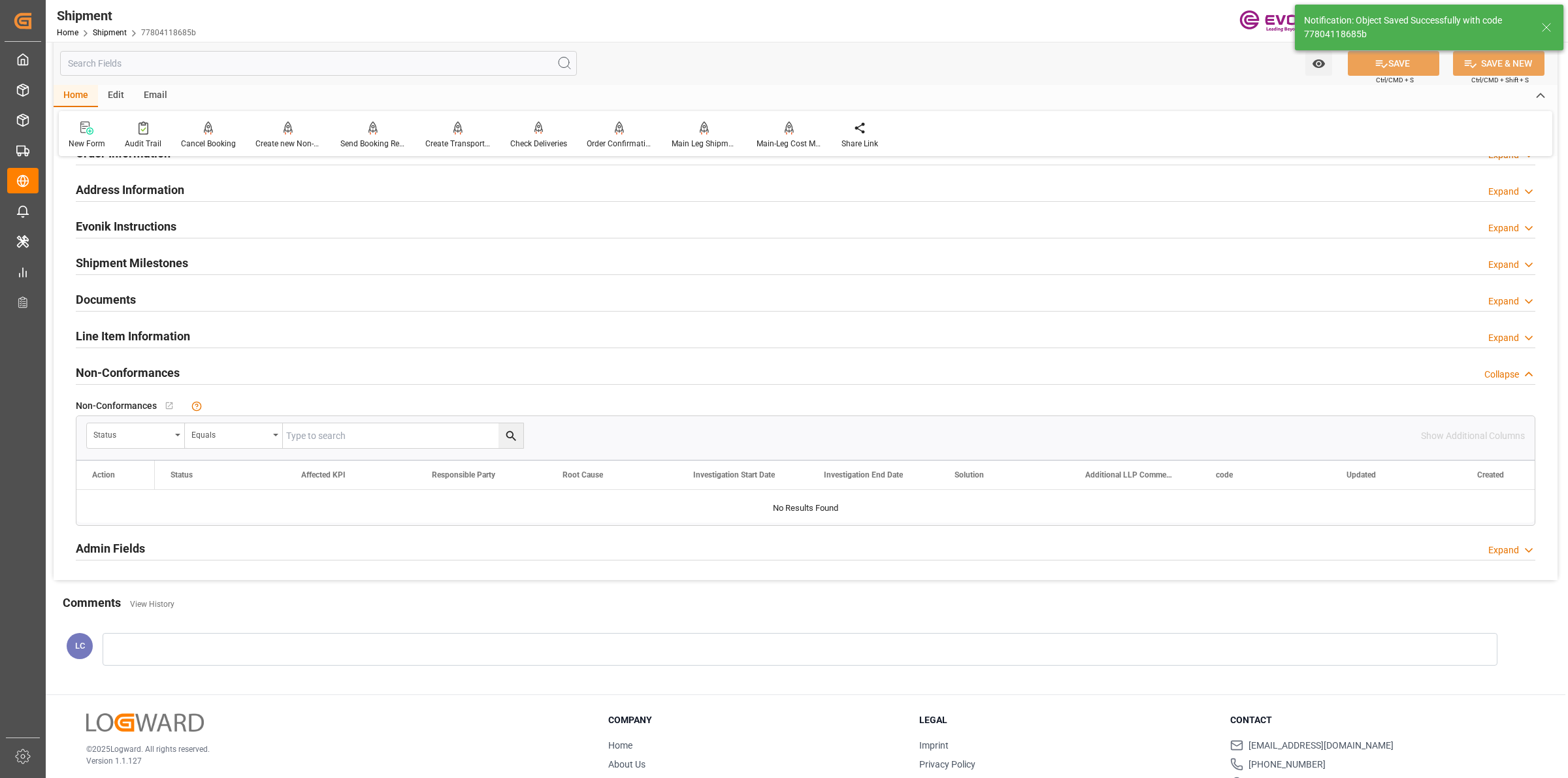
scroll to position [782, 0]
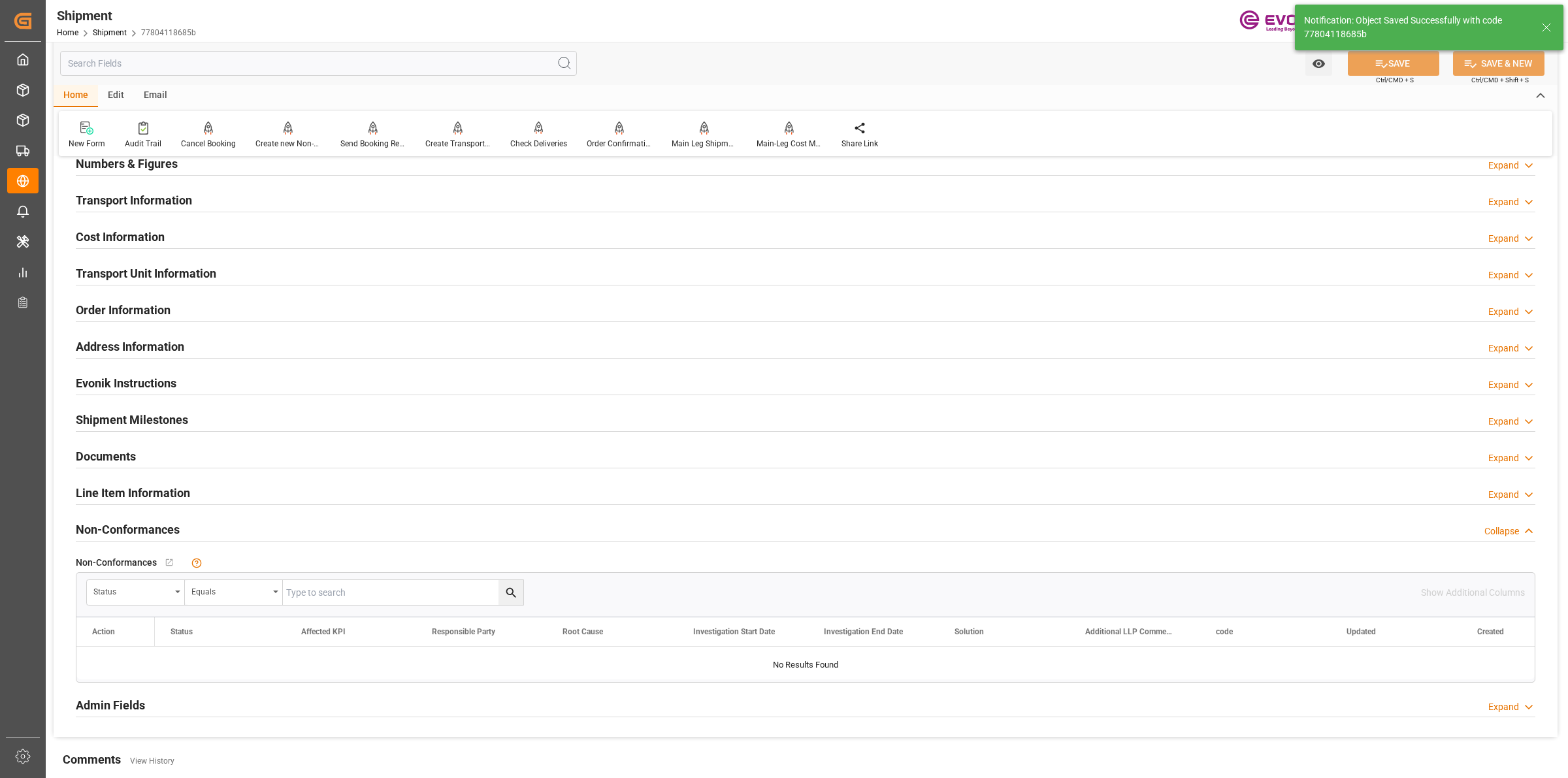
click at [155, 232] on h2 "Cost Information" at bounding box center [120, 236] width 89 height 18
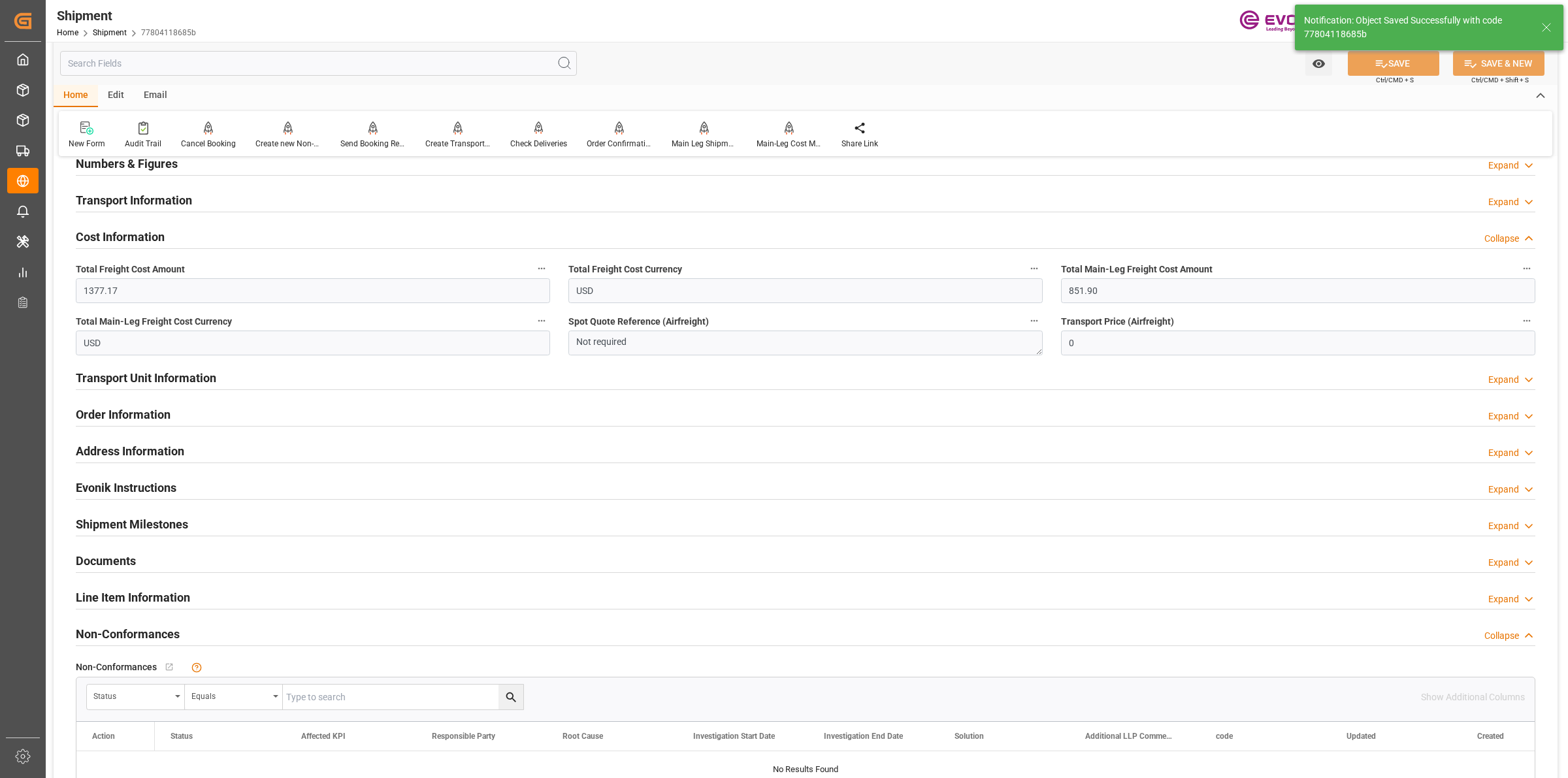
click at [155, 232] on h2 "Cost Information" at bounding box center [120, 236] width 89 height 18
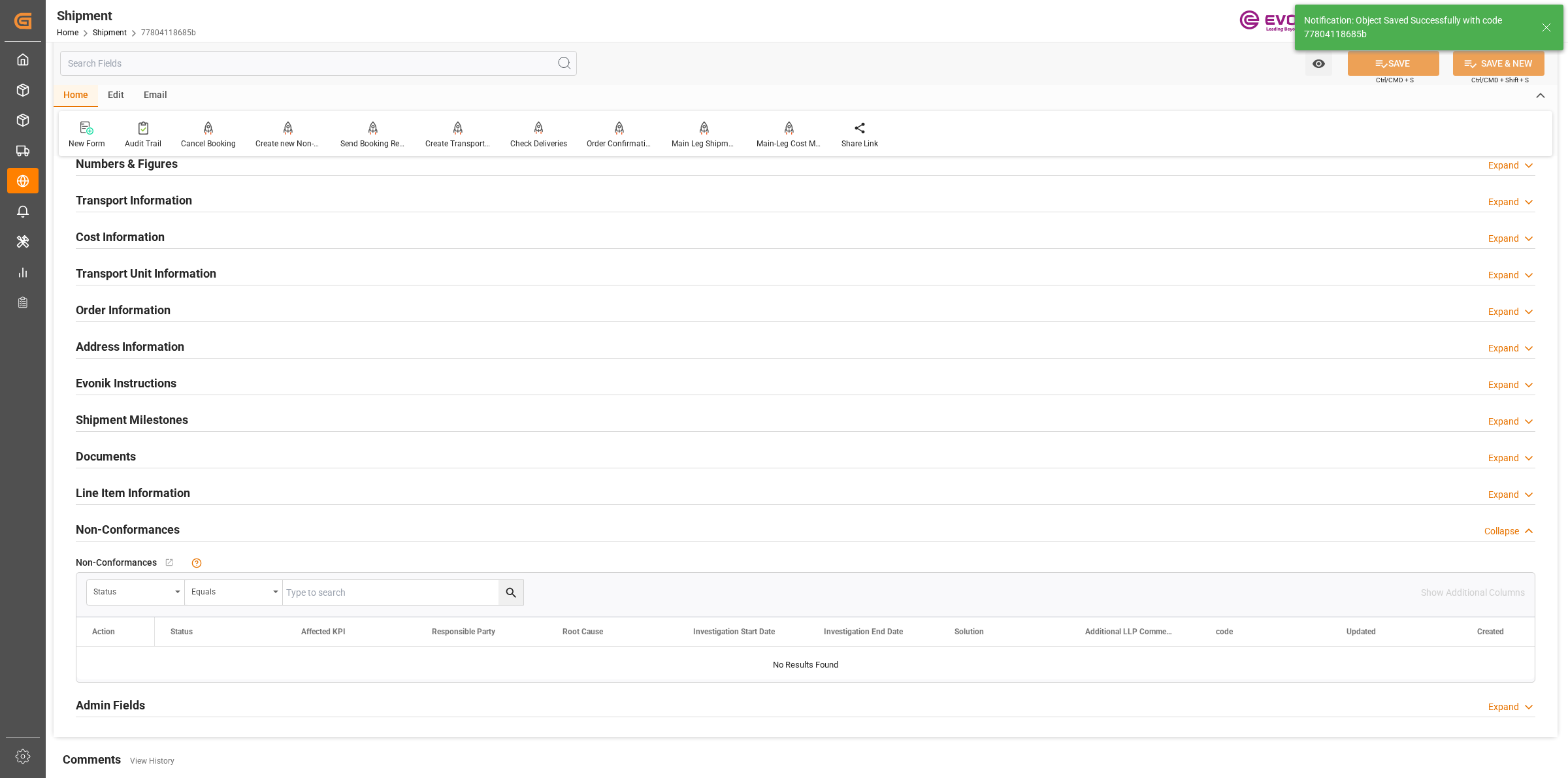
click at [163, 281] on div "Transport Unit Information" at bounding box center [146, 273] width 141 height 25
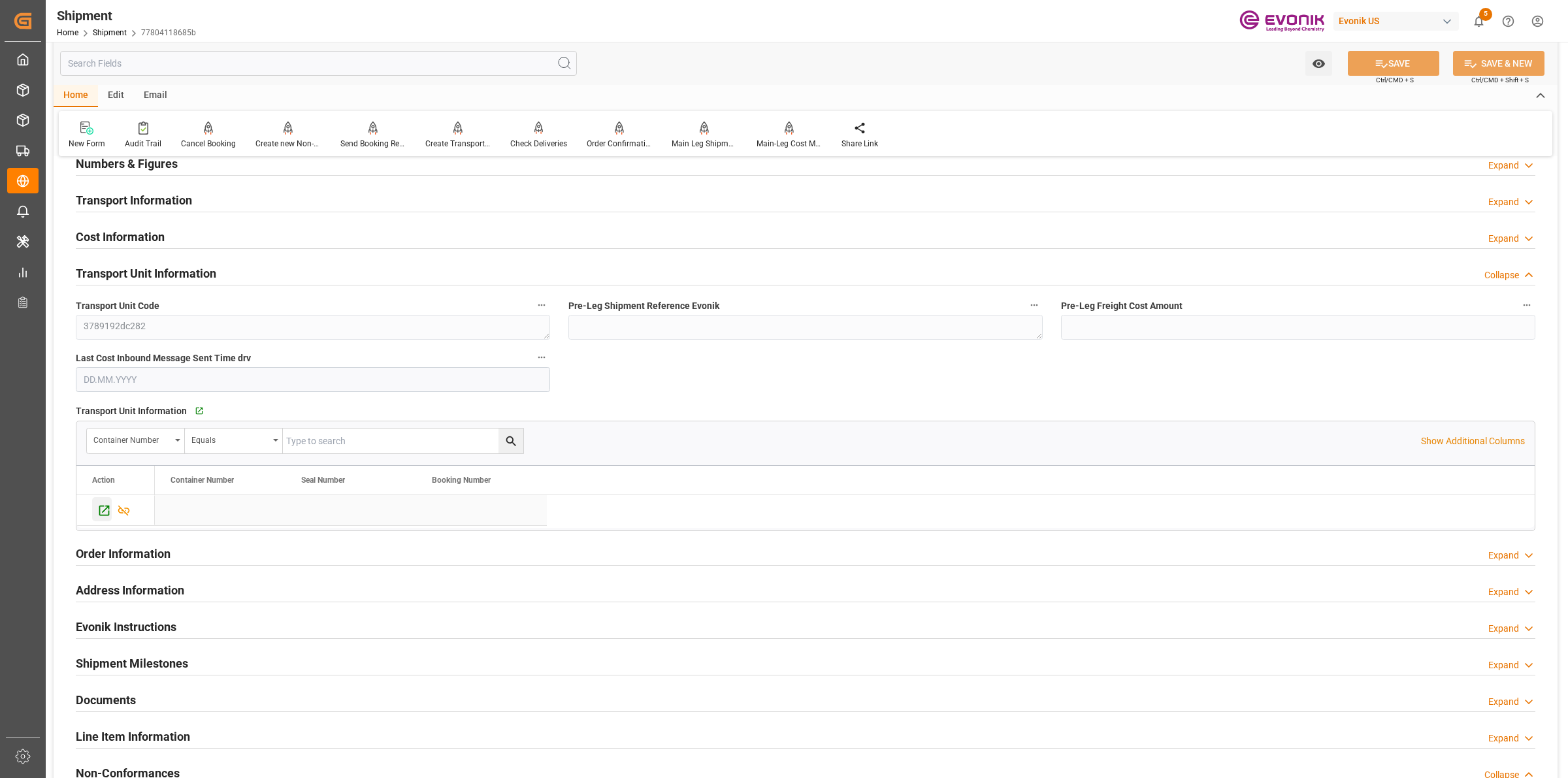
click at [105, 509] on icon "Press SPACE to select this row." at bounding box center [104, 511] width 11 height 11
click at [139, 232] on h2 "Cost Information" at bounding box center [120, 236] width 89 height 18
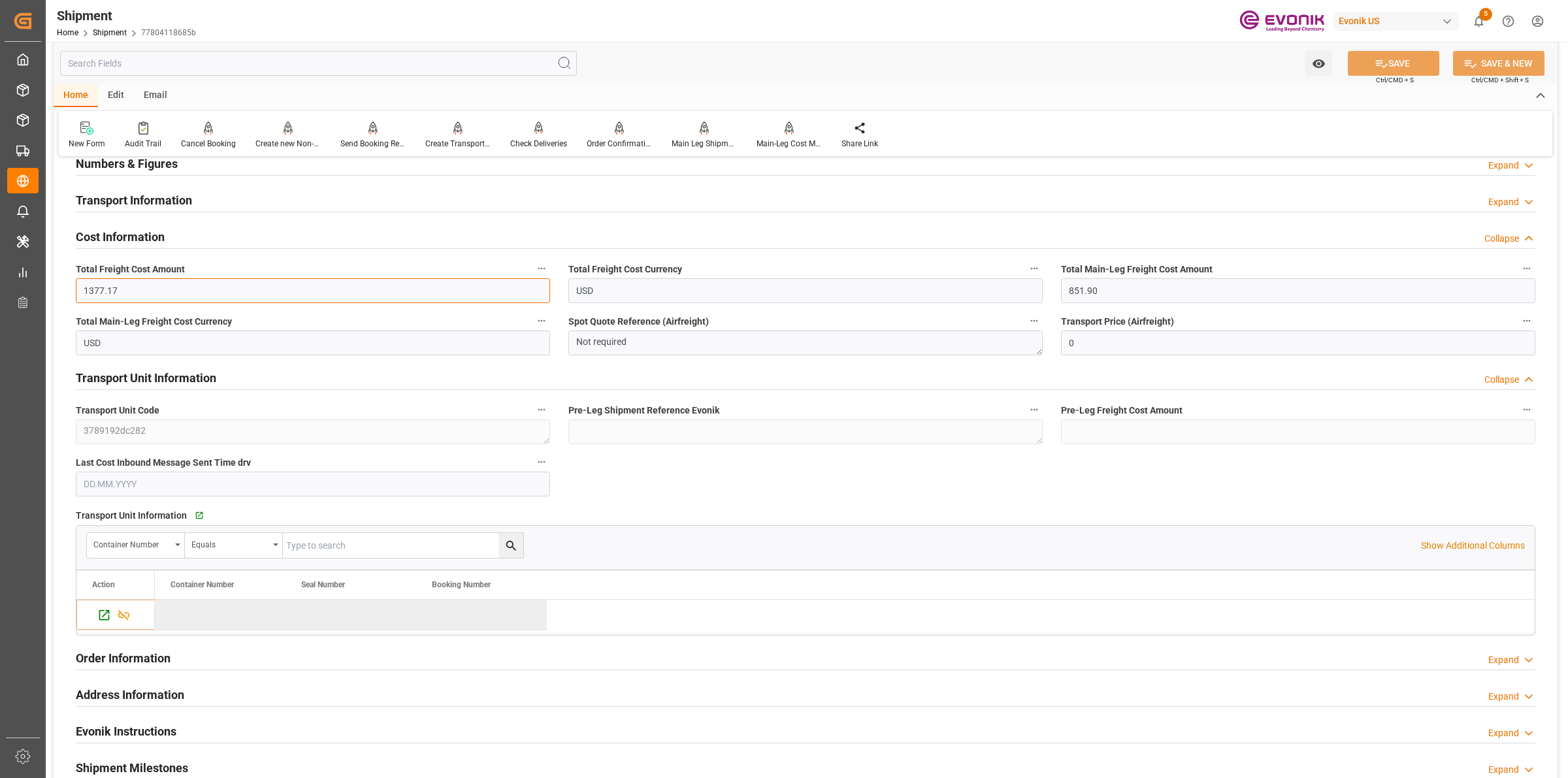
click at [158, 279] on input "1377.17" at bounding box center [313, 291] width 474 height 25
click at [148, 284] on input "1377.17" at bounding box center [313, 291] width 474 height 25
type input "1376.9"
click at [1374, 69] on icon at bounding box center [1381, 63] width 14 height 14
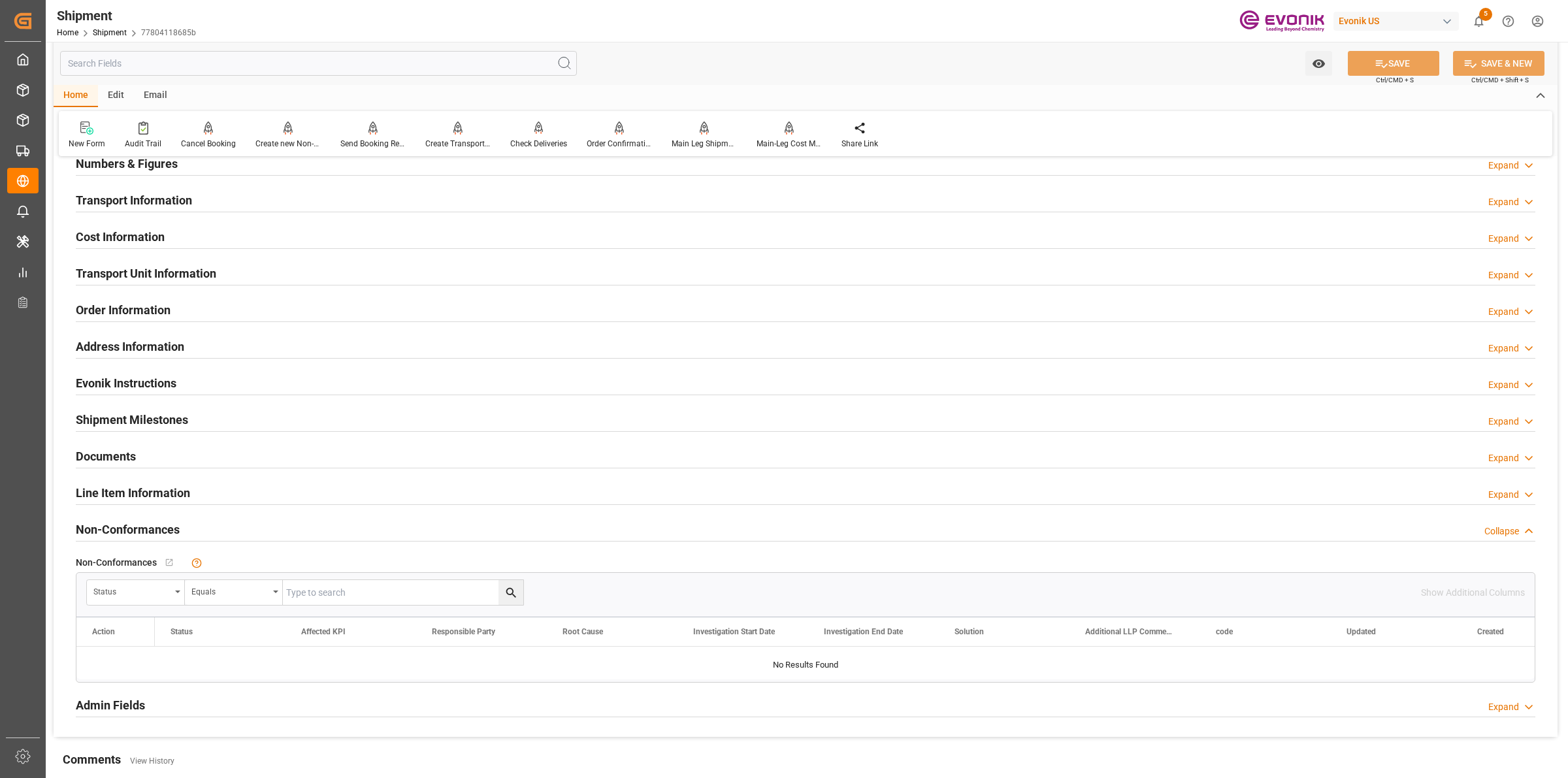
scroll to position [618, 0]
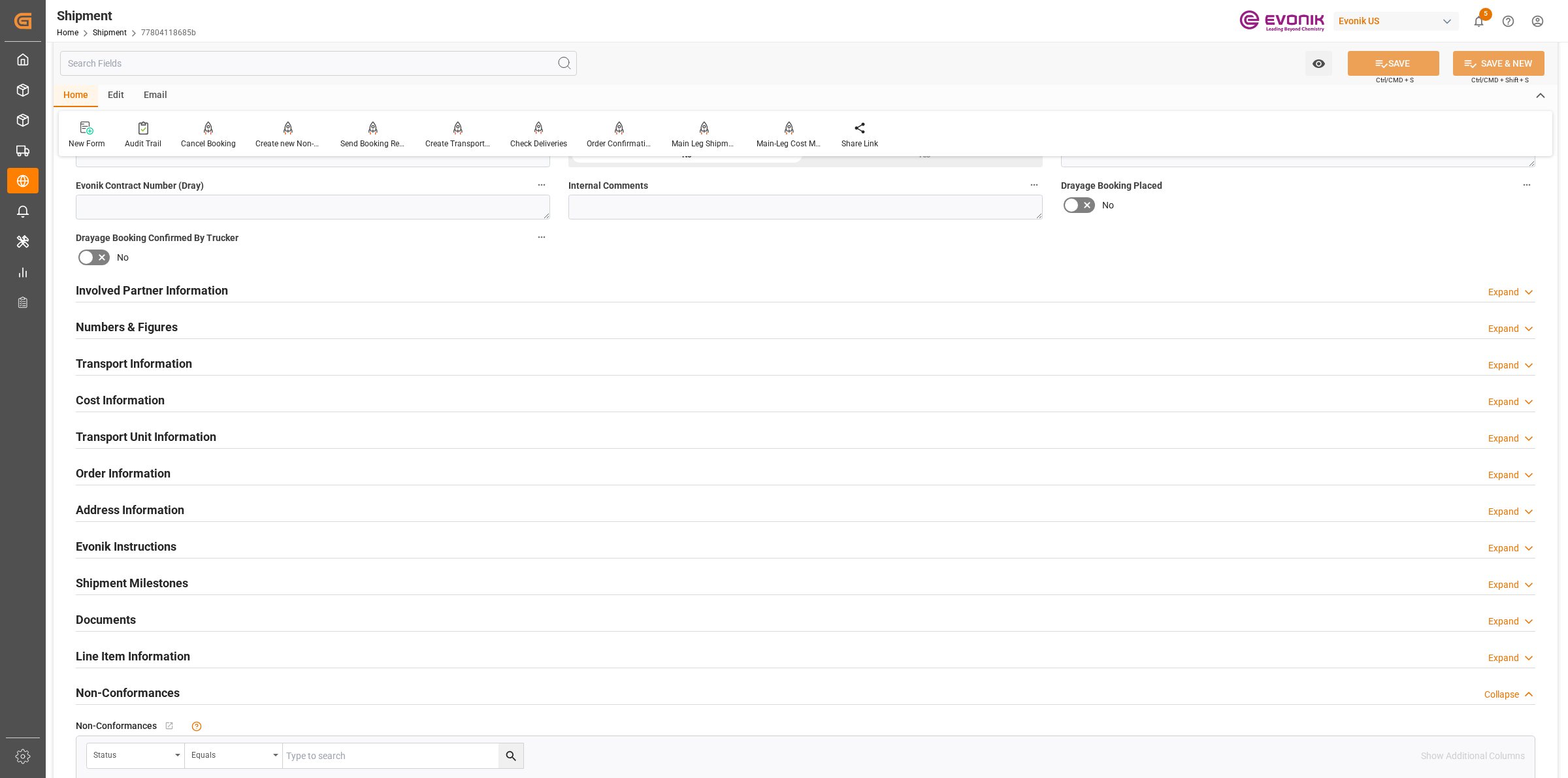
click at [151, 393] on h2 "Cost Information" at bounding box center [120, 400] width 89 height 18
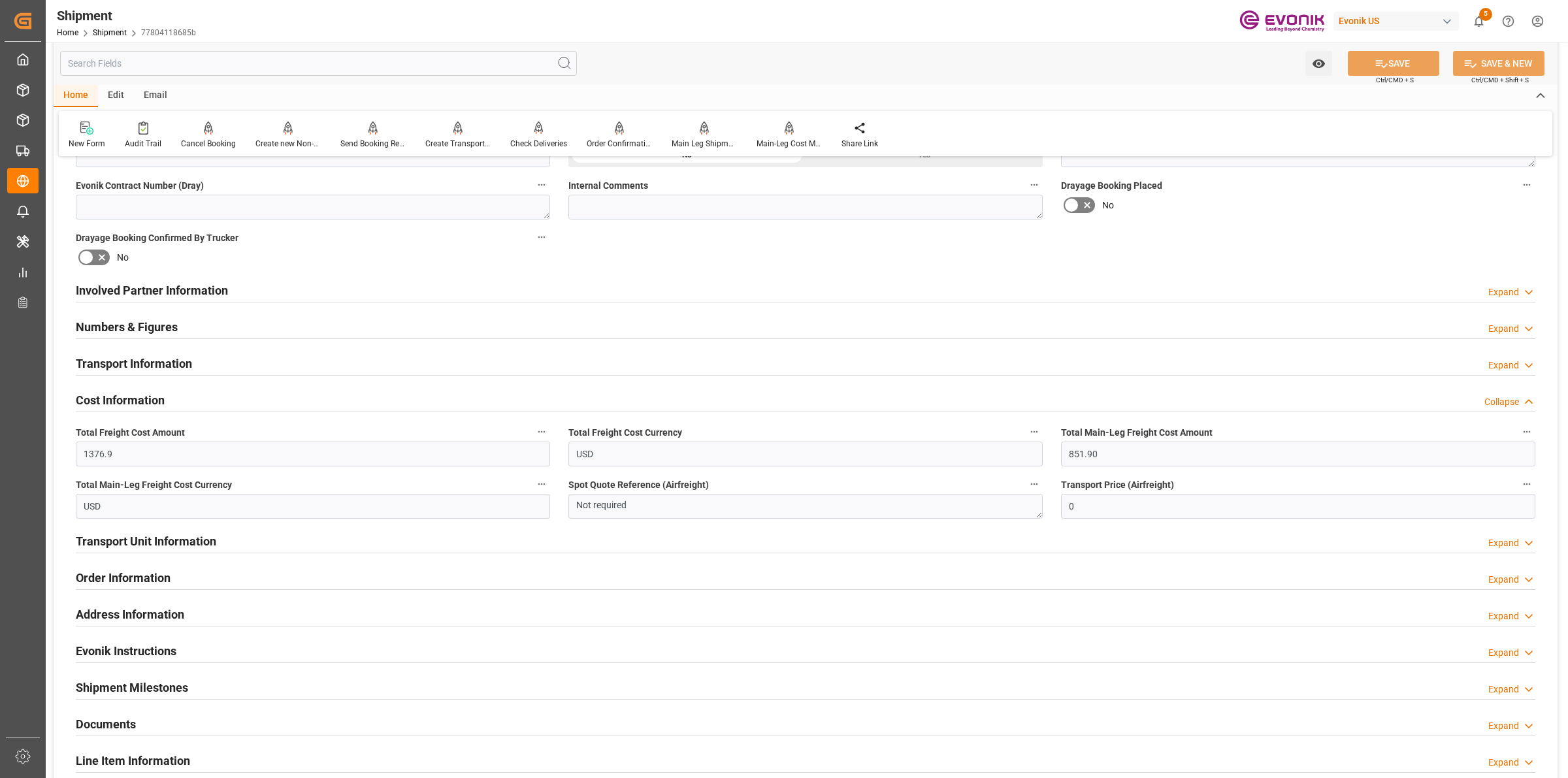
click at [168, 365] on h2 "Transport Information" at bounding box center [134, 363] width 116 height 18
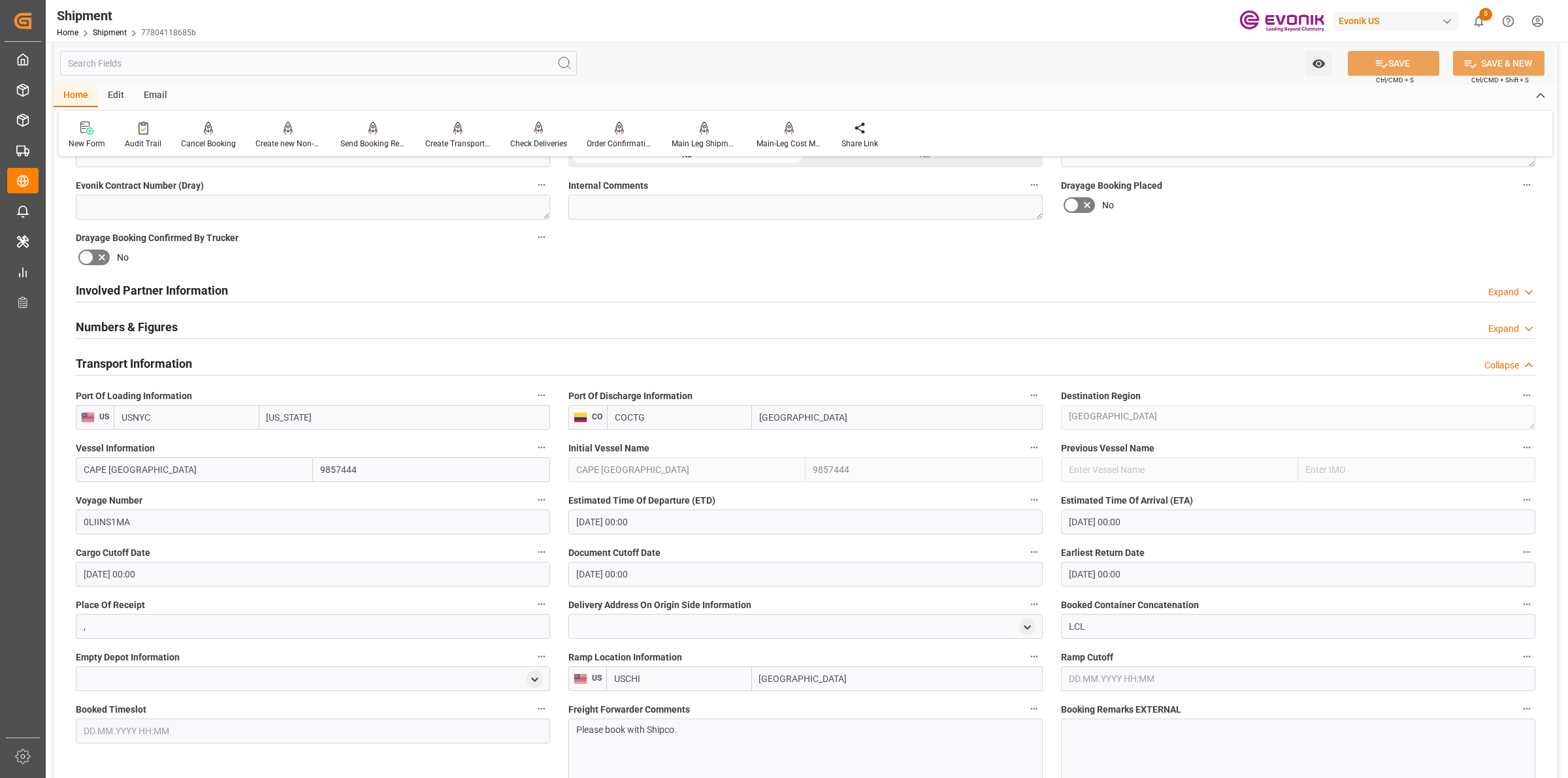
scroll to position [782, 0]
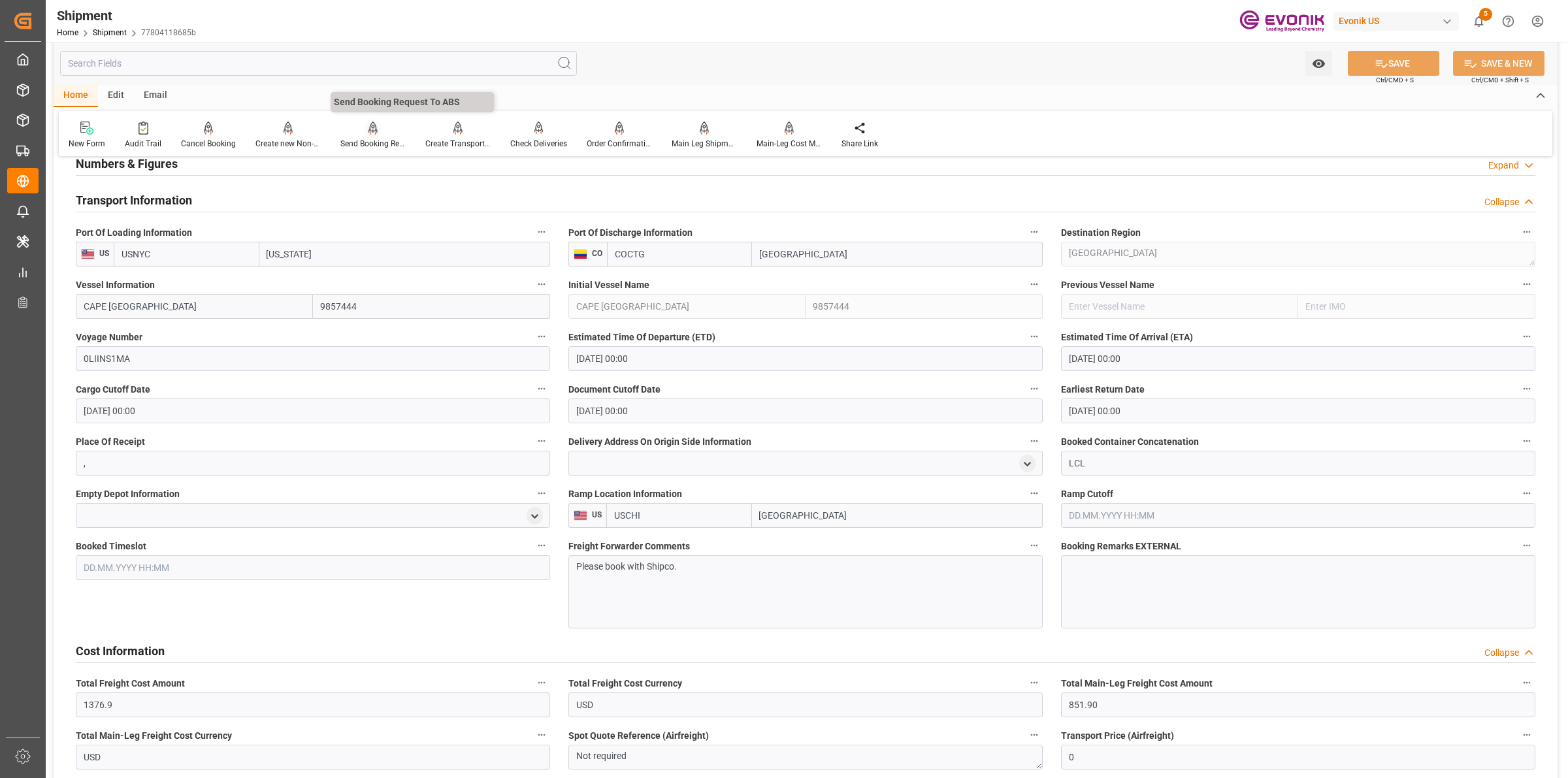
click at [373, 145] on div "Send Booking Request To ABS" at bounding box center [373, 144] width 65 height 12
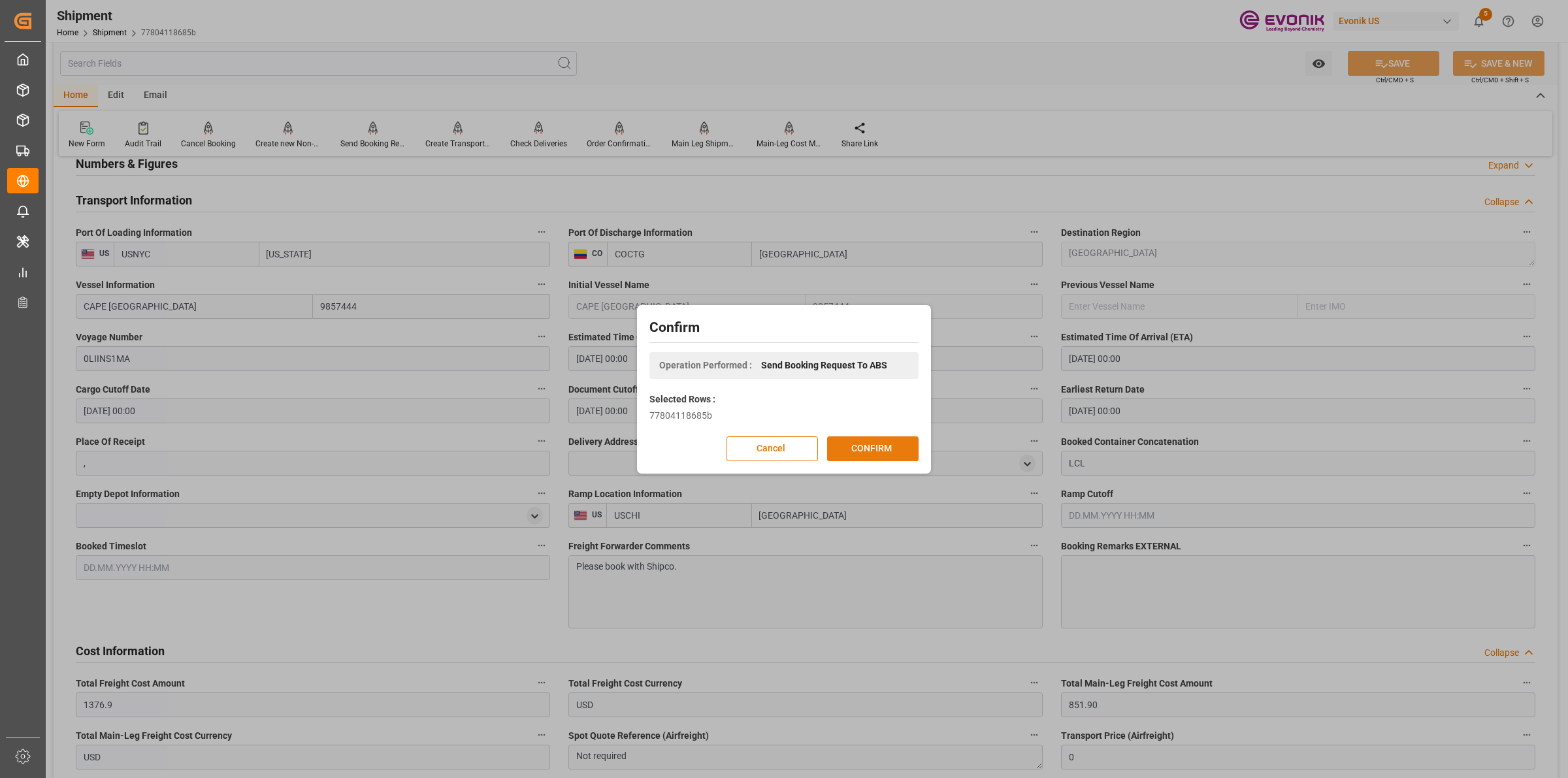
click at [876, 447] on button "CONFIRM" at bounding box center [873, 449] width 91 height 25
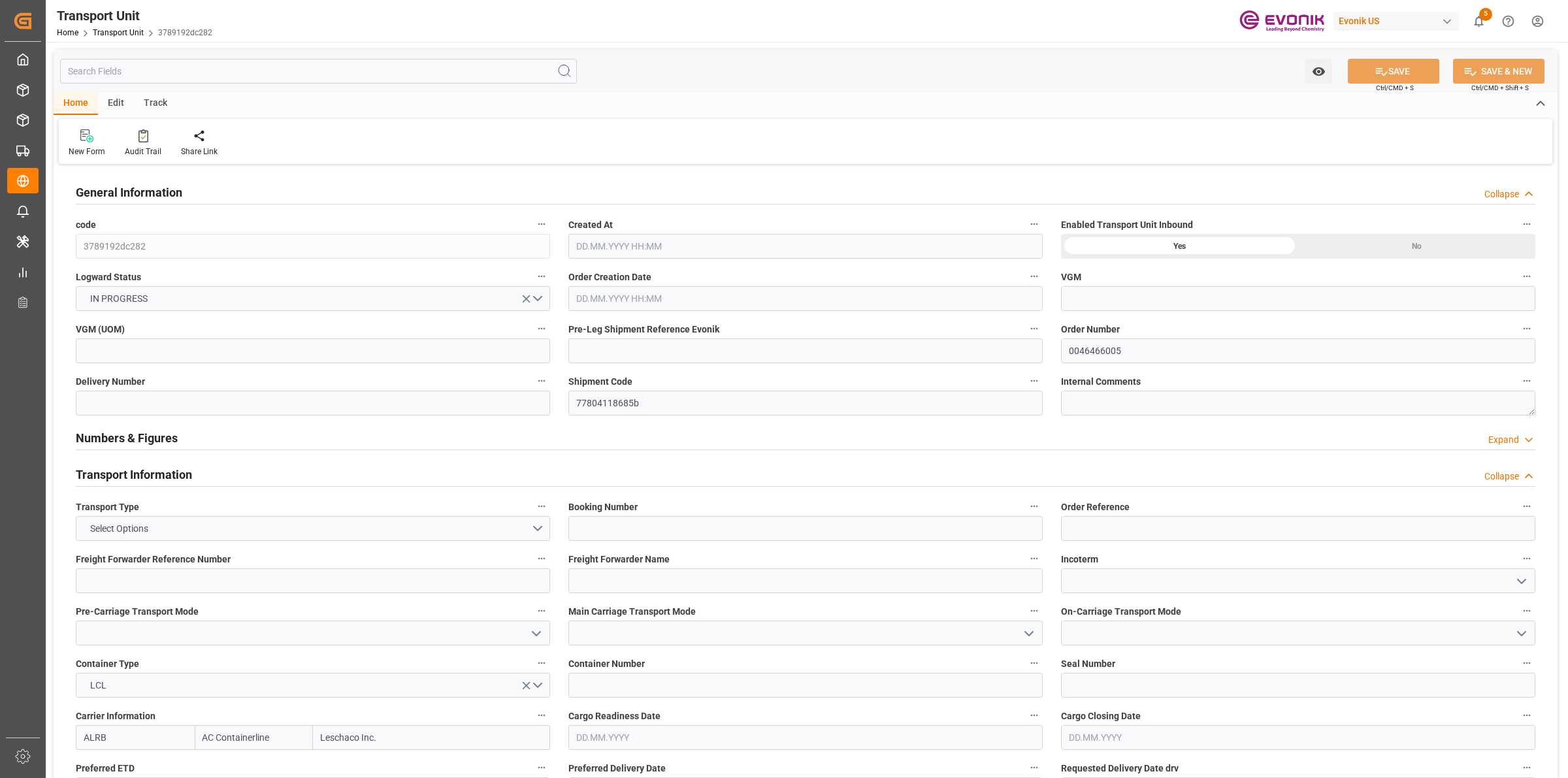
type input "AC Containerline"
type input "Leschaco Inc."
type input "USNYC"
type input "COCTG"
type input "4227.1"
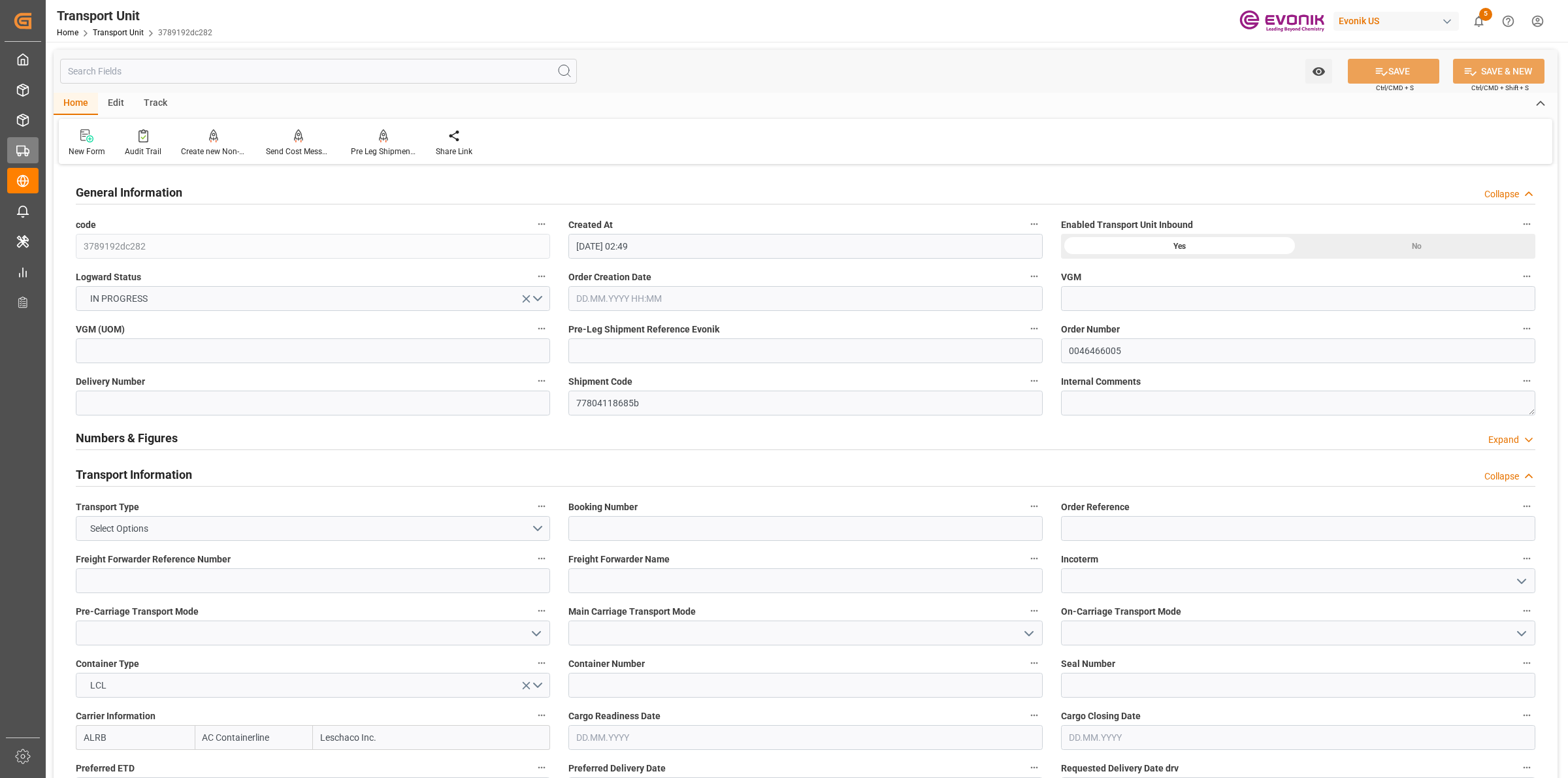
type input "[DATE] 02:49"
type input "[DATE]"
type input "[DATE] 00:00"
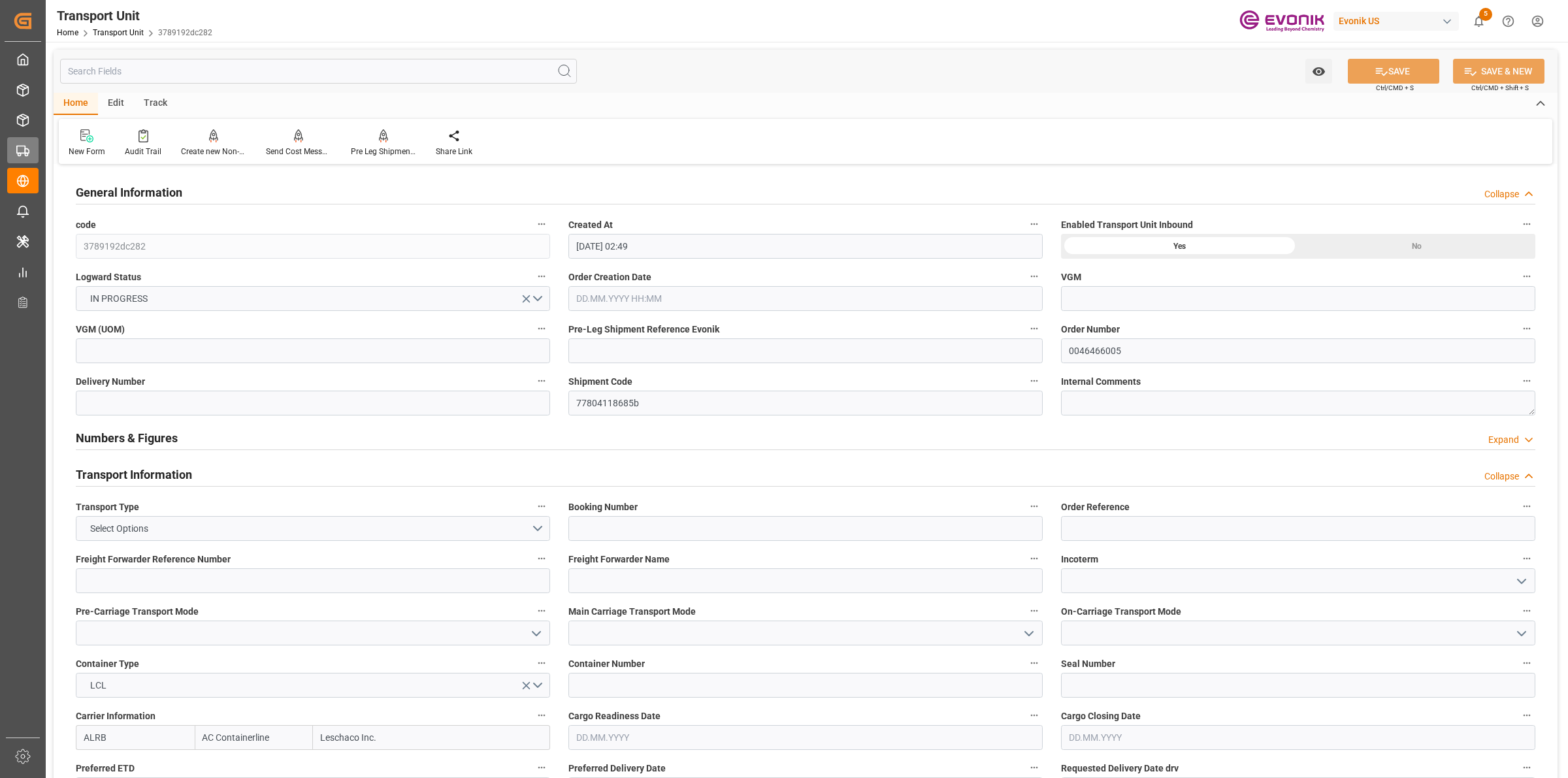
type input "[DATE] 00:00"
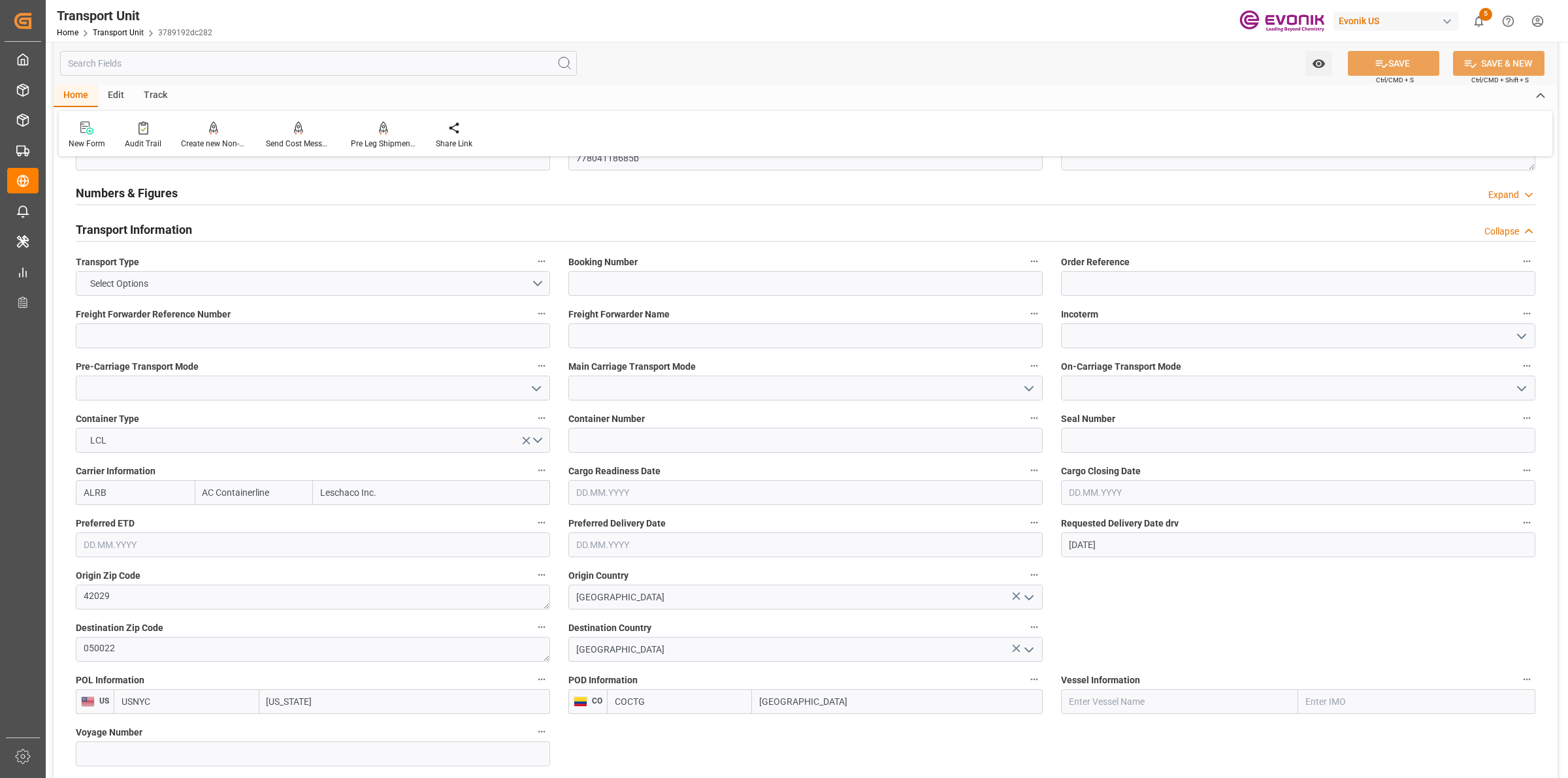
scroll to position [571, 0]
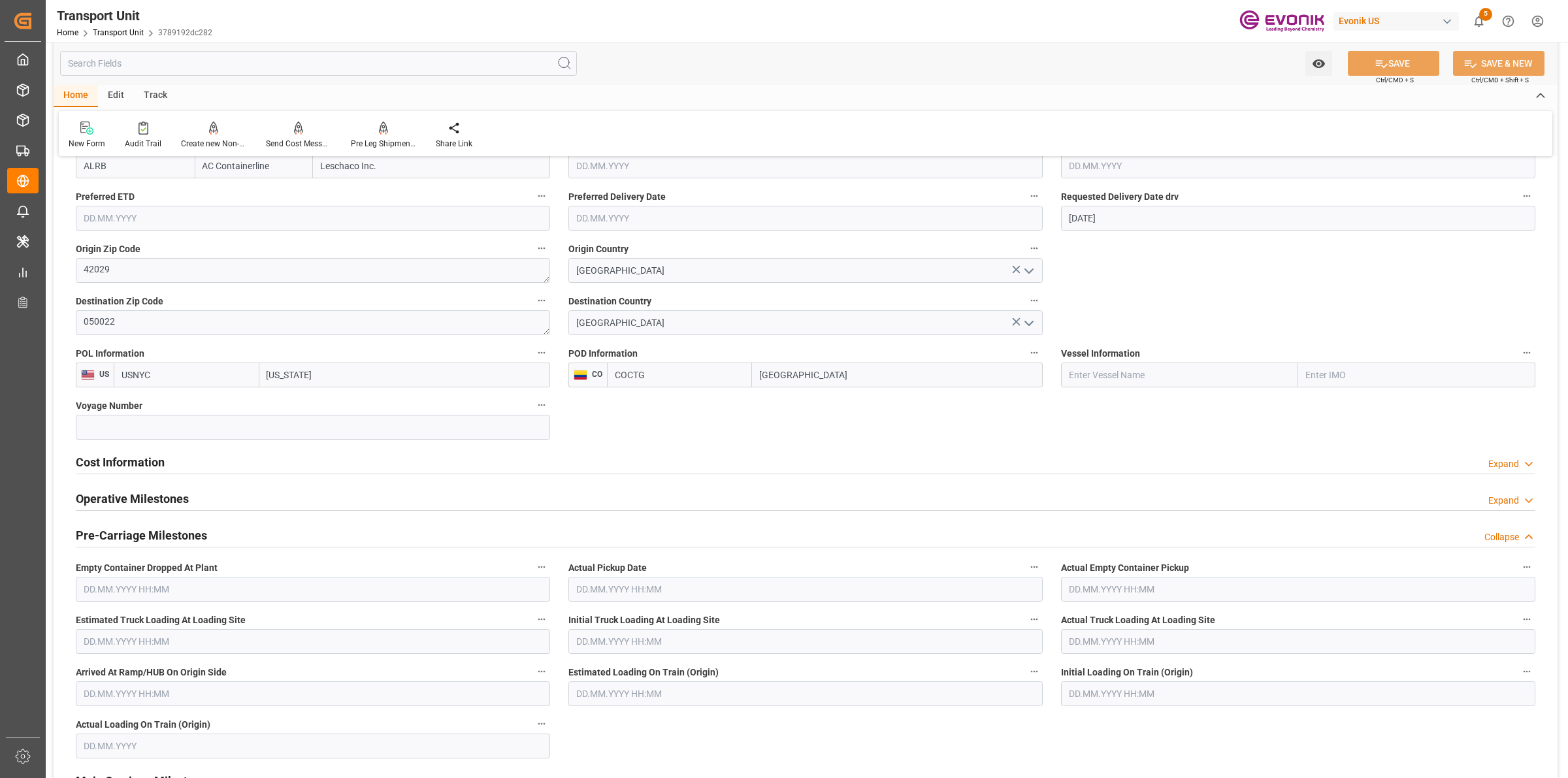
click at [151, 468] on h2 "Cost Information" at bounding box center [120, 462] width 89 height 18
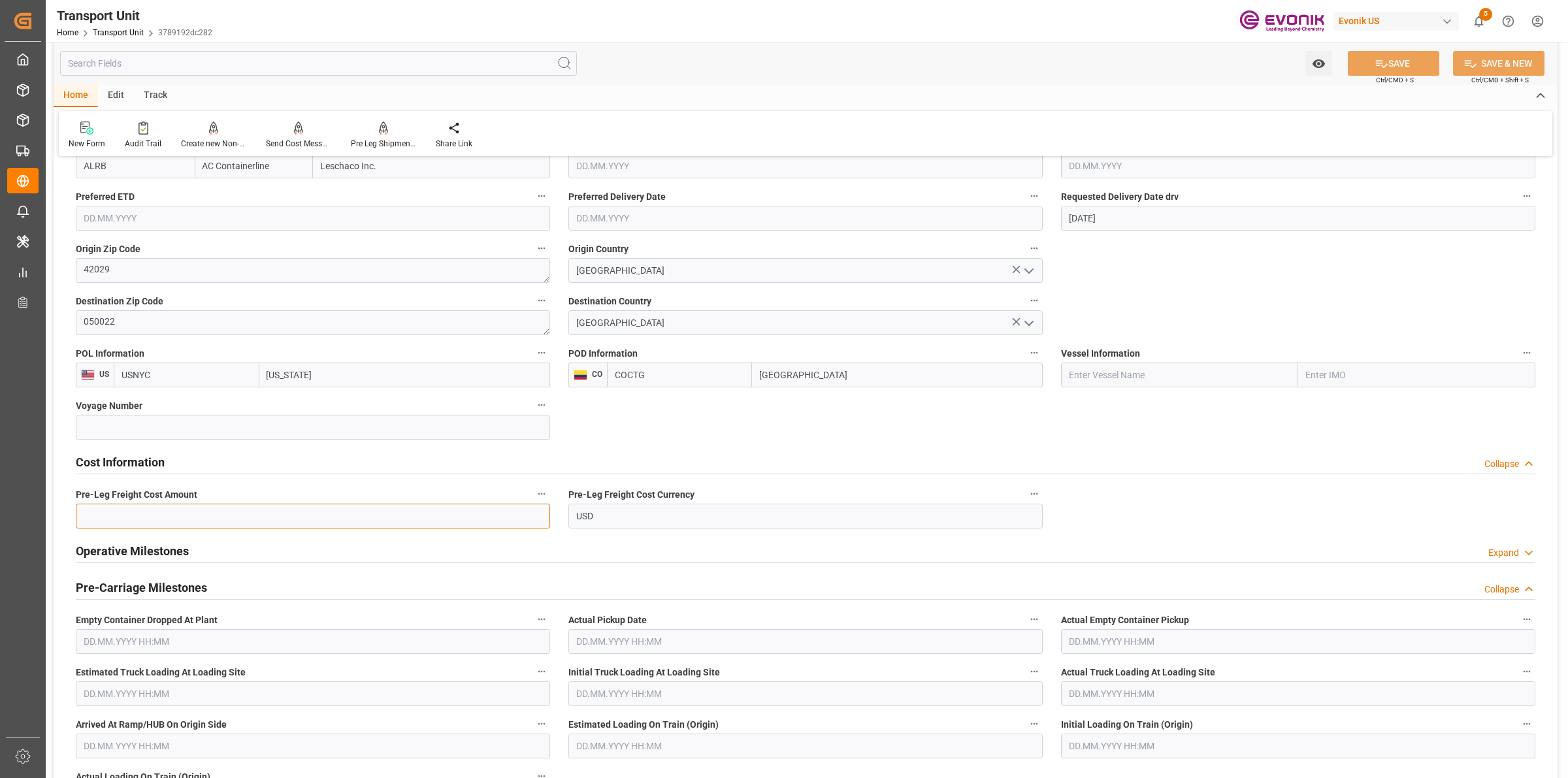
click at [148, 526] on input "text" at bounding box center [313, 516] width 474 height 25
paste input "525.27"
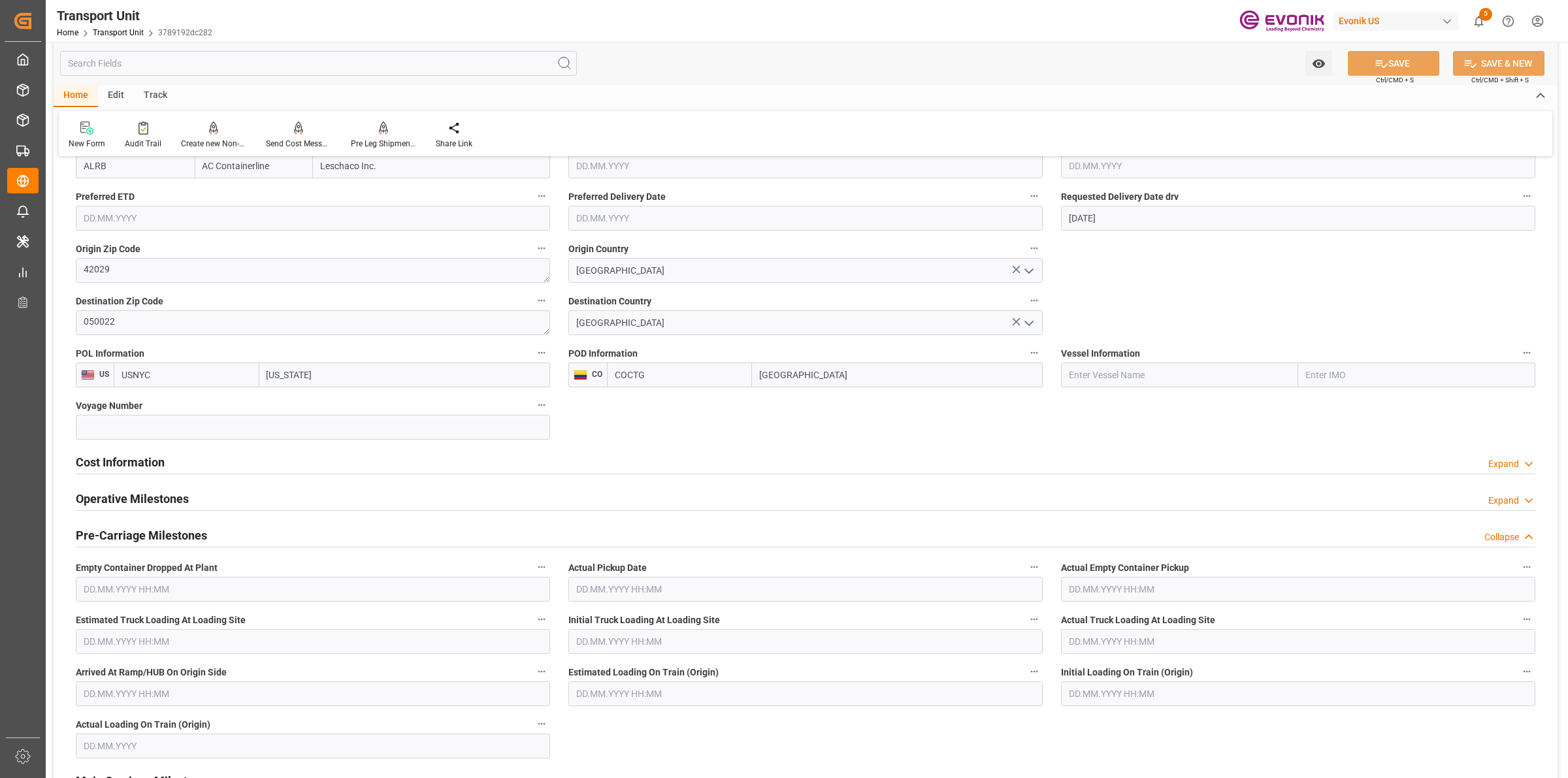
click at [151, 465] on h2 "Cost Information" at bounding box center [120, 462] width 89 height 18
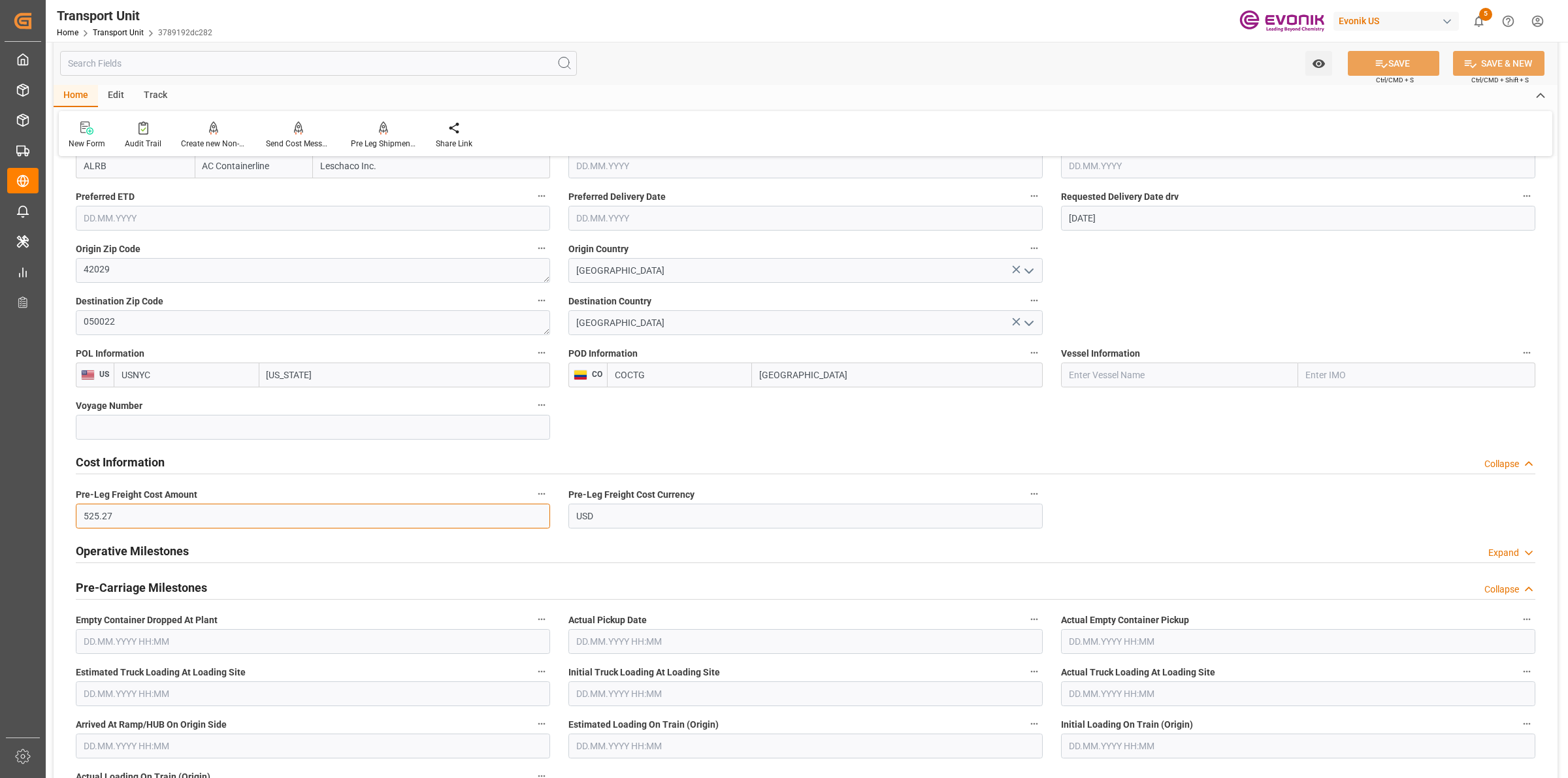
drag, startPoint x: 100, startPoint y: 516, endPoint x: 144, endPoint y: 514, distance: 44.0
click at [144, 514] on input "525.27" at bounding box center [313, 516] width 474 height 25
type input "525"
click at [1429, 63] on button "SAVE" at bounding box center [1394, 63] width 91 height 25
